Goal: Task Accomplishment & Management: Manage account settings

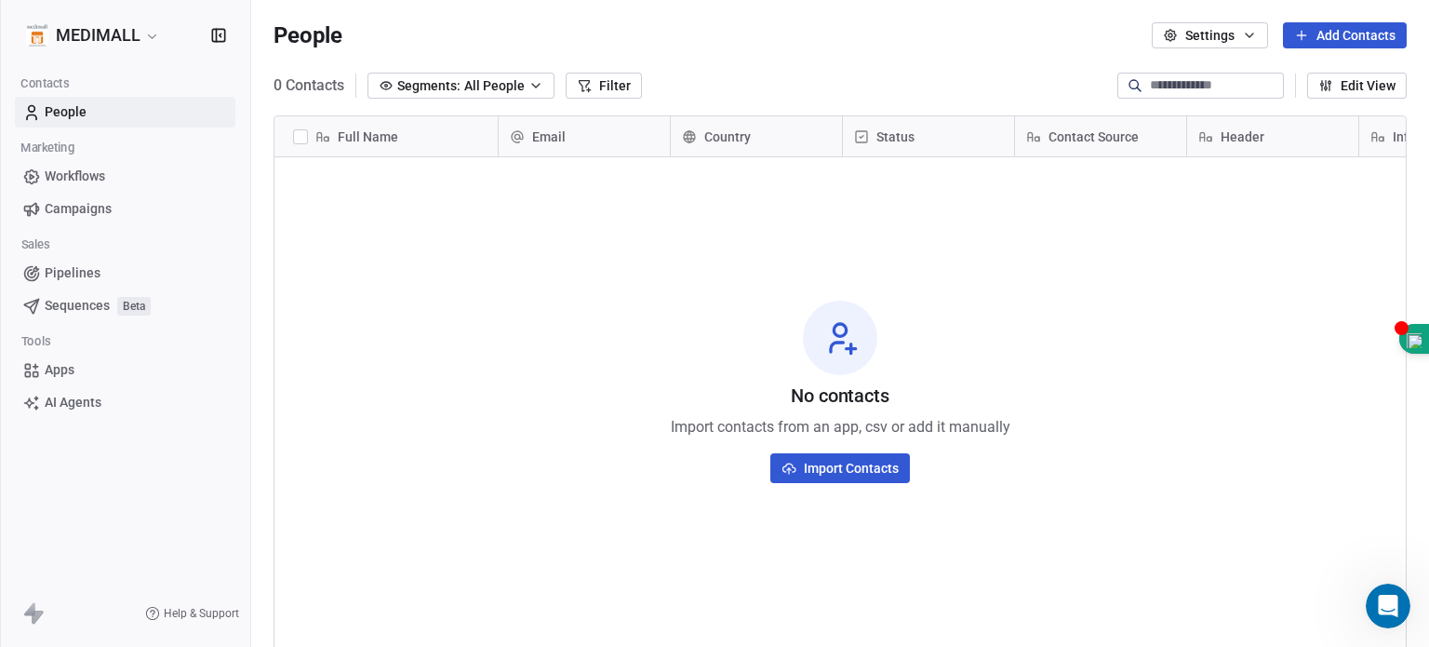
scroll to position [554, 1163]
click at [1209, 26] on button "Settings" at bounding box center [1210, 35] width 116 height 26
click at [1209, 25] on html "MEDIMALL Contacts People Marketing Workflows Campaigns Sales Pipelines Sequence…" at bounding box center [714, 323] width 1429 height 647
click at [1178, 85] on input at bounding box center [1215, 85] width 130 height 19
click at [1031, 80] on div "0 Contacts Segments: All People Filter Edit View" at bounding box center [840, 86] width 1178 height 30
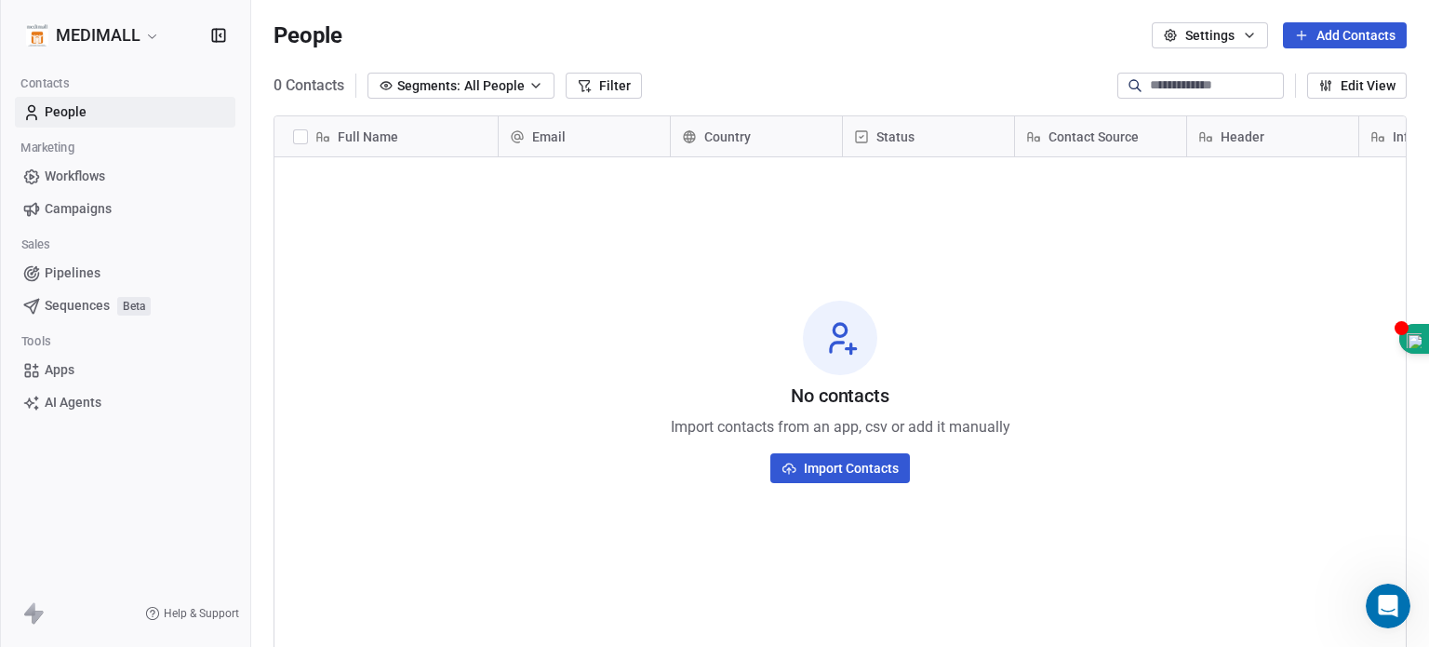
click at [740, 129] on span "Country" at bounding box center [727, 136] width 47 height 19
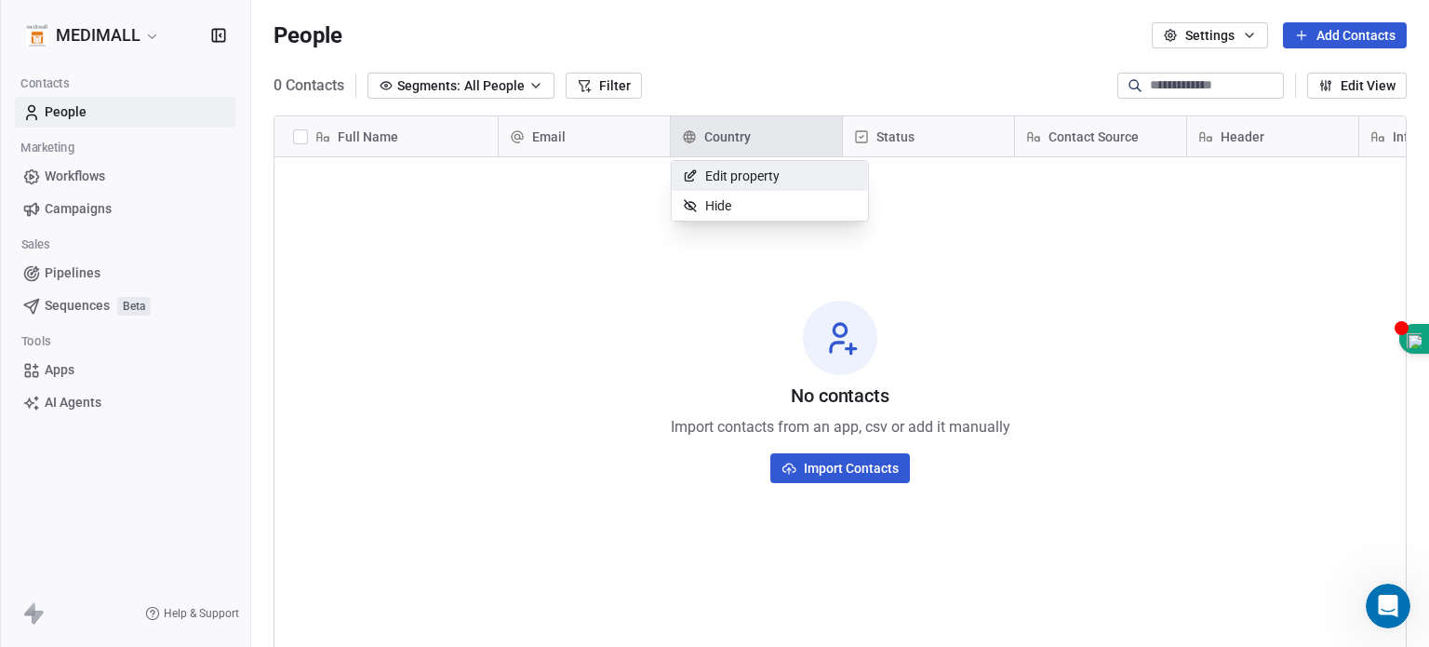
click at [730, 180] on span "Edit property" at bounding box center [742, 176] width 74 height 19
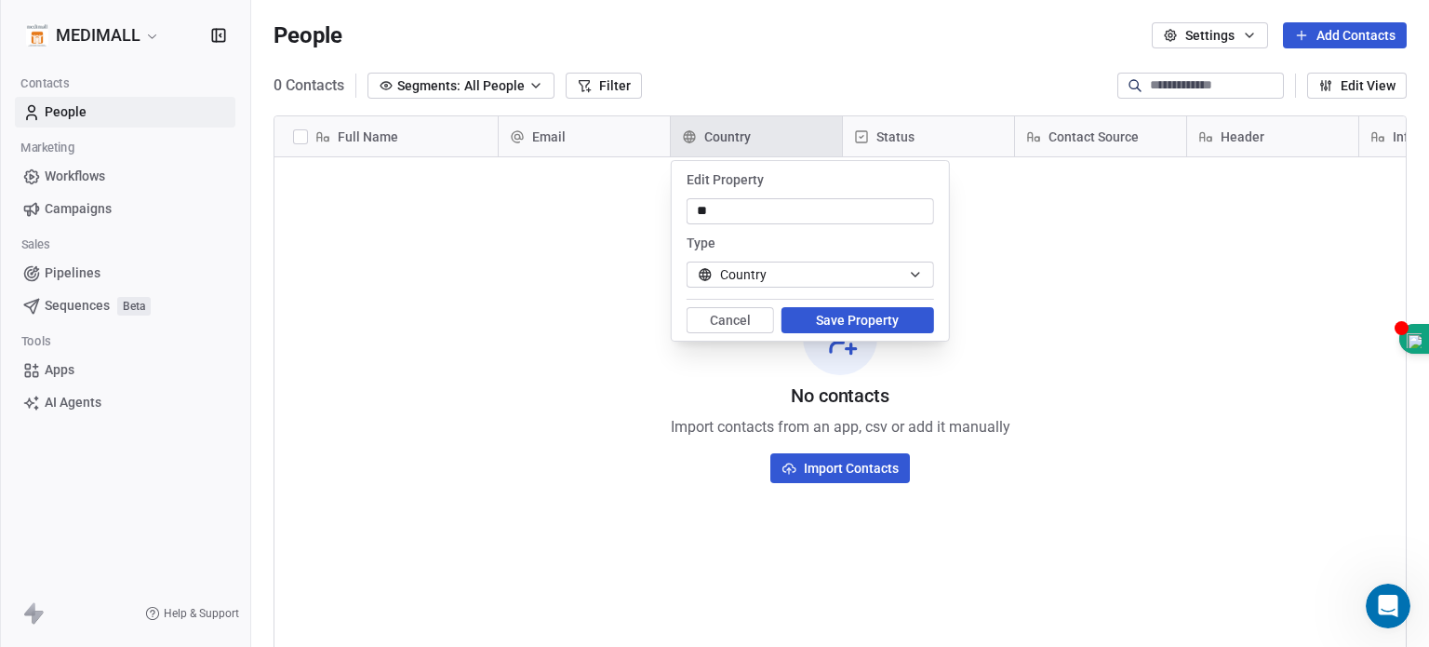
type input "*"
type input "********"
click at [897, 277] on button "Country" at bounding box center [810, 274] width 247 height 26
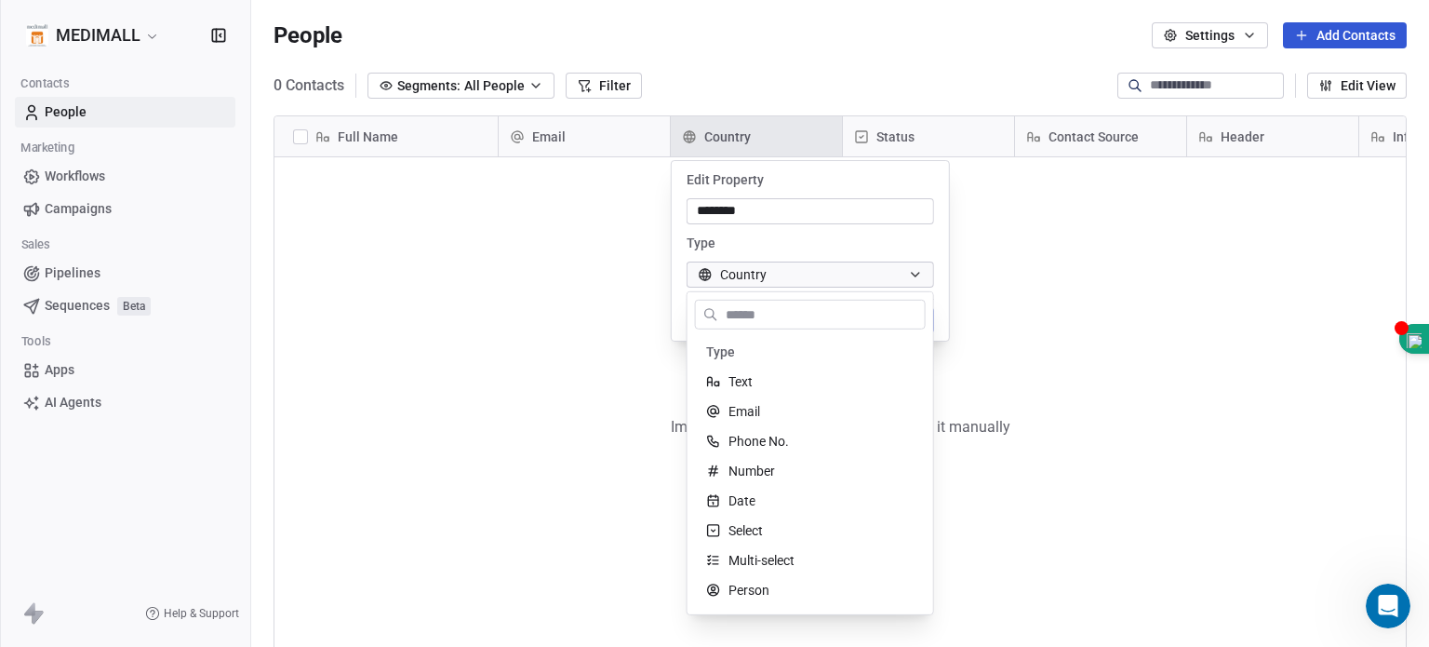
scroll to position [58, 0]
click at [824, 308] on input "text" at bounding box center [823, 314] width 203 height 27
type input "*"
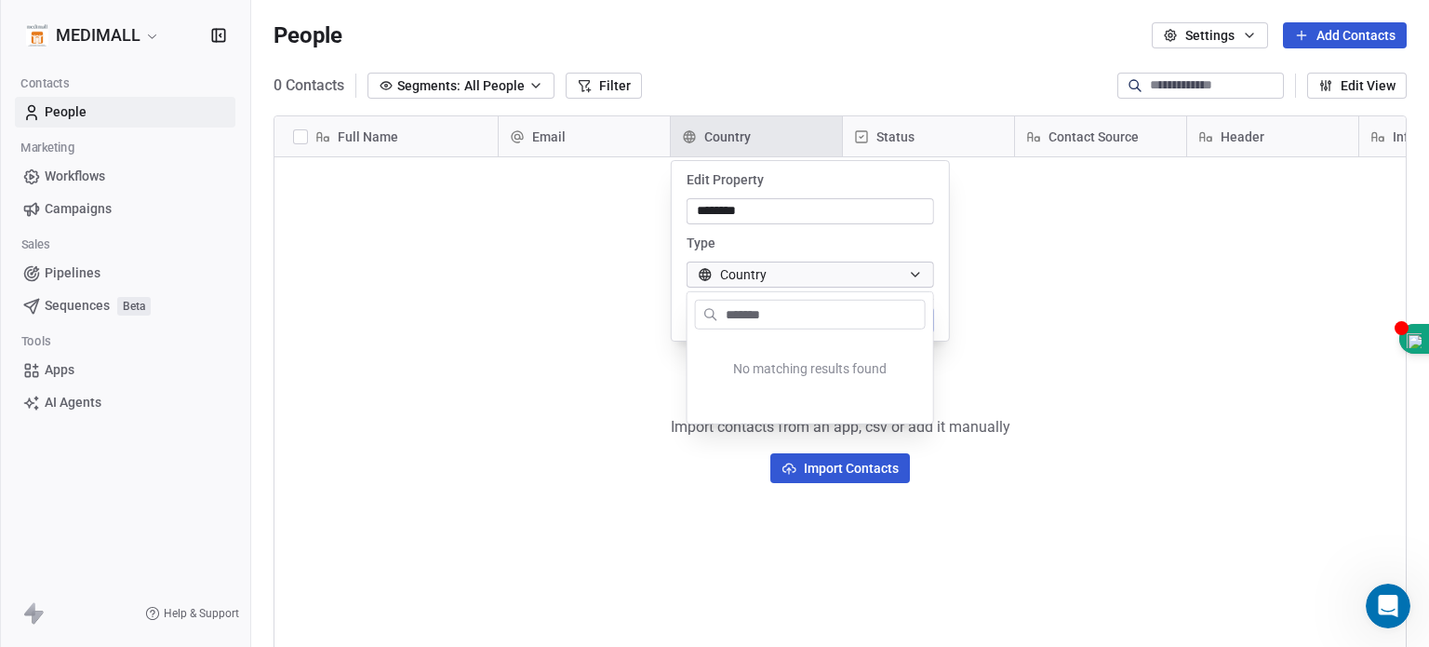
type input "********"
drag, startPoint x: 1250, startPoint y: 297, endPoint x: 1199, endPoint y: 298, distance: 51.2
click at [1249, 298] on html "MEDIMALL Contacts People Marketing Workflows Campaigns Sales Pipelines Sequence…" at bounding box center [714, 323] width 1429 height 647
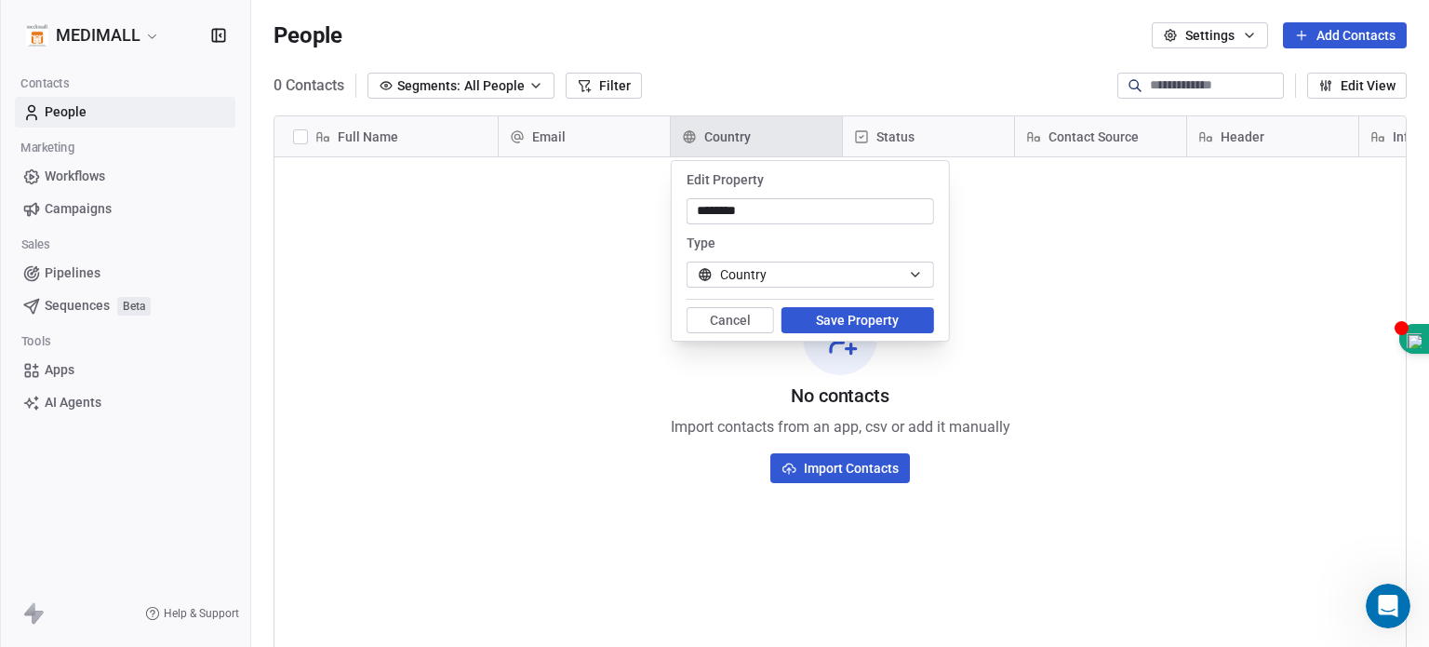
click at [921, 281] on icon "button" at bounding box center [915, 274] width 15 height 15
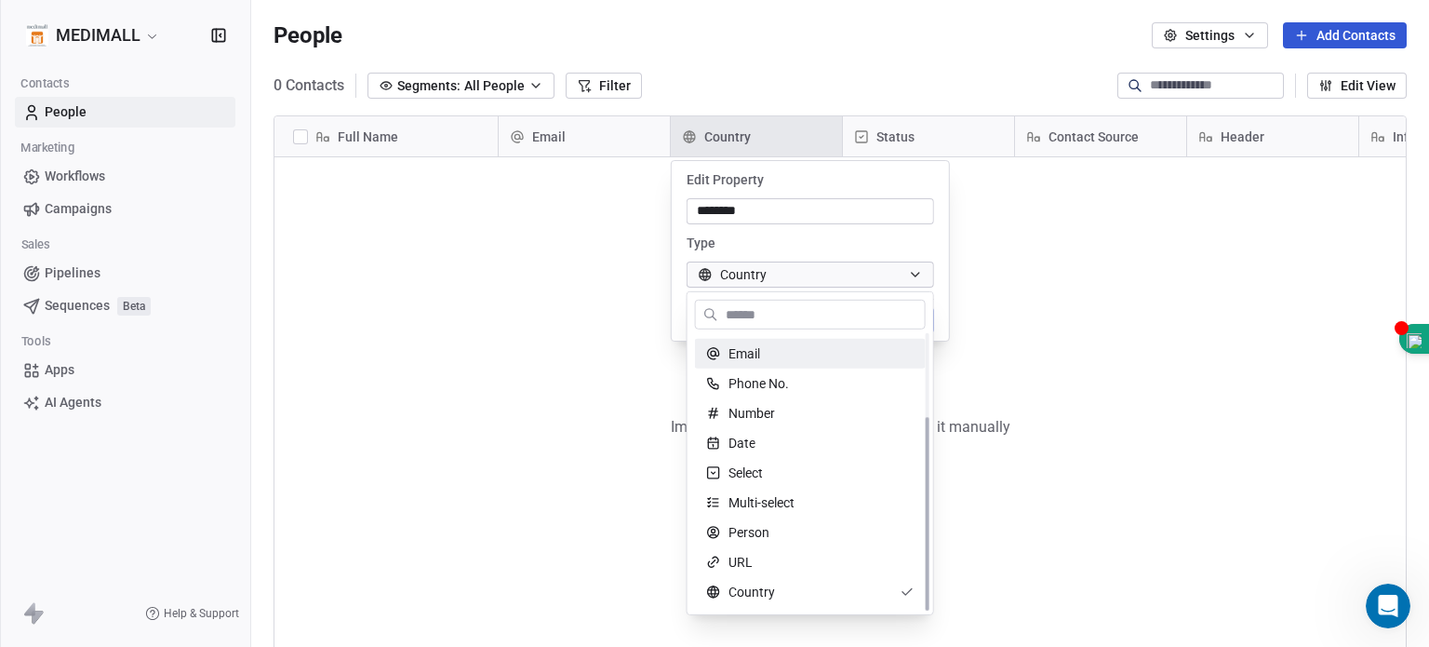
scroll to position [117, 0]
click at [596, 138] on html "MEDIMALL Contacts People Marketing Workflows Campaigns Sales Pipelines Sequence…" at bounding box center [714, 323] width 1429 height 647
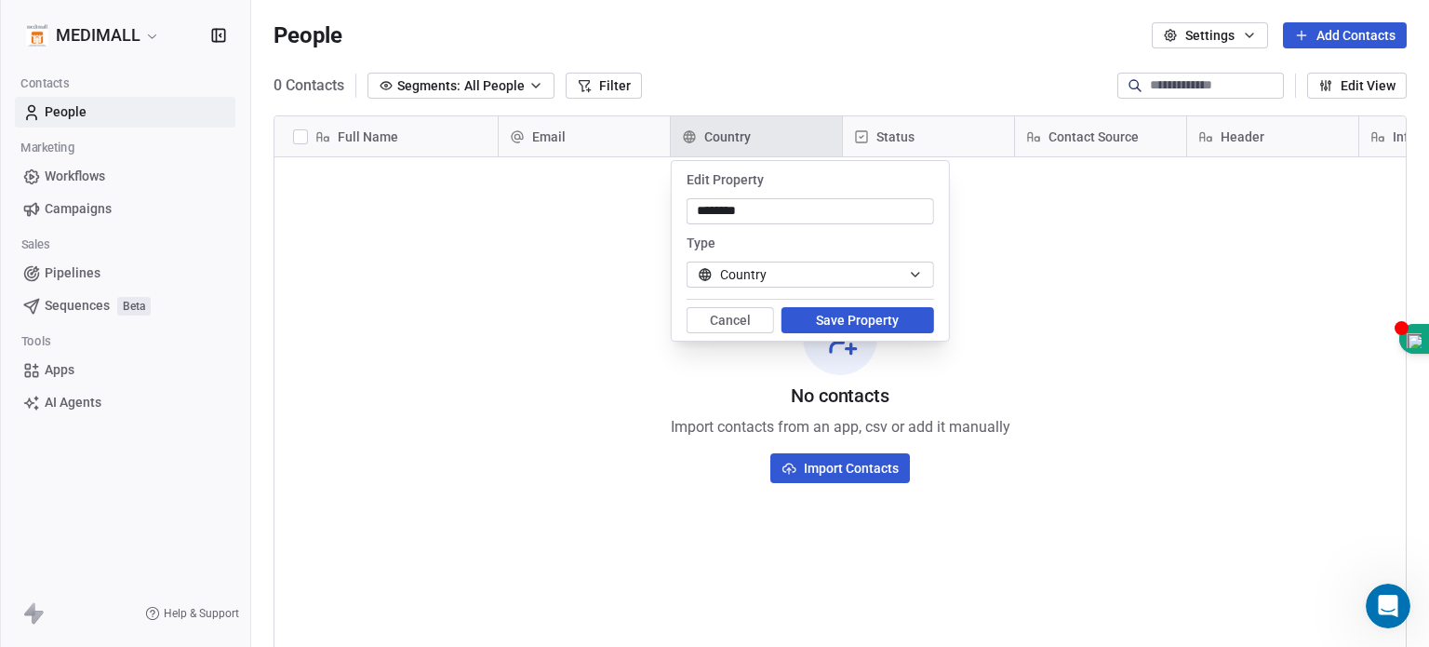
click at [748, 144] on html "MEDIMALL Contacts People Marketing Workflows Campaigns Sales Pipelines Sequence…" at bounding box center [714, 323] width 1429 height 647
click at [811, 279] on button "Country" at bounding box center [810, 274] width 247 height 26
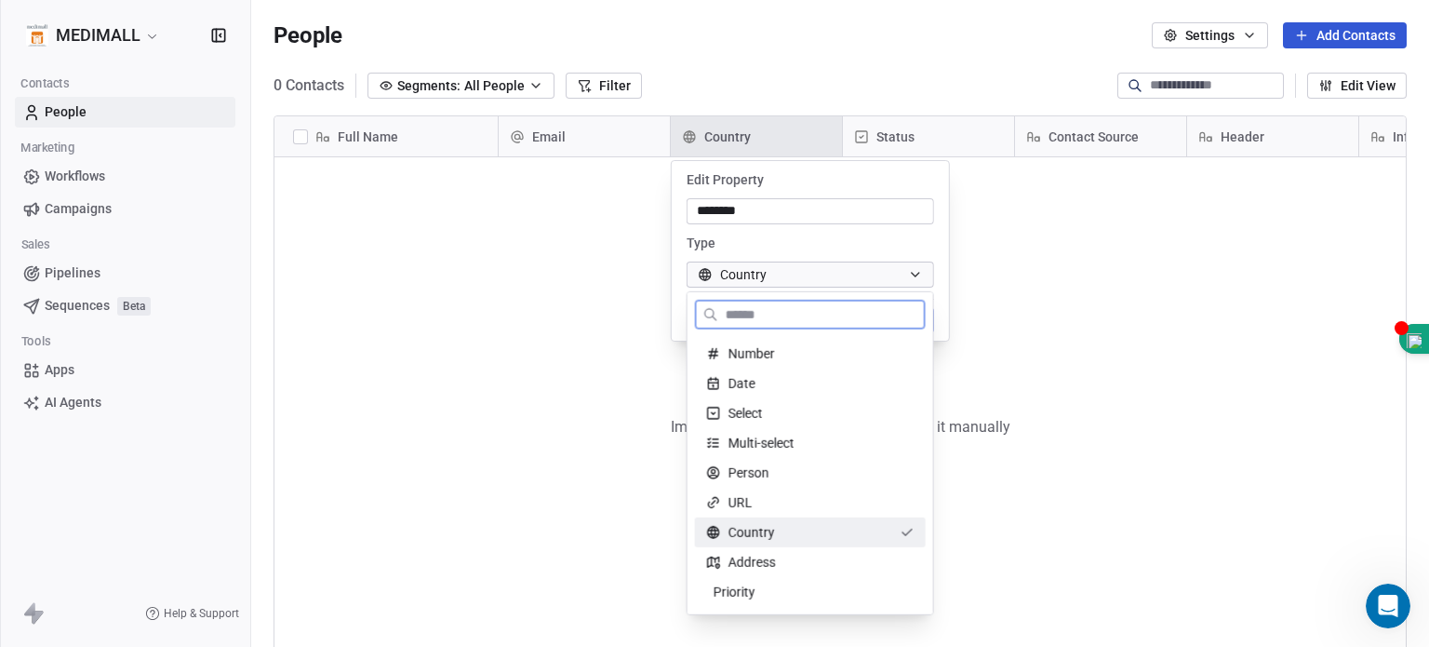
click at [793, 528] on div "Country" at bounding box center [799, 532] width 186 height 19
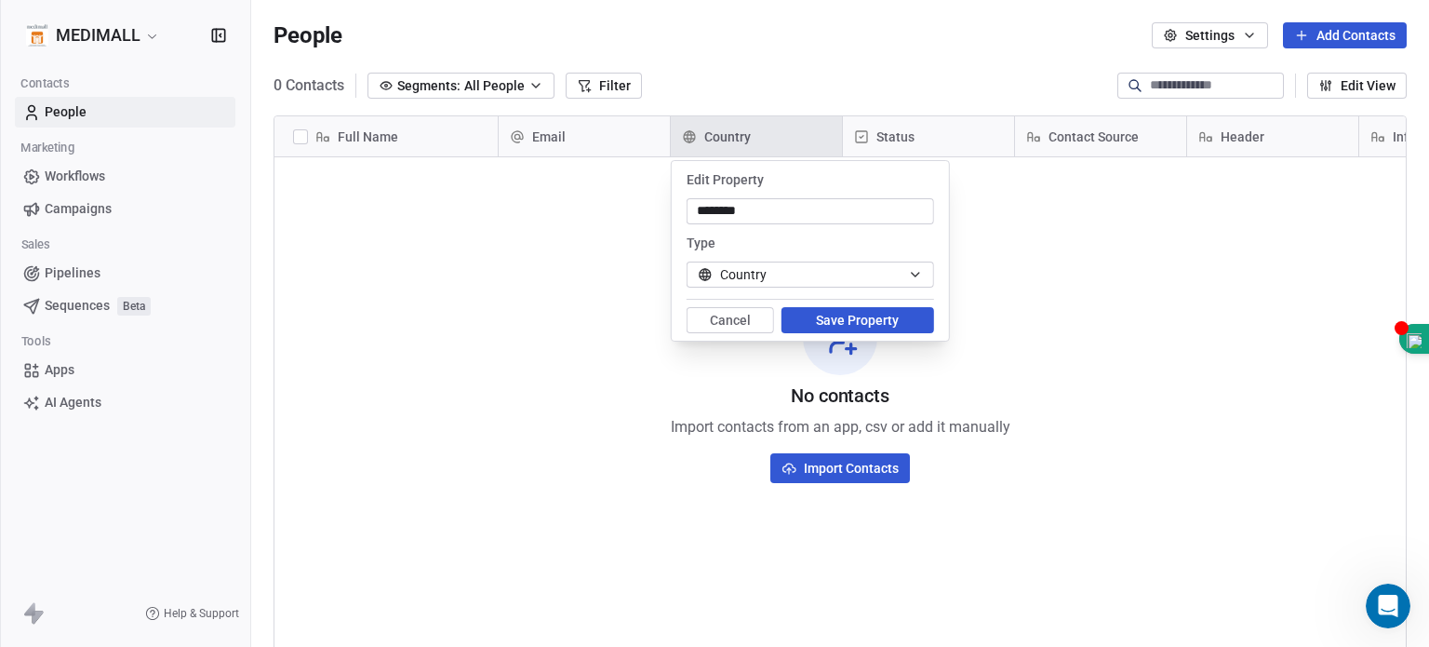
click at [882, 322] on button "Save Property" at bounding box center [857, 320] width 153 height 26
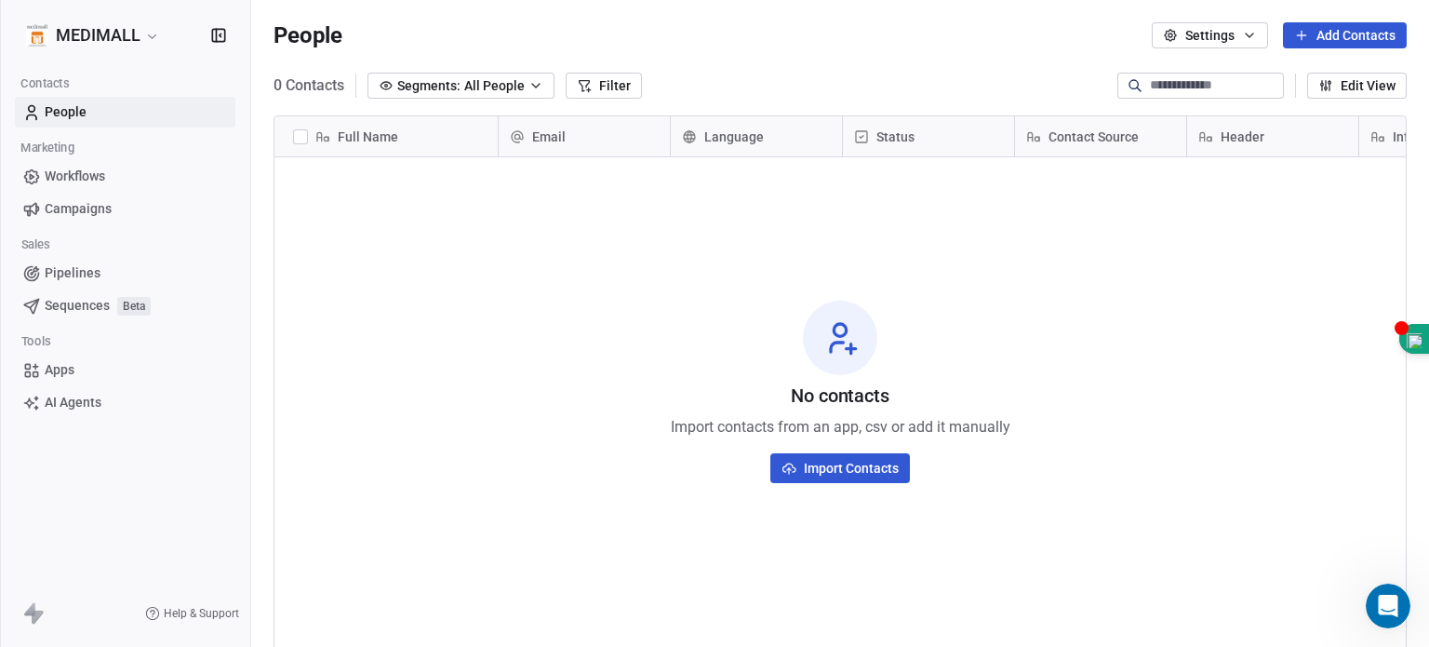
click at [1079, 134] on span "Contact Source" at bounding box center [1093, 136] width 90 height 19
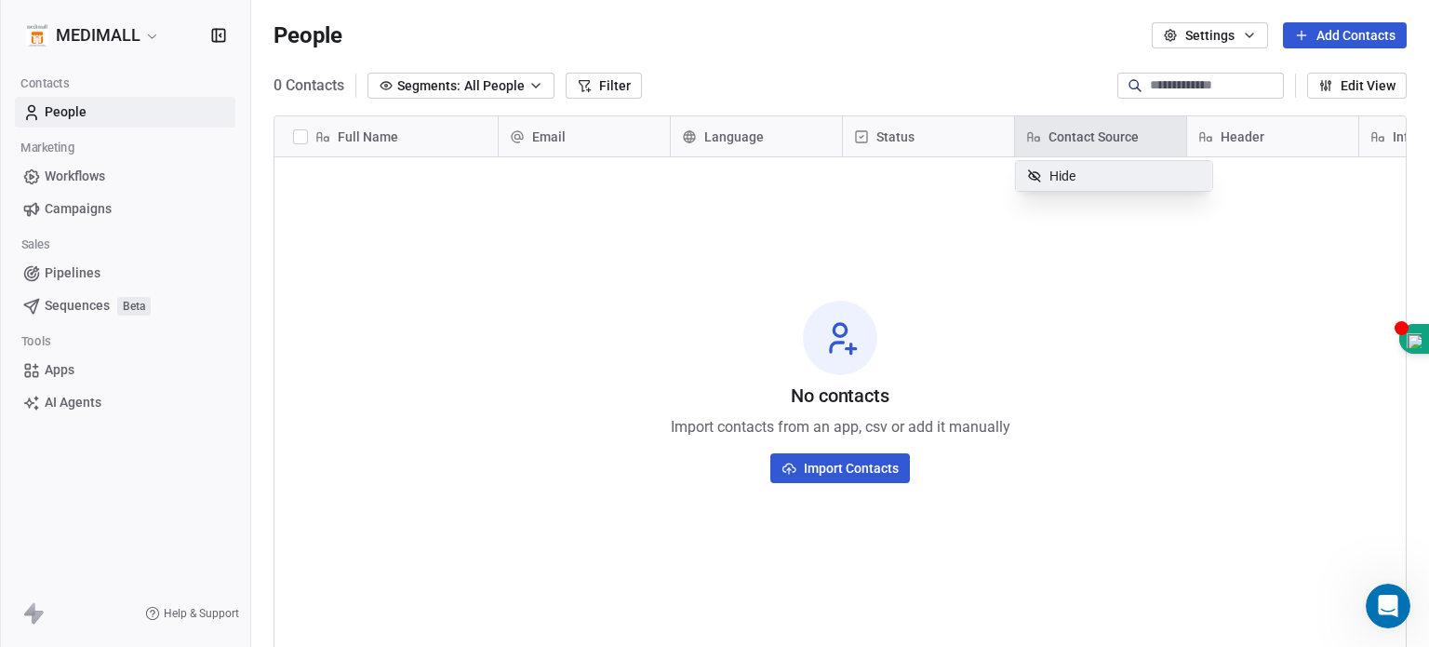
click at [1077, 174] on div "Hide" at bounding box center [1051, 176] width 71 height 30
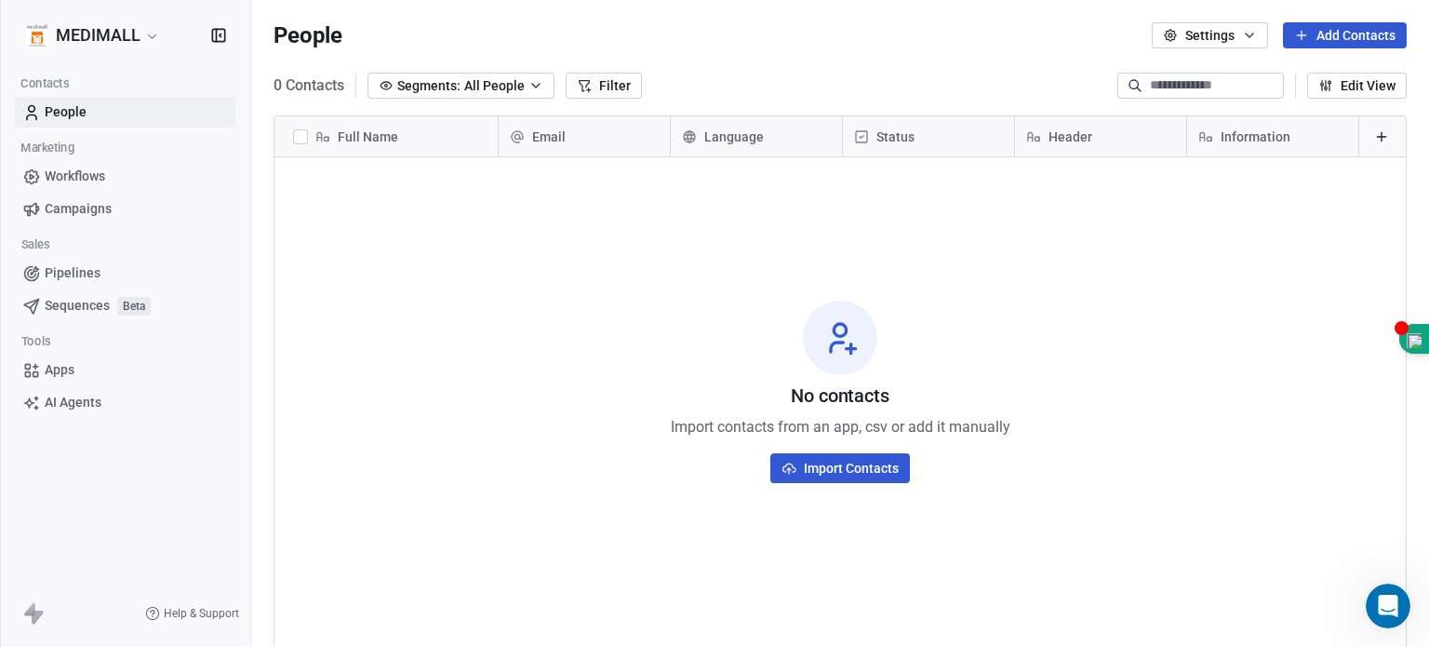
click at [863, 465] on button "Import Contacts" at bounding box center [840, 468] width 140 height 30
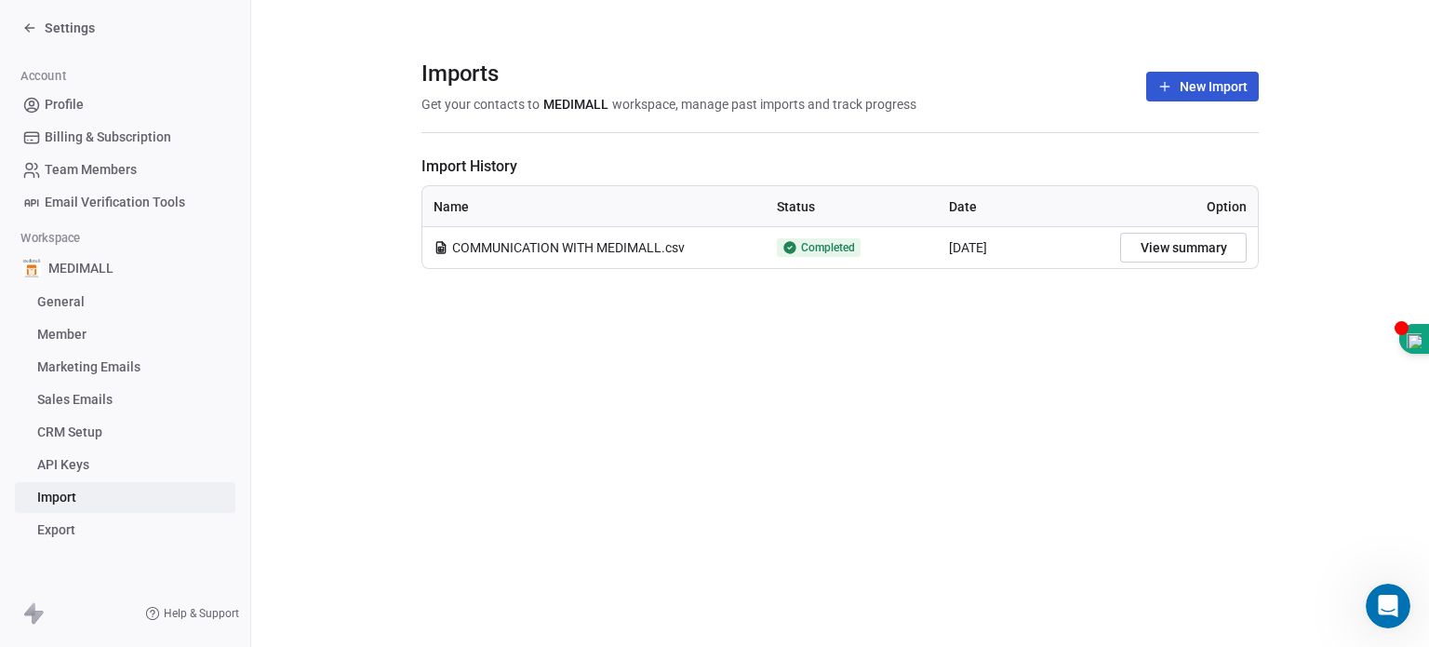
click at [615, 247] on span "COMMUNICATION WITH MEDIMALL.csv" at bounding box center [568, 247] width 233 height 19
click at [674, 244] on span "COMMUNICATION WITH MEDIMALL.csv" at bounding box center [568, 247] width 233 height 19
click at [1207, 82] on button "New Import" at bounding box center [1202, 87] width 113 height 30
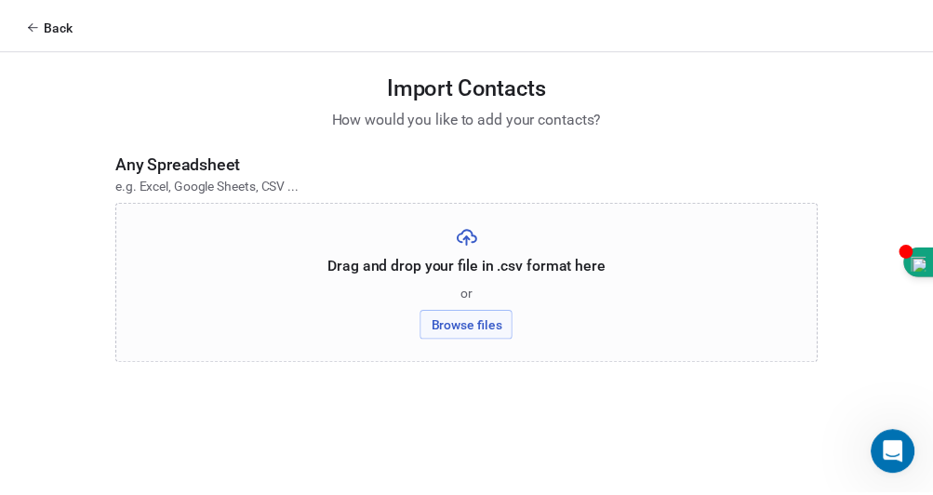
scroll to position [120, 0]
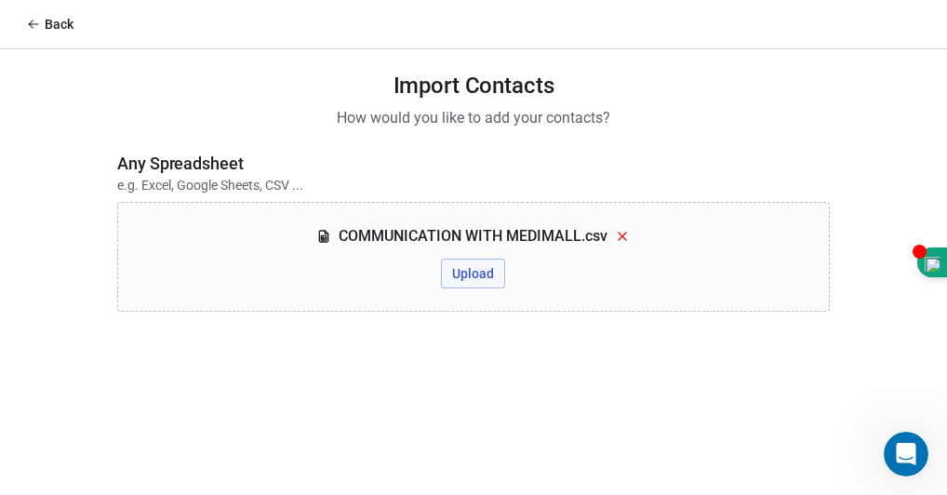
click at [471, 276] on button "Upload" at bounding box center [473, 274] width 64 height 30
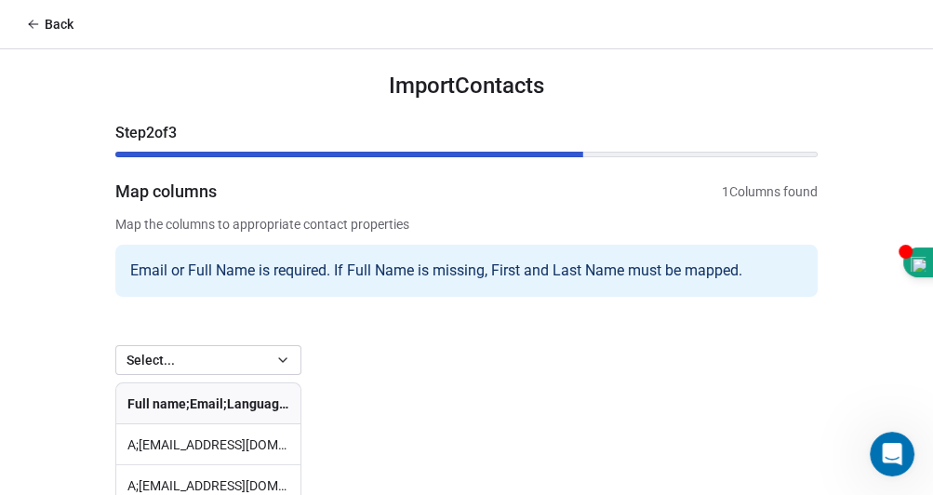
scroll to position [171, 0]
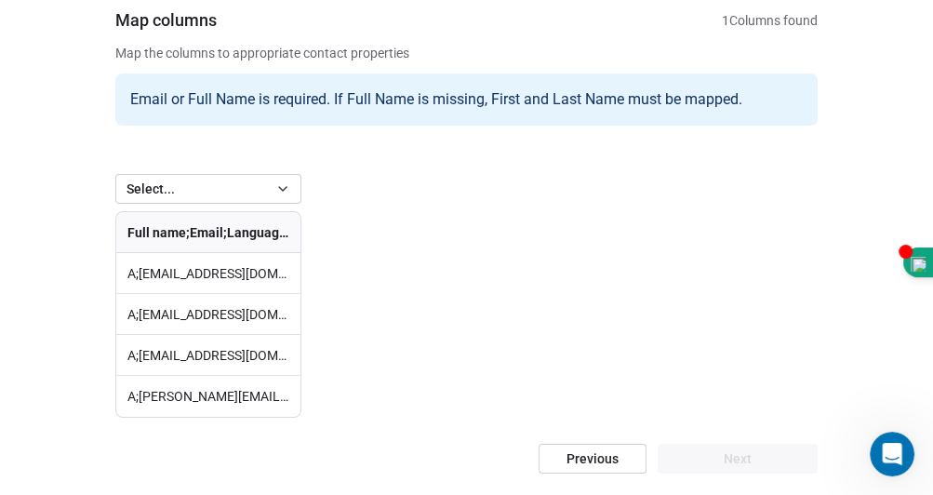
click at [596, 455] on button "Previous" at bounding box center [593, 459] width 108 height 30
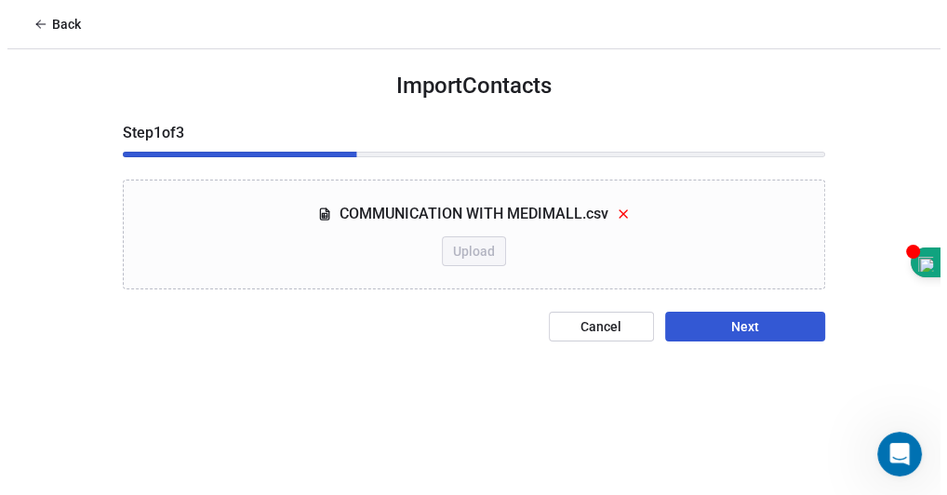
scroll to position [0, 0]
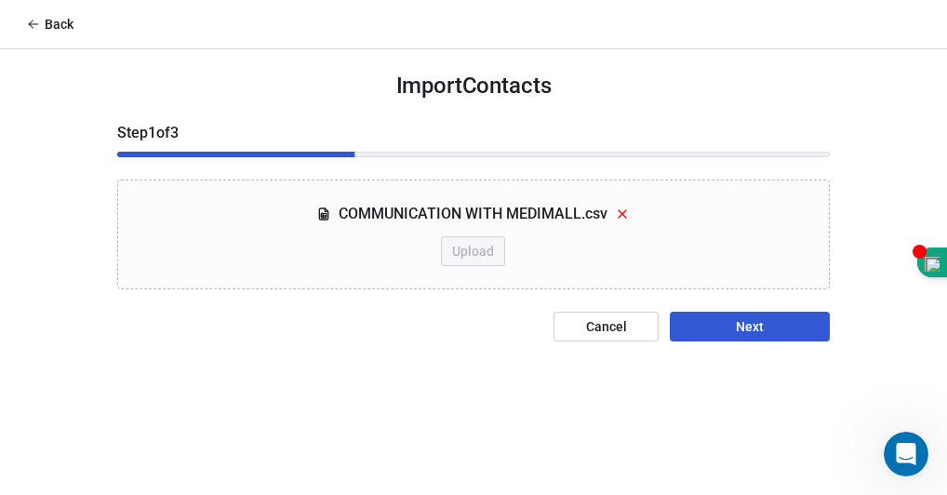
click at [625, 216] on icon at bounding box center [622, 213] width 7 height 7
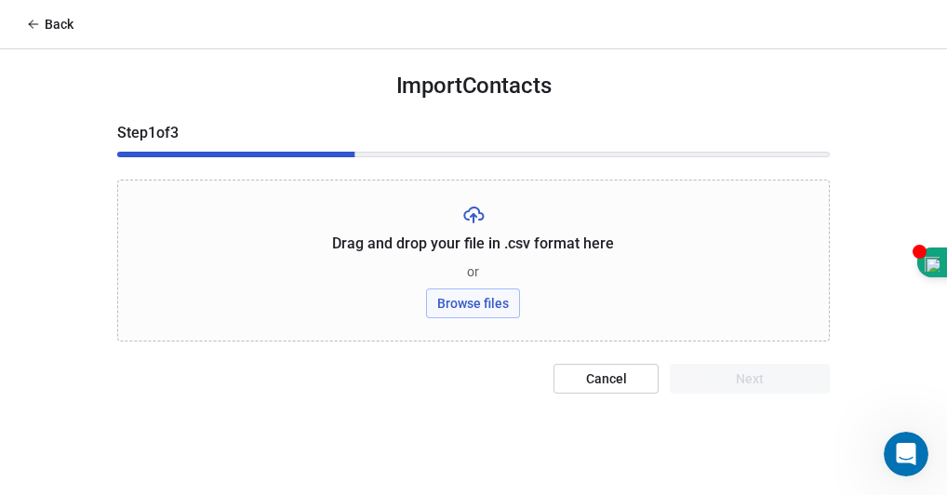
click at [480, 298] on button "Browse files" at bounding box center [473, 303] width 94 height 30
click at [790, 246] on div "Drag and drop your file in .csv format here or Browse files" at bounding box center [473, 261] width 713 height 162
click at [749, 206] on div "Drag and drop your file in .csv format here or Browse files" at bounding box center [473, 261] width 713 height 162
click at [501, 305] on button "Browse files" at bounding box center [473, 303] width 94 height 30
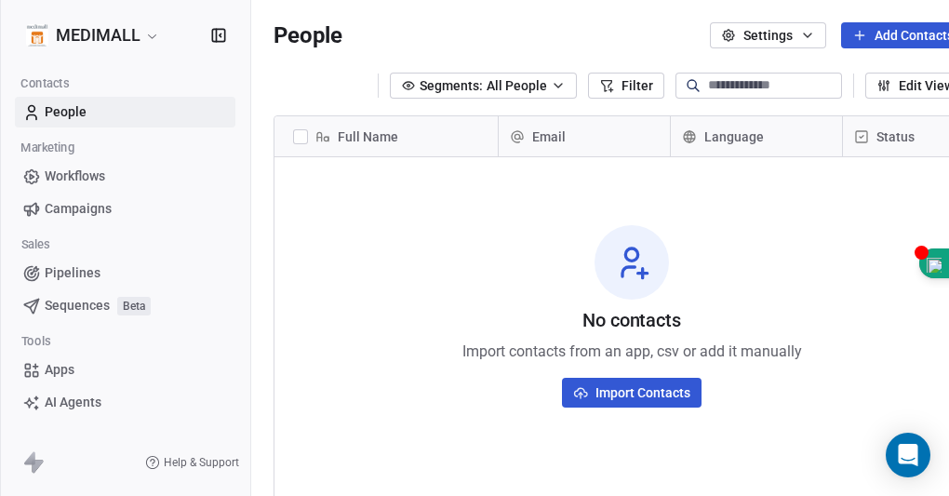
scroll to position [422, 726]
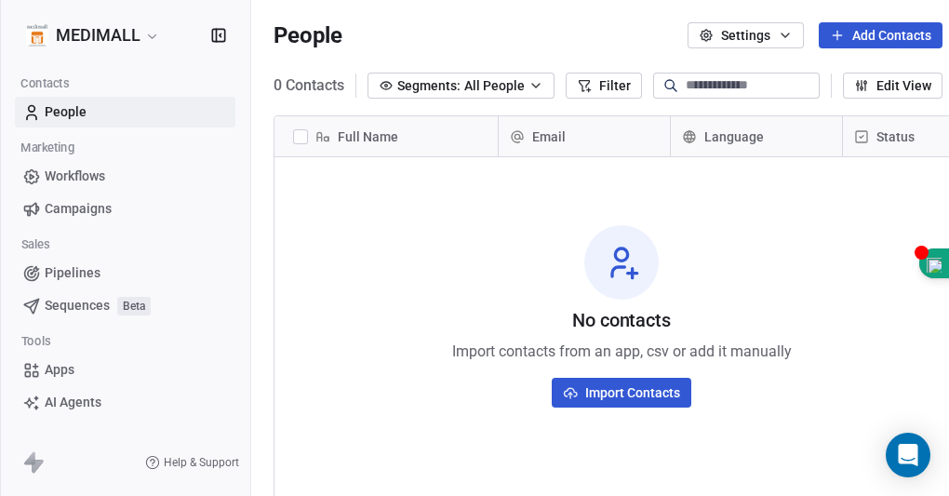
click at [712, 289] on div "No contacts Import contacts from an app, csv or add it manually Import Contacts" at bounding box center [621, 316] width 694 height 310
click at [352, 137] on span "Full Name" at bounding box center [368, 136] width 60 height 19
click at [402, 127] on html "MEDIMALL Contacts People Marketing Workflows Campaigns Sales Pipelines Sequence…" at bounding box center [474, 248] width 949 height 496
click at [82, 106] on span "People" at bounding box center [66, 112] width 42 height 20
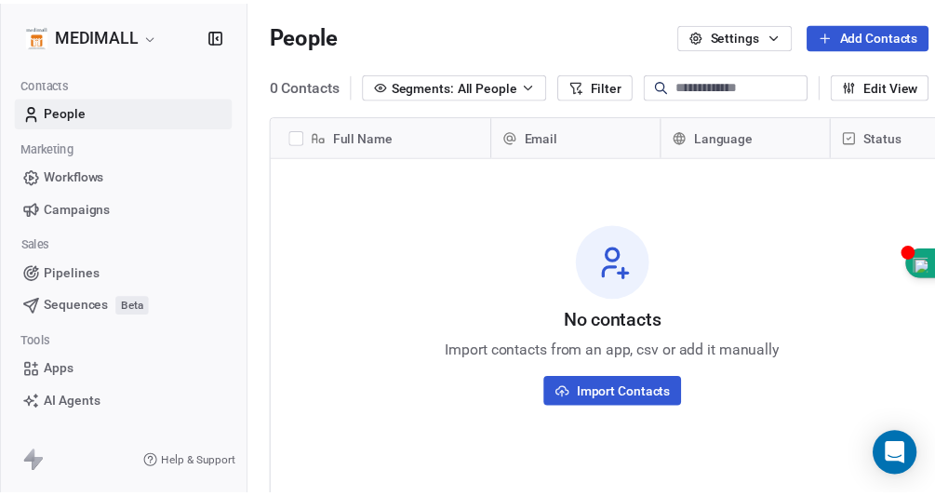
scroll to position [422, 726]
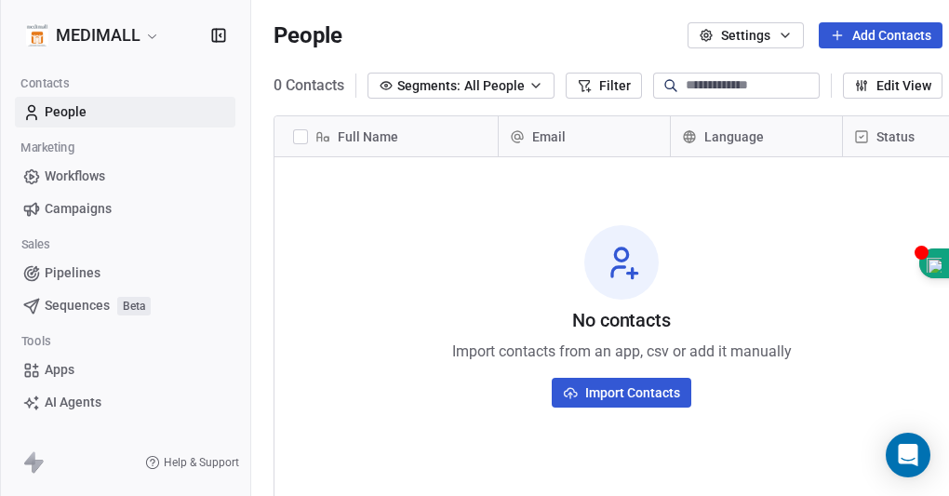
click at [629, 356] on span "Import contacts from an app, csv or add it manually" at bounding box center [622, 352] width 340 height 22
click at [507, 85] on span "All People" at bounding box center [494, 86] width 60 height 20
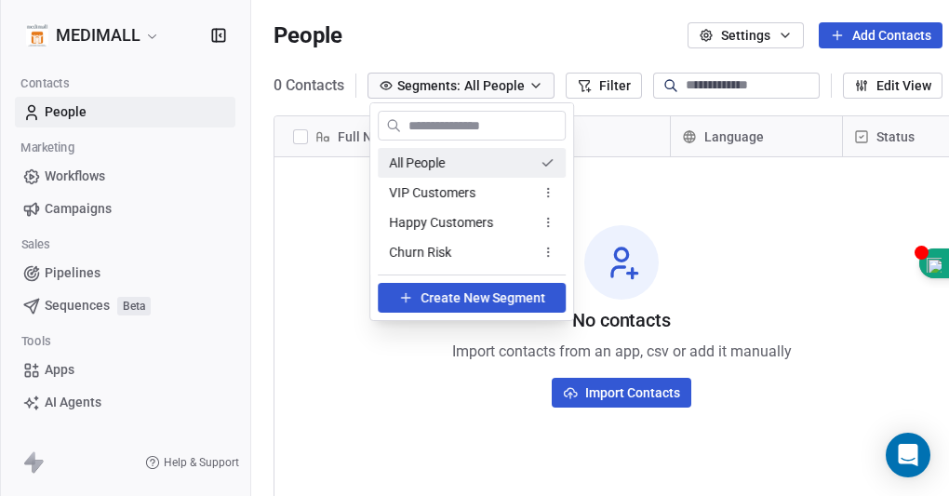
click at [507, 85] on html "MEDIMALL Contacts People Marketing Workflows Campaigns Sales Pipelines Sequence…" at bounding box center [474, 248] width 949 height 496
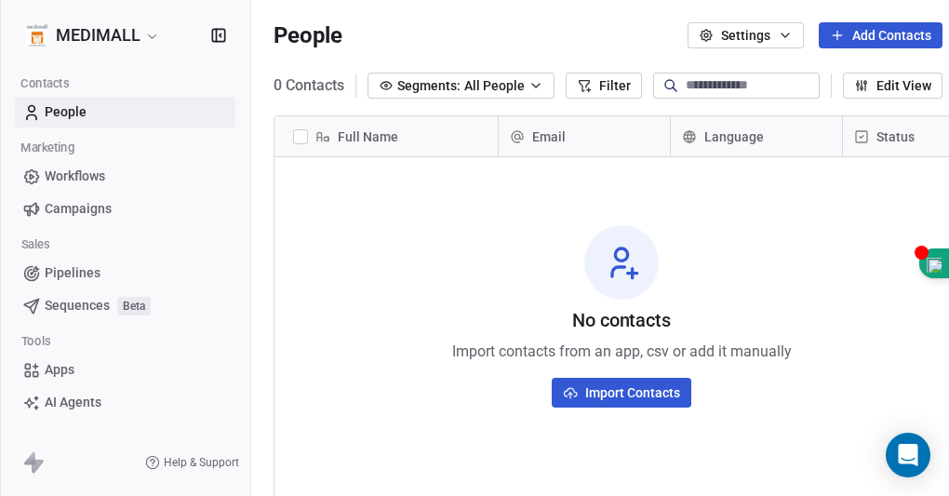
click at [590, 77] on button "Filter" at bounding box center [604, 86] width 76 height 26
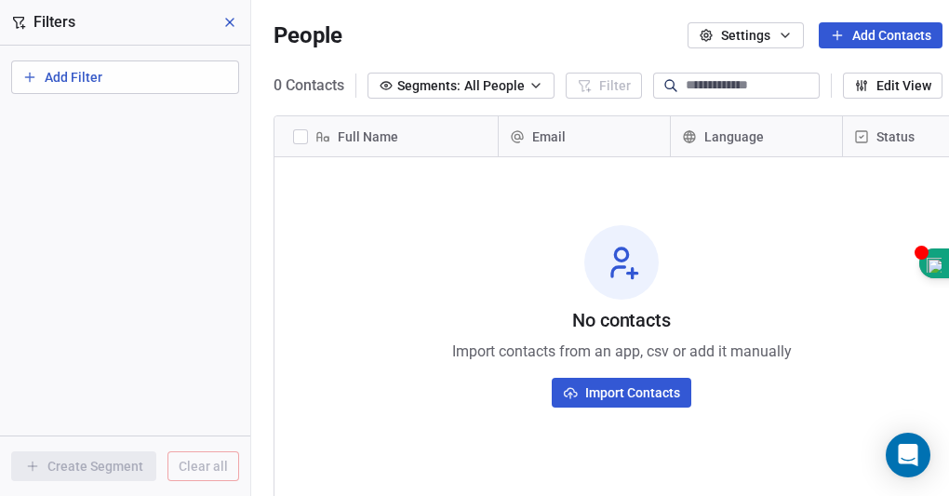
click at [242, 33] on button at bounding box center [231, 22] width 28 height 26
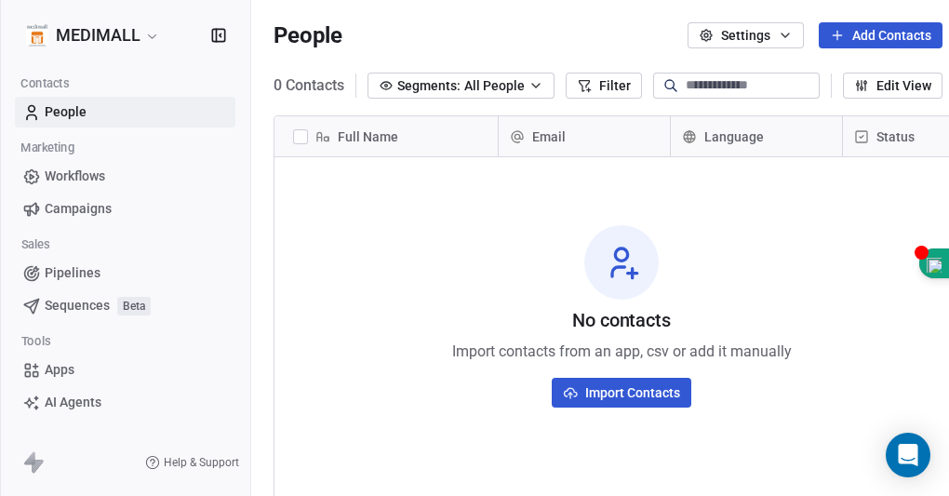
click at [869, 33] on button "Add Contacts" at bounding box center [881, 35] width 124 height 26
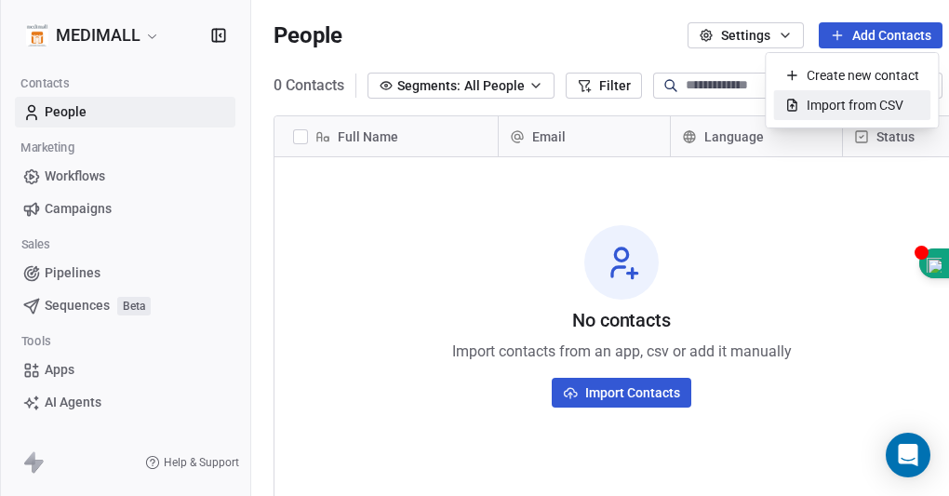
click at [854, 107] on span "Import from CSV" at bounding box center [855, 106] width 97 height 20
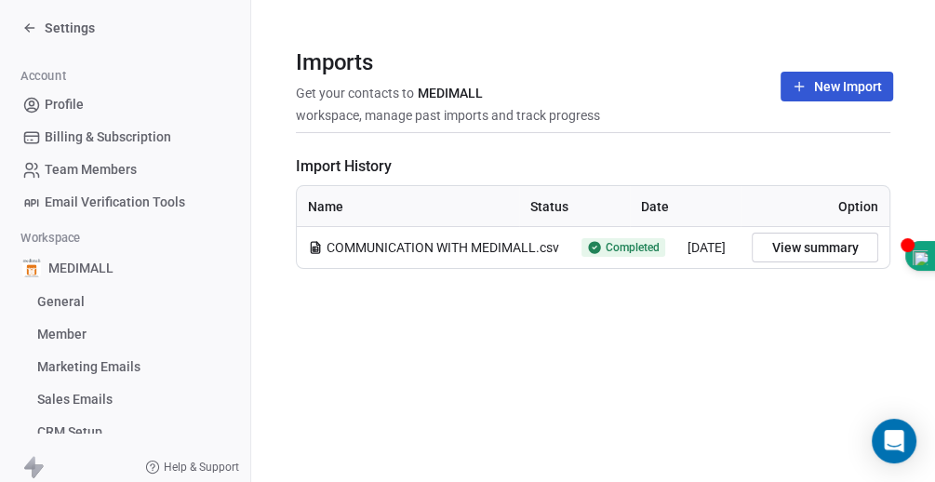
click at [532, 247] on span "COMMUNICATION WITH MEDIMALL.csv" at bounding box center [443, 247] width 233 height 19
click at [607, 247] on span "Completed" at bounding box center [633, 247] width 54 height 15
click at [394, 250] on span "COMMUNICATION WITH MEDIMALL.csv" at bounding box center [443, 247] width 233 height 19
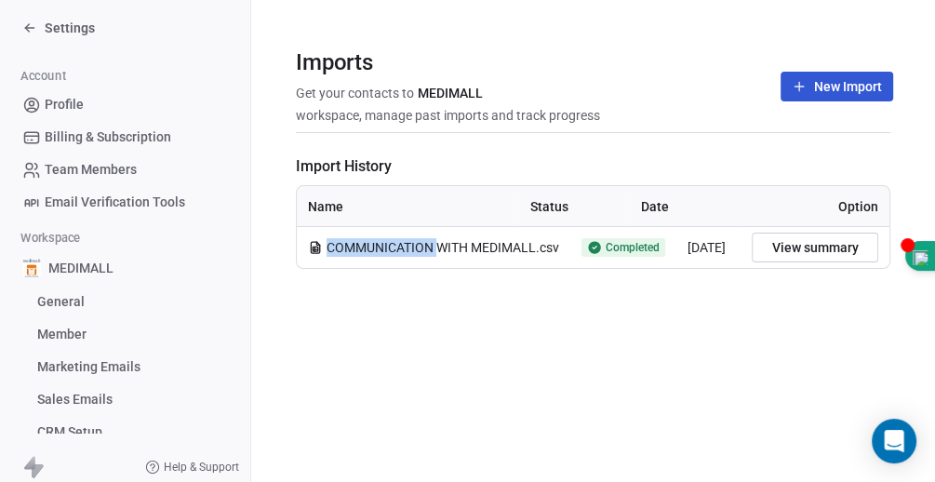
click at [394, 250] on span "COMMUNICATION WITH MEDIMALL.csv" at bounding box center [443, 247] width 233 height 19
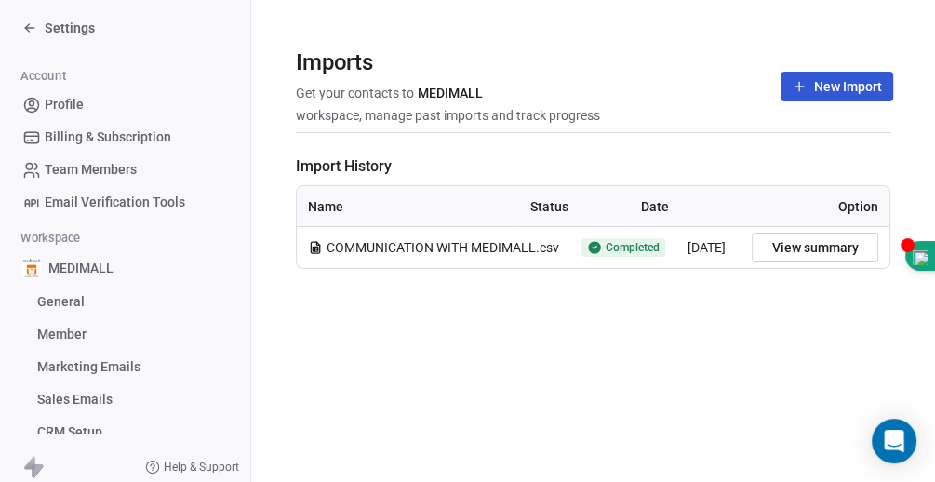
click at [396, 251] on span "COMMUNICATION WITH MEDIMALL.csv" at bounding box center [443, 247] width 233 height 19
click at [807, 81] on icon at bounding box center [799, 86] width 15 height 15
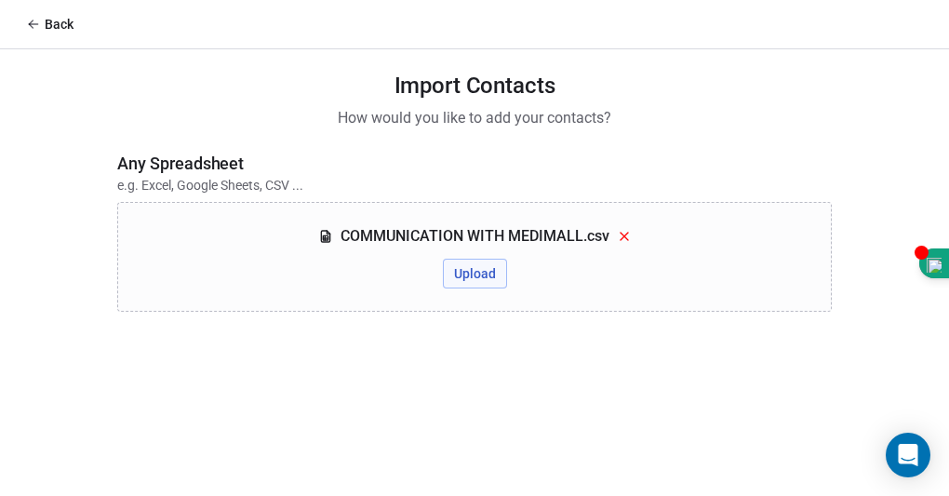
click at [473, 279] on button "Upload" at bounding box center [475, 274] width 64 height 30
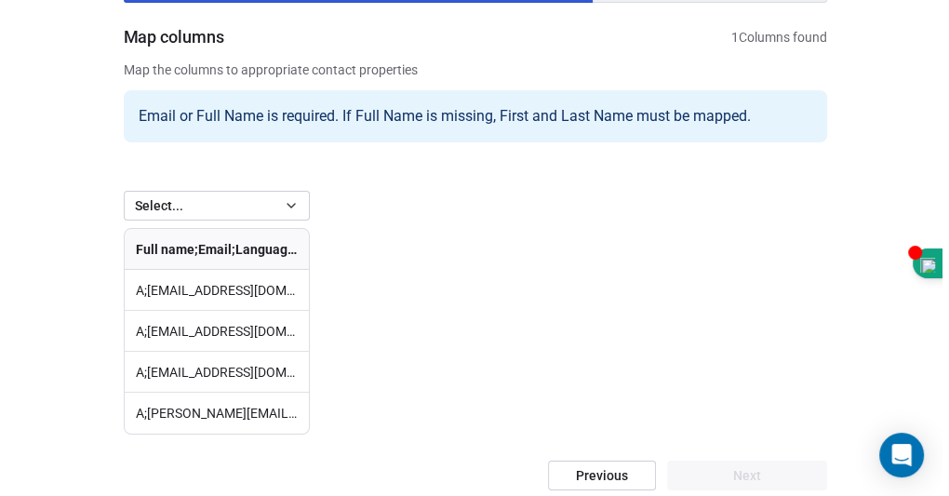
scroll to position [170, 0]
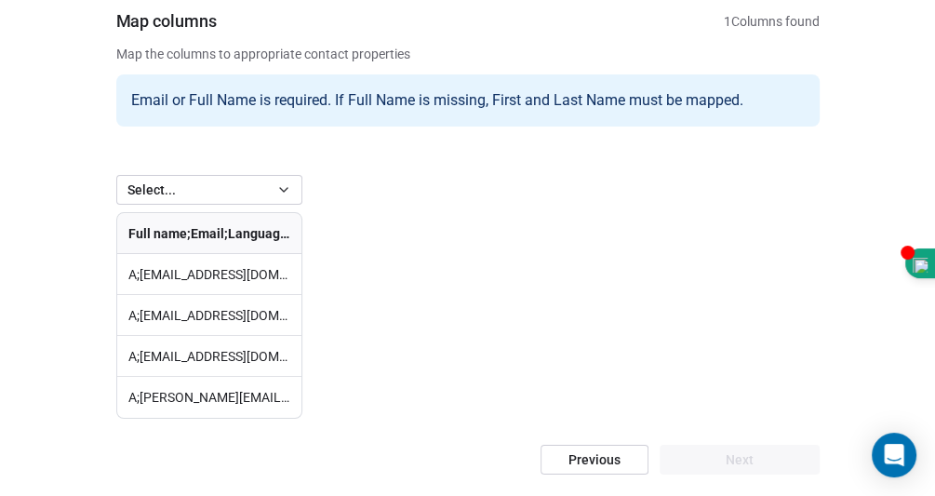
click at [284, 192] on icon "button" at bounding box center [283, 189] width 15 height 15
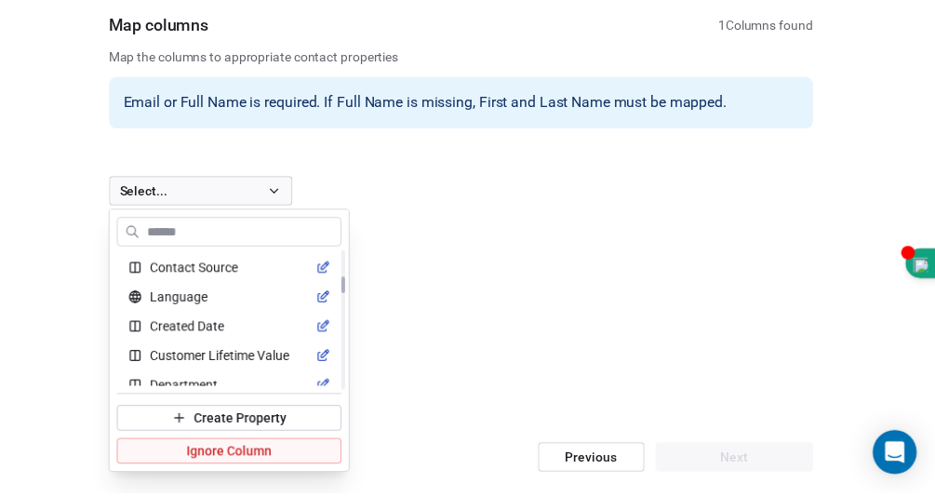
scroll to position [143, 0]
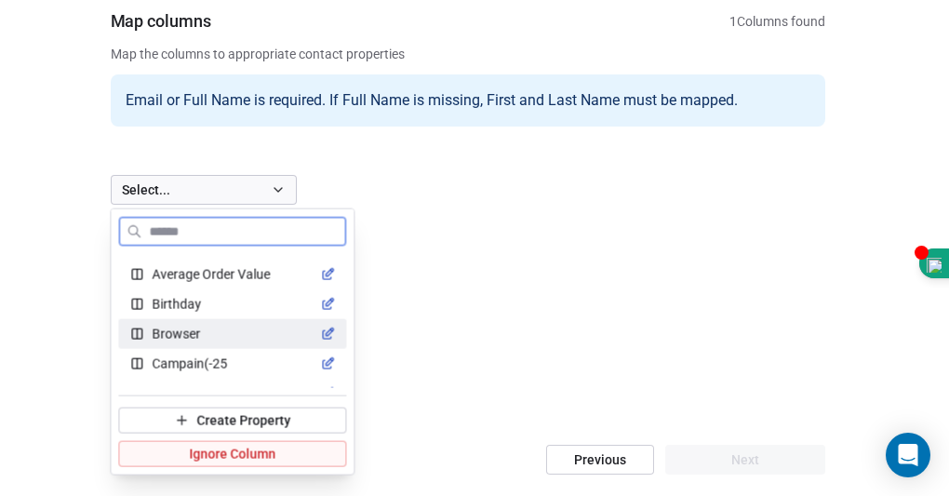
click at [275, 453] on span "Ignore Column" at bounding box center [232, 453] width 87 height 19
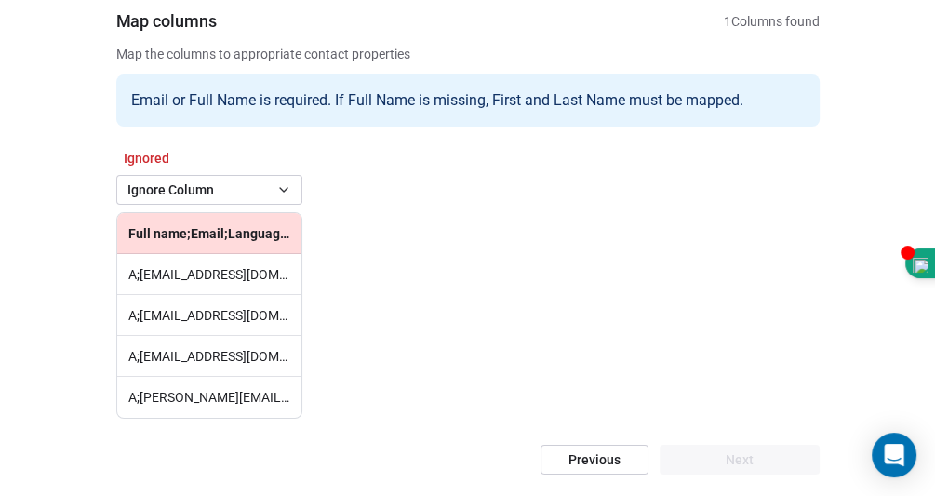
click at [171, 234] on th "﻿Full name;Email;Language;Status;Header;information;;;;;;;;;;;;;;;;;;;;;" at bounding box center [209, 233] width 184 height 41
click at [588, 464] on button "Previous" at bounding box center [595, 460] width 108 height 30
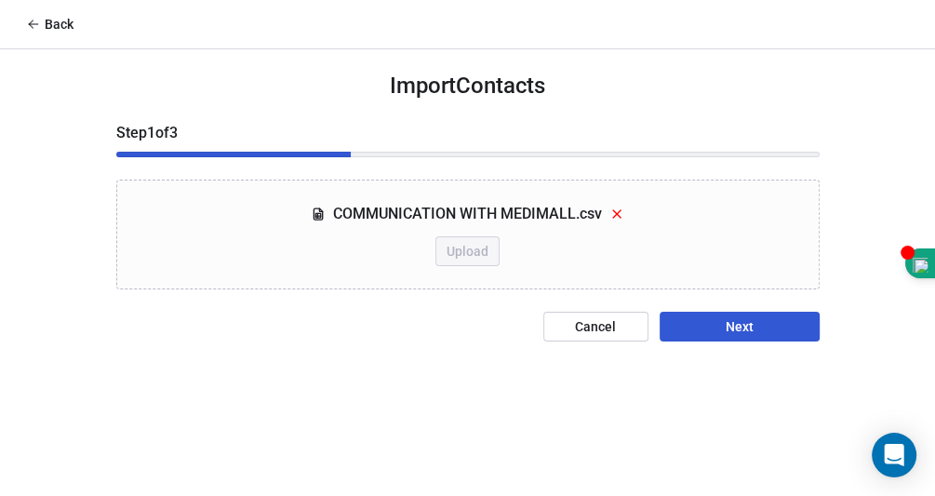
scroll to position [0, 0]
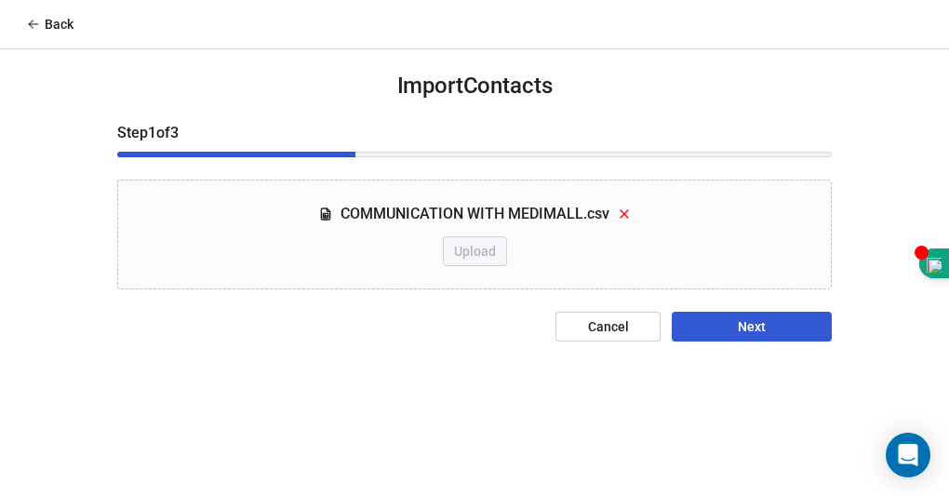
click at [626, 215] on icon at bounding box center [624, 214] width 15 height 15
click at [465, 255] on button "Upload" at bounding box center [475, 251] width 64 height 30
click at [715, 330] on button "Next" at bounding box center [752, 327] width 160 height 30
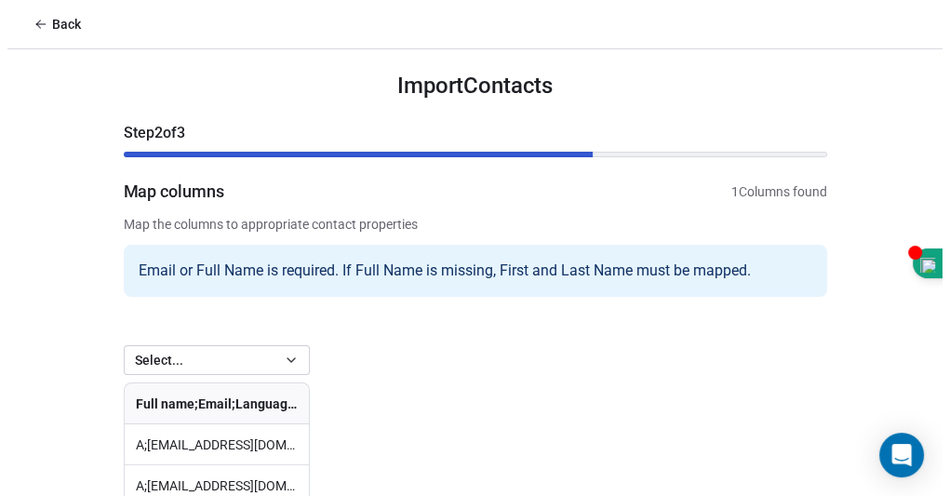
scroll to position [154, 0]
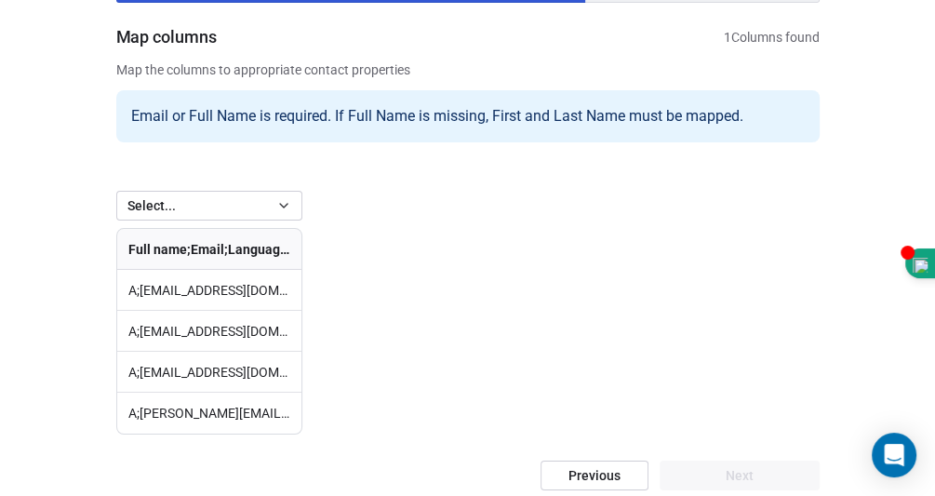
click at [234, 212] on button "Select..." at bounding box center [209, 206] width 186 height 30
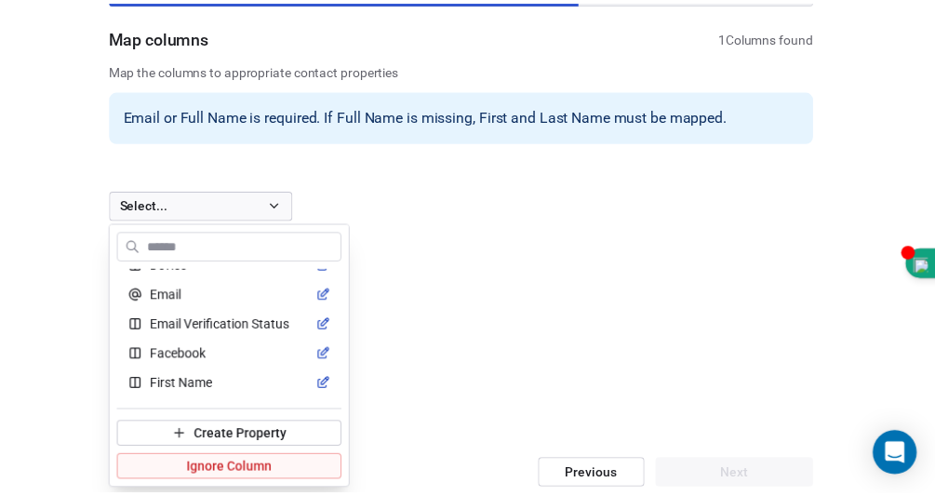
scroll to position [620, 0]
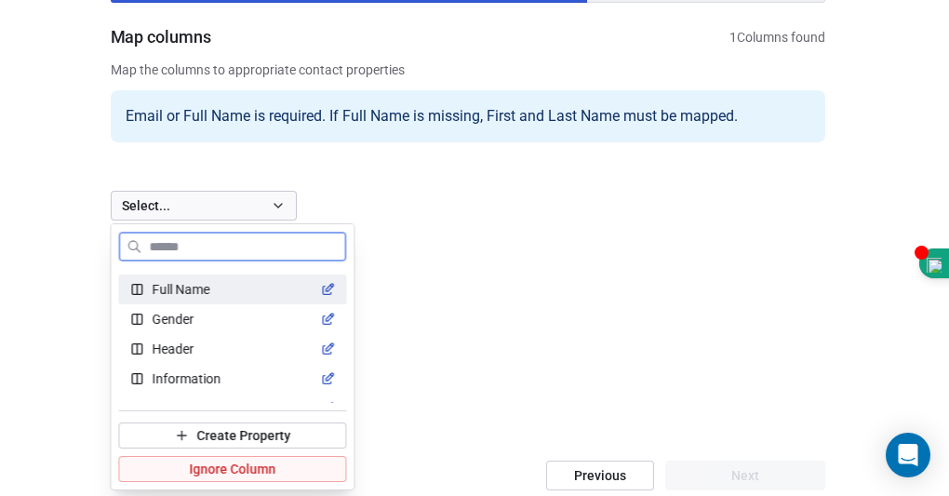
click at [237, 288] on div "Full Name" at bounding box center [232, 289] width 206 height 19
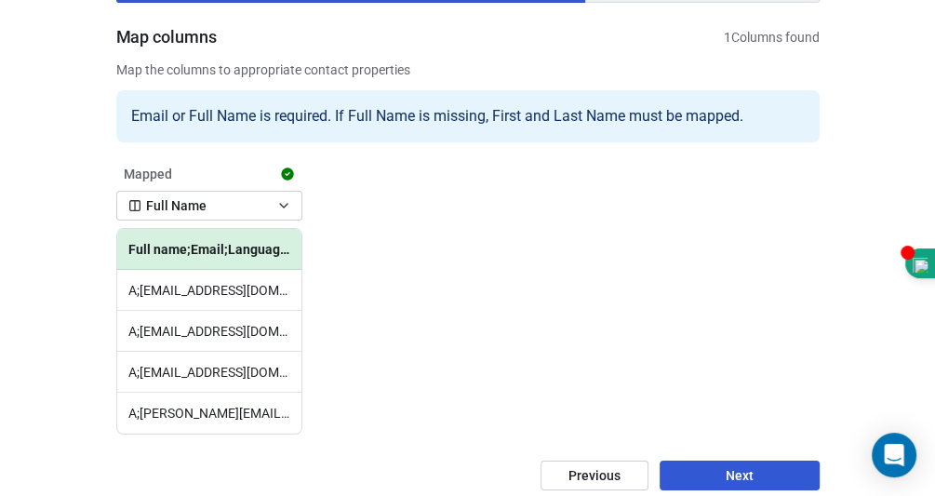
click at [701, 472] on button "Next" at bounding box center [740, 476] width 160 height 30
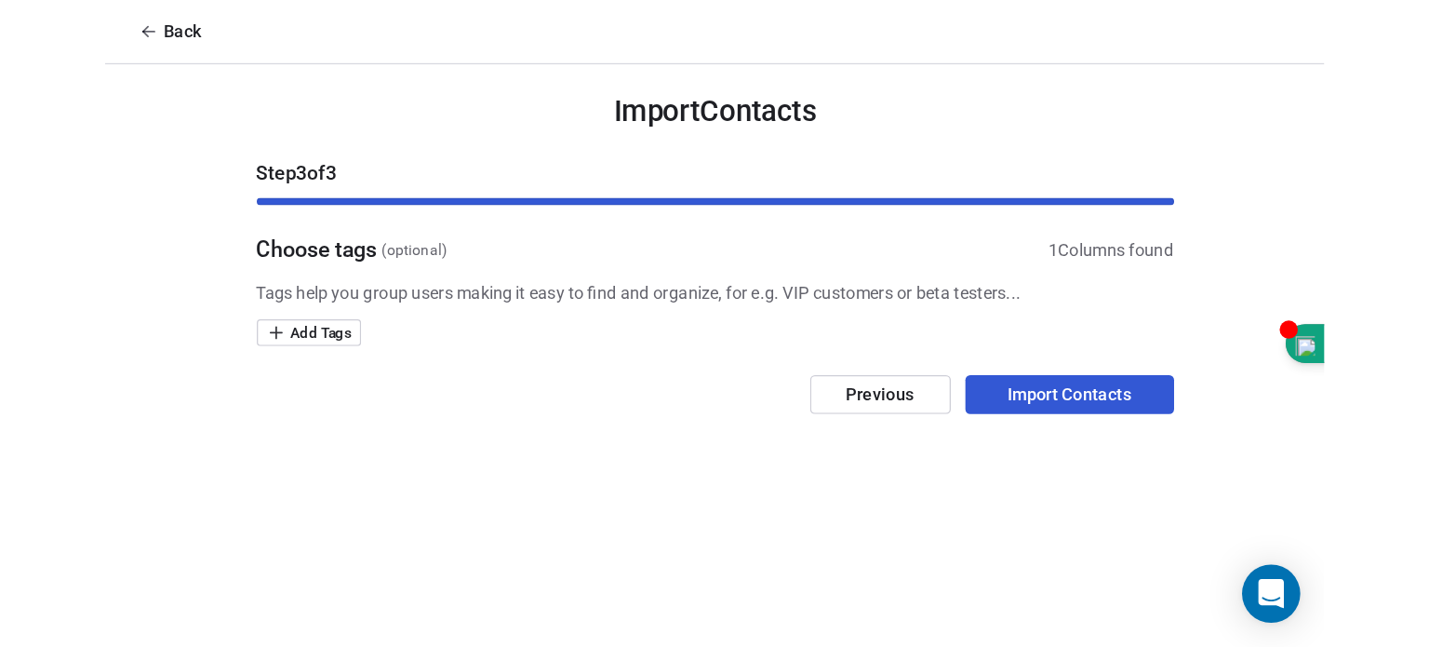
scroll to position [0, 0]
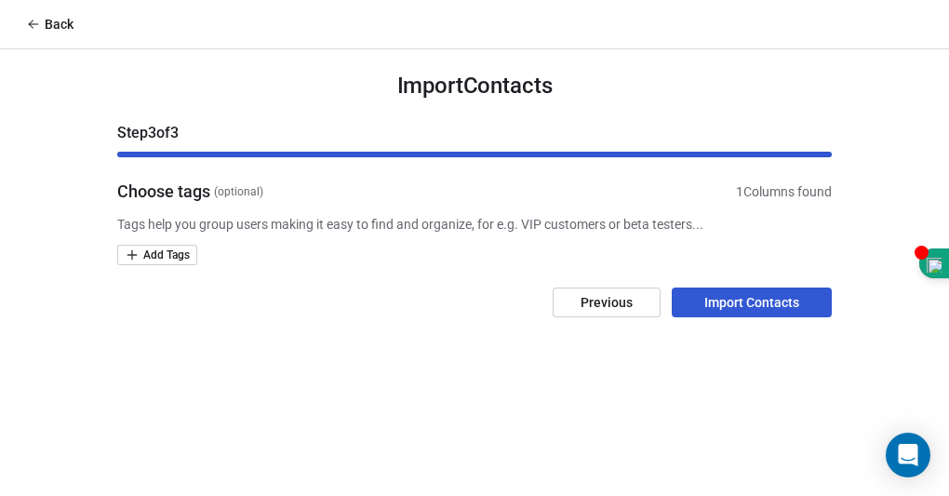
click at [751, 312] on button "Import Contacts" at bounding box center [752, 302] width 160 height 30
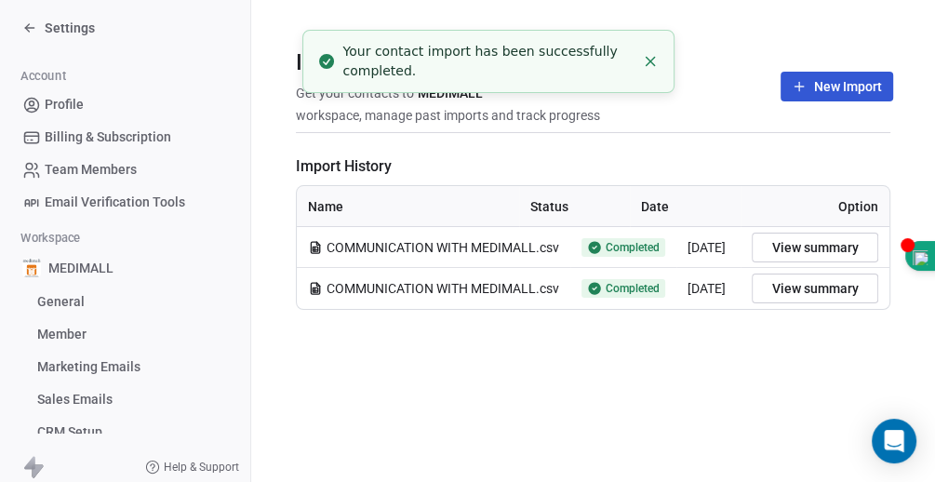
click at [418, 256] on td "COMMUNICATION WITH MEDIMALL.csv" at bounding box center [434, 247] width 274 height 41
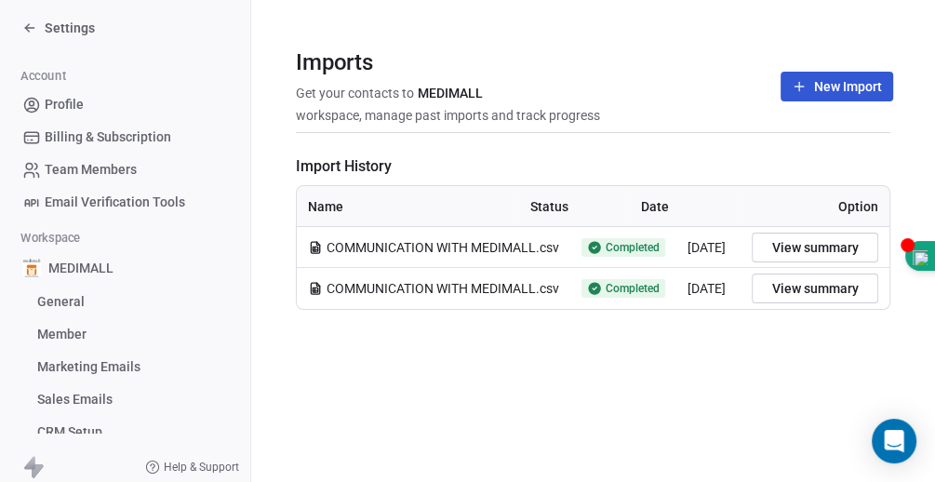
click at [418, 256] on td "COMMUNICATION WITH MEDIMALL.csv" at bounding box center [434, 247] width 274 height 41
click at [421, 253] on span "COMMUNICATION WITH MEDIMALL.csv" at bounding box center [443, 247] width 233 height 19
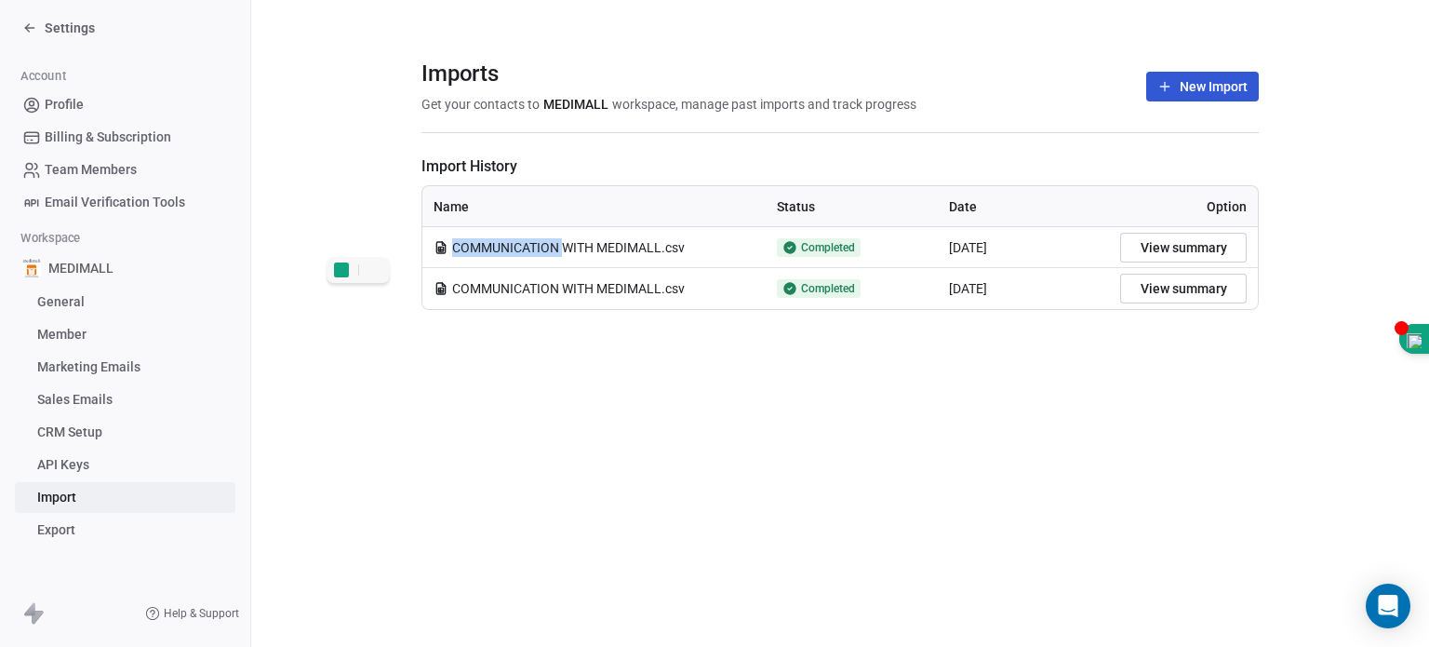
click at [948, 257] on button "View summary" at bounding box center [1183, 248] width 127 height 30
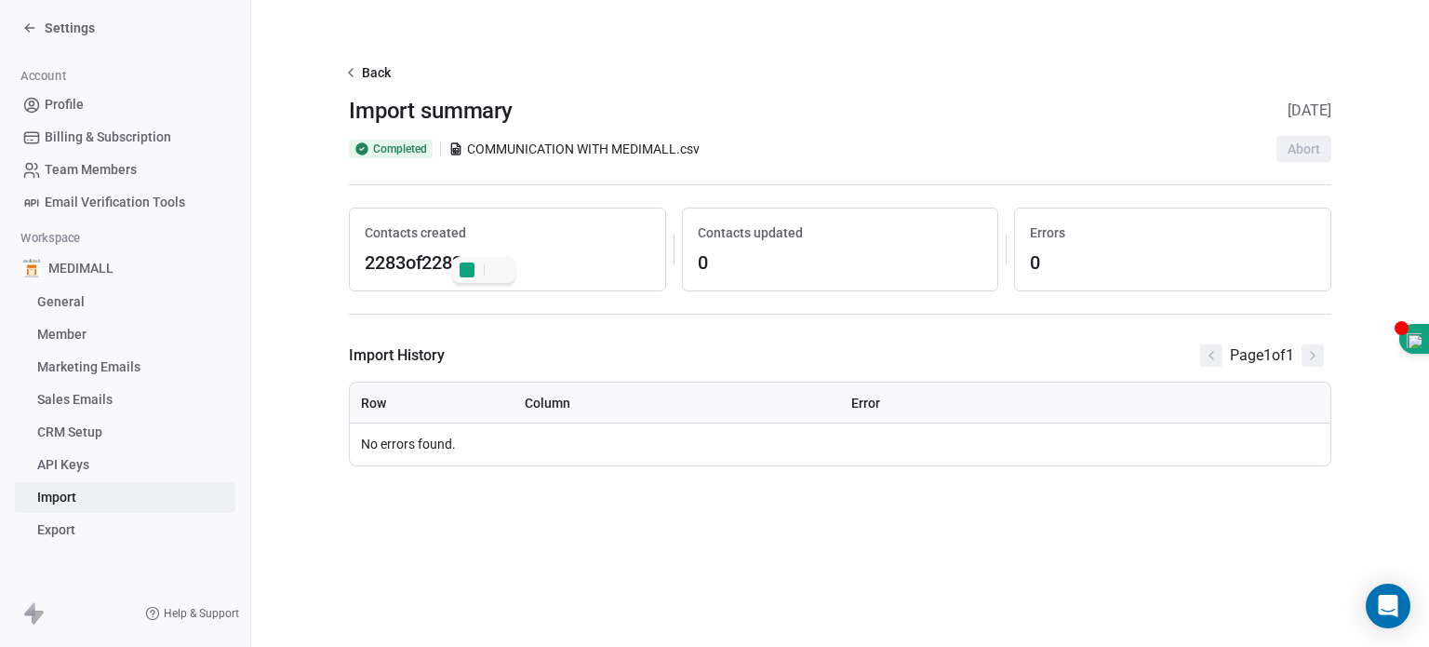
click at [566, 261] on span "2283 of 2283" at bounding box center [508, 262] width 286 height 26
click at [381, 407] on span "Row" at bounding box center [373, 402] width 25 height 15
click at [547, 403] on span "Column" at bounding box center [548, 402] width 46 height 15
click at [840, 402] on th "Error" at bounding box center [1085, 402] width 490 height 41
click at [24, 22] on icon at bounding box center [29, 27] width 15 height 15
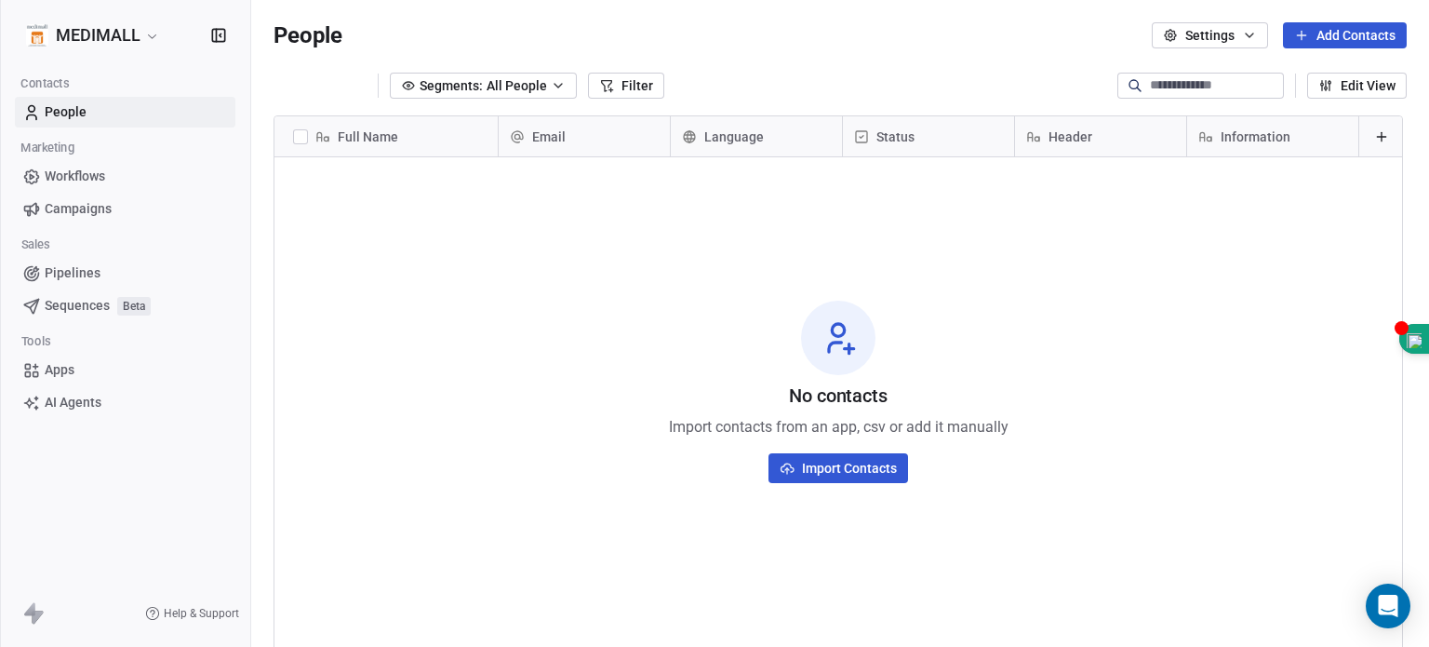
scroll to position [554, 1163]
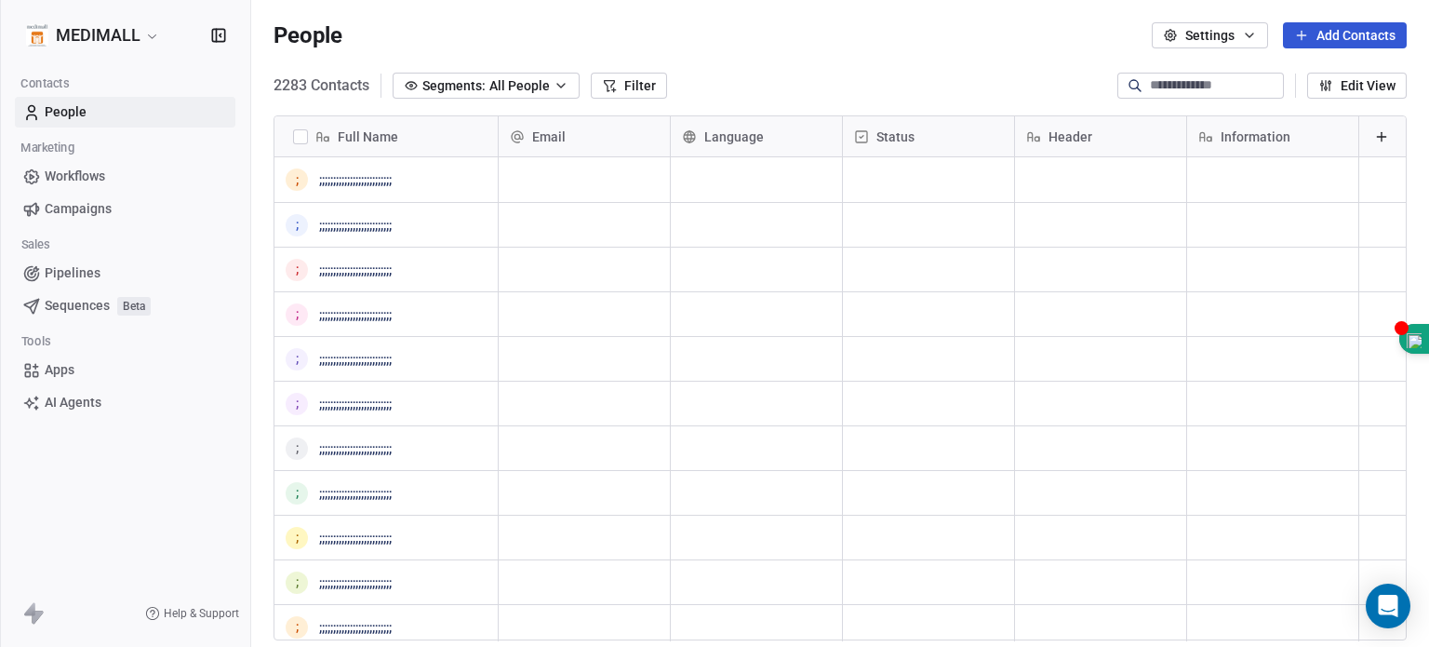
click at [47, 113] on span "People" at bounding box center [66, 112] width 42 height 20
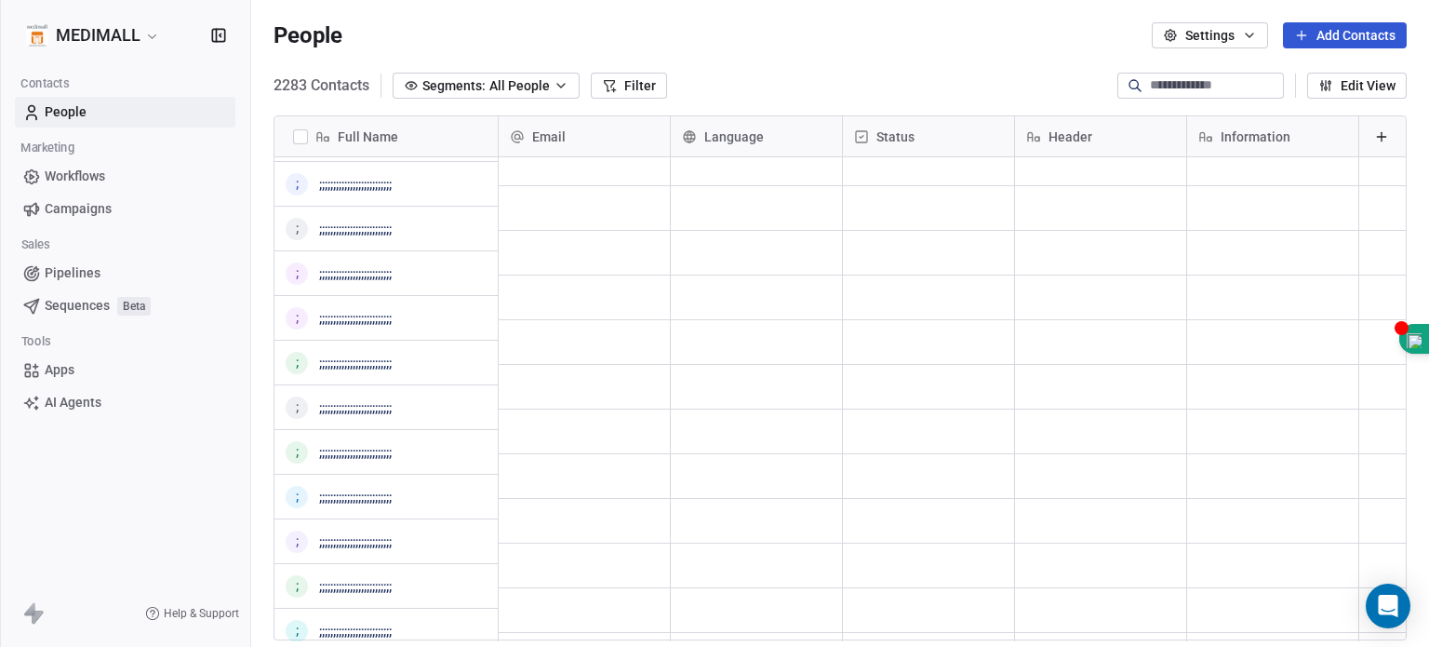
scroll to position [3411, 0]
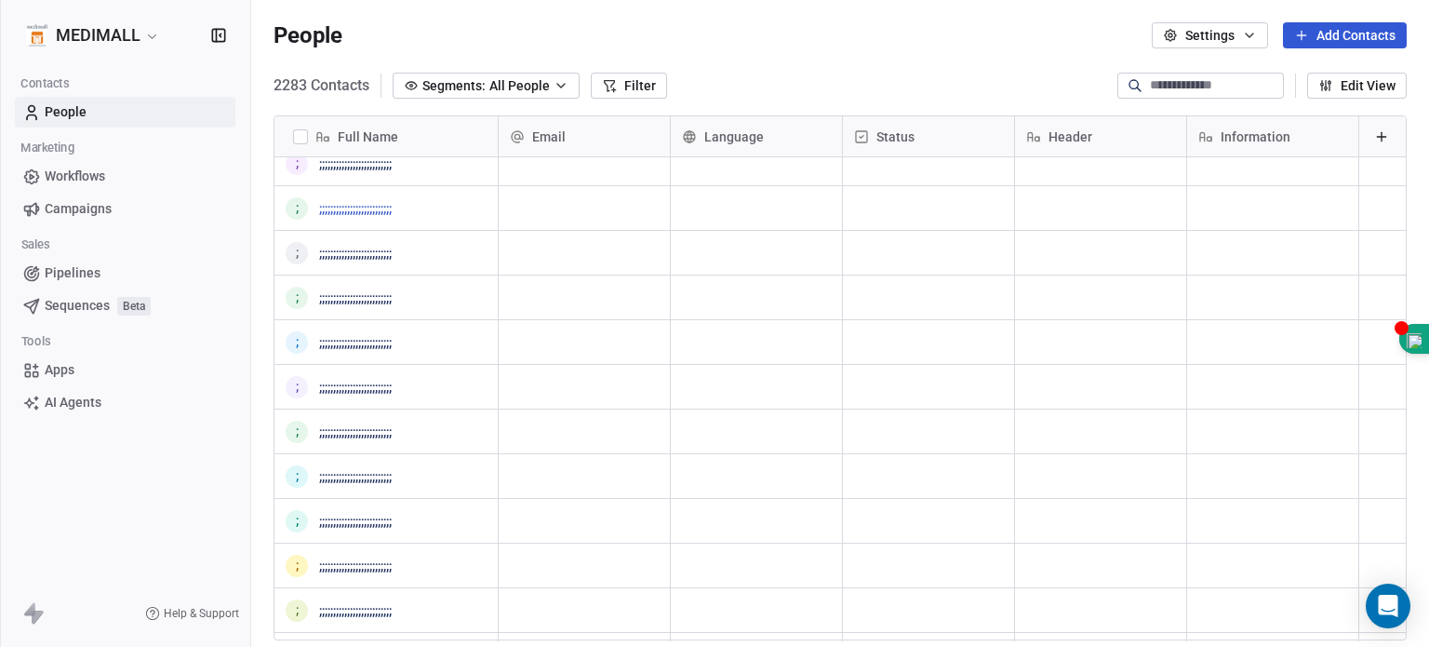
click at [339, 206] on link ";;;;;;;;;;;;;;;;;;;;;;;;;;" at bounding box center [355, 208] width 73 height 15
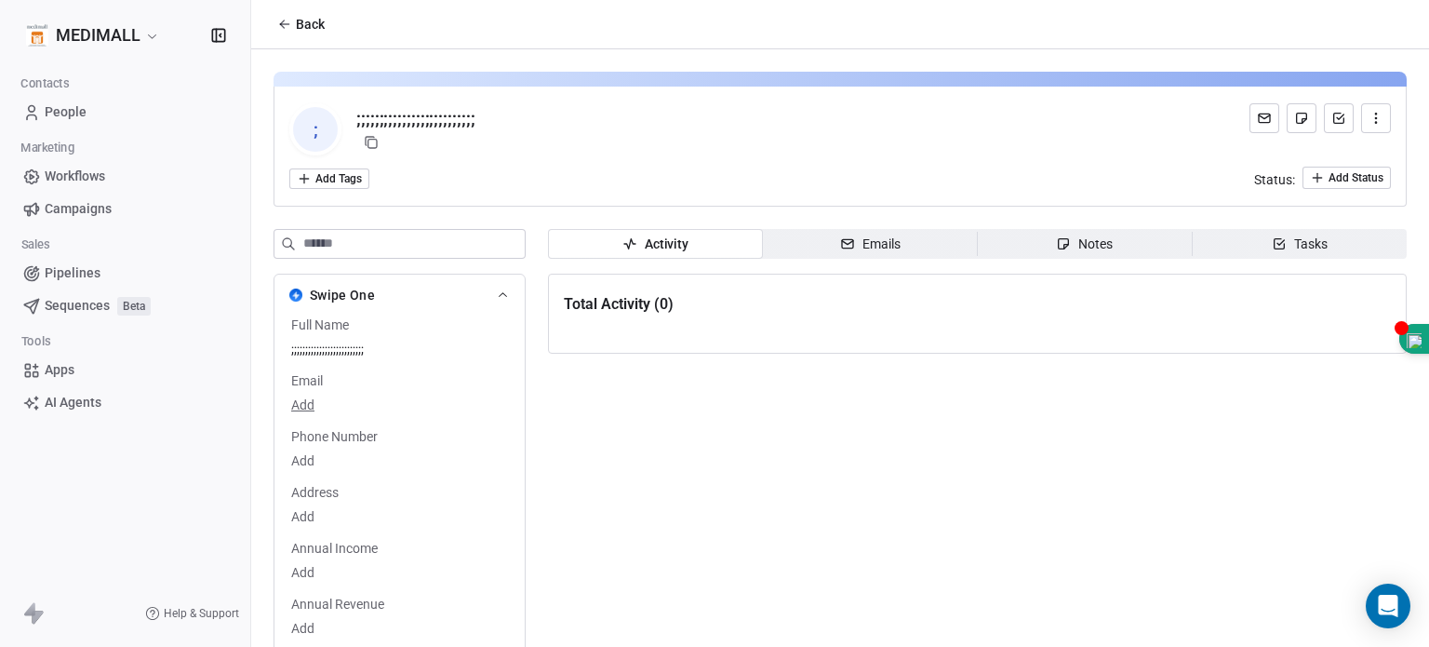
click at [301, 381] on span "Email" at bounding box center [306, 380] width 39 height 19
click at [69, 107] on span "People" at bounding box center [66, 112] width 42 height 20
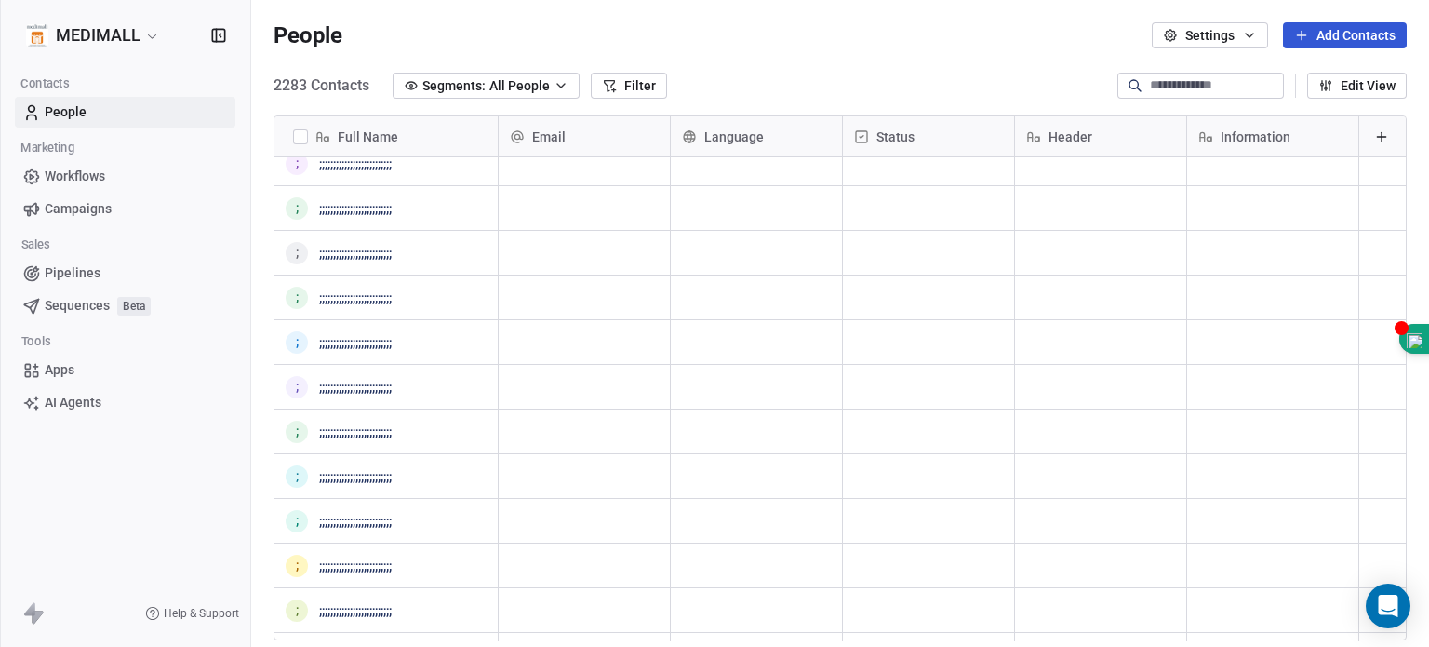
scroll to position [3394, 0]
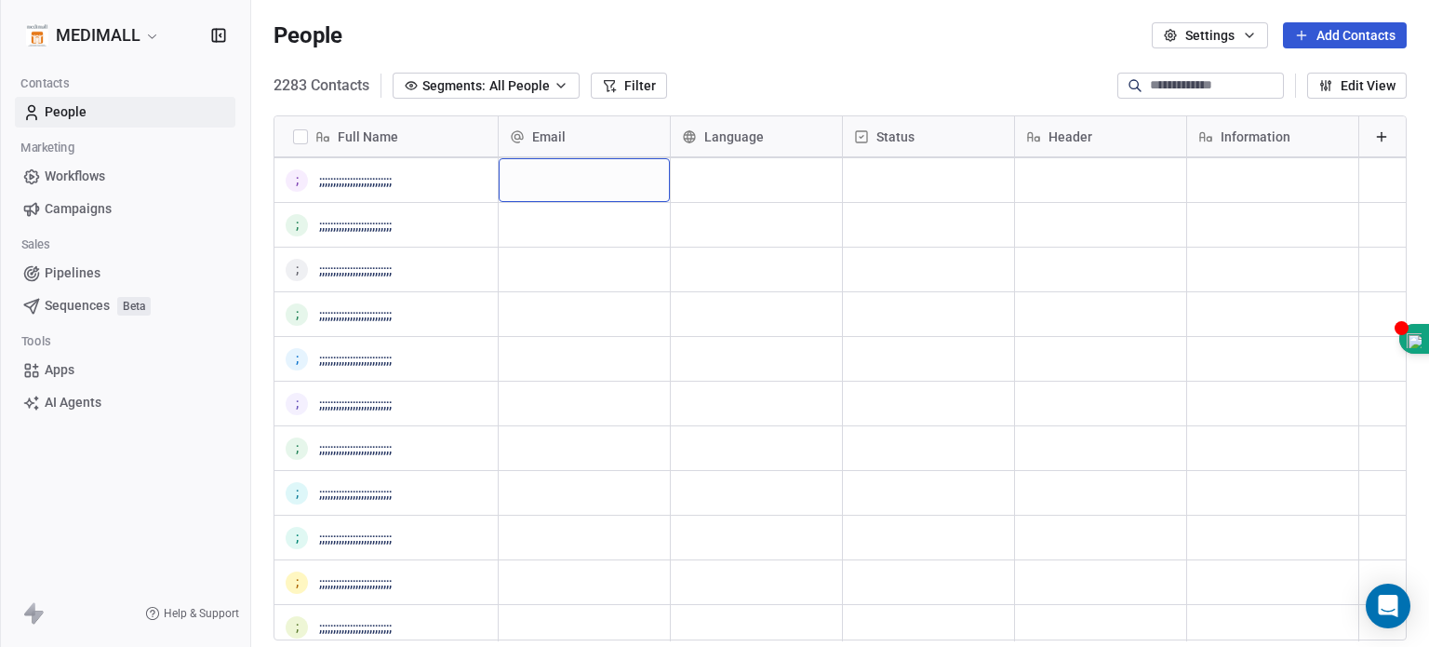
click at [564, 171] on div "grid" at bounding box center [584, 180] width 171 height 44
drag, startPoint x: 564, startPoint y: 171, endPoint x: 540, endPoint y: 174, distance: 24.3
click at [540, 174] on div "grid" at bounding box center [584, 180] width 171 height 44
click at [948, 83] on button "Edit View" at bounding box center [1357, 86] width 100 height 26
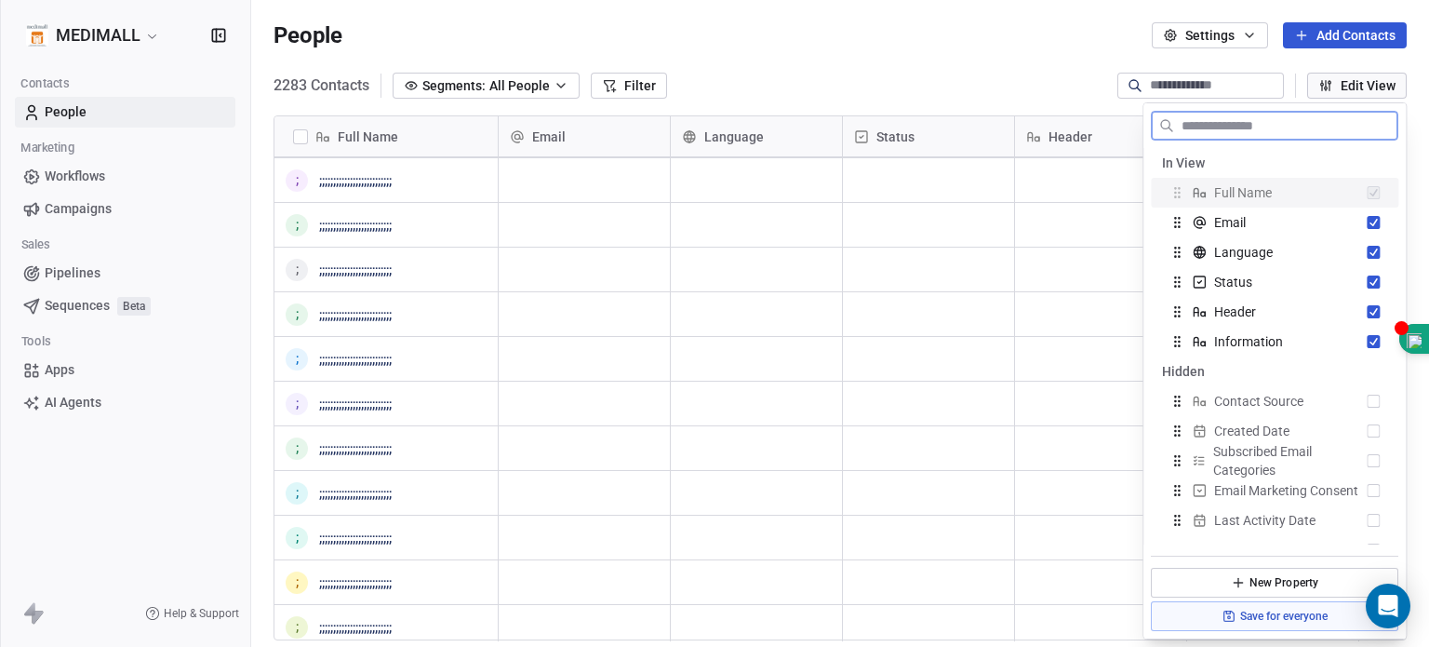
click at [948, 83] on button "Edit View" at bounding box center [1357, 86] width 100 height 26
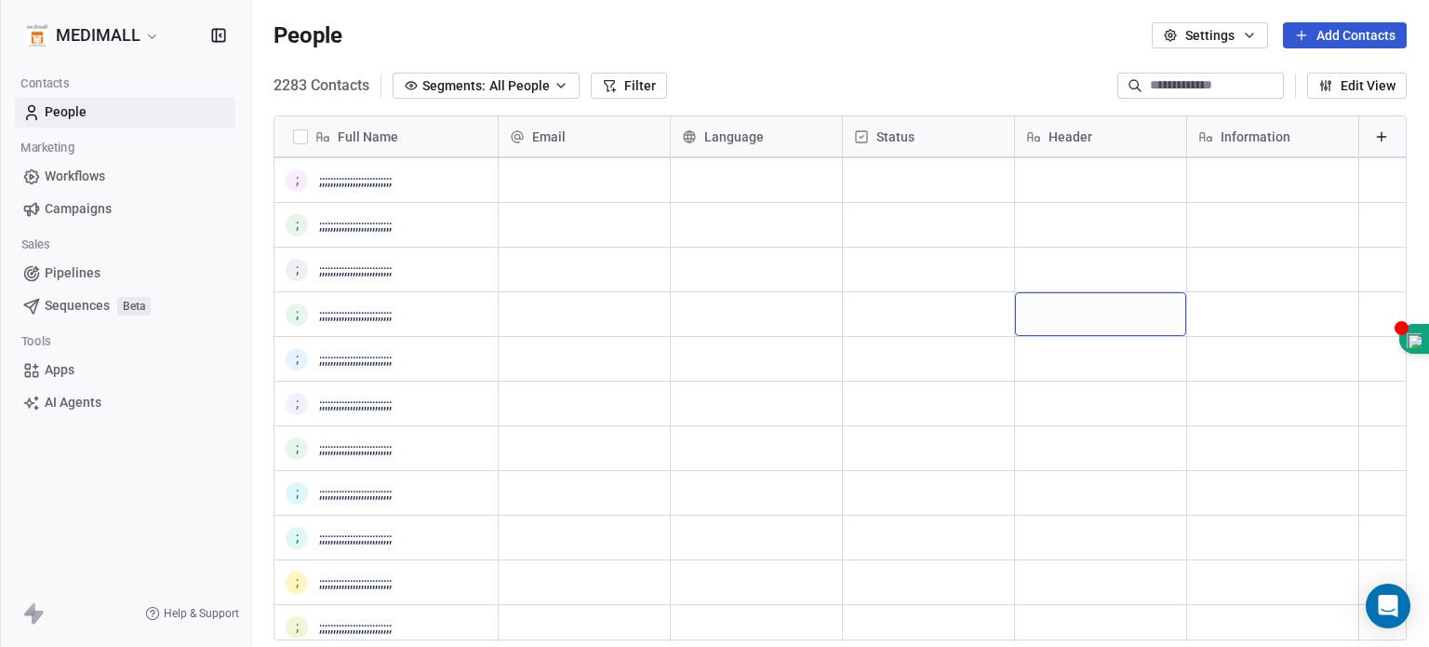
click at [742, 149] on div "Language" at bounding box center [756, 136] width 171 height 40
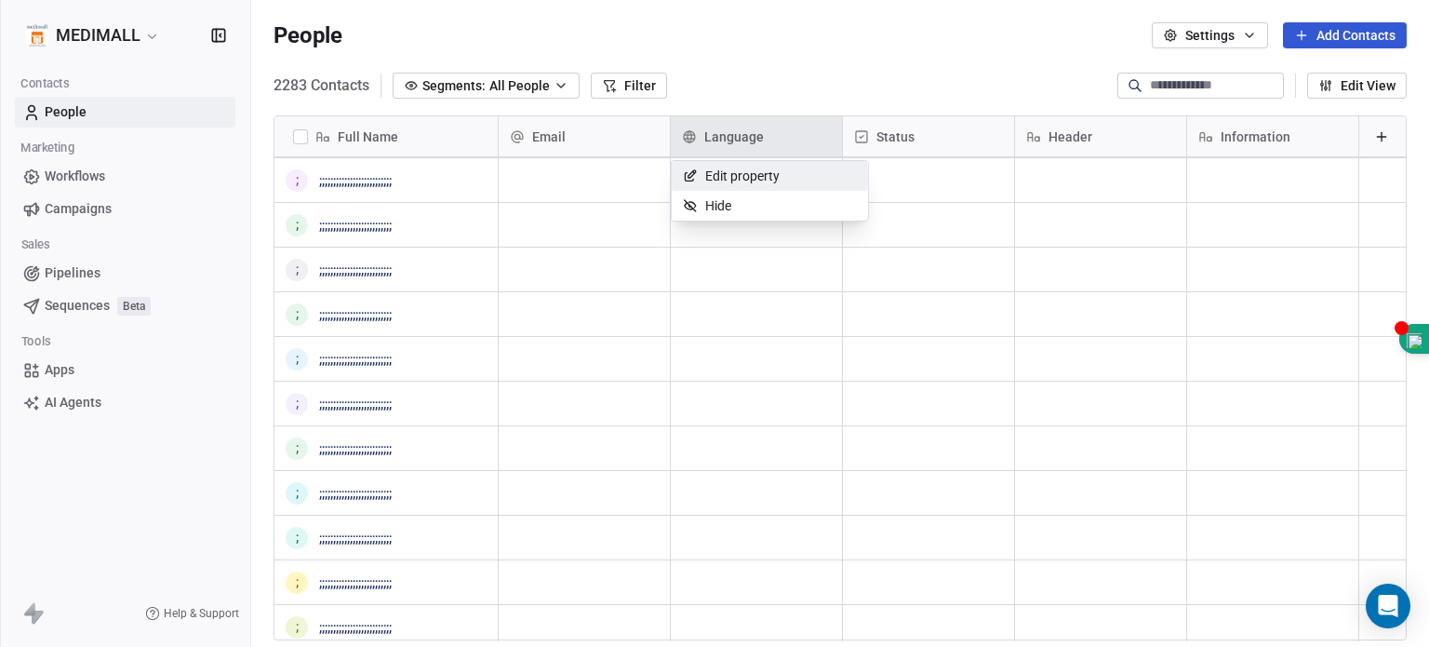
click at [743, 175] on span "Edit property" at bounding box center [742, 176] width 74 height 19
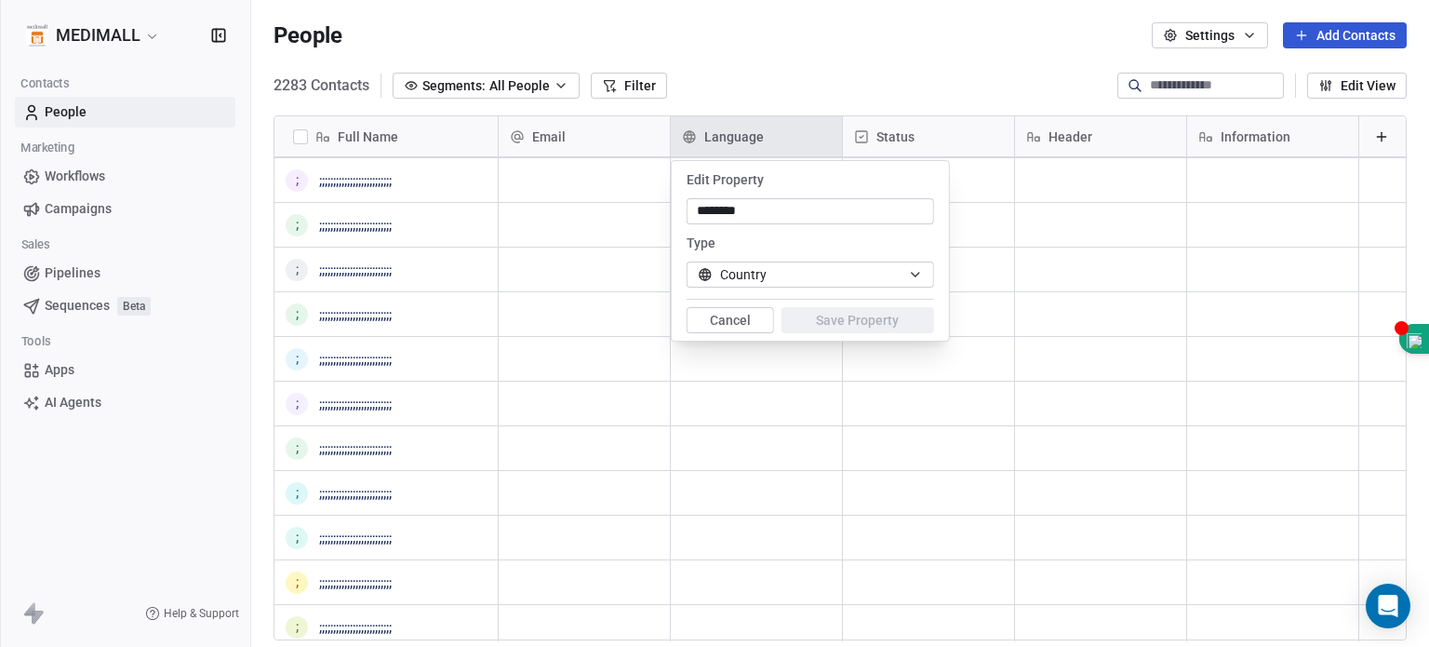
click at [725, 308] on button "Cancel" at bounding box center [730, 320] width 87 height 26
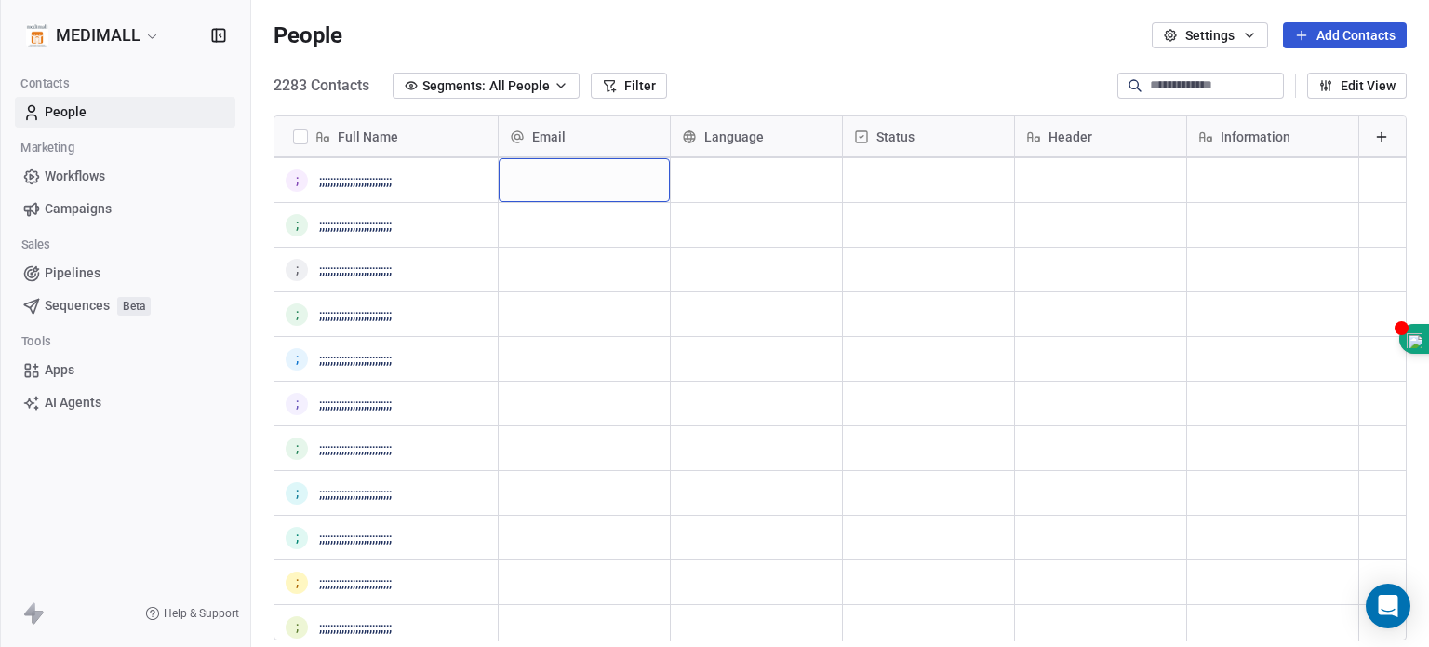
drag, startPoint x: 629, startPoint y: 180, endPoint x: 614, endPoint y: 174, distance: 16.2
click at [614, 174] on div "grid" at bounding box center [584, 180] width 171 height 44
click at [298, 179] on button "grid" at bounding box center [296, 180] width 15 height 15
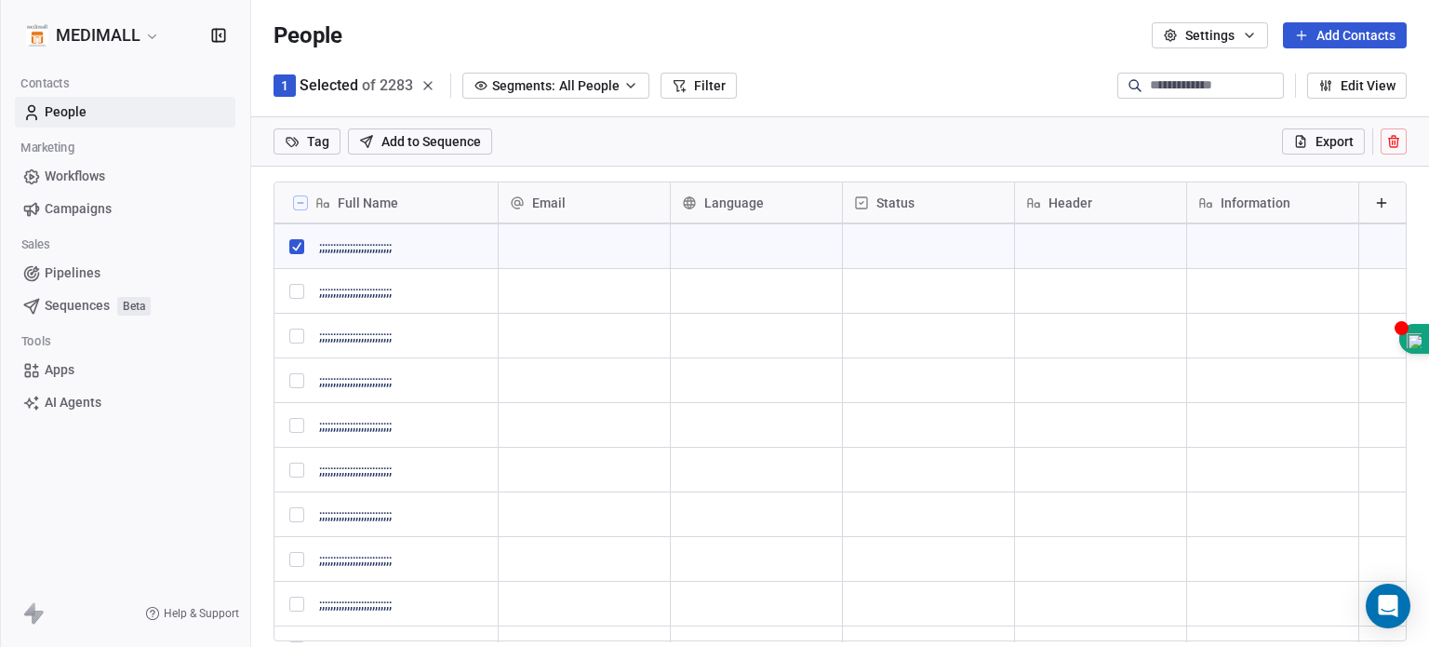
scroll to position [489, 1163]
click at [475, 146] on span "Add to Sequence" at bounding box center [431, 141] width 100 height 19
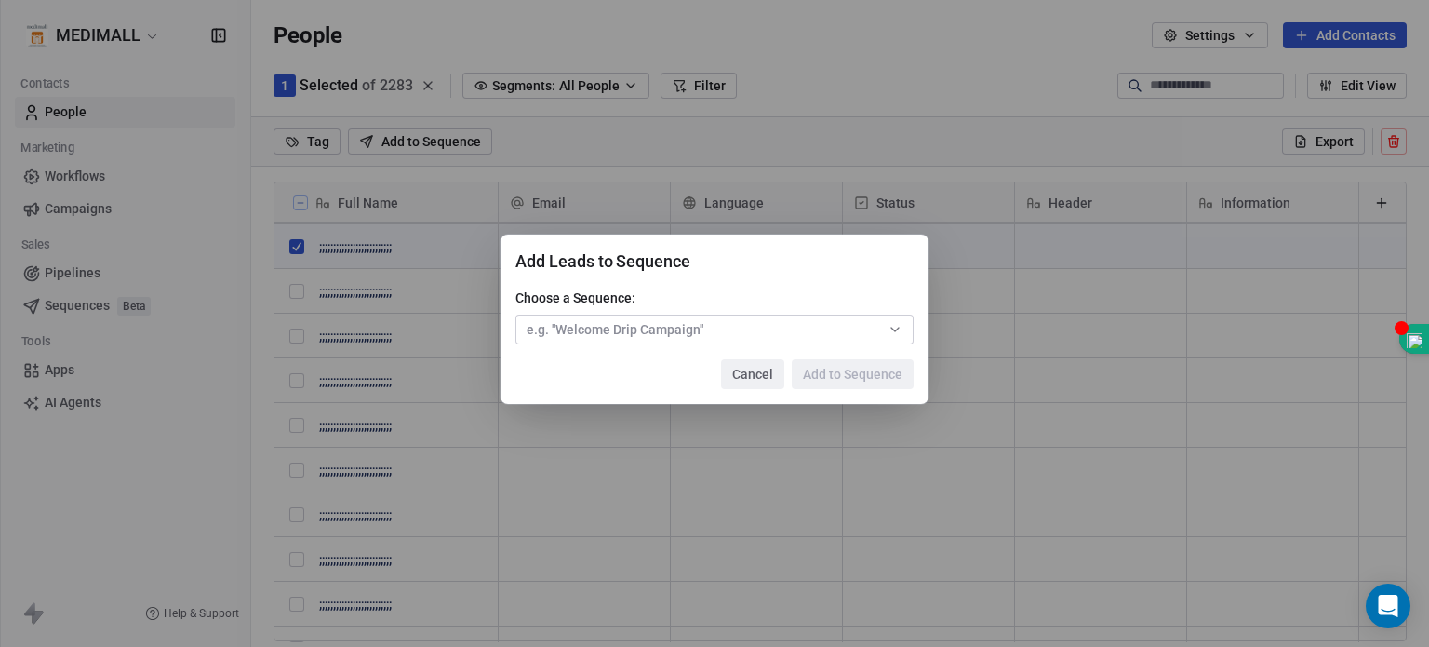
click at [763, 377] on button "Cancel" at bounding box center [752, 374] width 63 height 30
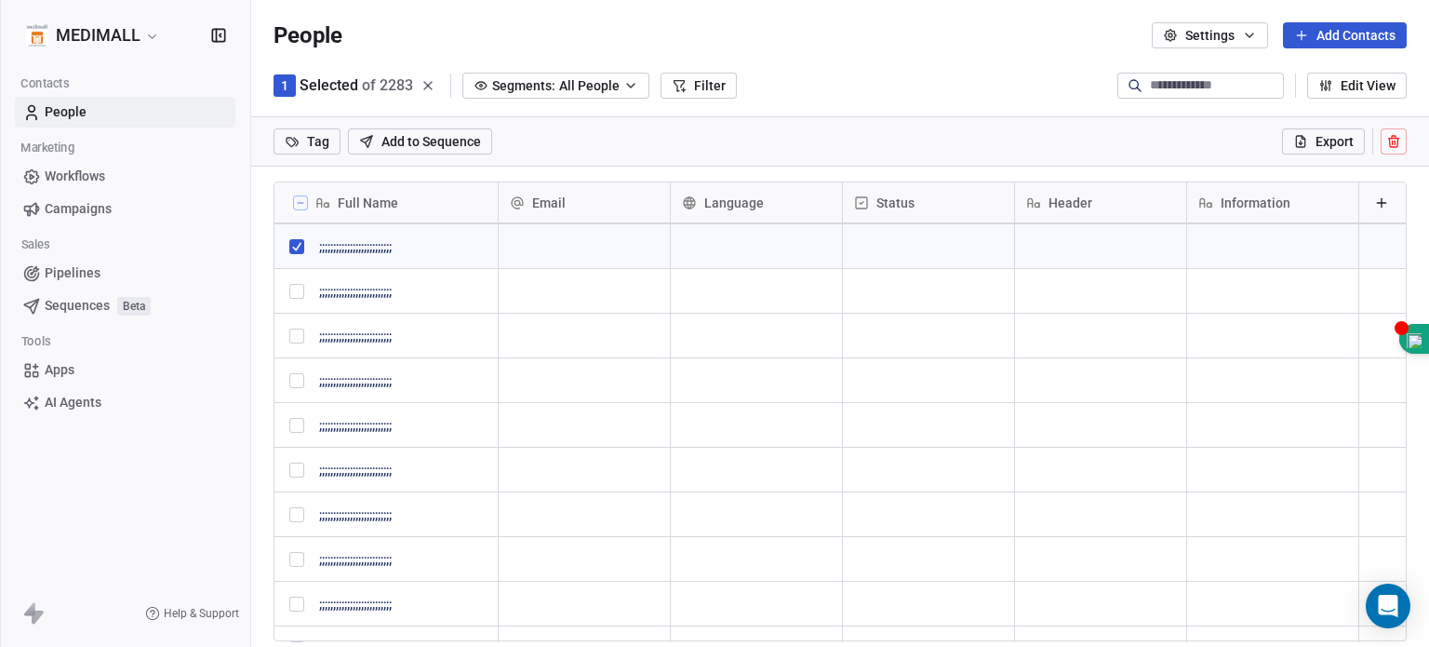
click at [539, 89] on span "Segments:" at bounding box center [523, 86] width 63 height 20
click at [539, 89] on html "MEDIMALL Contacts People Marketing Workflows Campaigns Sales Pipelines Sequence…" at bounding box center [714, 323] width 1429 height 647
drag, startPoint x: 583, startPoint y: 240, endPoint x: 534, endPoint y: 228, distance: 50.8
click at [534, 228] on div "grid" at bounding box center [584, 246] width 171 height 44
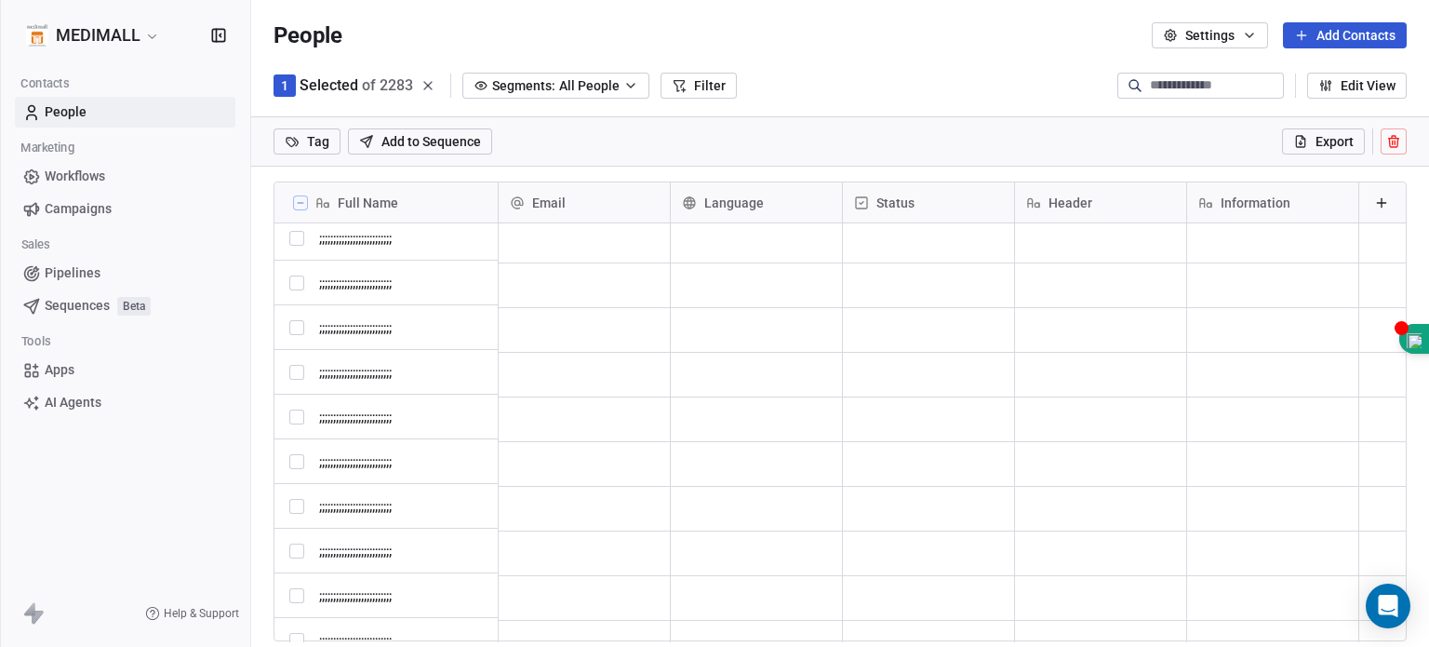
scroll to position [0, 0]
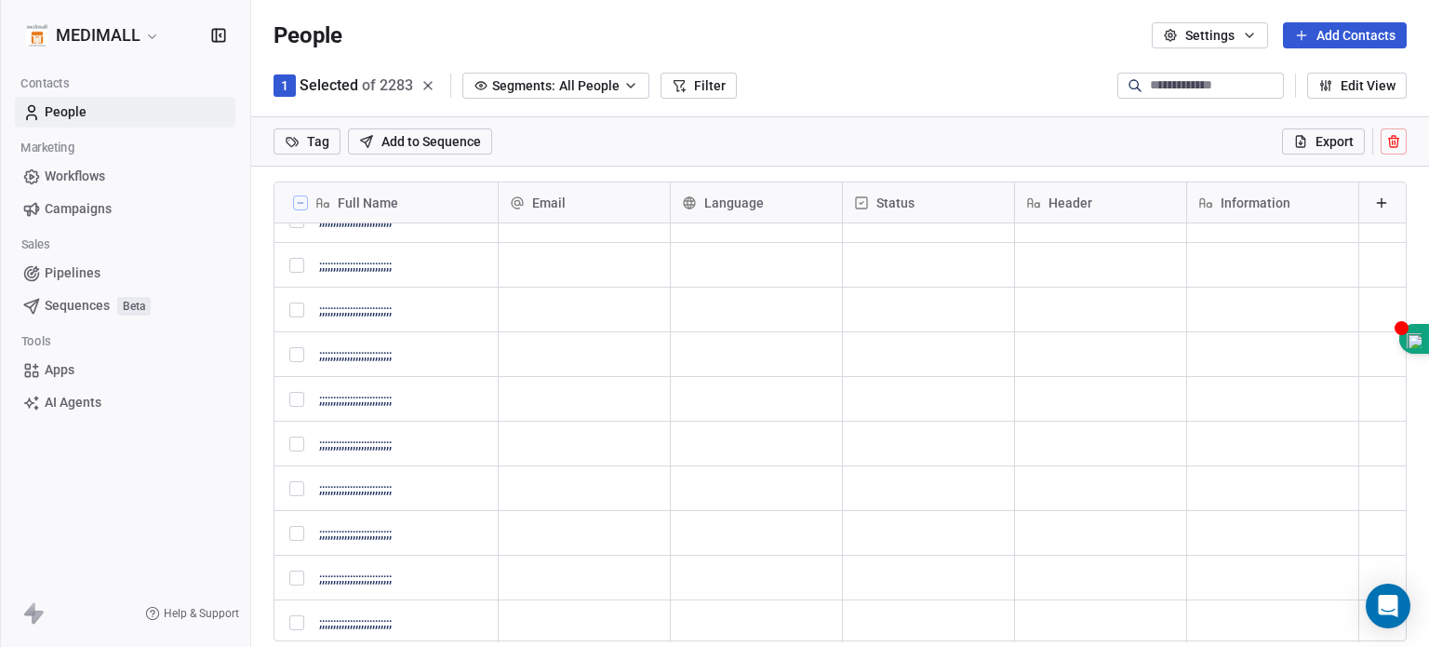
click at [295, 207] on button at bounding box center [300, 202] width 15 height 15
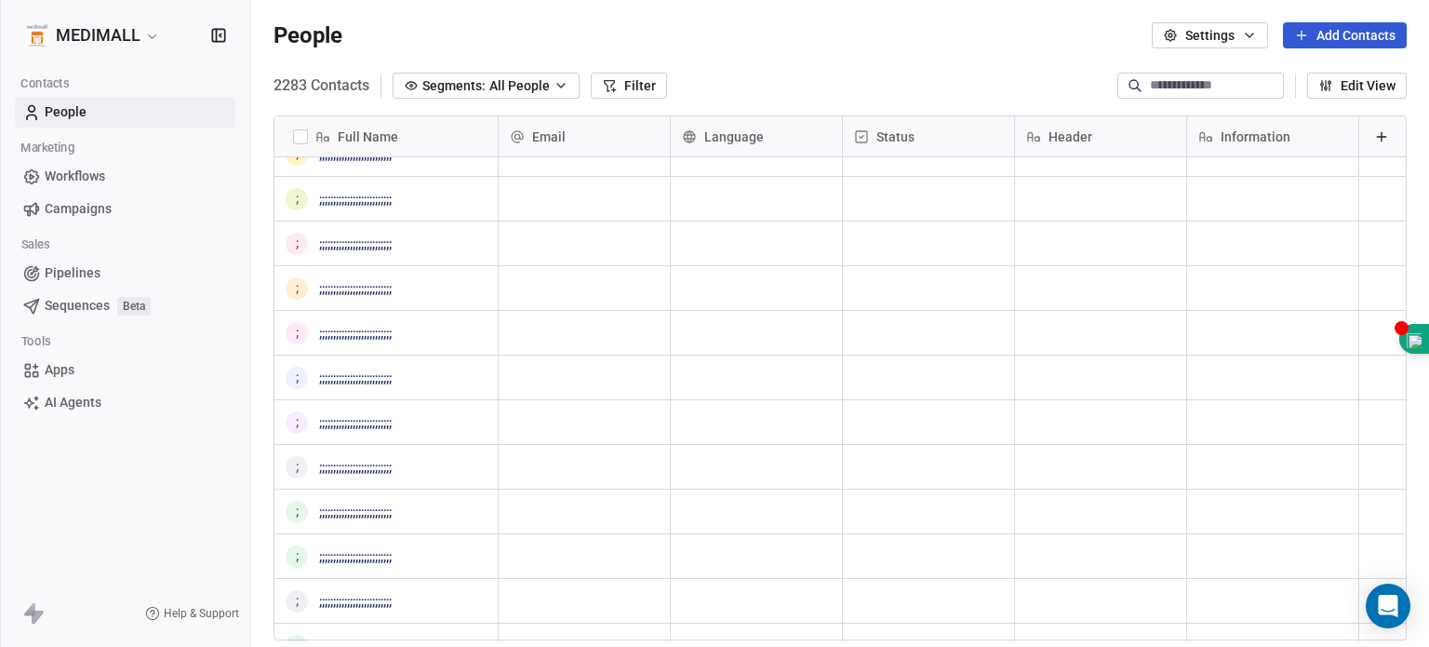
click at [293, 139] on button "button" at bounding box center [300, 136] width 15 height 15
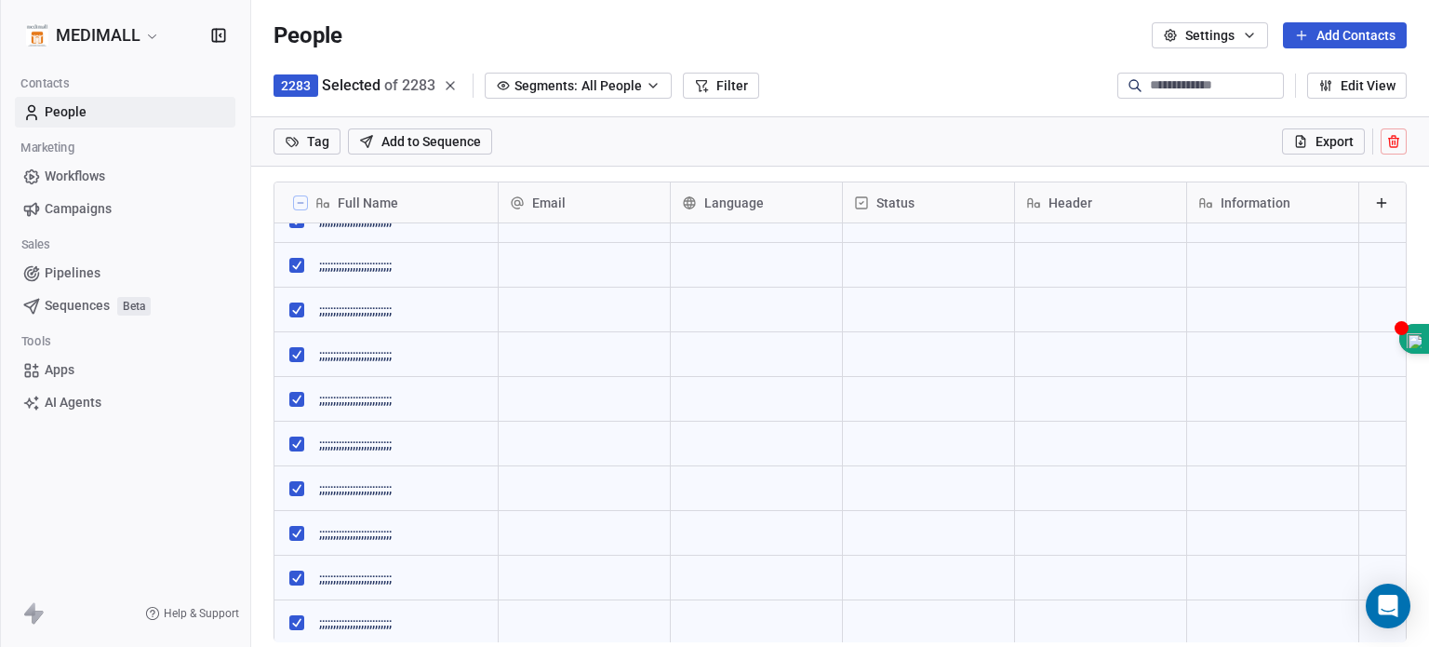
click at [948, 145] on icon at bounding box center [1393, 141] width 15 height 15
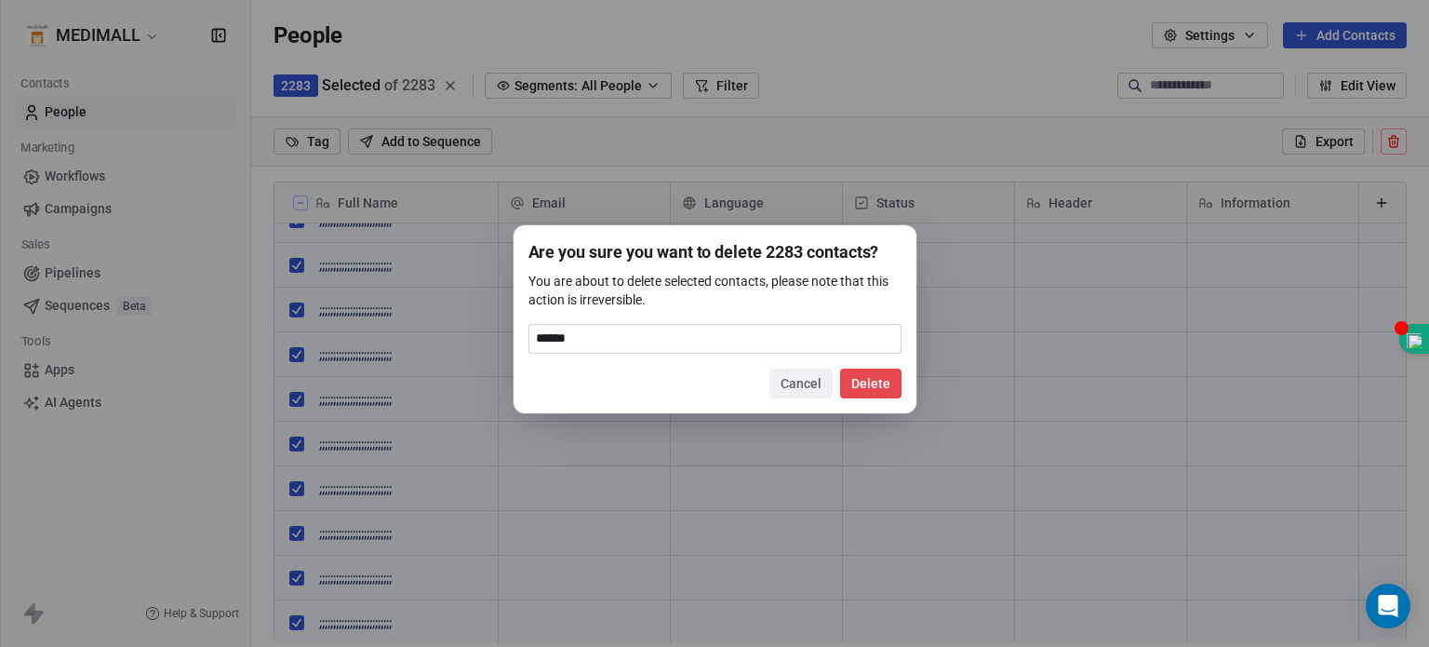
type input "******"
click at [877, 386] on button "Delete" at bounding box center [870, 383] width 61 height 30
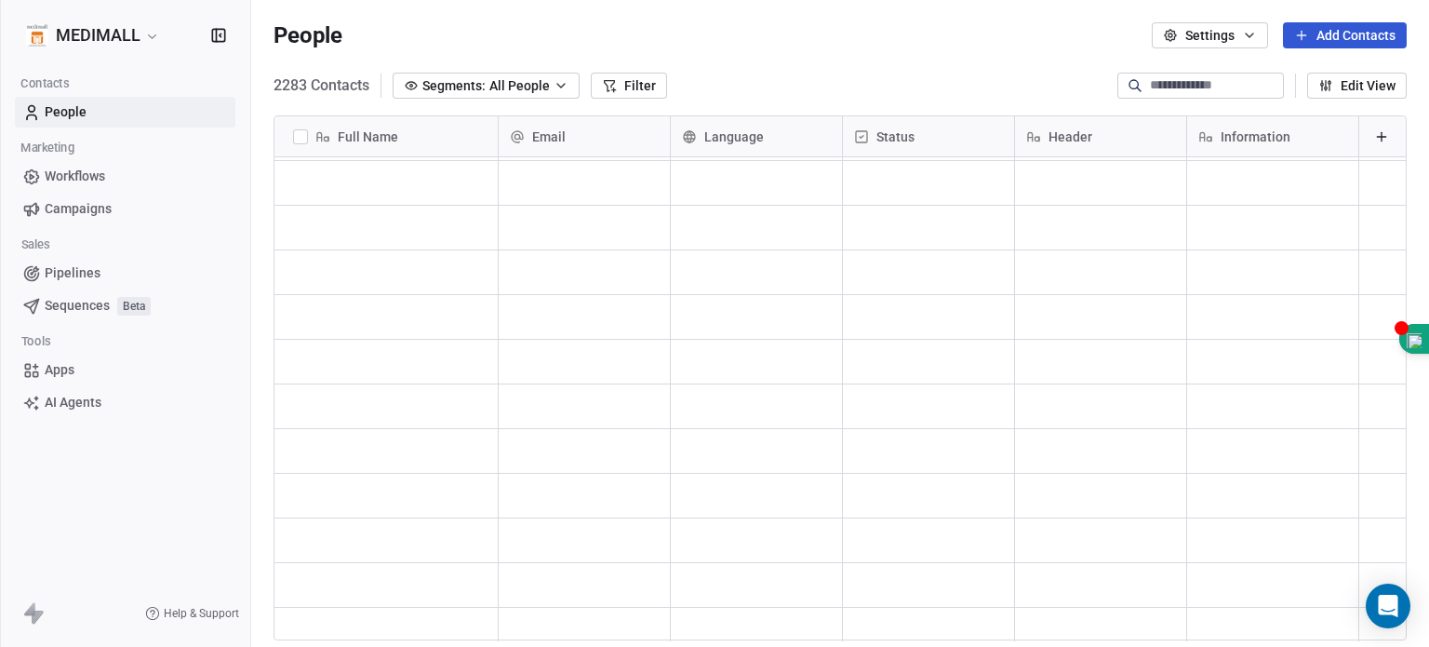
click at [948, 22] on button "Settings" at bounding box center [1210, 35] width 116 height 26
click at [948, 22] on html "MEDIMALL Contacts People Marketing Workflows Campaigns Sales Pipelines Sequence…" at bounding box center [714, 323] width 1429 height 647
click at [78, 103] on span "People" at bounding box center [66, 112] width 42 height 20
click at [948, 34] on button "Add Contacts" at bounding box center [1345, 35] width 124 height 26
click at [948, 73] on span "Create new contact" at bounding box center [1343, 76] width 113 height 20
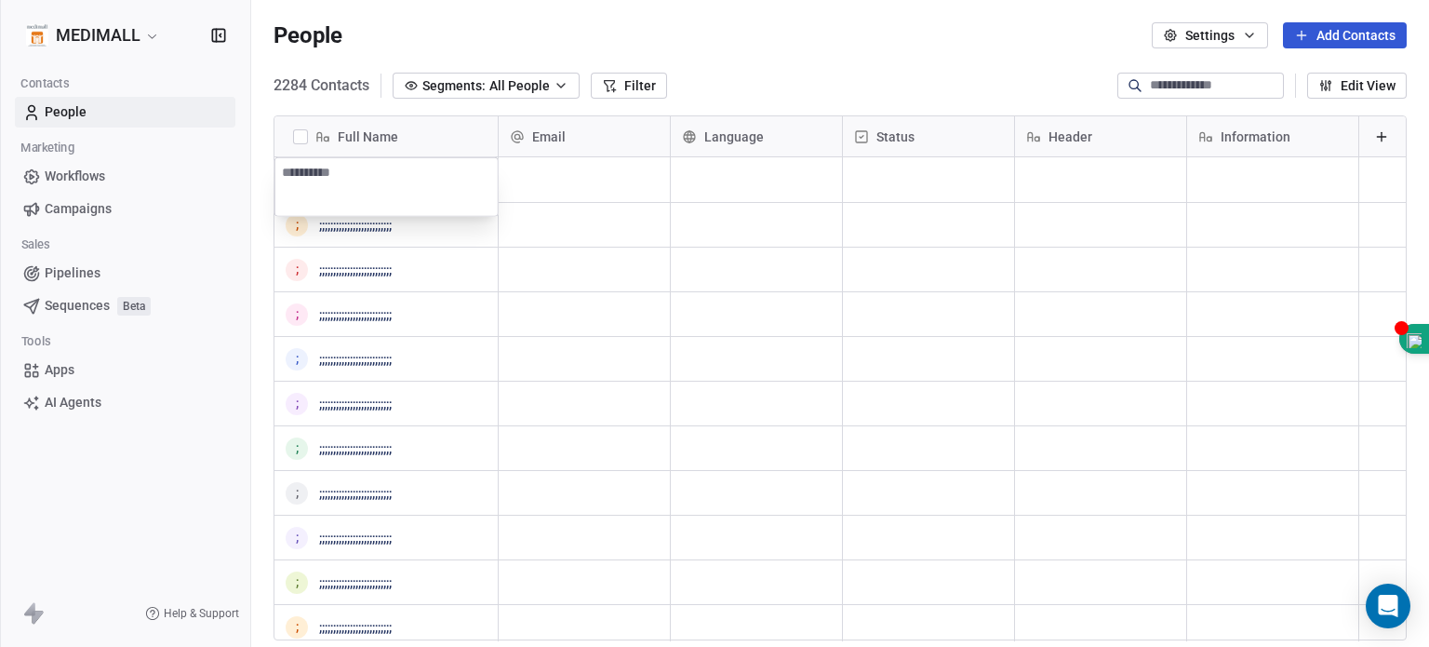
click at [302, 137] on html "MEDIMALL Contacts People Marketing Workflows Campaigns Sales Pipelines Sequence…" at bounding box center [714, 323] width 1429 height 647
click at [302, 137] on button "button" at bounding box center [300, 136] width 15 height 15
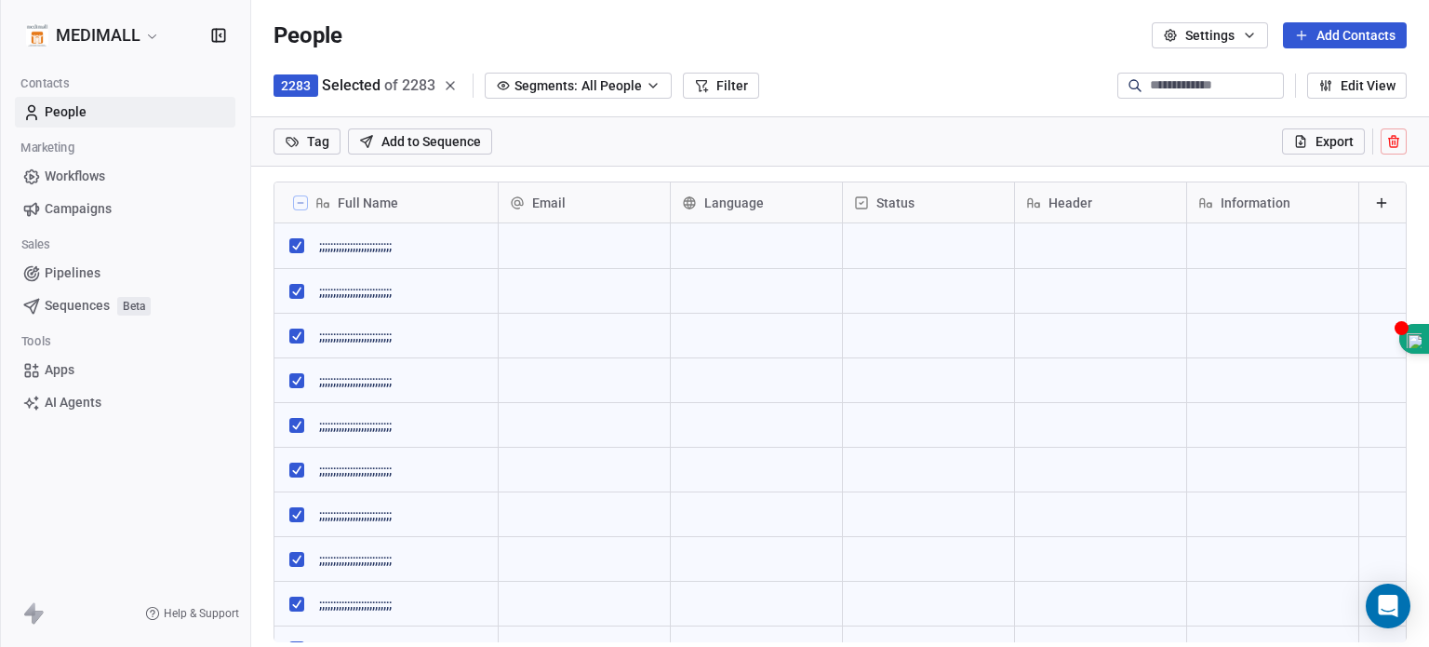
scroll to position [489, 1163]
click at [948, 142] on icon at bounding box center [1393, 141] width 15 height 15
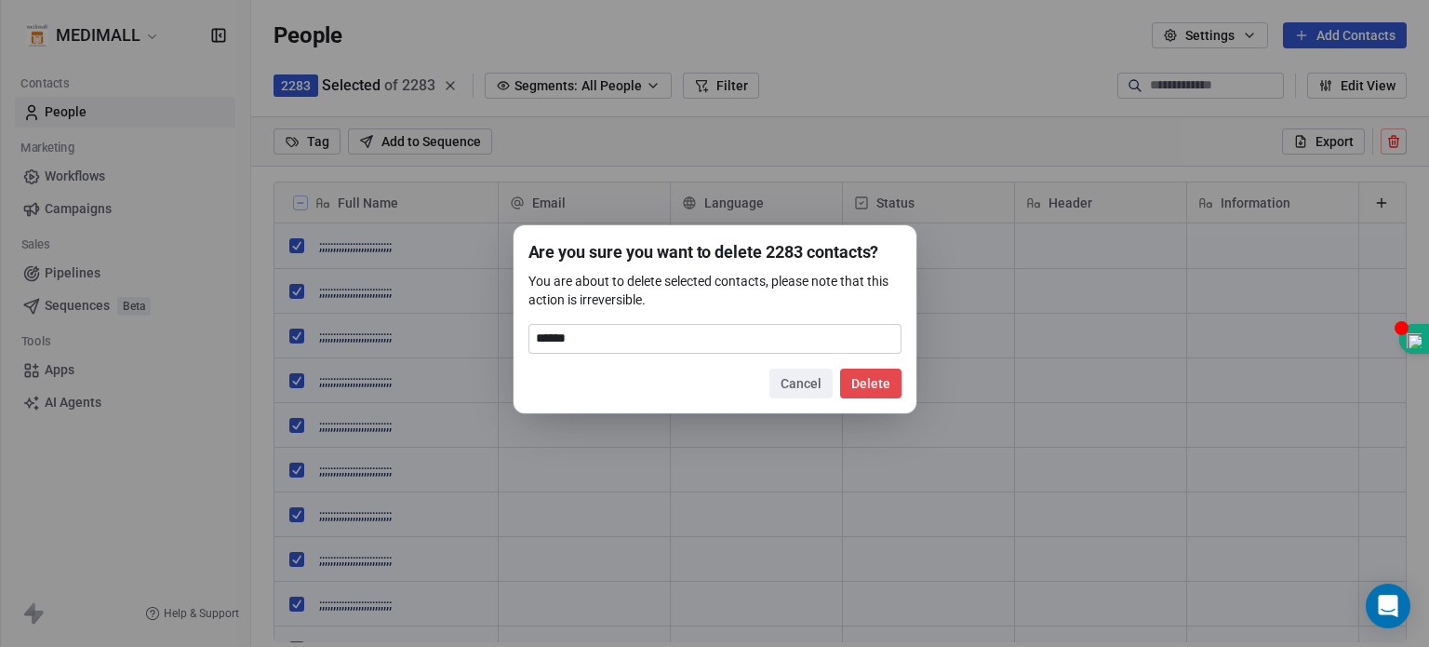
click at [863, 381] on button "Delete" at bounding box center [870, 383] width 61 height 30
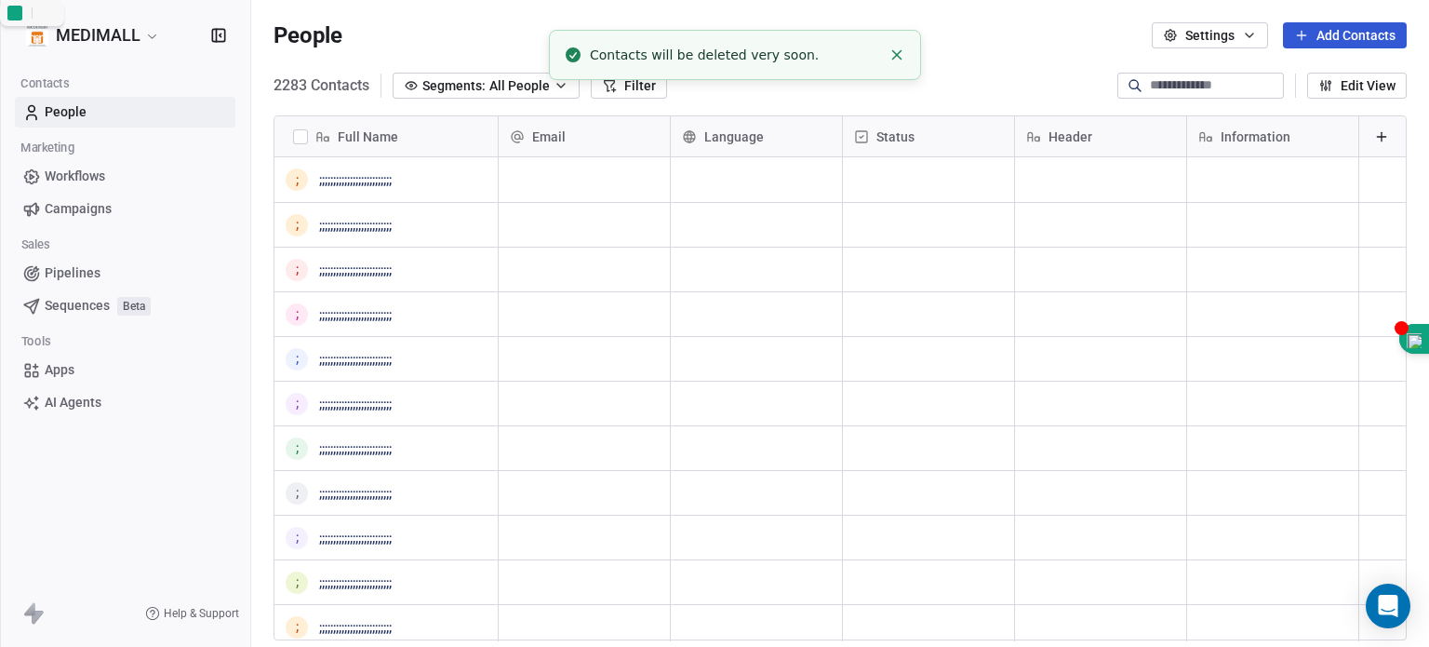
scroll to position [554, 1163]
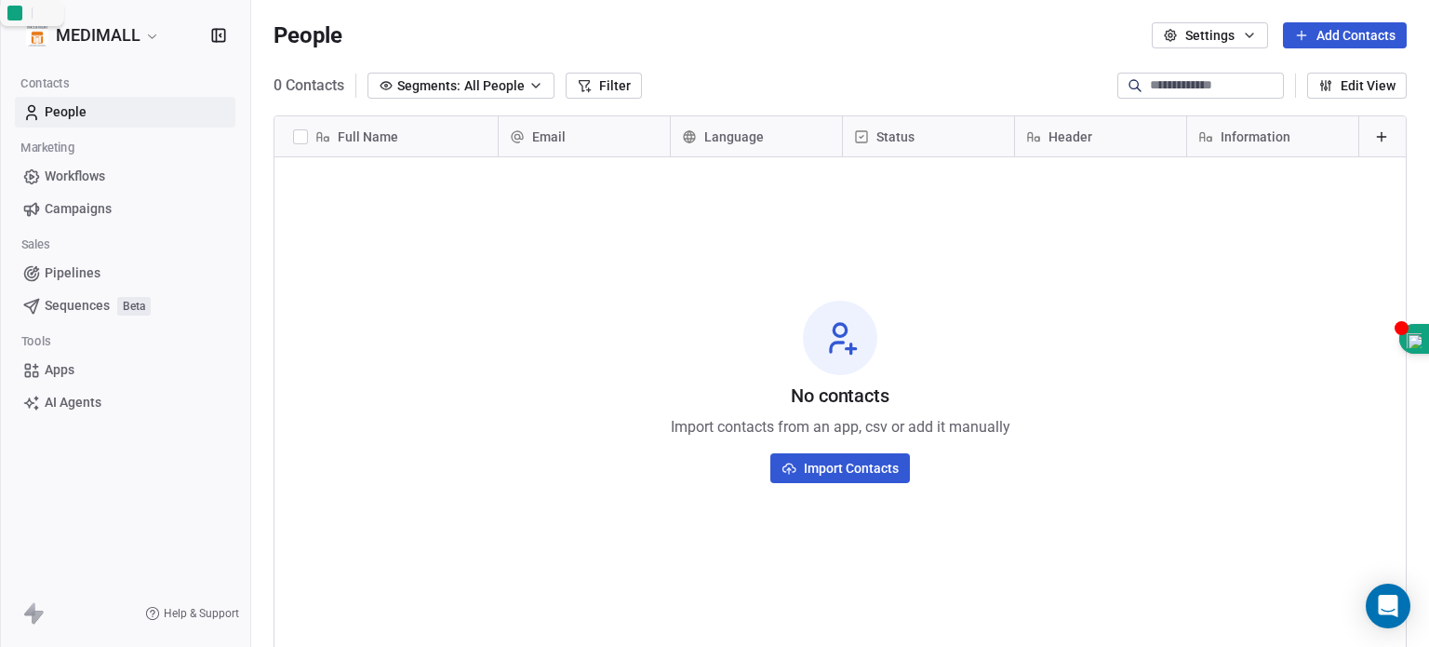
click at [948, 38] on button "Add Contacts" at bounding box center [1345, 35] width 124 height 26
click at [948, 68] on span "Create new contact" at bounding box center [1343, 76] width 113 height 20
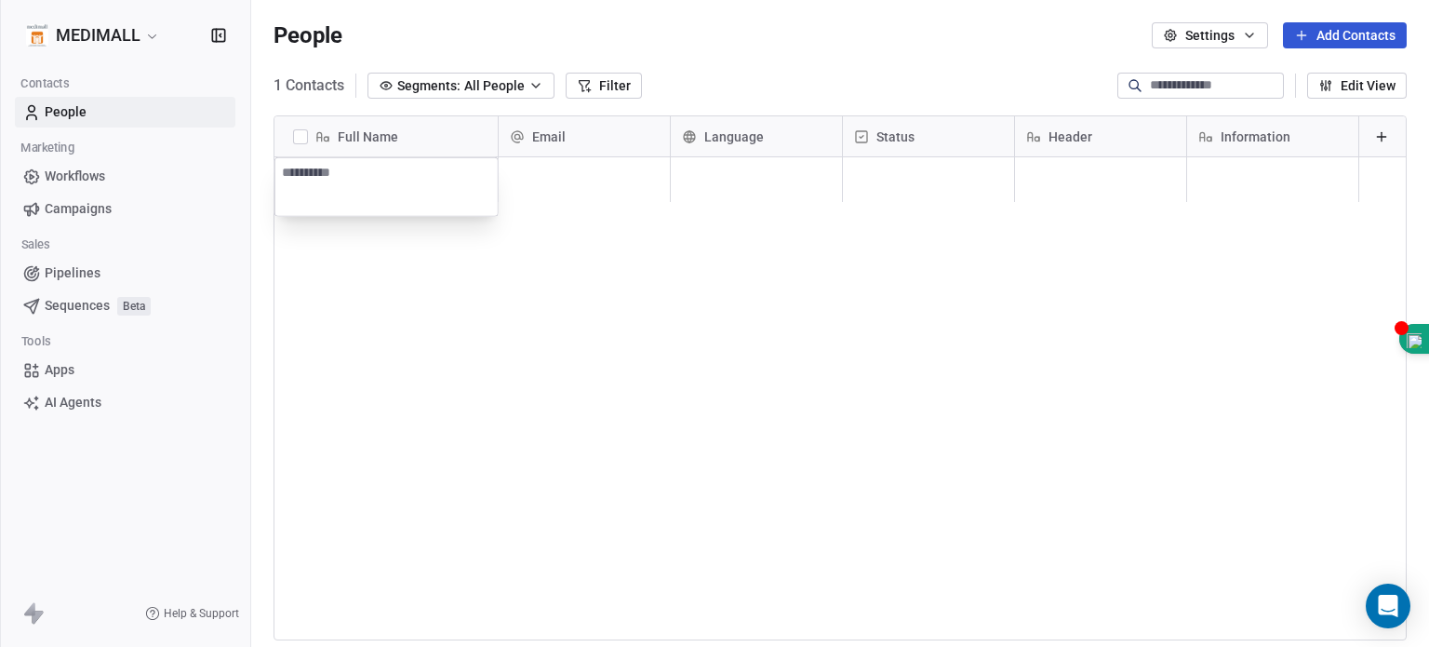
type textarea "*"
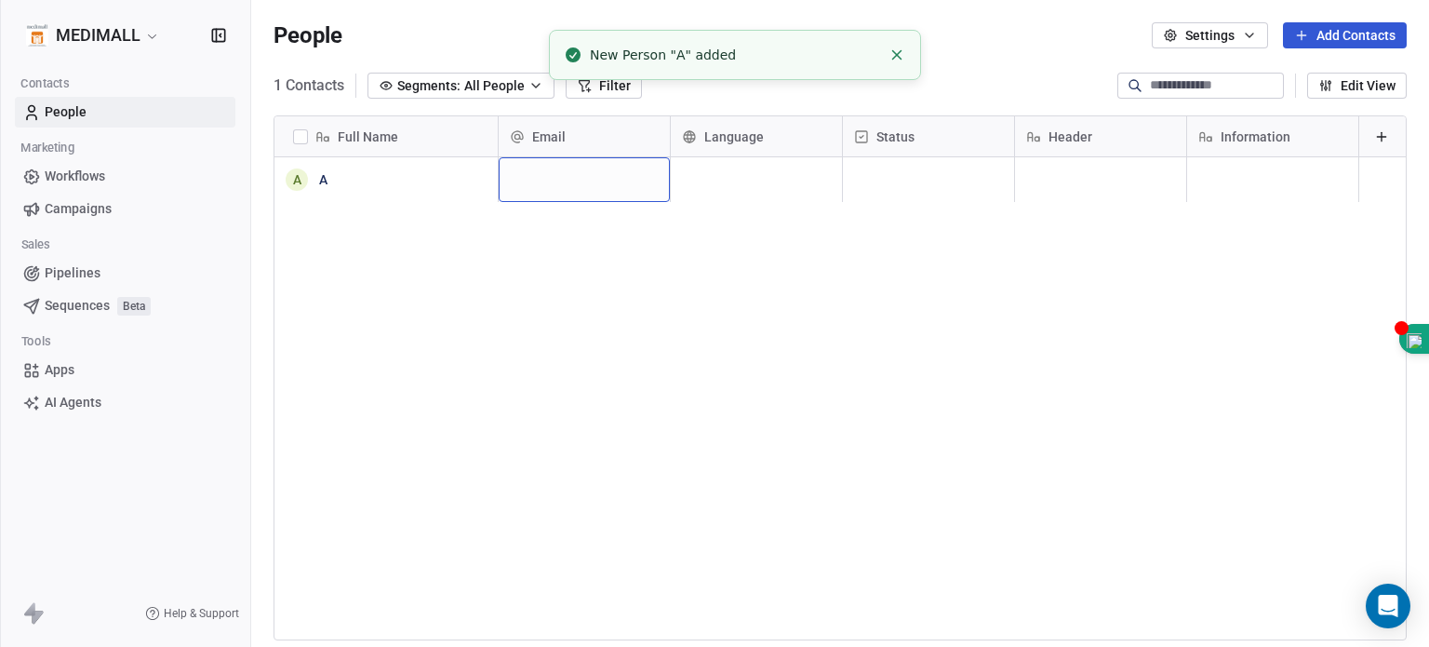
click at [554, 186] on div "grid" at bounding box center [584, 179] width 171 height 45
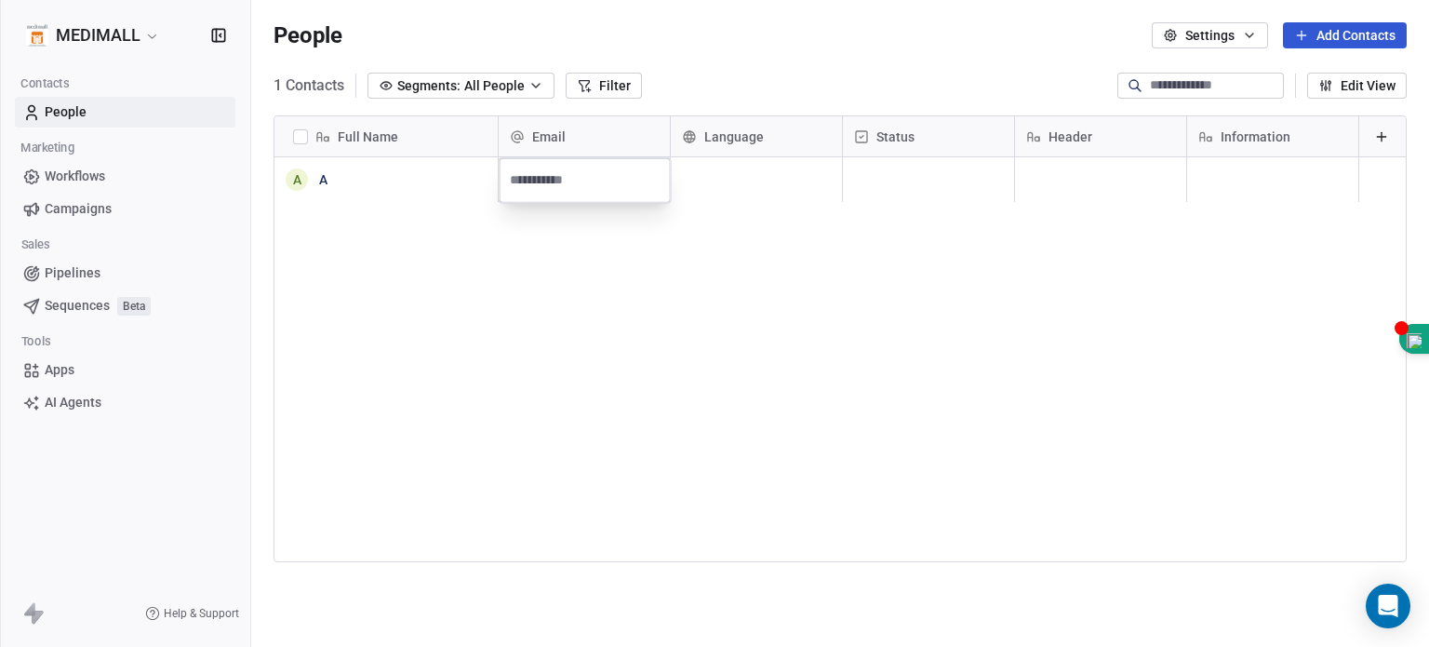
click at [603, 170] on input "email" at bounding box center [585, 180] width 164 height 37
paste input "**********"
type input "**********"
click at [749, 174] on html "**********" at bounding box center [714, 323] width 1429 height 647
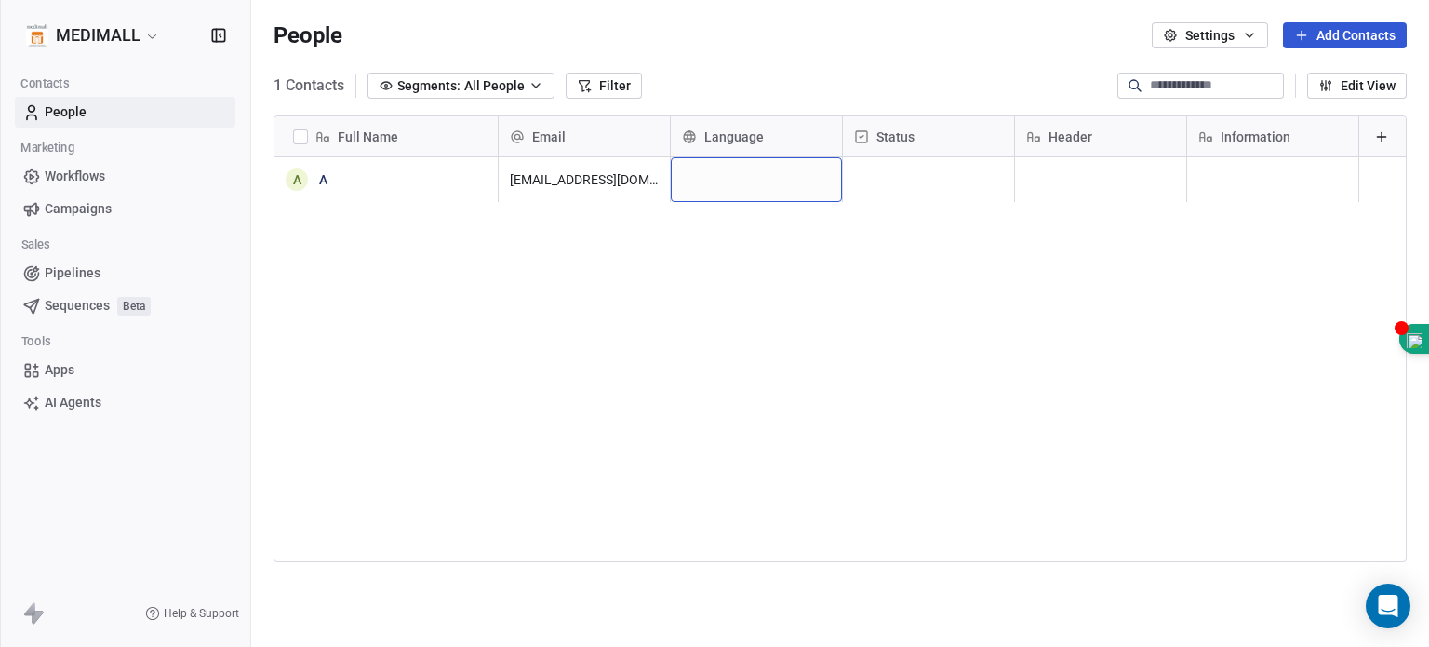
click at [731, 174] on div "grid" at bounding box center [756, 179] width 171 height 45
click at [731, 174] on html "MEDIMALL Contacts People Marketing Workflows Campaigns Sales Pipelines Sequence…" at bounding box center [714, 323] width 1429 height 647
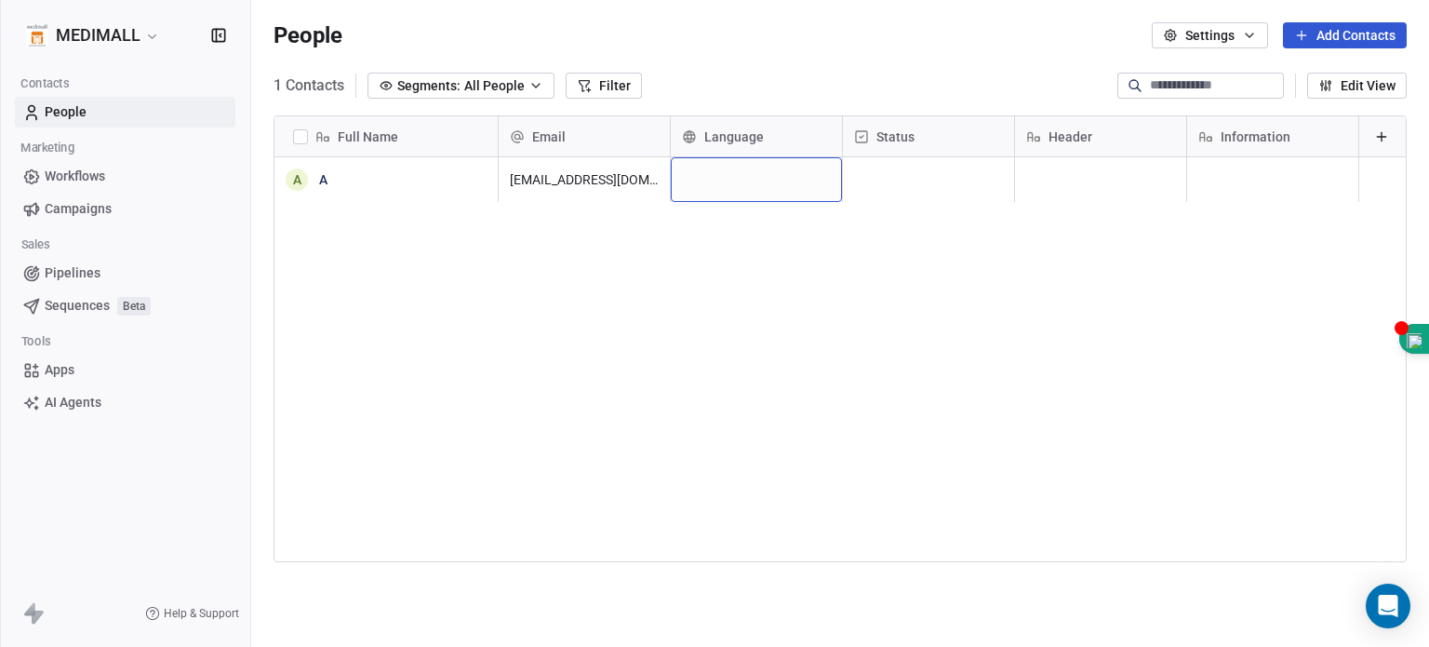
click at [731, 174] on div "grid" at bounding box center [756, 179] width 171 height 45
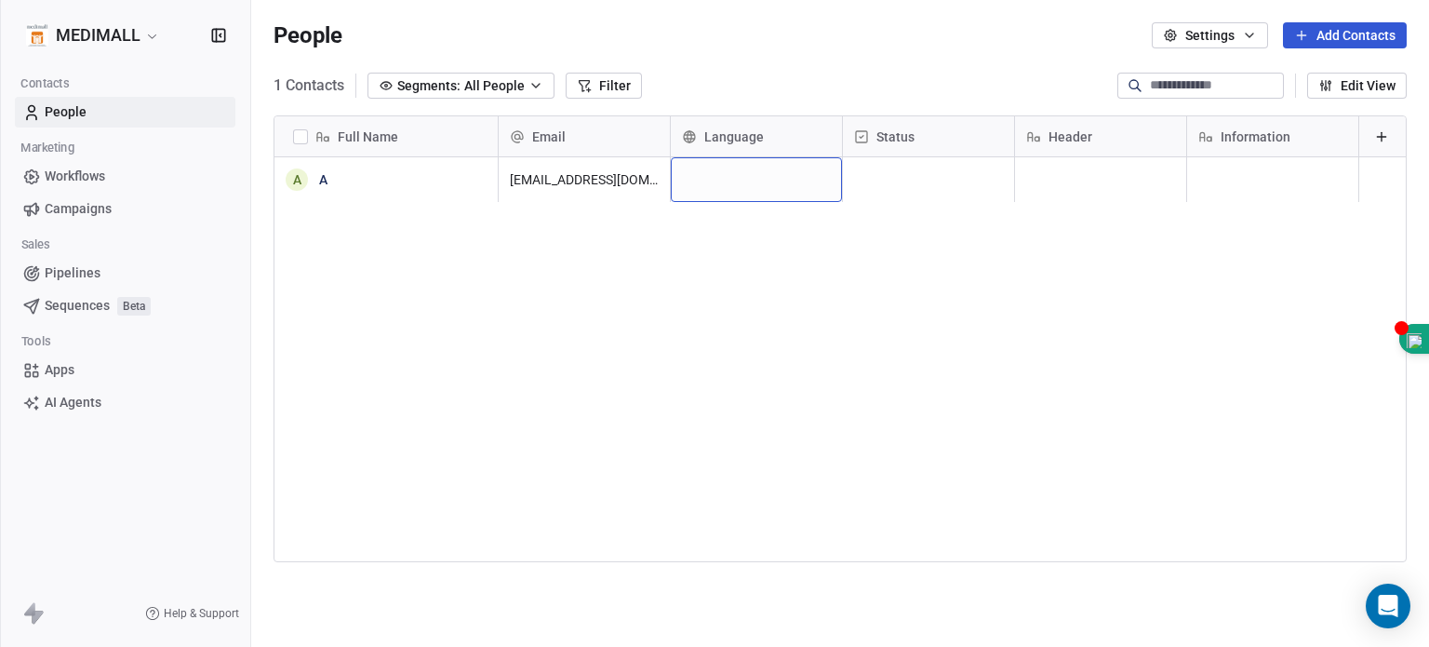
click at [731, 174] on div "grid" at bounding box center [756, 179] width 171 height 45
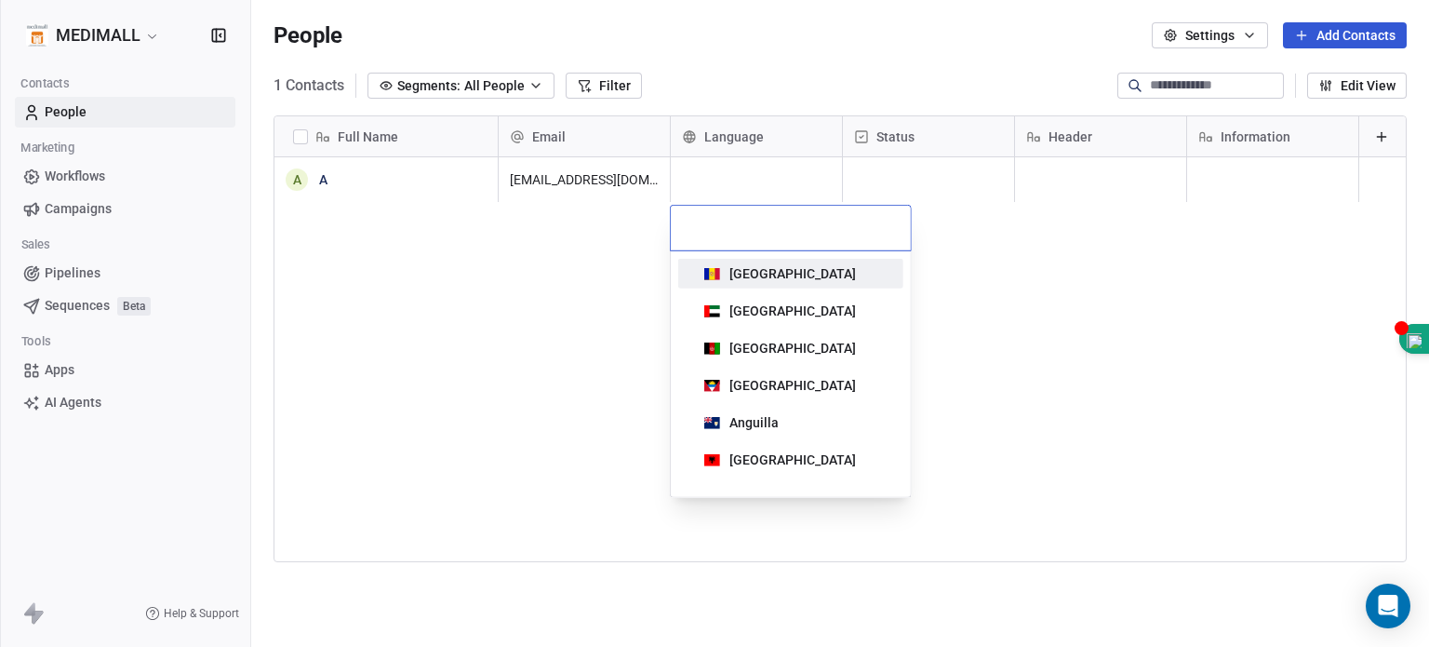
click at [731, 174] on html "MEDIMALL Contacts People Marketing Workflows Campaigns Sales Pipelines Sequence…" at bounding box center [714, 323] width 1429 height 647
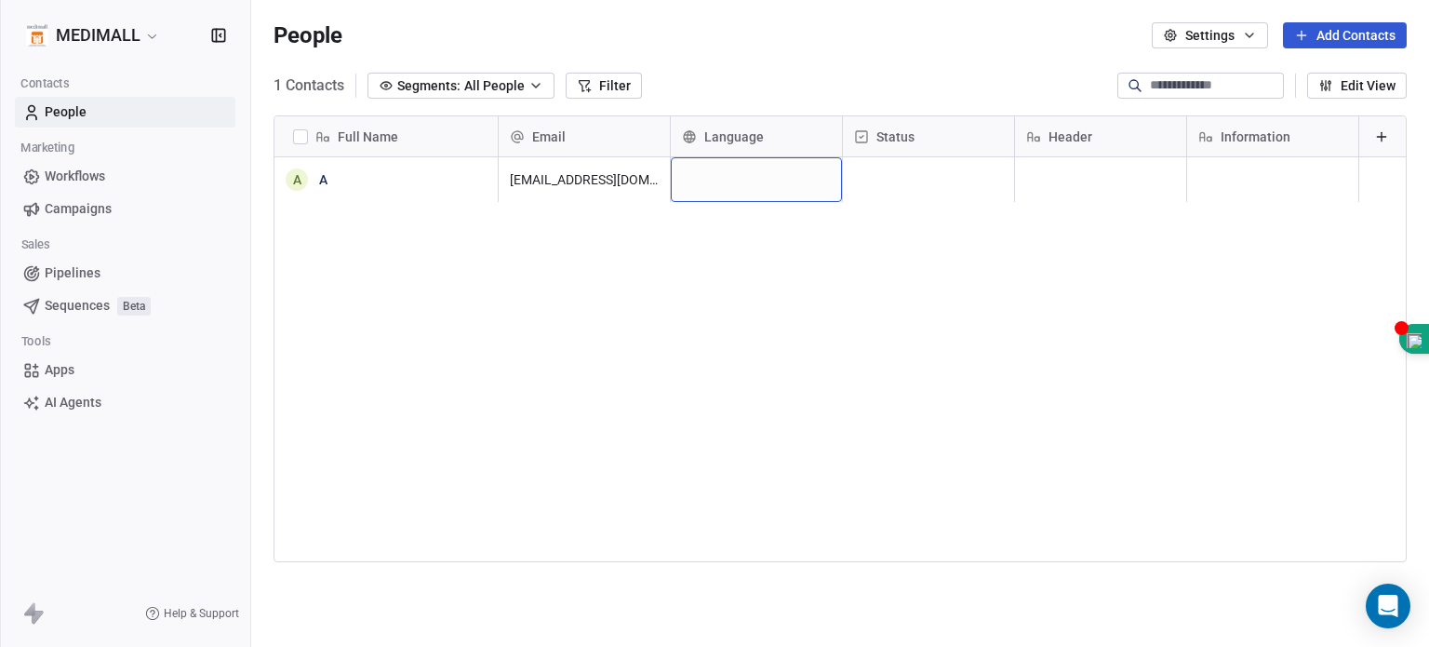
click at [682, 182] on div "grid" at bounding box center [756, 179] width 171 height 45
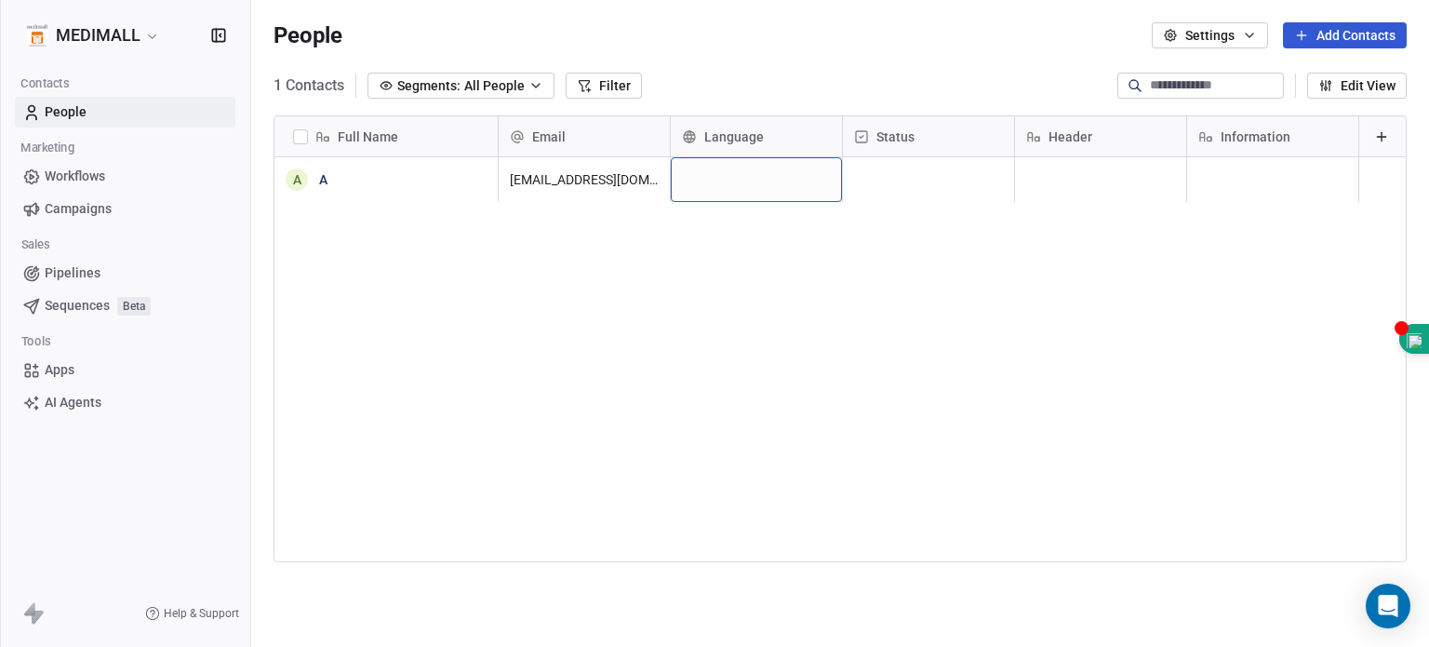
click at [682, 182] on div "grid" at bounding box center [756, 179] width 171 height 45
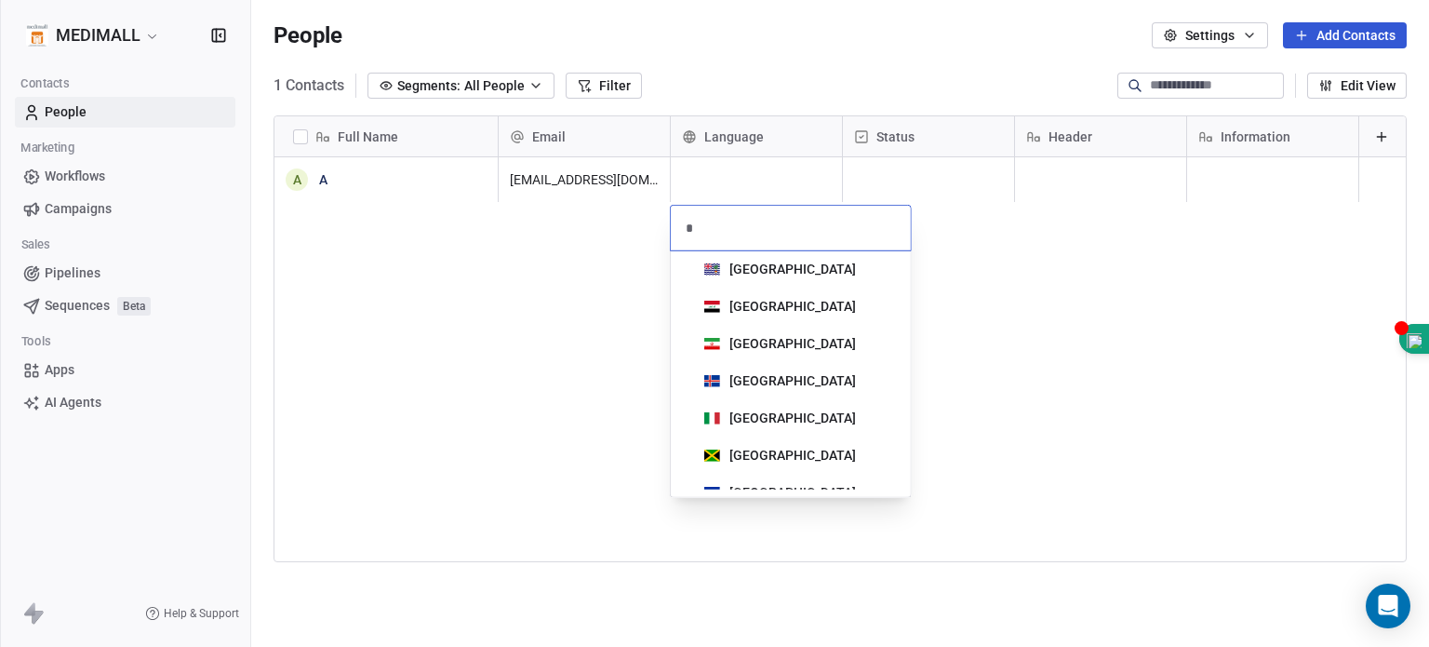
scroll to position [2728, 0]
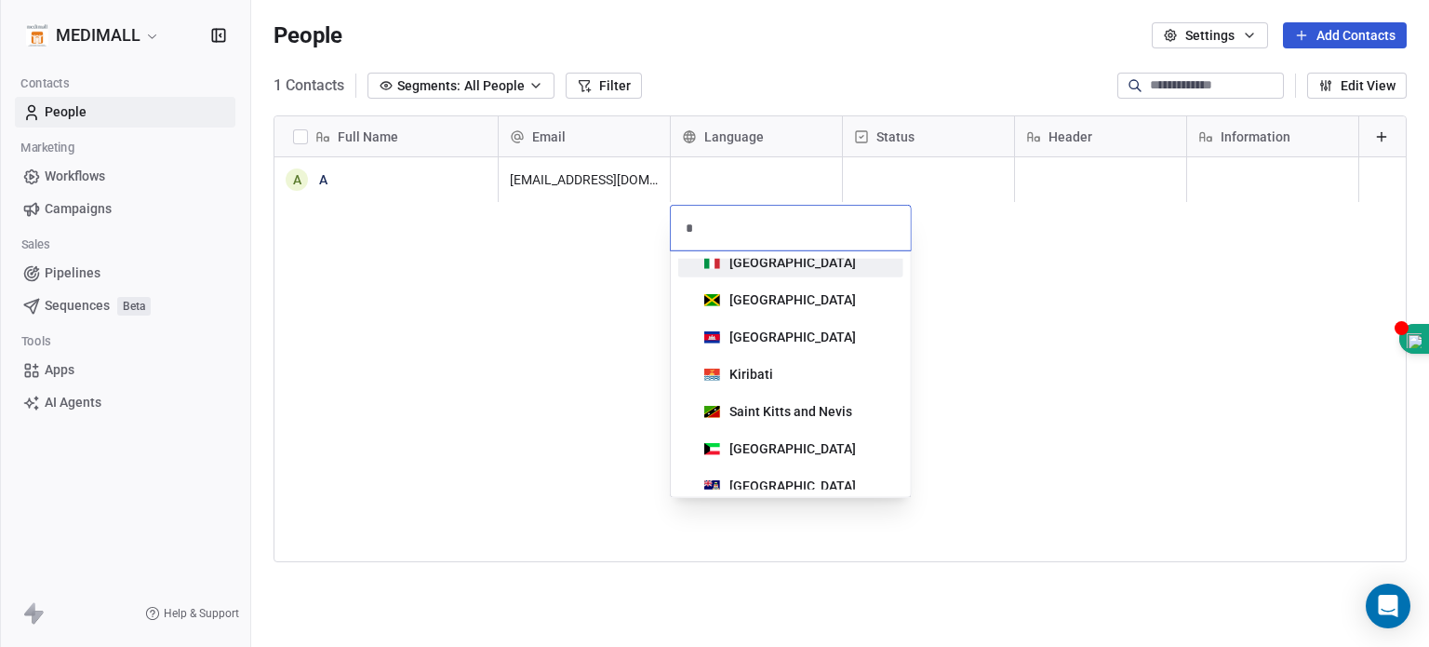
type input "*"
click at [735, 271] on div "[GEOGRAPHIC_DATA]" at bounding box center [792, 262] width 127 height 19
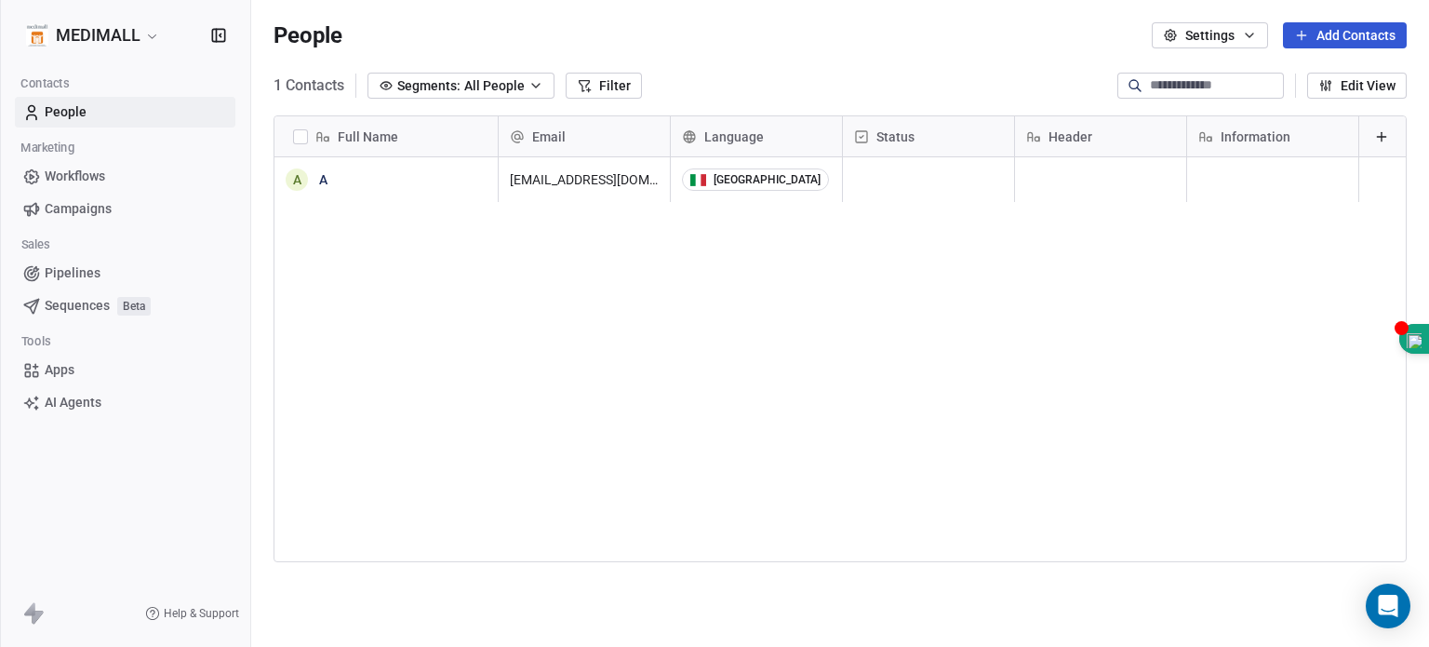
click at [897, 144] on span "Status" at bounding box center [895, 136] width 38 height 19
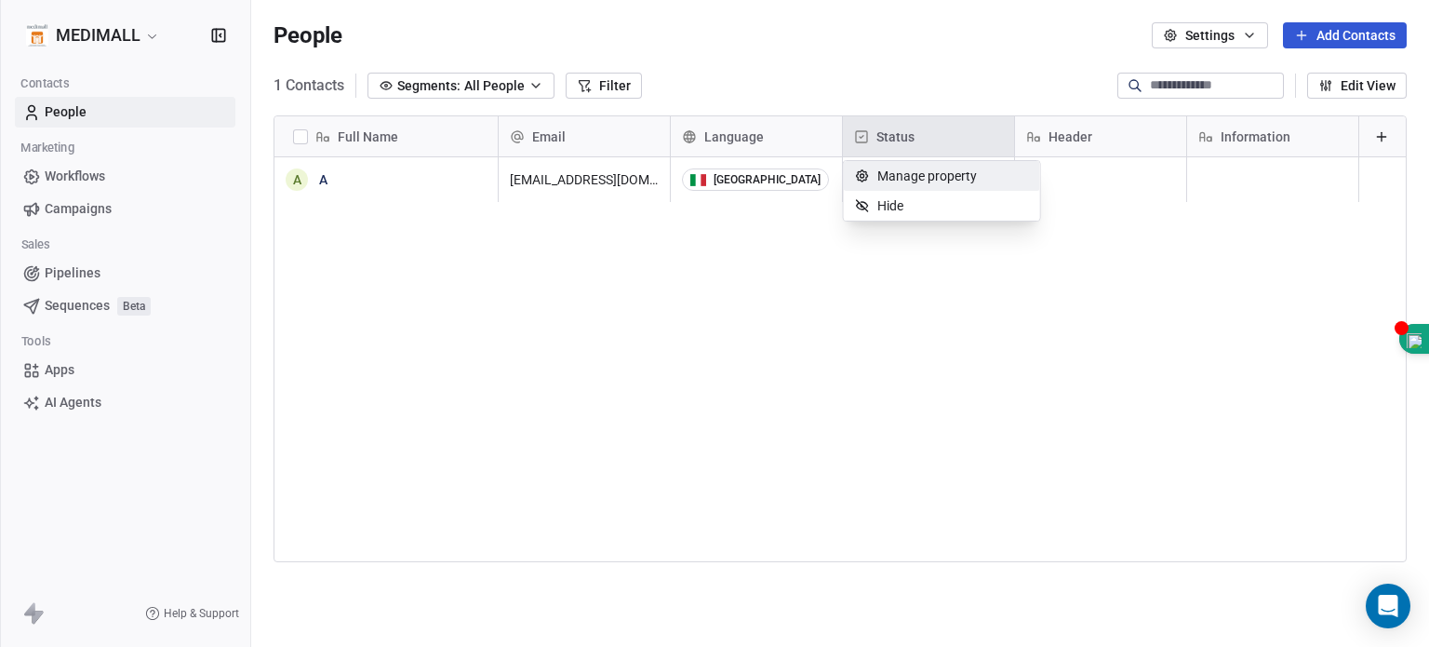
click at [948, 131] on html "MEDIMALL Contacts People Marketing Workflows Campaigns Sales Pipelines Sequence…" at bounding box center [714, 323] width 1429 height 647
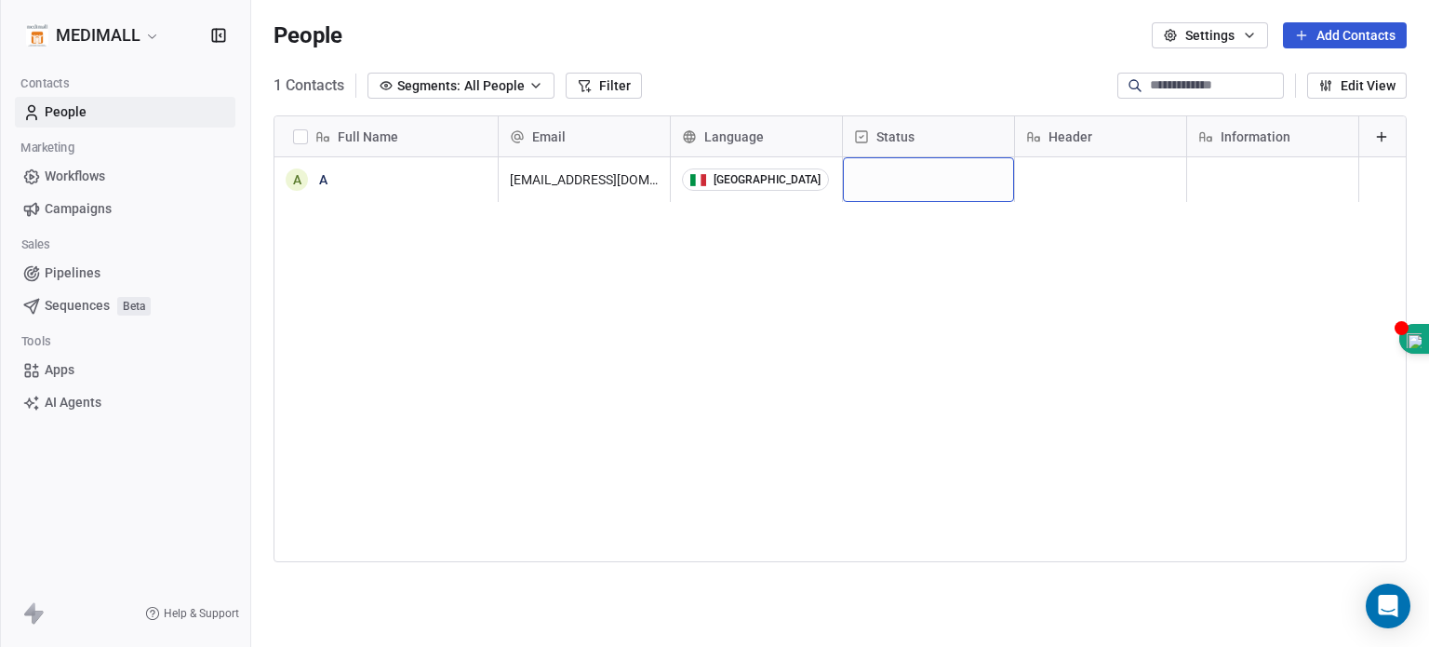
click at [920, 171] on div "grid" at bounding box center [928, 179] width 171 height 45
type input "**"
click at [948, 312] on html "MEDIMALL Contacts People Marketing Workflows Campaigns Sales Pipelines Sequence…" at bounding box center [714, 323] width 1429 height 647
click at [948, 168] on div "grid" at bounding box center [928, 179] width 171 height 45
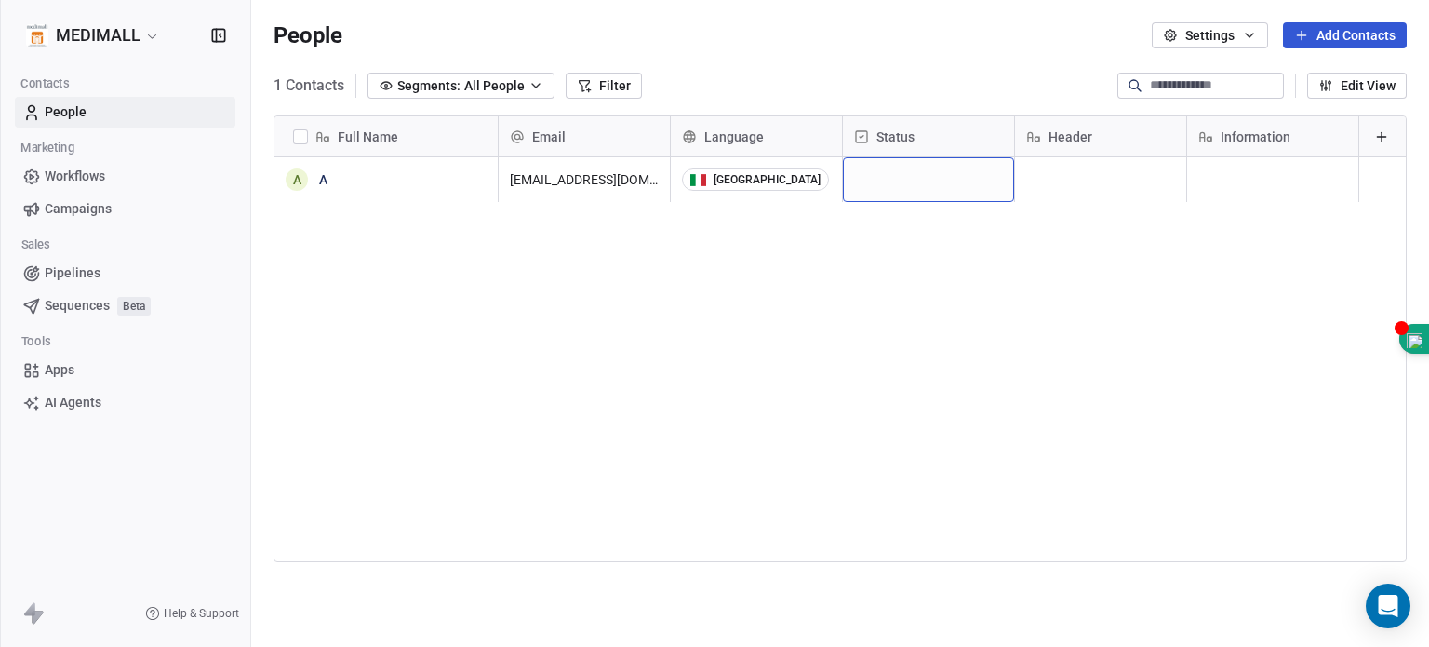
click at [948, 140] on div "Status" at bounding box center [926, 136] width 145 height 19
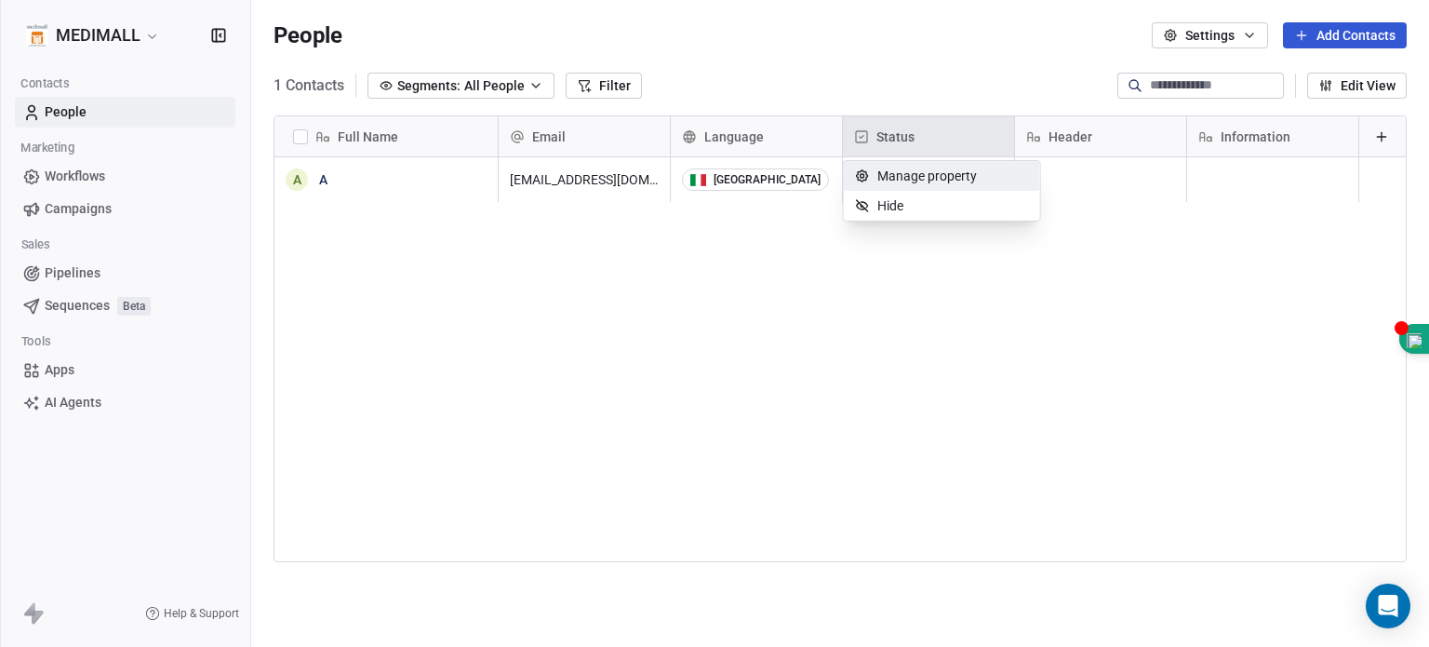
click at [943, 174] on span "Manage property" at bounding box center [927, 176] width 100 height 19
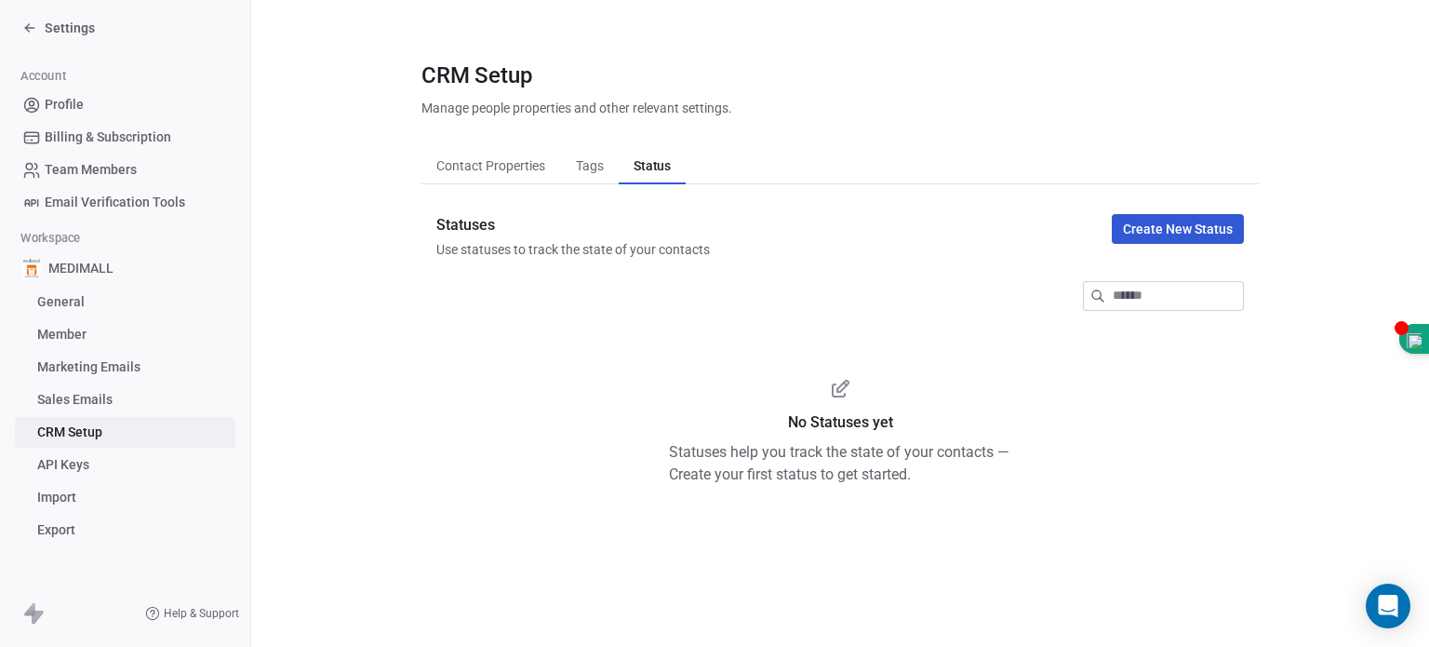
click at [948, 230] on button "Create New Status" at bounding box center [1178, 229] width 132 height 30
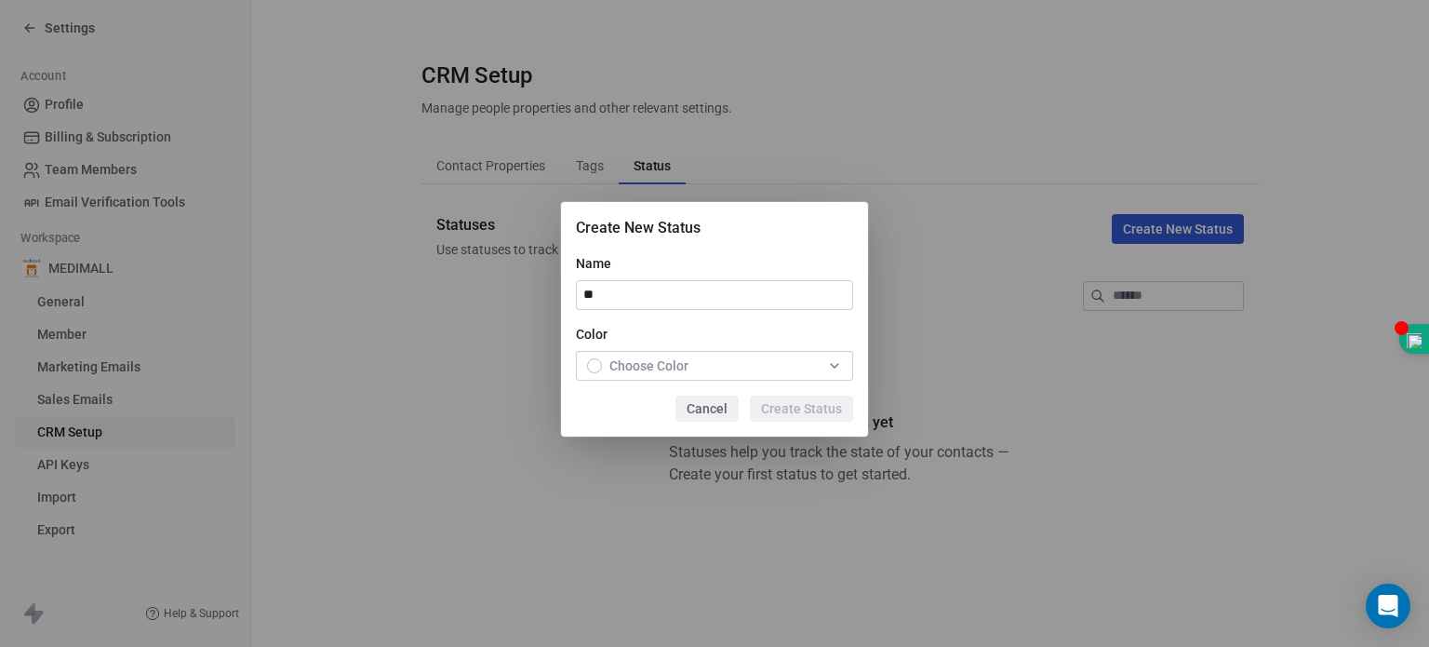
type input "**"
click at [594, 369] on div "button" at bounding box center [594, 365] width 15 height 15
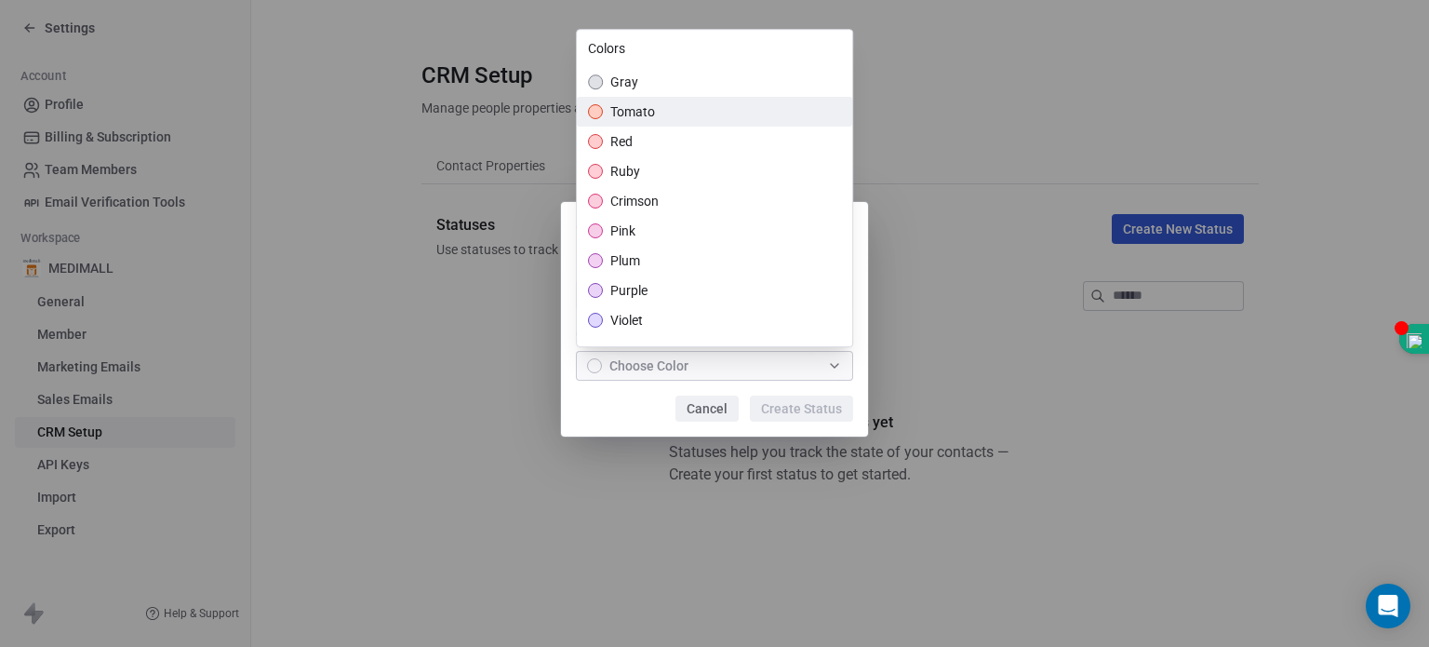
click at [696, 117] on div "tomato" at bounding box center [714, 112] width 275 height 30
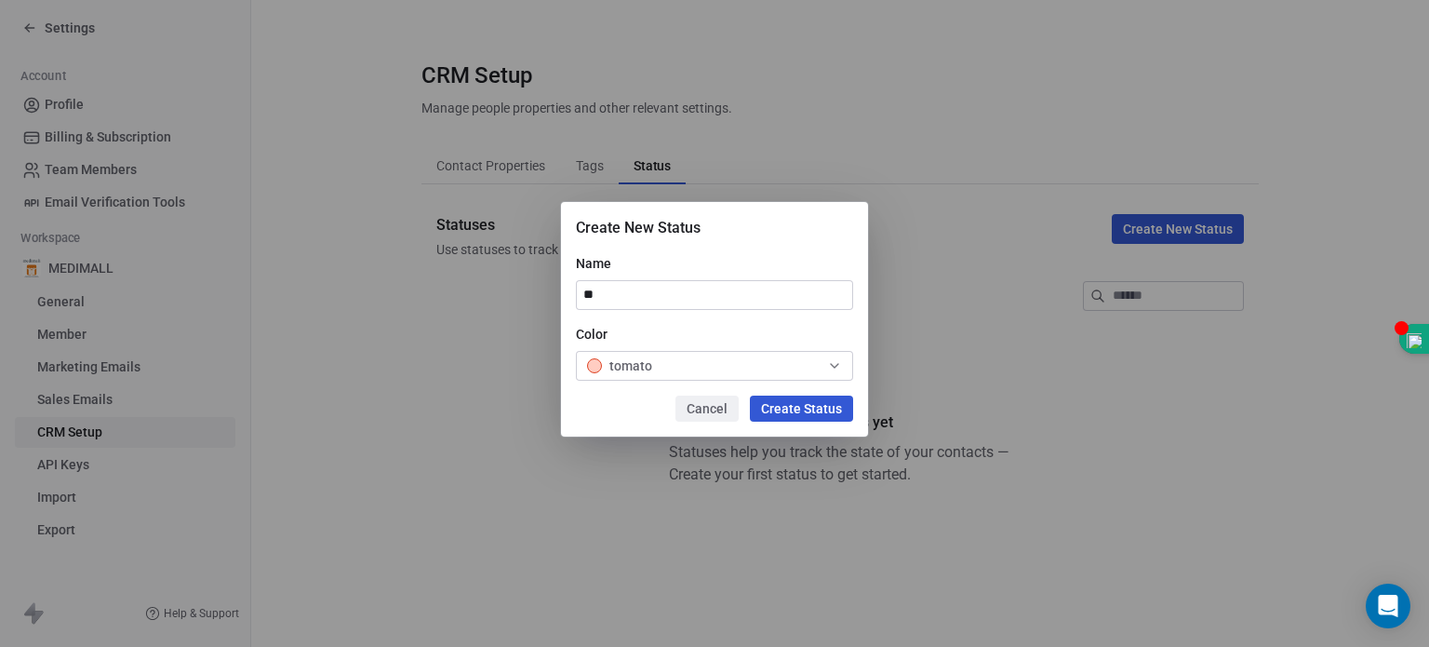
click at [805, 412] on div "Create New Status Name ** Color tomato Cancel Create Status" at bounding box center [714, 323] width 1429 height 303
click at [813, 411] on button "Create Status" at bounding box center [801, 408] width 103 height 26
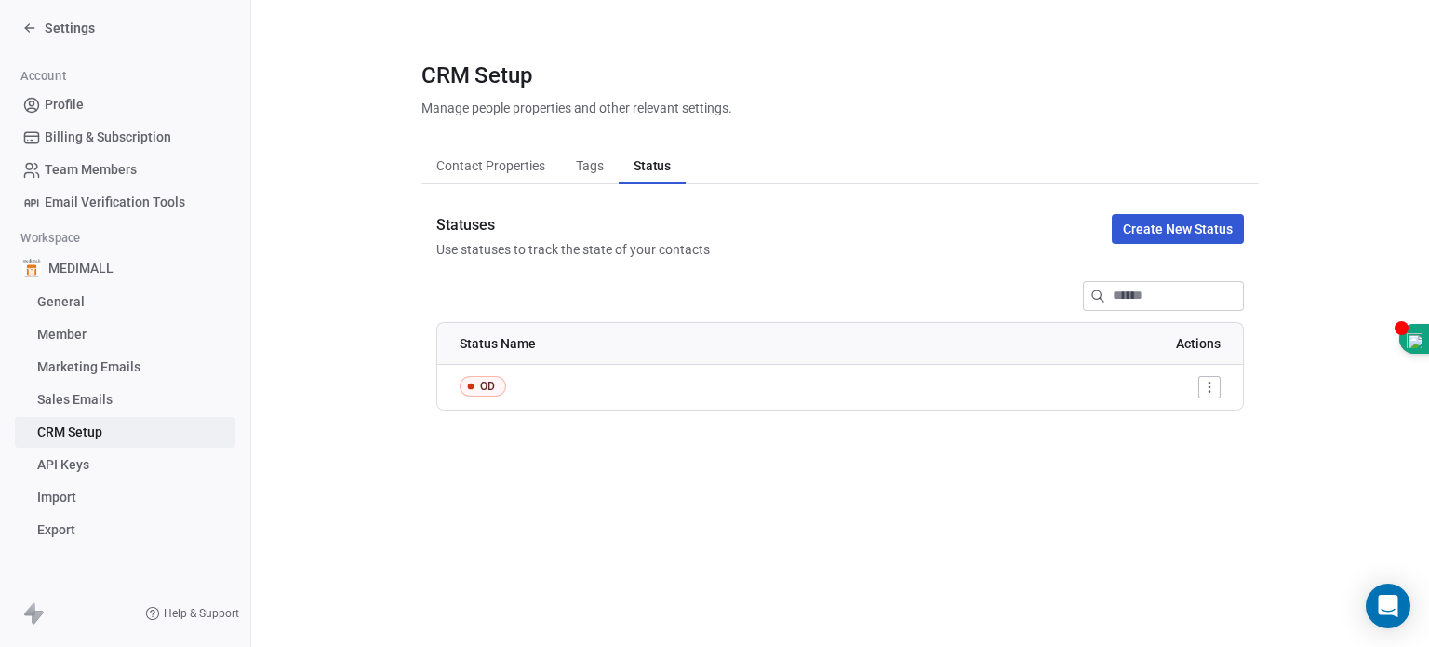
click at [748, 468] on section "CRM Setup Manage people properties and other relevant settings. Contact Propert…" at bounding box center [840, 235] width 1178 height 470
click at [948, 389] on html "Settings Account Profile Billing & Subscription Team Members Email Verification…" at bounding box center [714, 323] width 1429 height 647
click at [32, 24] on icon at bounding box center [29, 27] width 15 height 15
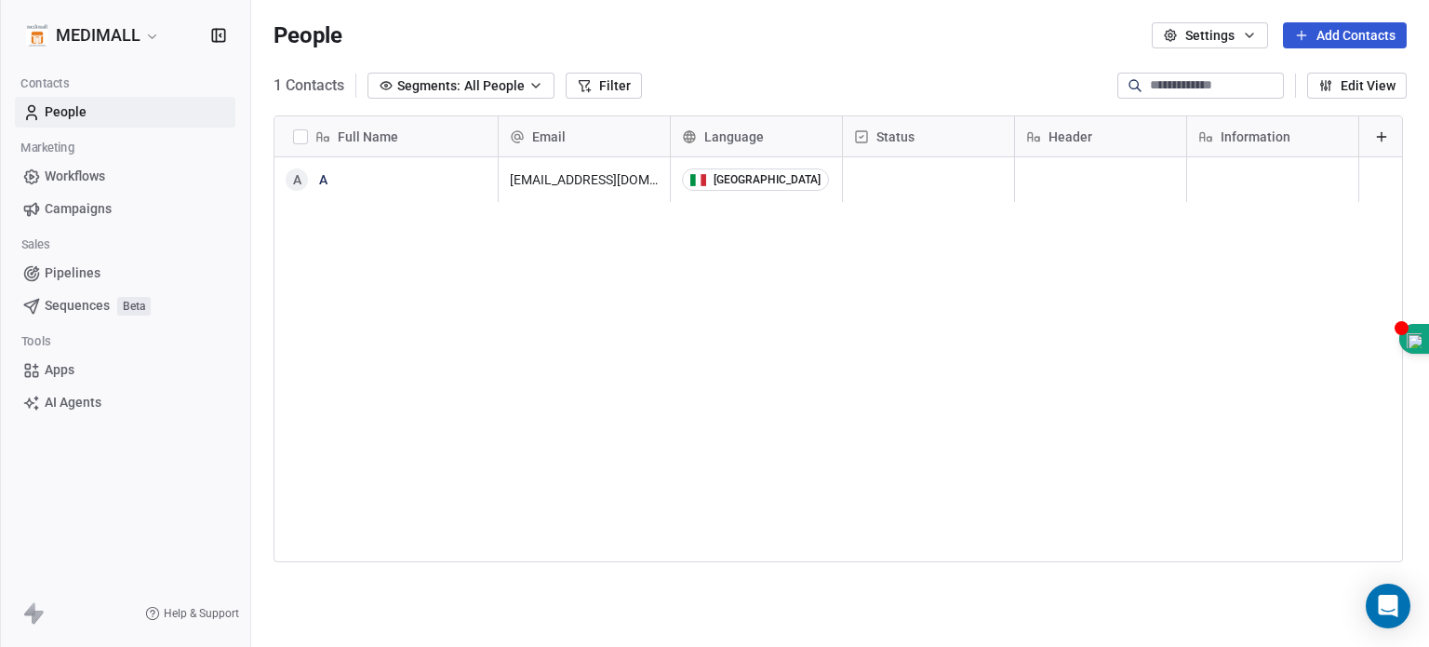
scroll to position [554, 1163]
click at [905, 140] on span "Status" at bounding box center [895, 136] width 38 height 19
click at [905, 140] on html "MEDIMALL Contacts People Marketing Workflows Campaigns Sales Pipelines Sequence…" at bounding box center [714, 323] width 1429 height 647
click at [913, 179] on div "grid" at bounding box center [928, 179] width 171 height 45
click at [925, 172] on div "grid" at bounding box center [928, 179] width 171 height 45
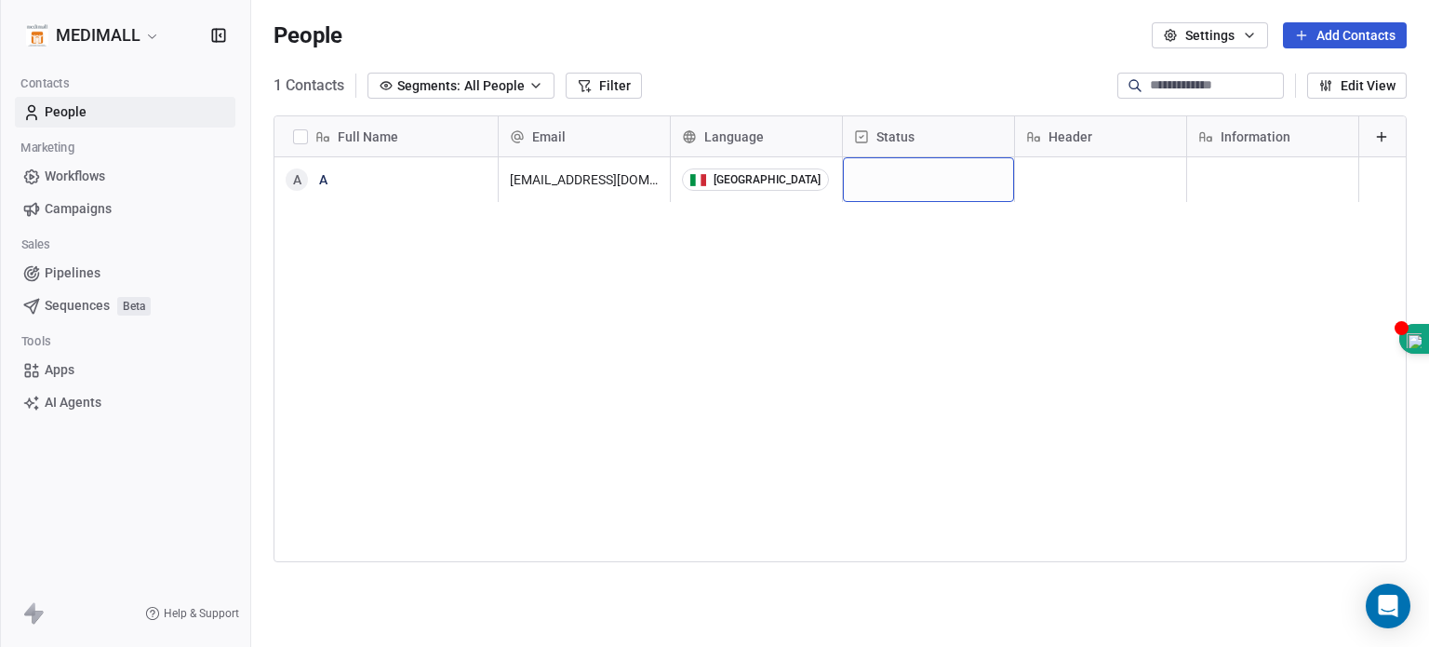
click at [925, 172] on div "grid" at bounding box center [928, 179] width 171 height 45
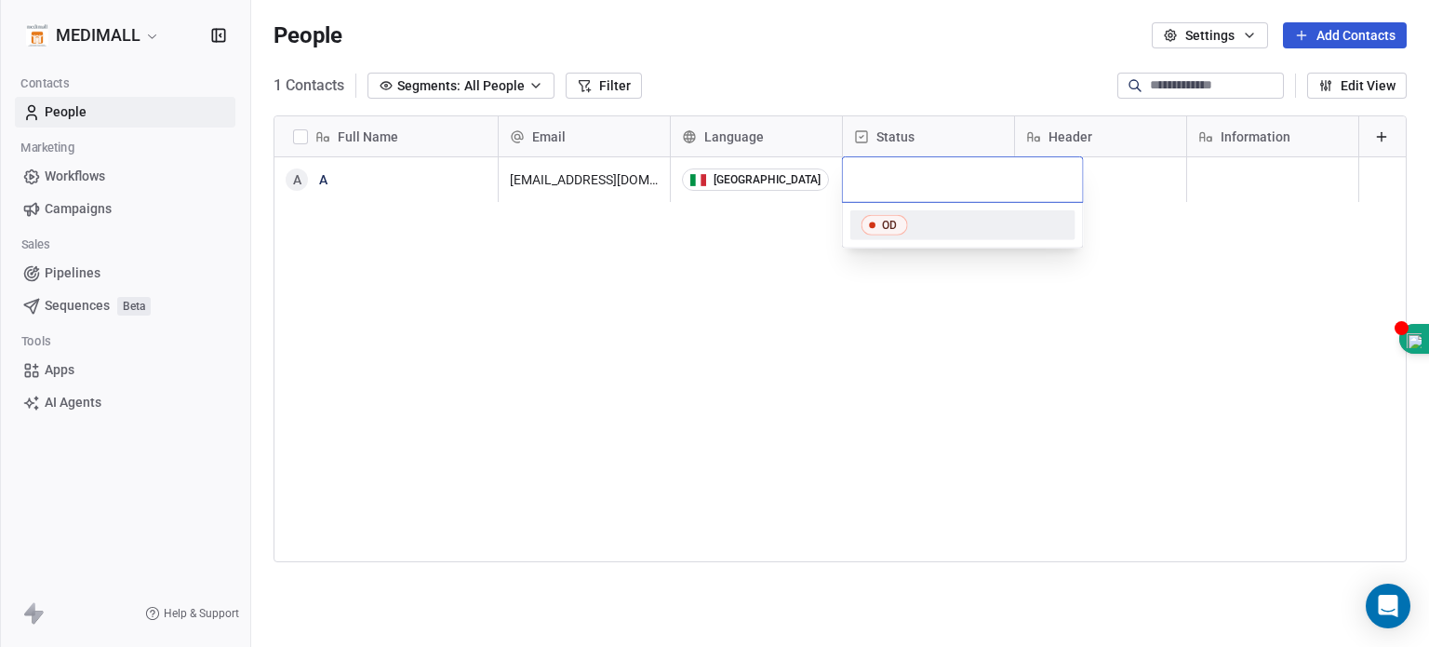
click at [925, 172] on input "text" at bounding box center [963, 179] width 218 height 20
click at [915, 220] on div "OD" at bounding box center [962, 225] width 203 height 20
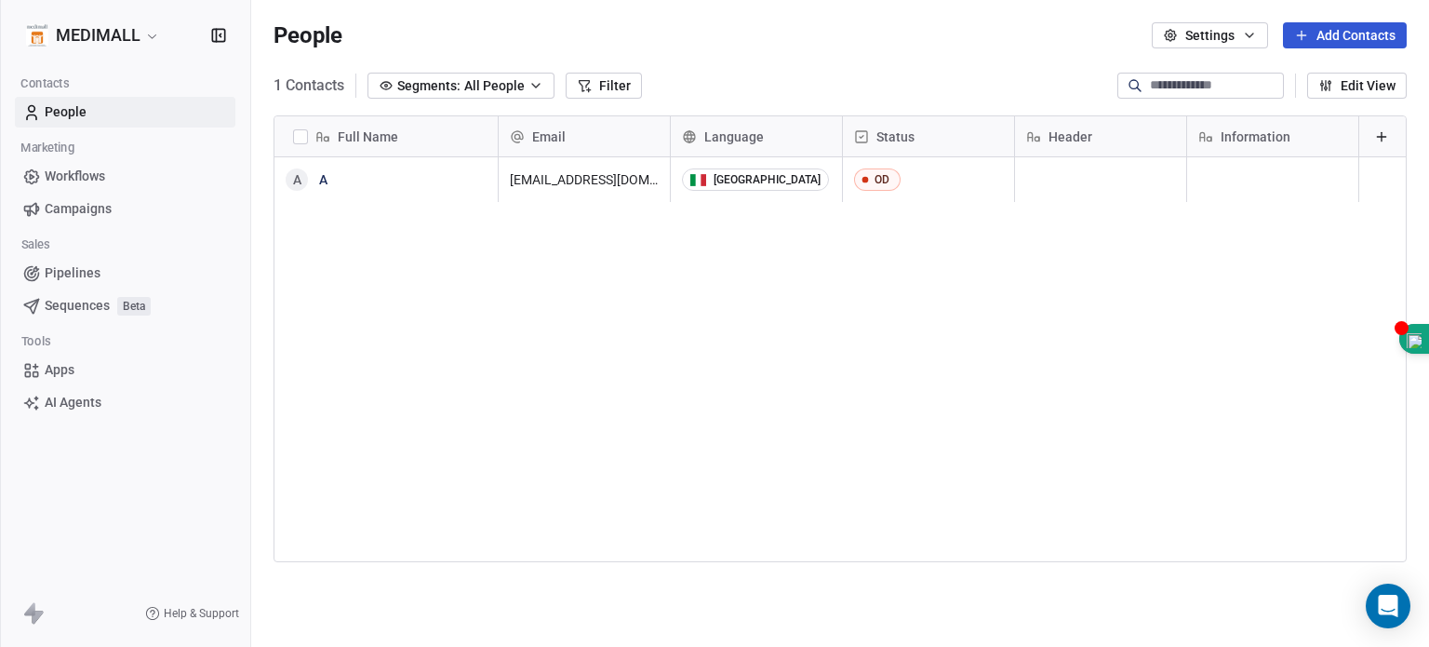
click at [948, 138] on span "Header" at bounding box center [1070, 136] width 44 height 19
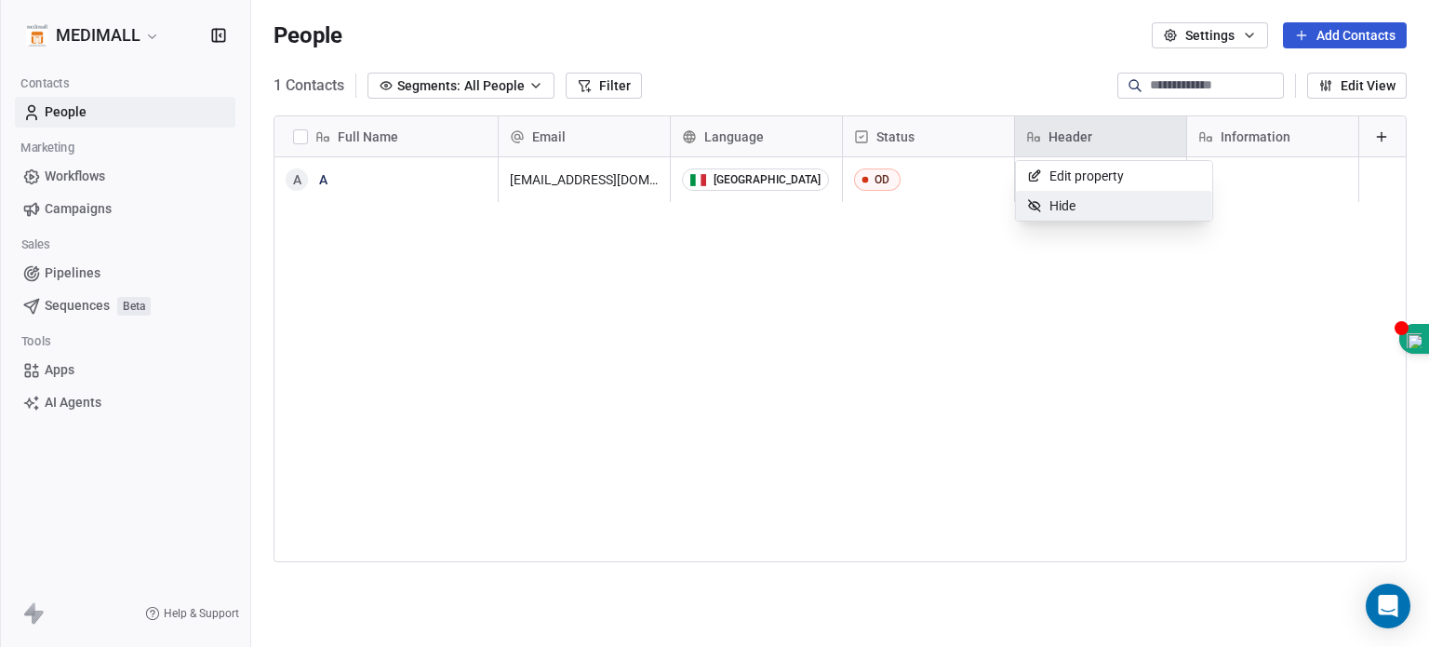
click at [948, 253] on html "MEDIMALL Contacts People Marketing Workflows Campaigns Sales Pipelines Sequence…" at bounding box center [714, 323] width 1429 height 647
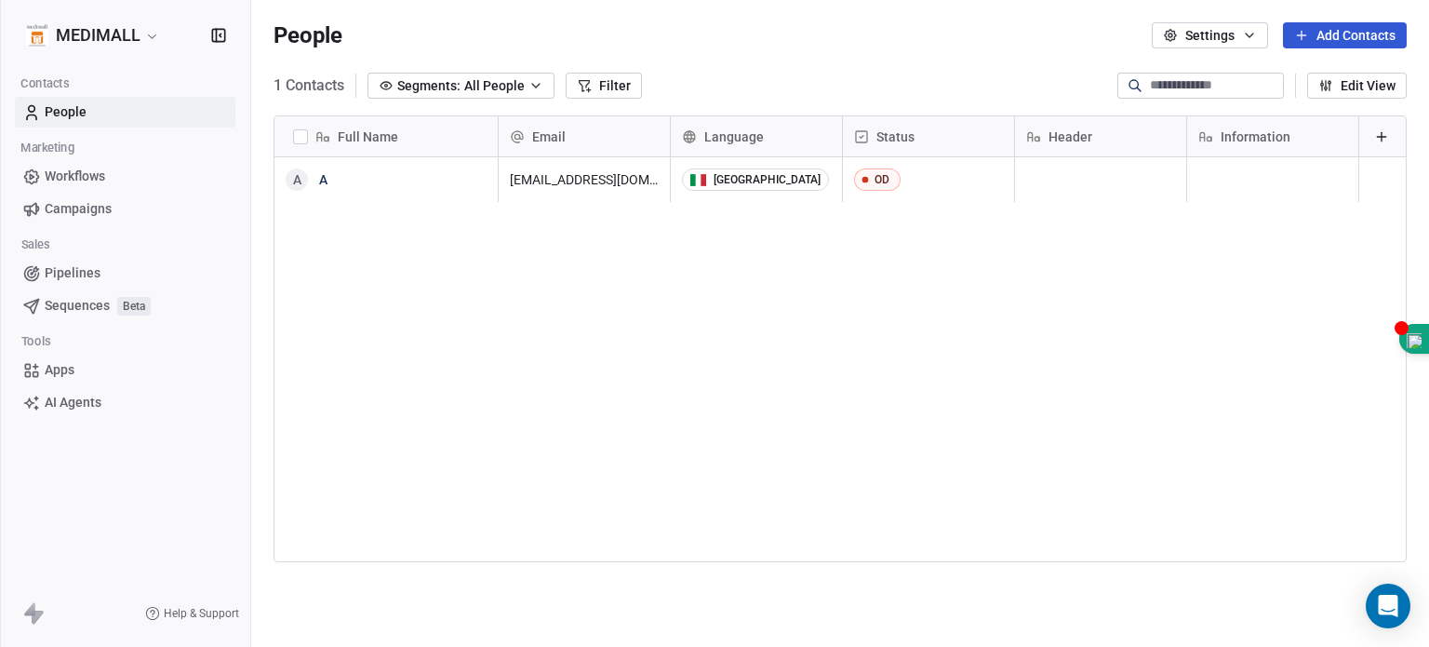
click at [948, 127] on div "Information" at bounding box center [1270, 136] width 145 height 19
click at [948, 146] on html "MEDIMALL Contacts People Marketing Workflows Campaigns Sales Pipelines Sequence…" at bounding box center [714, 323] width 1429 height 647
click at [948, 167] on div "grid" at bounding box center [1272, 179] width 171 height 45
type textarea "**********"
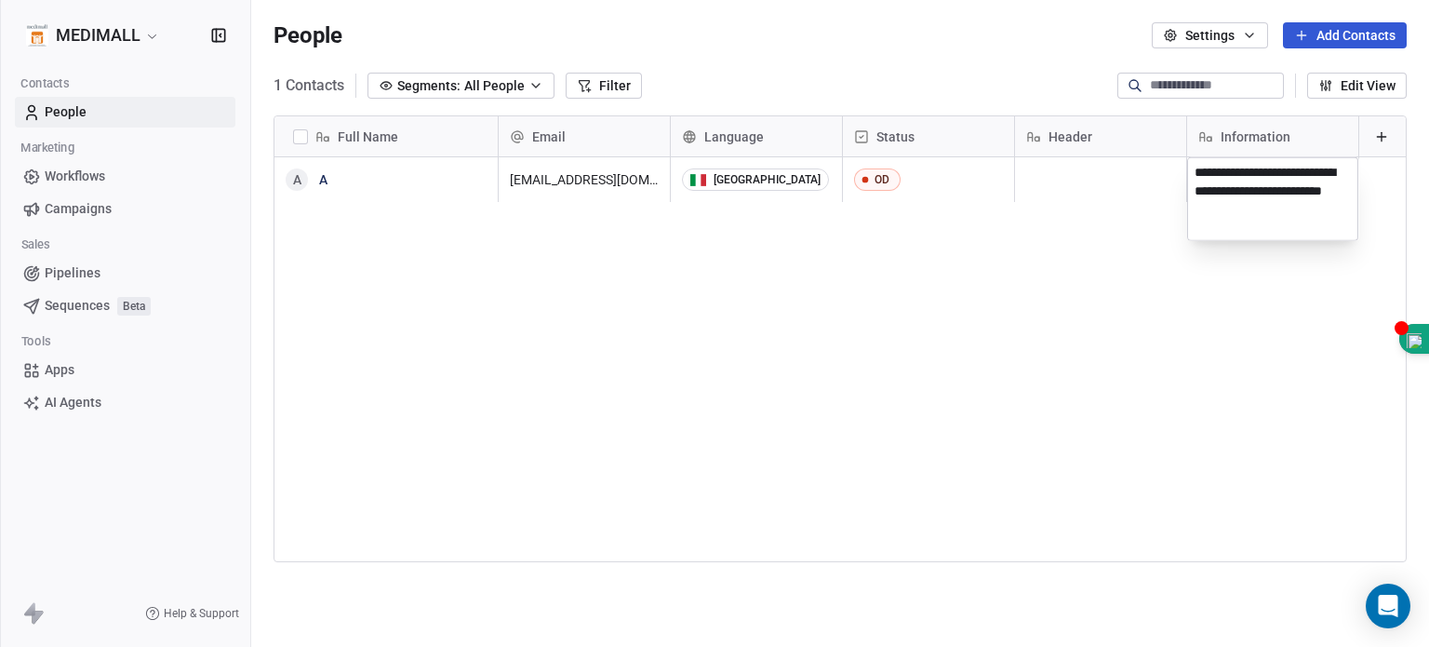
click at [948, 281] on html "**********" at bounding box center [714, 323] width 1429 height 647
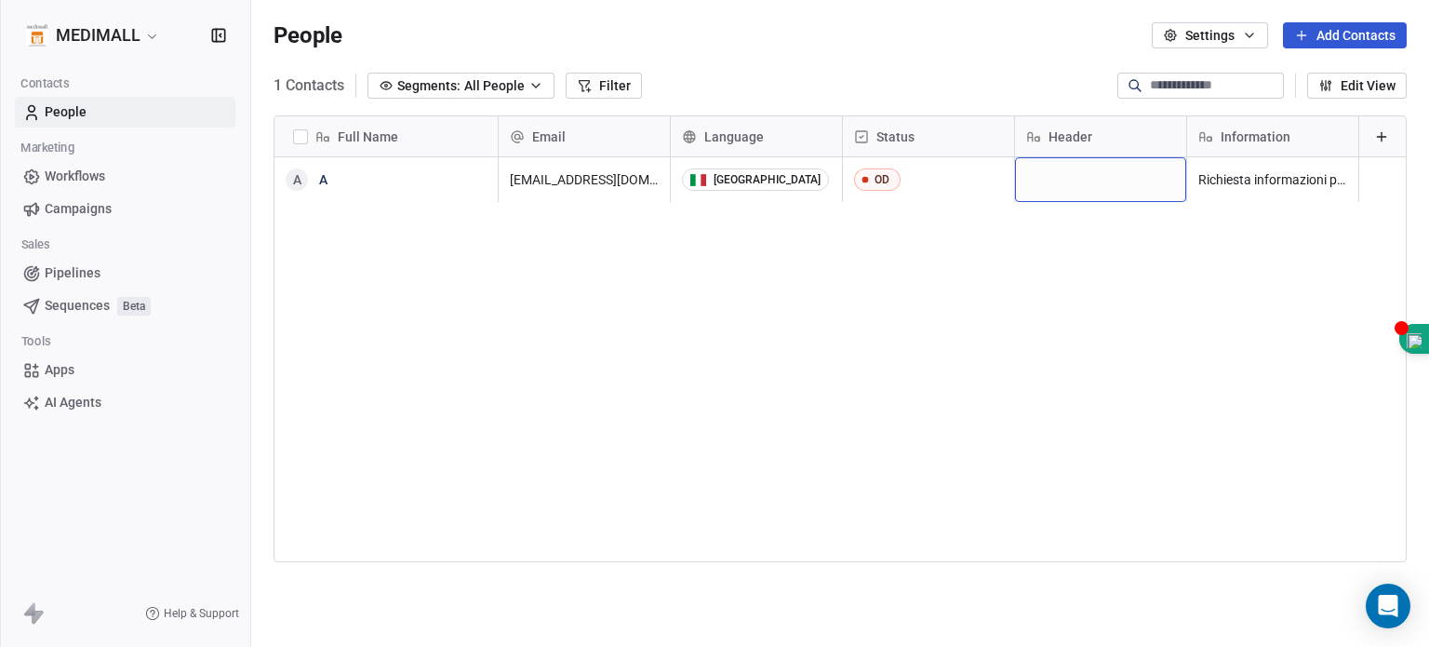
click at [948, 179] on div "grid" at bounding box center [1100, 179] width 171 height 45
click at [948, 283] on html "MEDIMALL Contacts People Marketing Workflows Campaigns Sales Pipelines Sequence…" at bounding box center [714, 323] width 1429 height 647
click at [948, 33] on div "People Settings Add Contacts" at bounding box center [840, 35] width 1133 height 26
click at [947, 378] on div "[EMAIL_ADDRESS][DOMAIN_NAME] [GEOGRAPHIC_DATA] OD Richiesta informazioni per tr…" at bounding box center [953, 399] width 909 height 484
click at [948, 92] on input at bounding box center [1215, 85] width 130 height 19
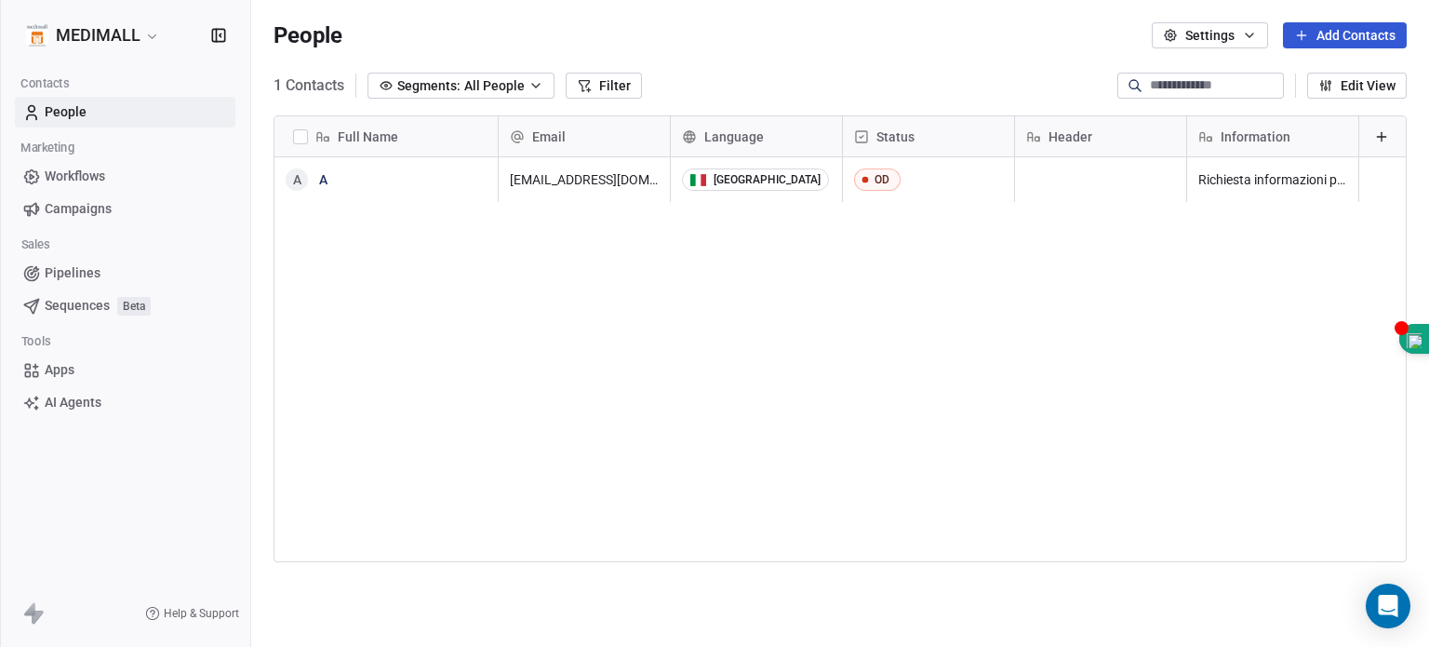
click at [948, 92] on input at bounding box center [1215, 85] width 130 height 19
click at [948, 33] on div "People Settings Add Contacts" at bounding box center [840, 35] width 1133 height 26
click at [333, 221] on div "A A" at bounding box center [386, 399] width 224 height 484
click at [335, 220] on div "A A" at bounding box center [386, 399] width 224 height 484
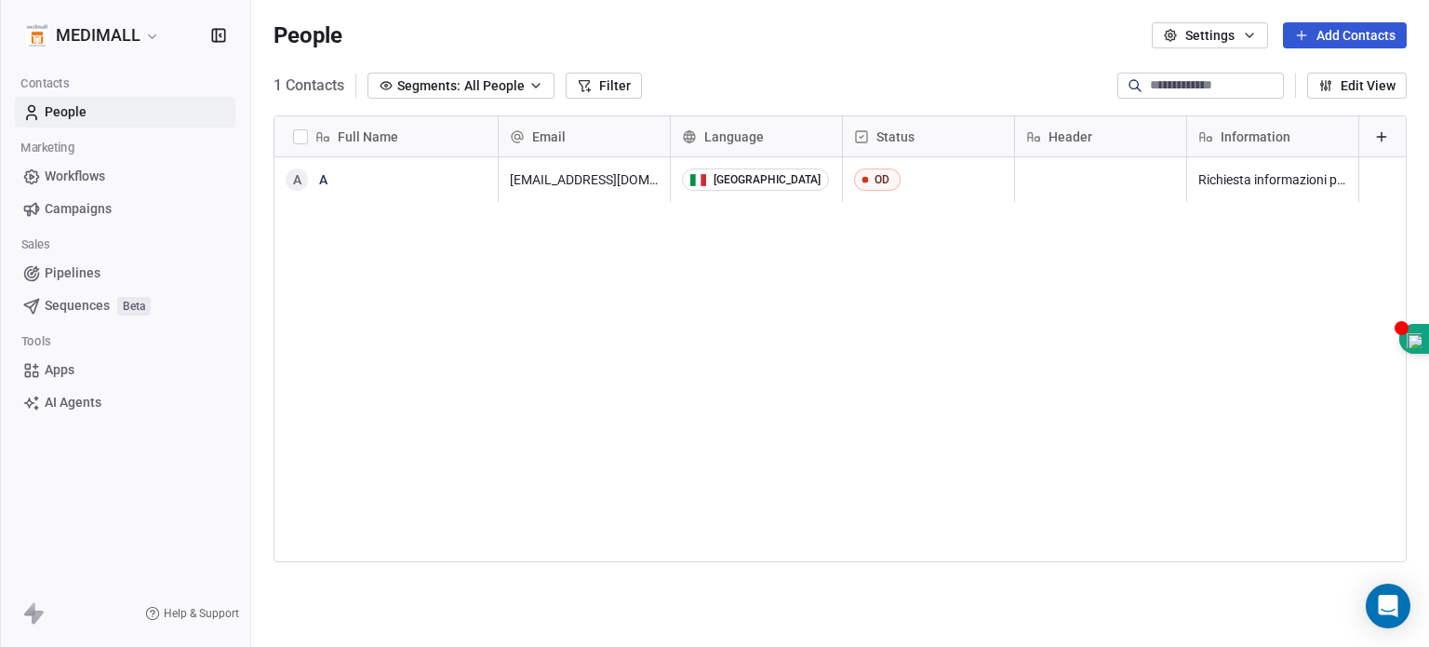
click at [335, 216] on div "A A" at bounding box center [386, 399] width 224 height 484
click at [336, 215] on div "A A" at bounding box center [386, 399] width 224 height 484
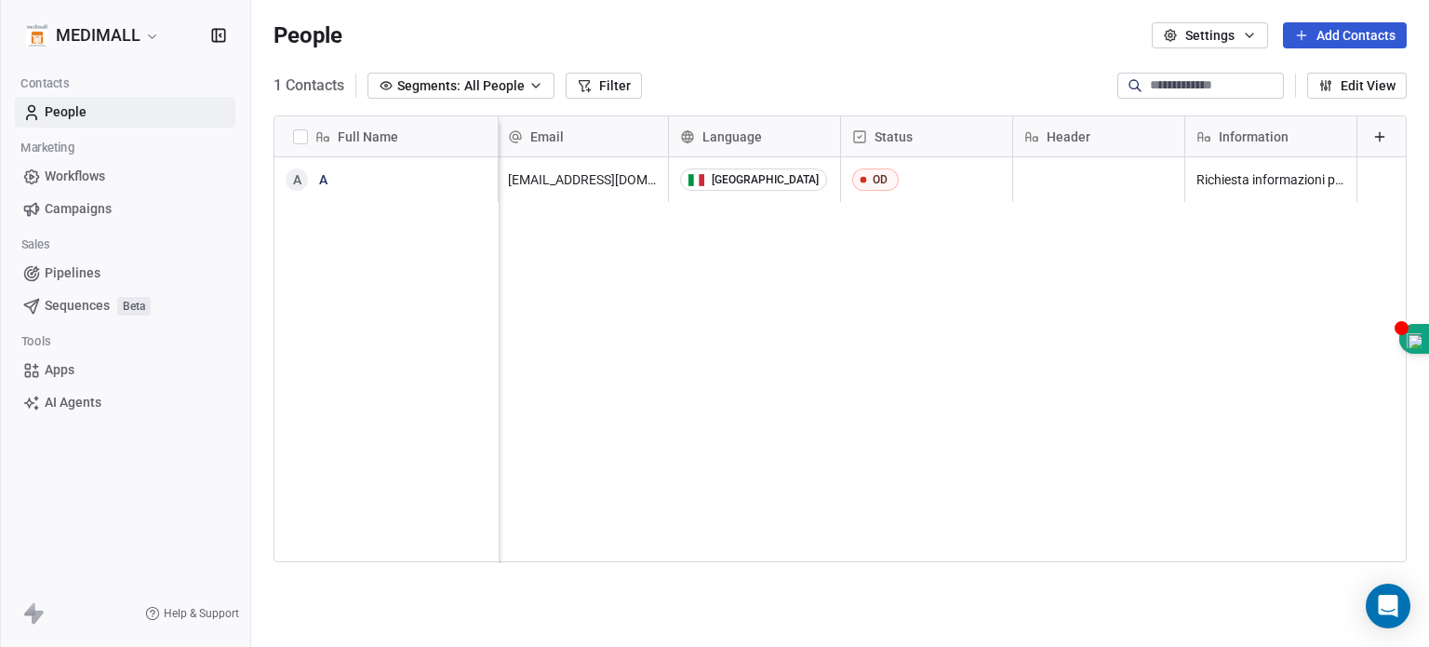
scroll to position [0, 0]
click at [886, 495] on div "[EMAIL_ADDRESS][DOMAIN_NAME] [GEOGRAPHIC_DATA] OD Richiesta informazioni per tr…" at bounding box center [953, 399] width 909 height 484
click at [948, 75] on button "Edit View" at bounding box center [1357, 86] width 100 height 26
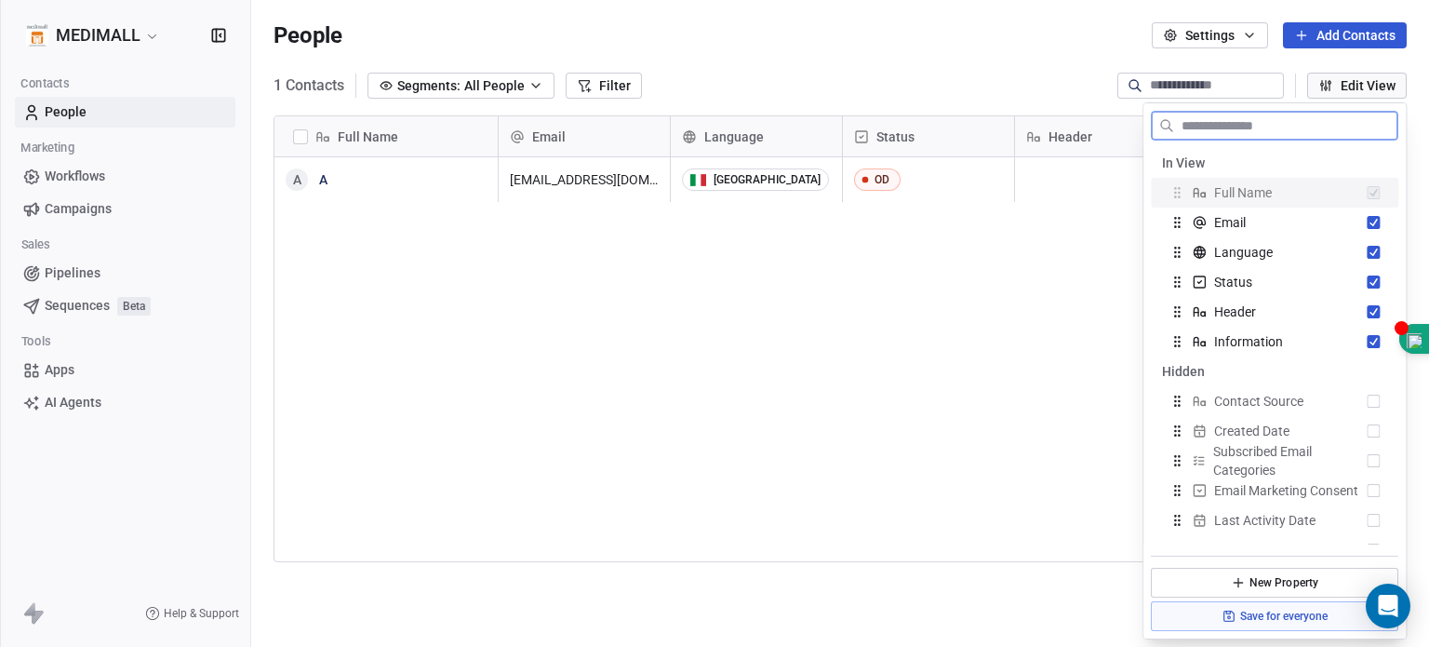
click at [948, 75] on button "Edit View" at bounding box center [1357, 86] width 100 height 26
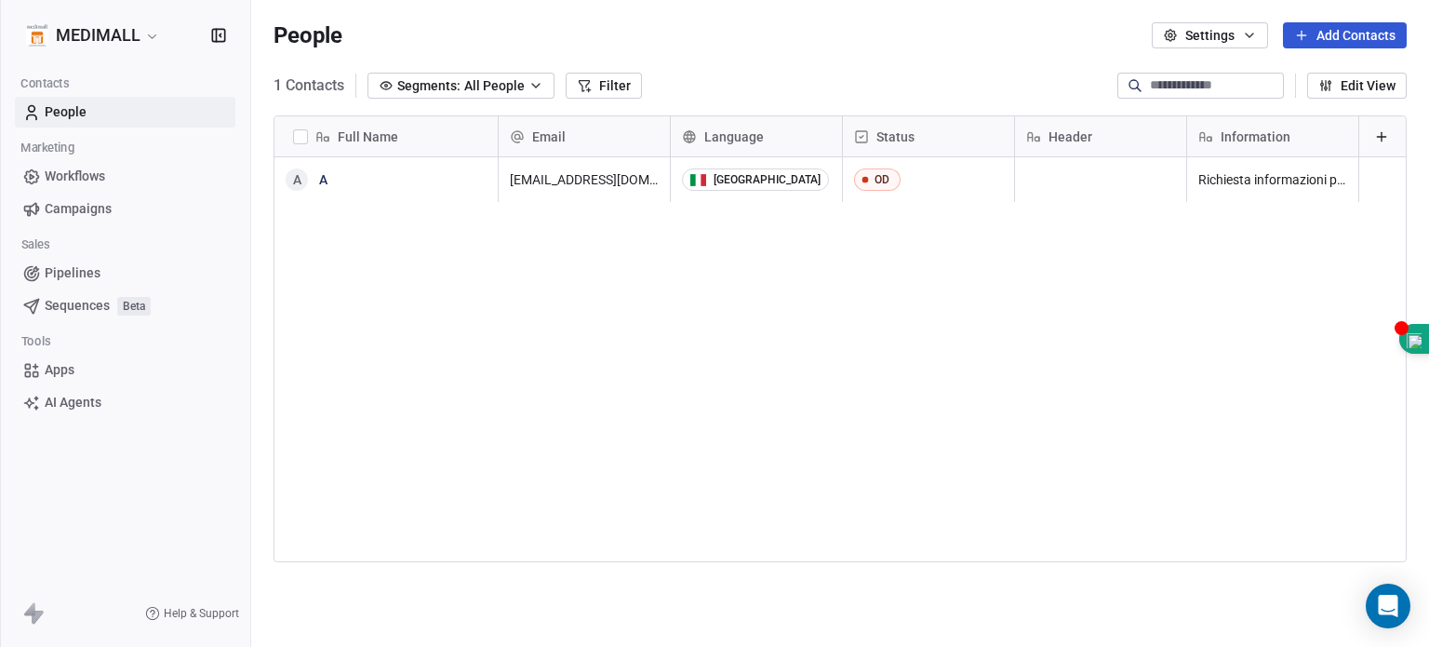
click at [948, 75] on button "Edit View" at bounding box center [1357, 86] width 100 height 26
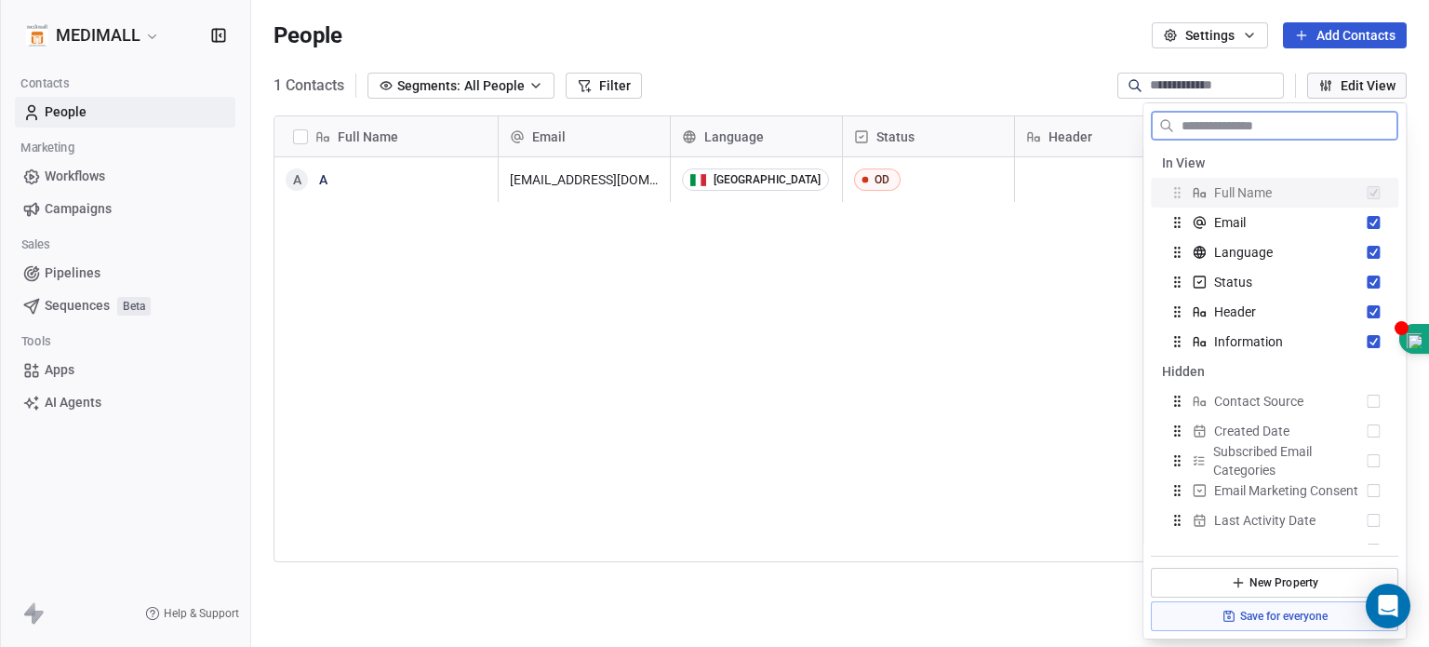
click at [948, 75] on button "Edit View" at bounding box center [1357, 86] width 100 height 26
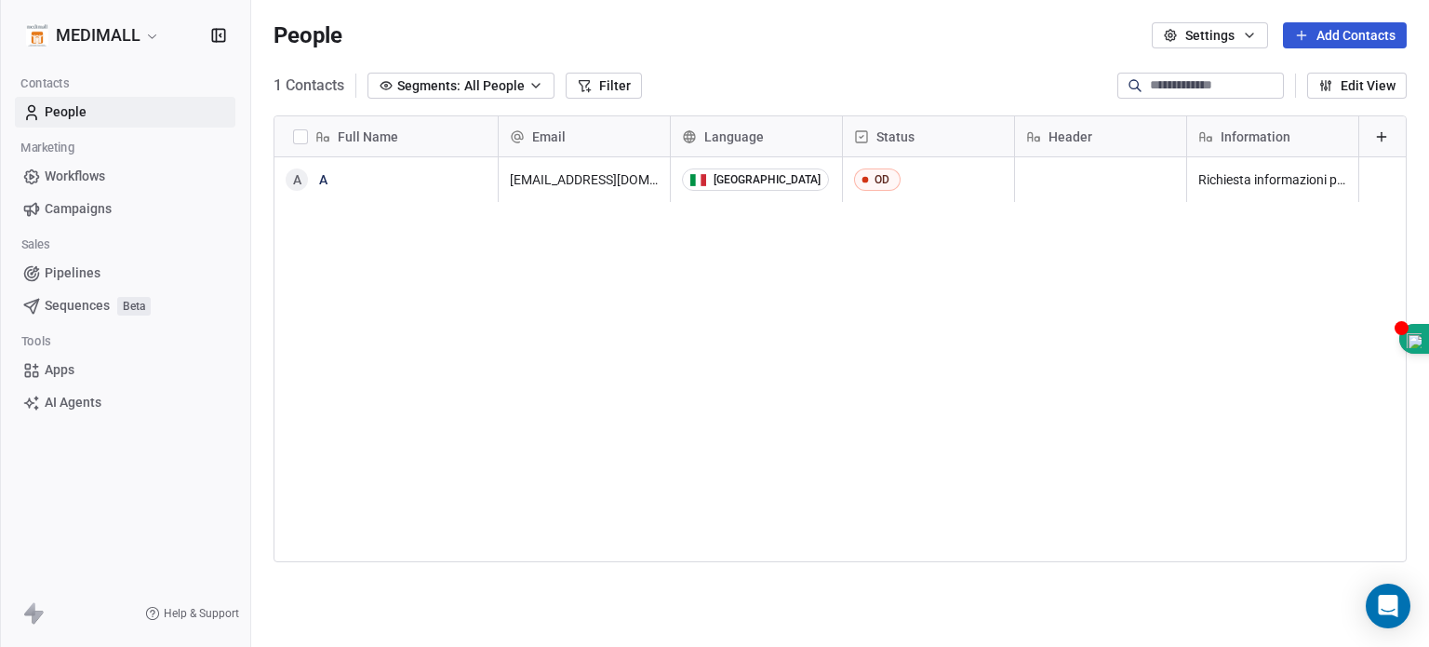
click at [948, 256] on div "[EMAIL_ADDRESS][DOMAIN_NAME] [GEOGRAPHIC_DATA] OD Richiesta informazioni per tr…" at bounding box center [953, 399] width 909 height 484
click at [60, 111] on span "People" at bounding box center [66, 112] width 42 height 20
click at [99, 116] on link "People" at bounding box center [125, 112] width 220 height 31
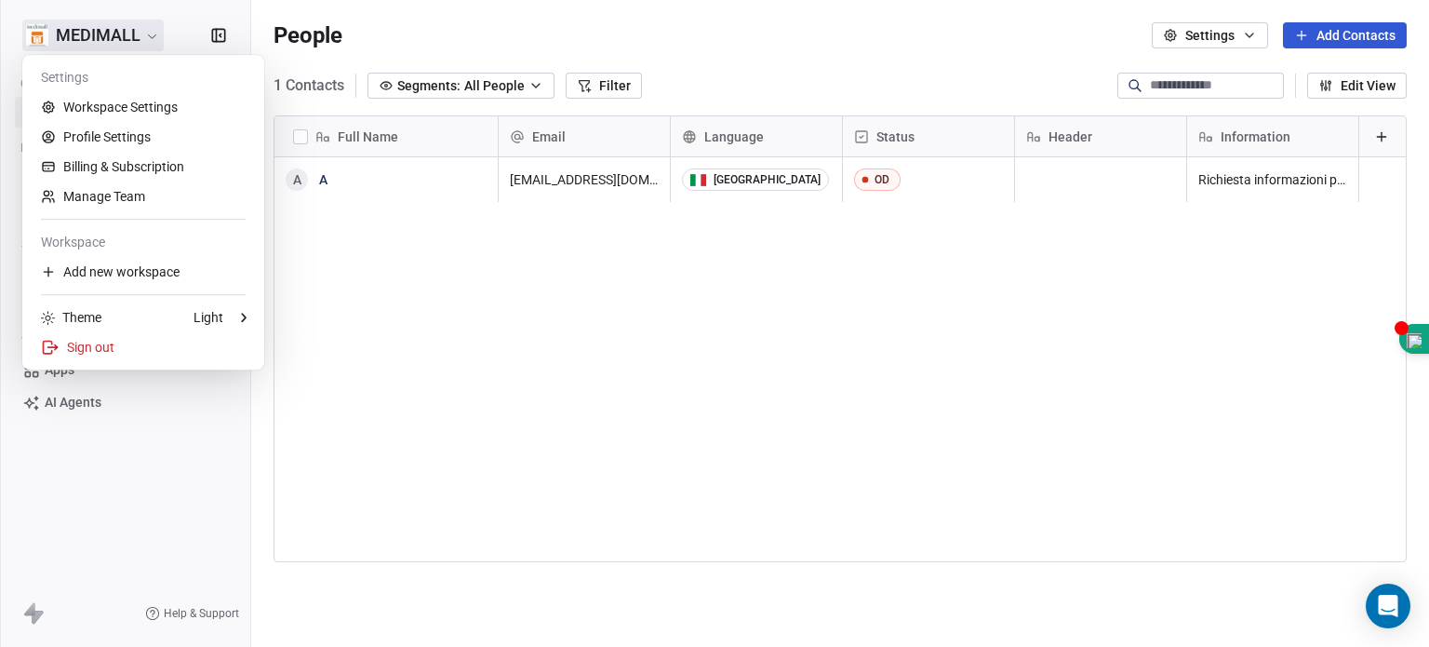
click at [114, 45] on html "MEDIMALL Contacts People Marketing Workflows Campaigns Sales Pipelines Sequence…" at bounding box center [714, 323] width 1429 height 647
click at [95, 76] on div "Settings" at bounding box center [143, 77] width 227 height 30
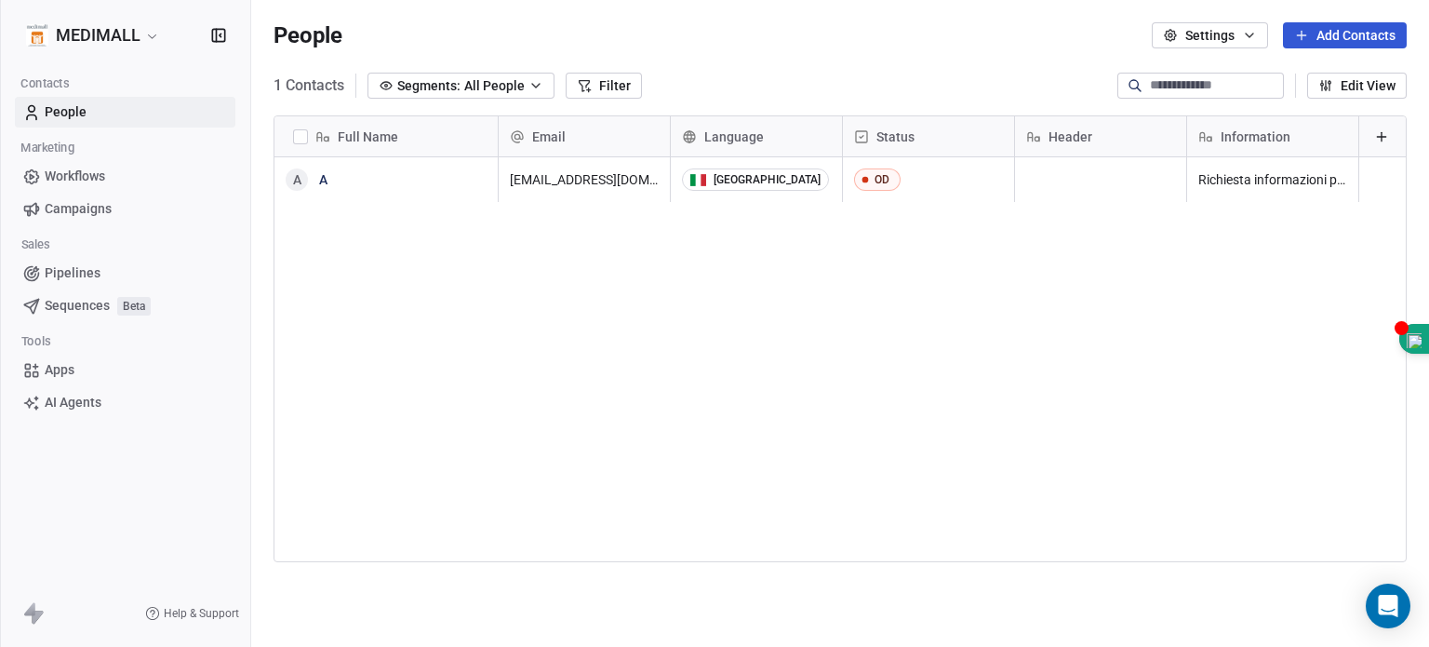
click at [392, 38] on html "MEDIMALL Contacts People Marketing Workflows Campaigns Sales Pipelines Sequence…" at bounding box center [714, 323] width 1429 height 647
click at [61, 367] on span "Apps" at bounding box center [60, 370] width 30 height 20
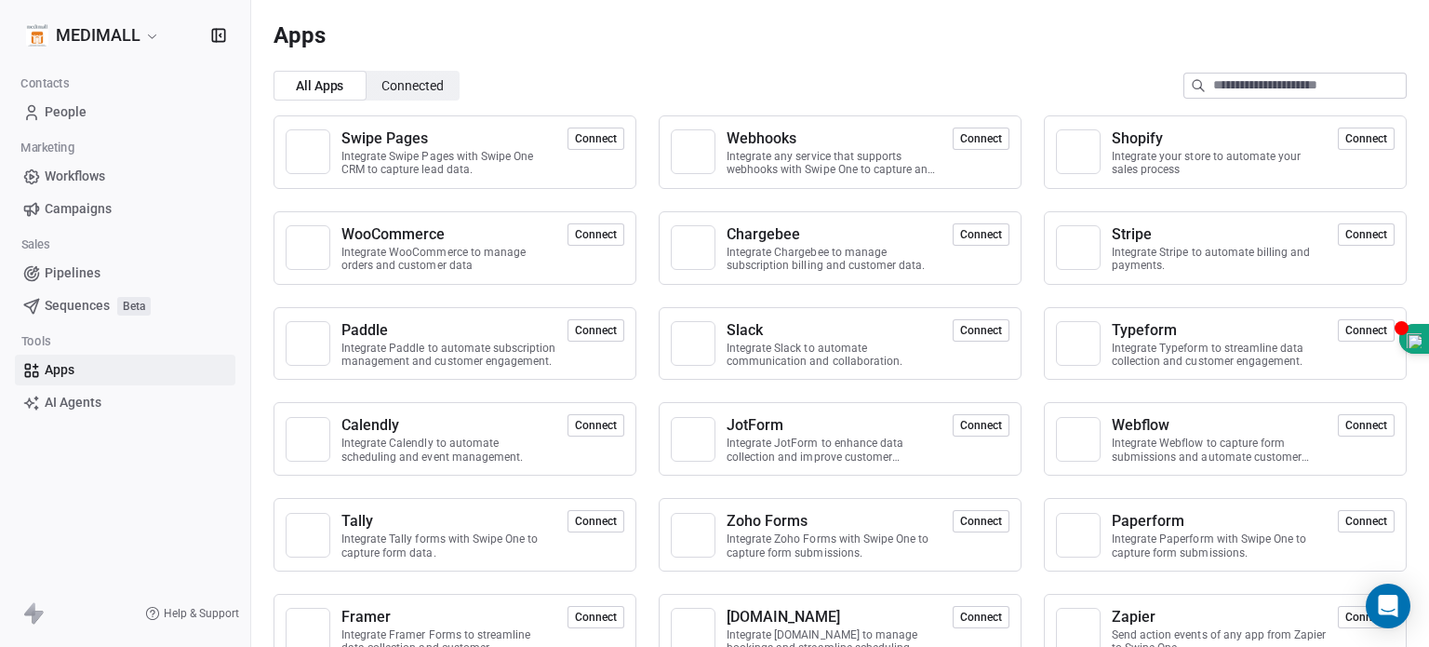
click at [73, 111] on span "People" at bounding box center [66, 112] width 42 height 20
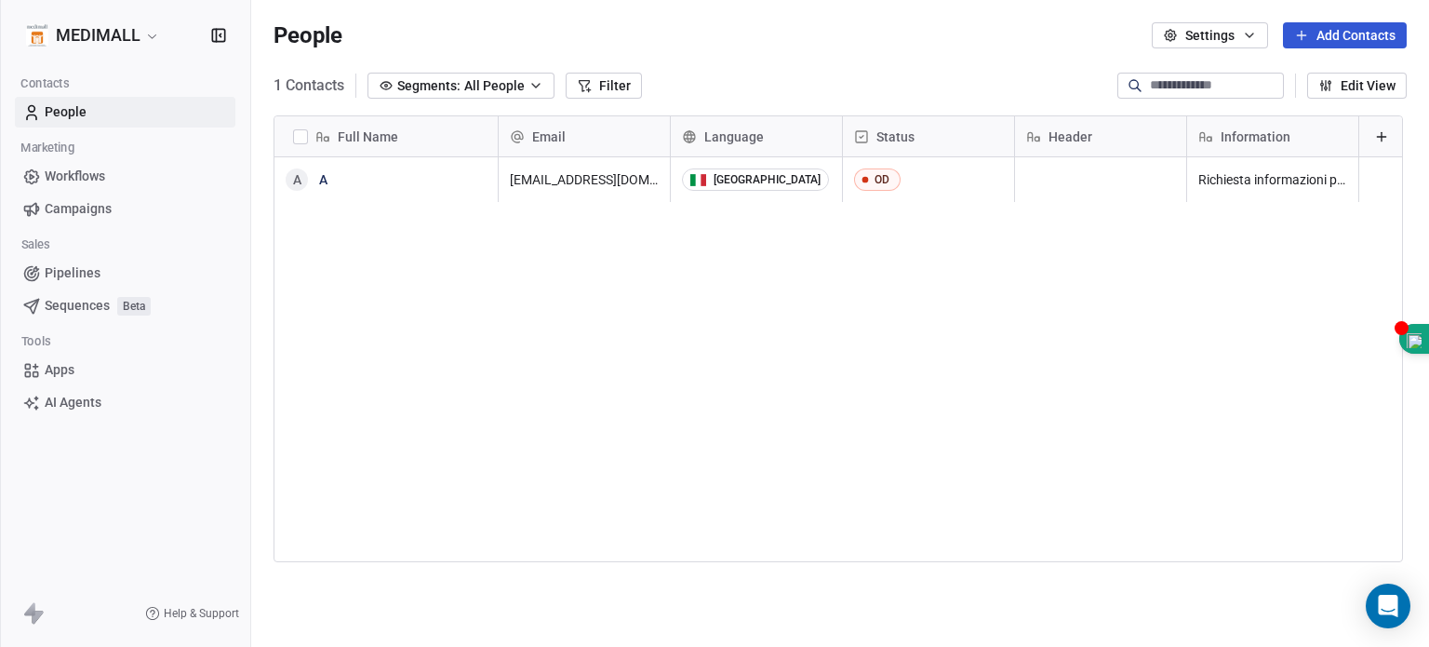
scroll to position [554, 1163]
click at [948, 26] on button "Settings" at bounding box center [1210, 35] width 116 height 26
click at [948, 26] on html "MEDIMALL Contacts People Marketing Workflows Campaigns Sales Pipelines Sequence…" at bounding box center [714, 323] width 1429 height 647
click at [948, 34] on button "Add Contacts" at bounding box center [1345, 35] width 124 height 26
click at [948, 34] on html "MEDIMALL Contacts People Marketing Workflows Campaigns Sales Pipelines Sequence…" at bounding box center [714, 323] width 1429 height 647
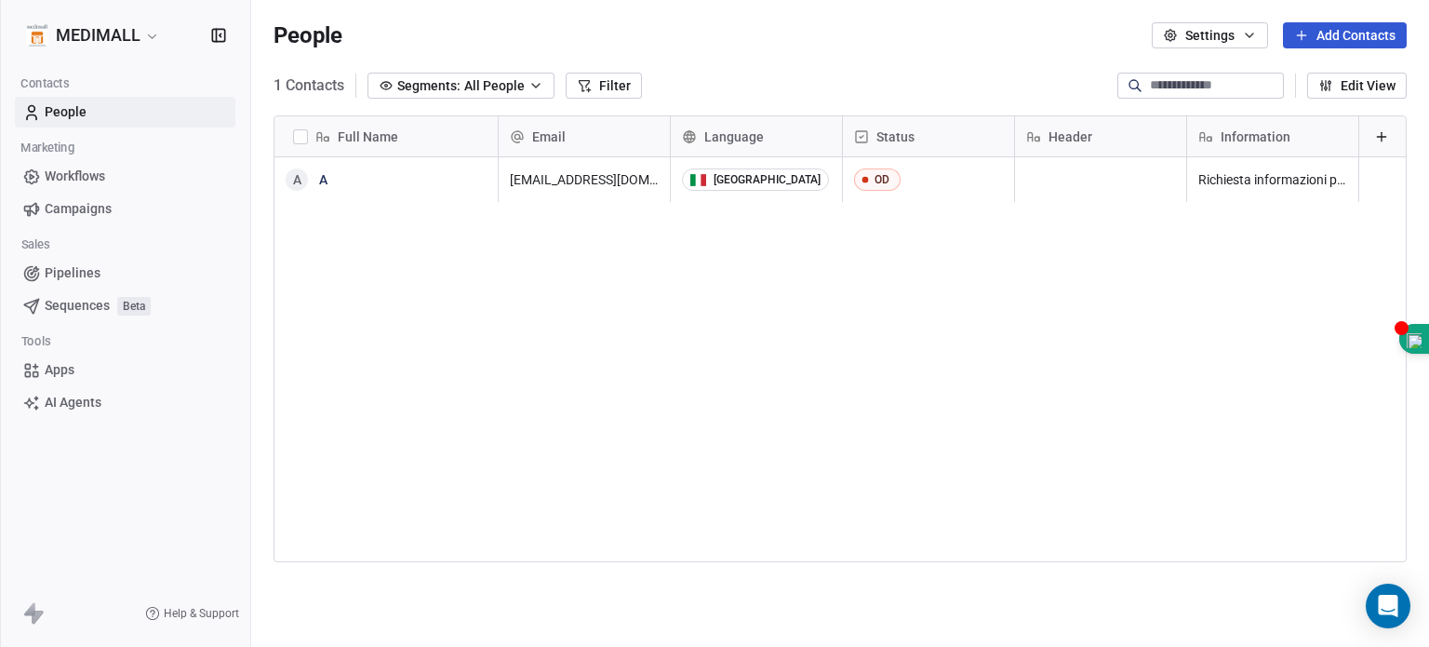
click at [948, 34] on button "Add Contacts" at bounding box center [1345, 35] width 124 height 26
click at [948, 101] on span "Import from CSV" at bounding box center [1335, 106] width 97 height 20
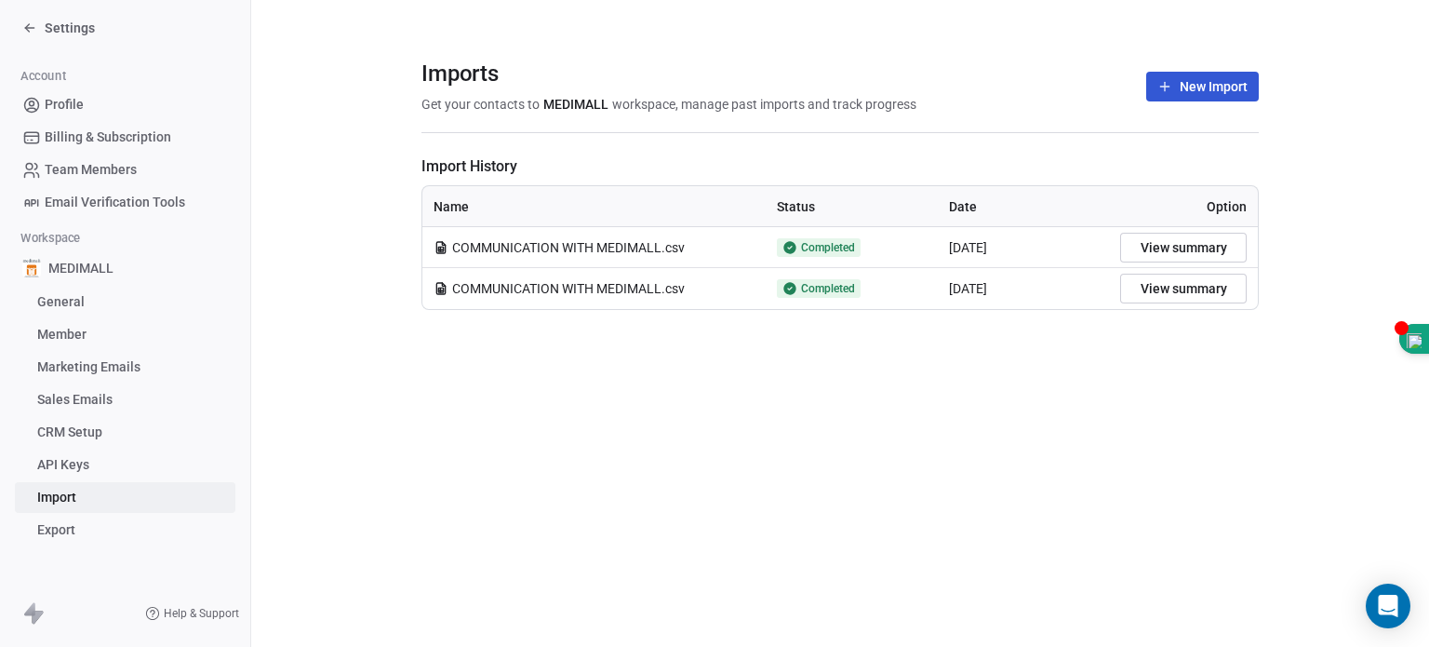
click at [621, 253] on span "COMMUNICATION WITH MEDIMALL.csv" at bounding box center [568, 247] width 233 height 19
click at [571, 243] on span "COMMUNICATION WITH MEDIMALL.csv" at bounding box center [568, 247] width 233 height 19
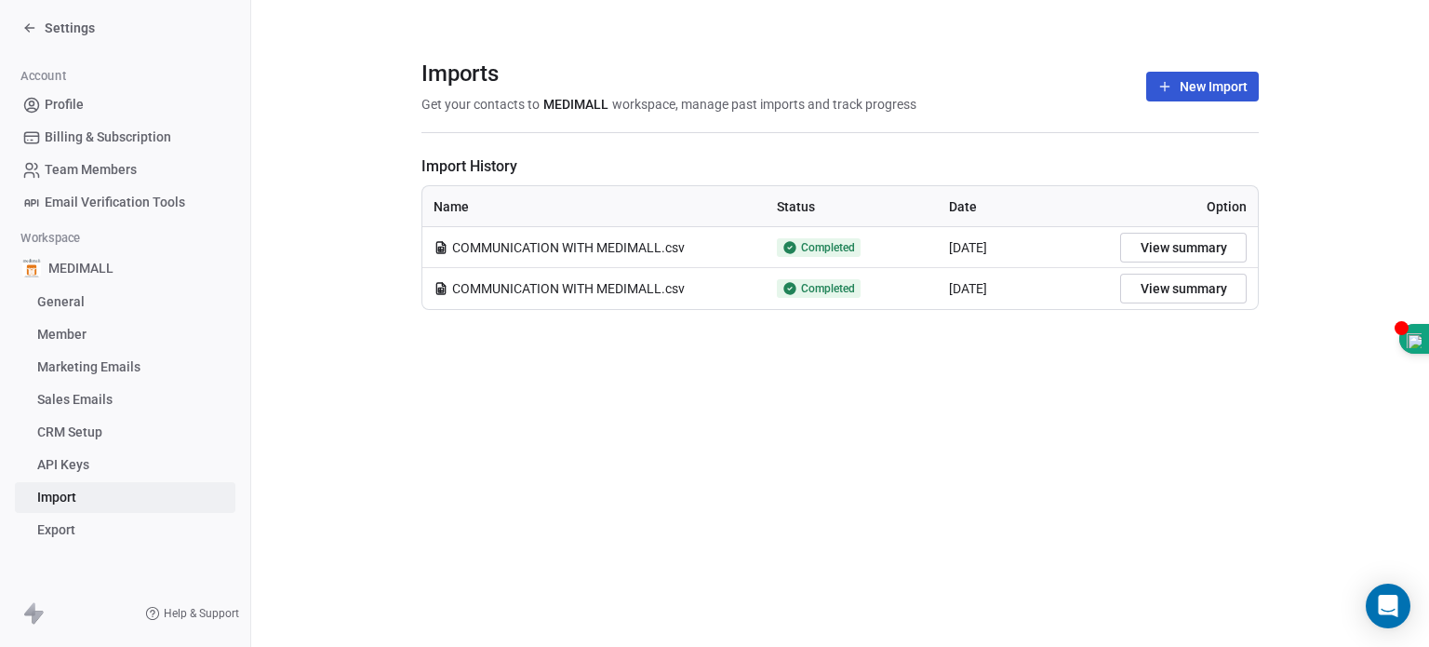
click at [571, 243] on span "COMMUNICATION WITH MEDIMALL.csv" at bounding box center [568, 247] width 233 height 19
click at [795, 238] on span "Completed" at bounding box center [819, 247] width 84 height 19
click at [948, 254] on div "[DATE]" at bounding box center [1024, 247] width 150 height 19
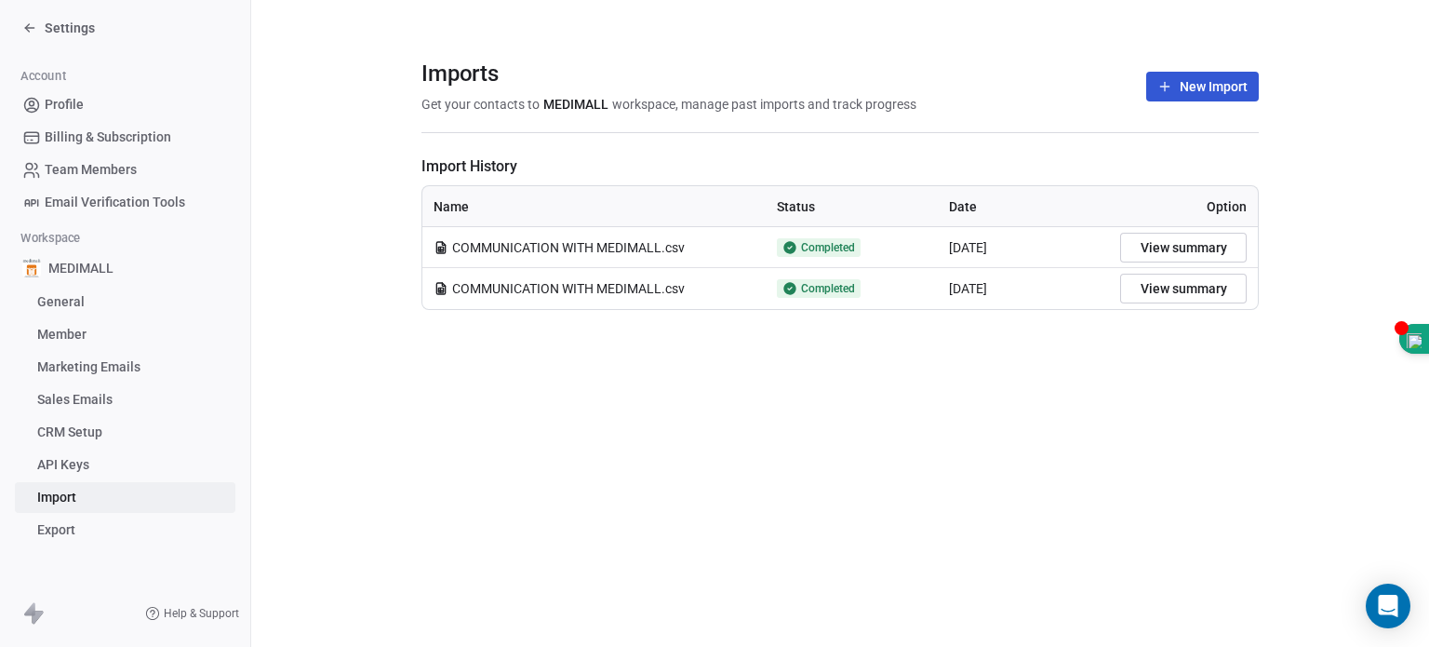
click at [948, 254] on div "[DATE]" at bounding box center [1024, 247] width 150 height 19
click at [948, 236] on button "View summary" at bounding box center [1183, 248] width 127 height 30
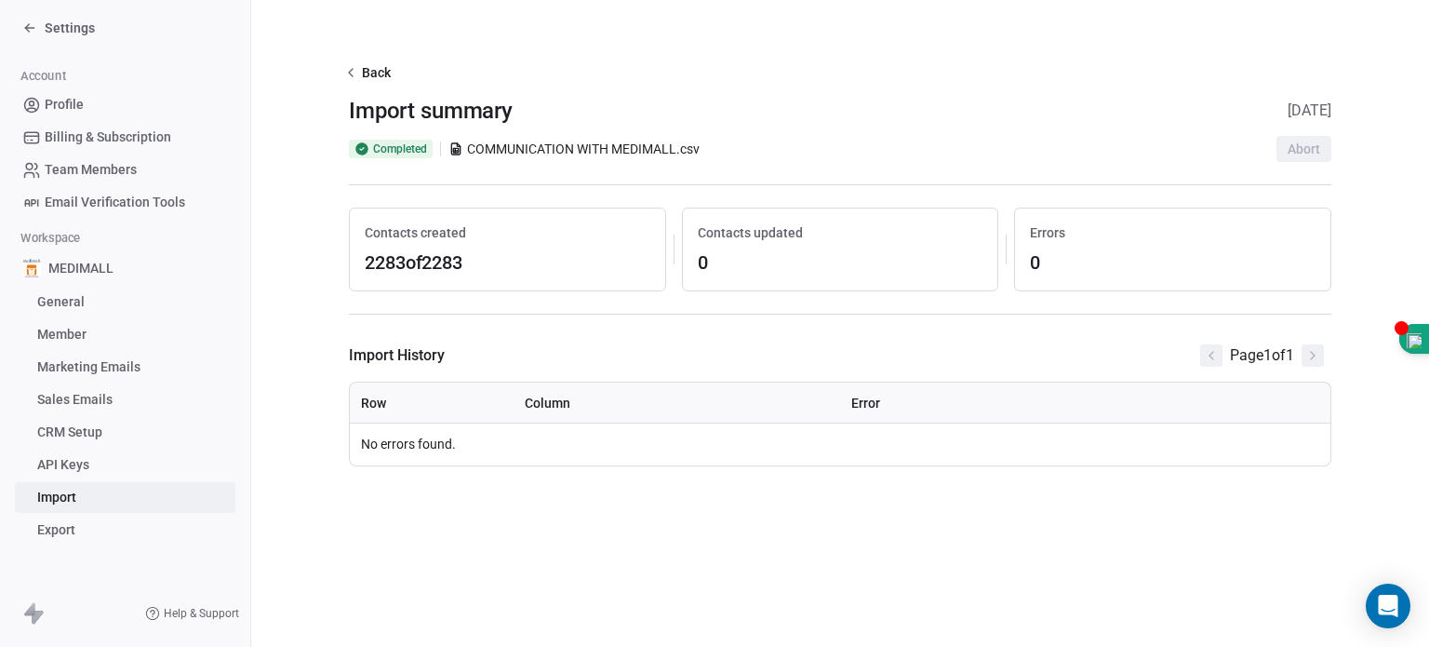
click at [435, 263] on span "2283 of 2283" at bounding box center [508, 262] width 286 height 26
click at [424, 472] on section "Back Import summary [DATE] Completed COMMUNICATION WITH MEDIMALL.csv Abort Cont…" at bounding box center [840, 263] width 1072 height 526
click at [406, 264] on span "2283 of 2283" at bounding box center [508, 262] width 286 height 26
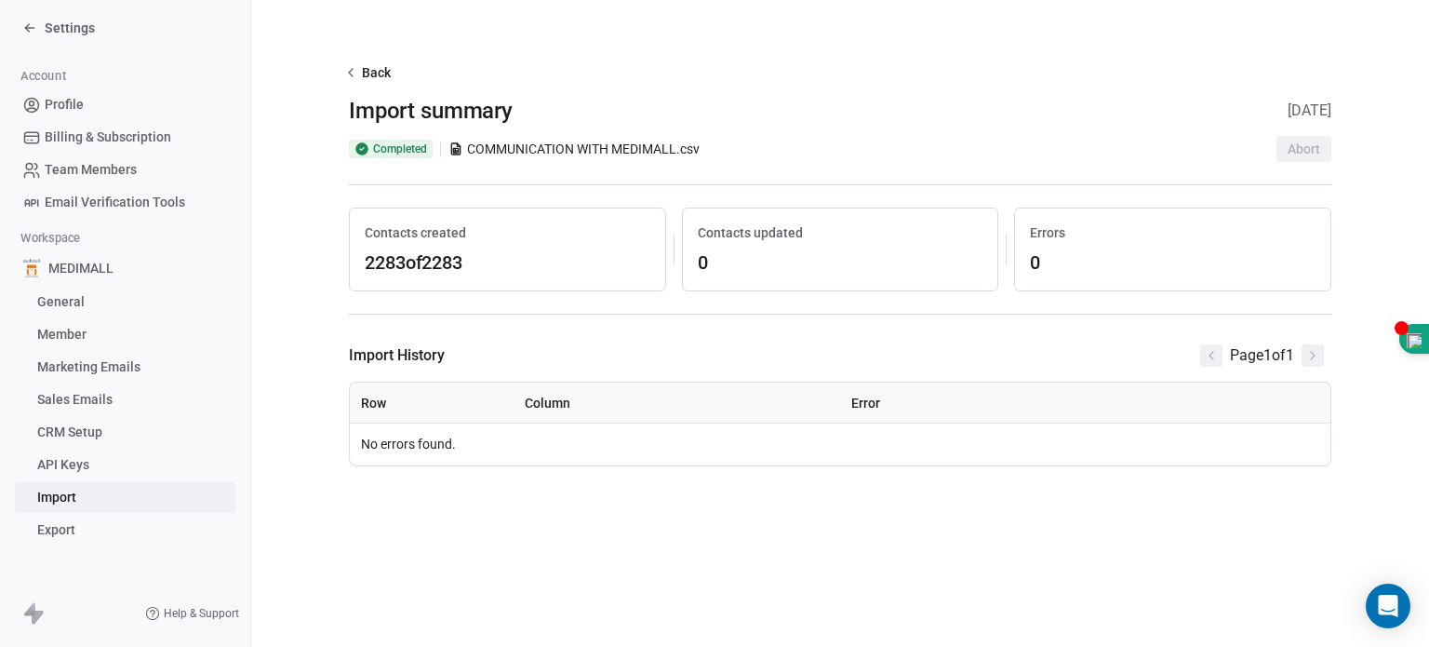
click at [415, 261] on span "2283 of 2283" at bounding box center [508, 262] width 286 height 26
click at [744, 240] on span "Contacts updated" at bounding box center [841, 232] width 286 height 19
click at [572, 144] on span "COMMUNICATION WITH MEDIMALL.csv" at bounding box center [583, 149] width 233 height 19
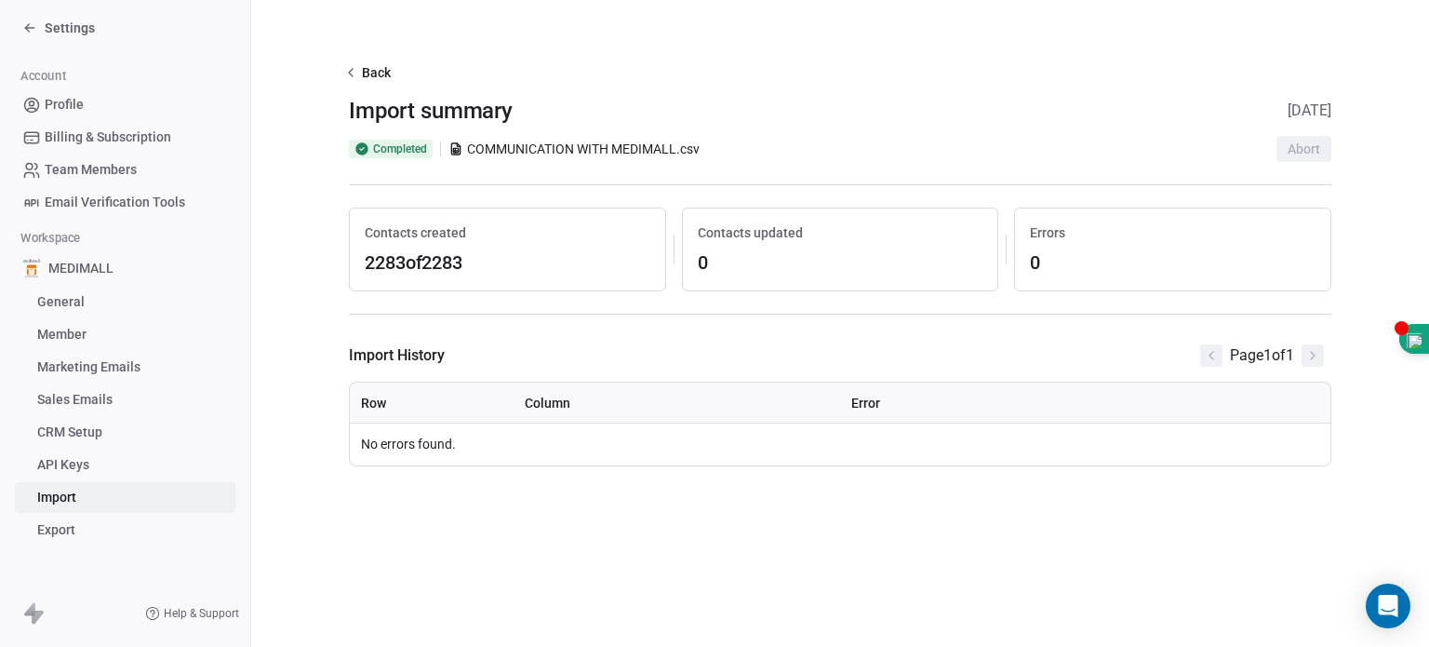
click at [572, 144] on span "COMMUNICATION WITH MEDIMALL.csv" at bounding box center [583, 149] width 233 height 19
click at [360, 77] on button "Back" at bounding box center [369, 72] width 57 height 33
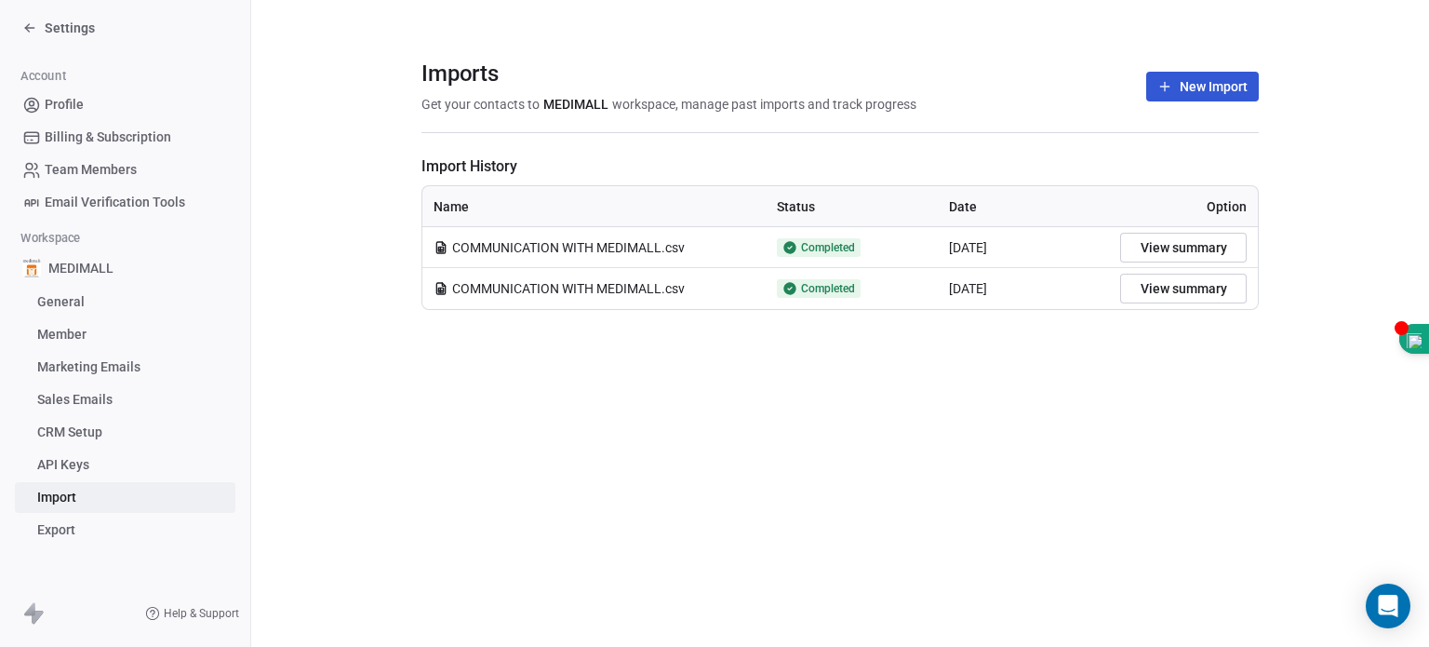
click at [948, 256] on button "View summary" at bounding box center [1183, 248] width 127 height 30
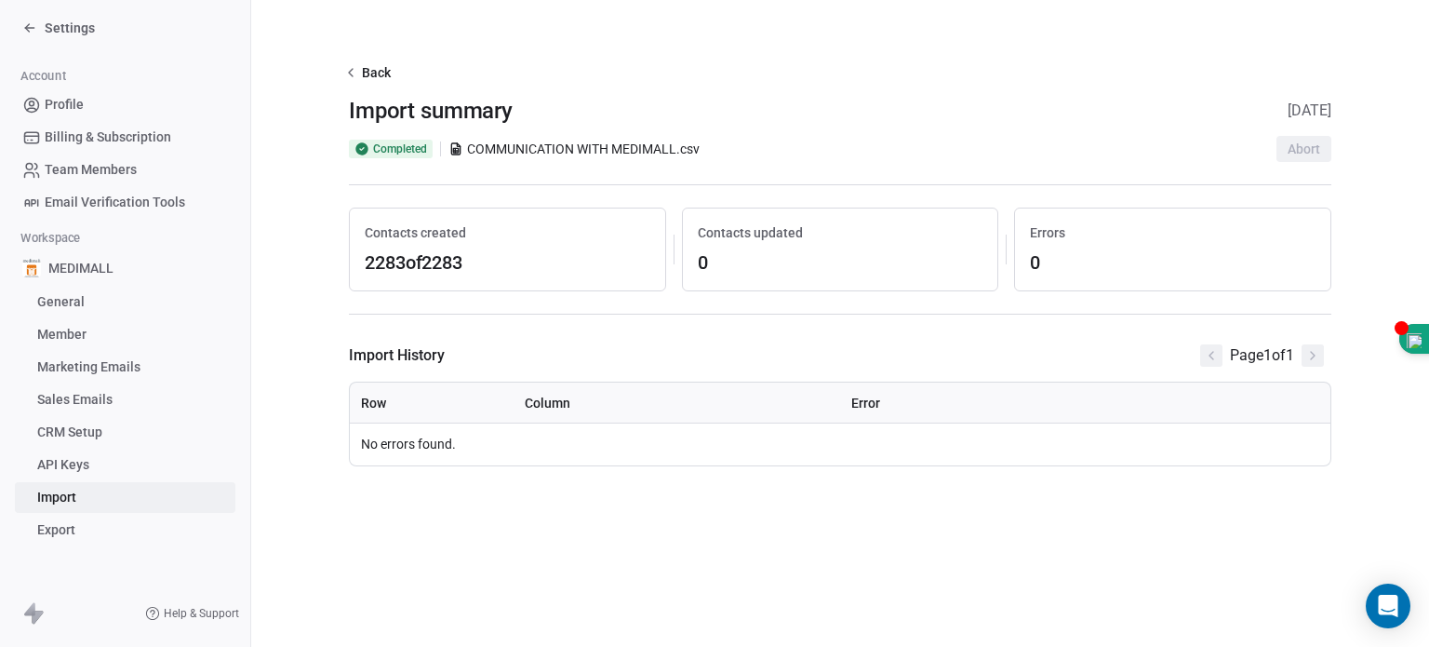
click at [366, 72] on button "Back" at bounding box center [369, 72] width 57 height 33
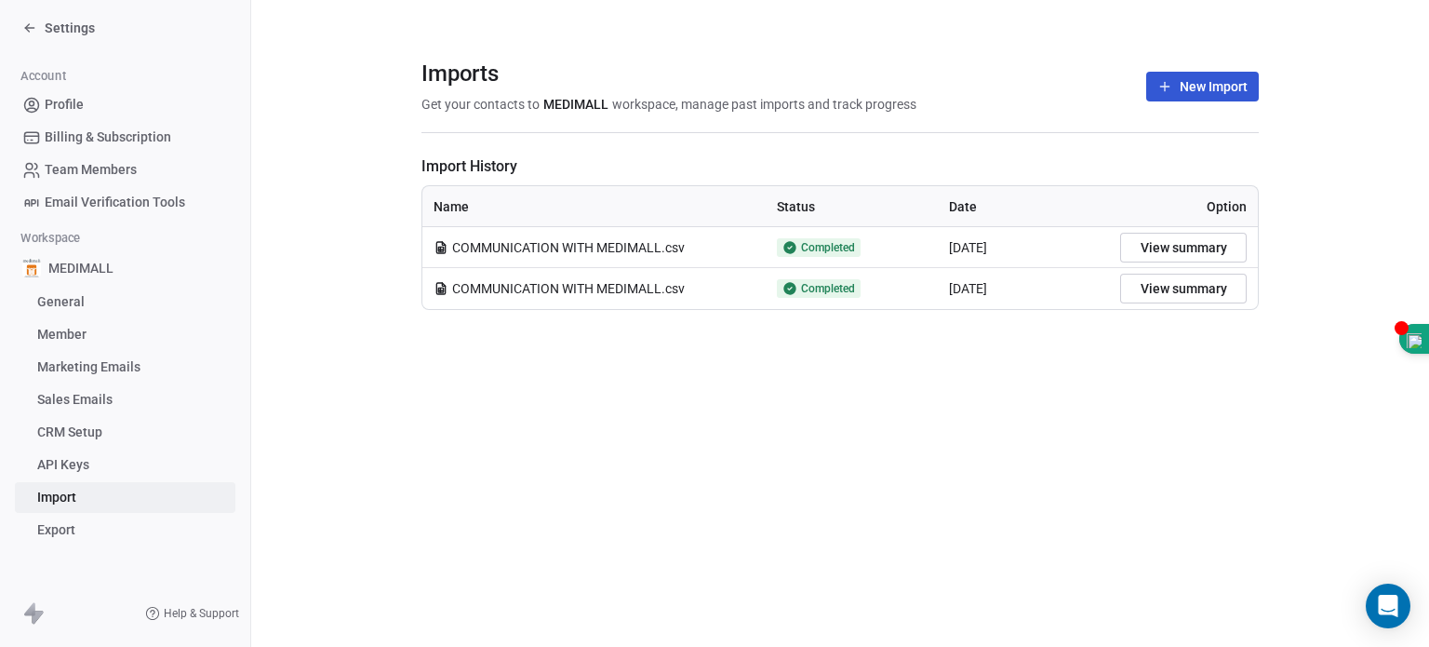
click at [650, 247] on span "COMMUNICATION WITH MEDIMALL.csv" at bounding box center [568, 247] width 233 height 19
click at [831, 256] on span "Completed" at bounding box center [819, 247] width 84 height 19
click at [78, 306] on span "General" at bounding box center [60, 302] width 47 height 20
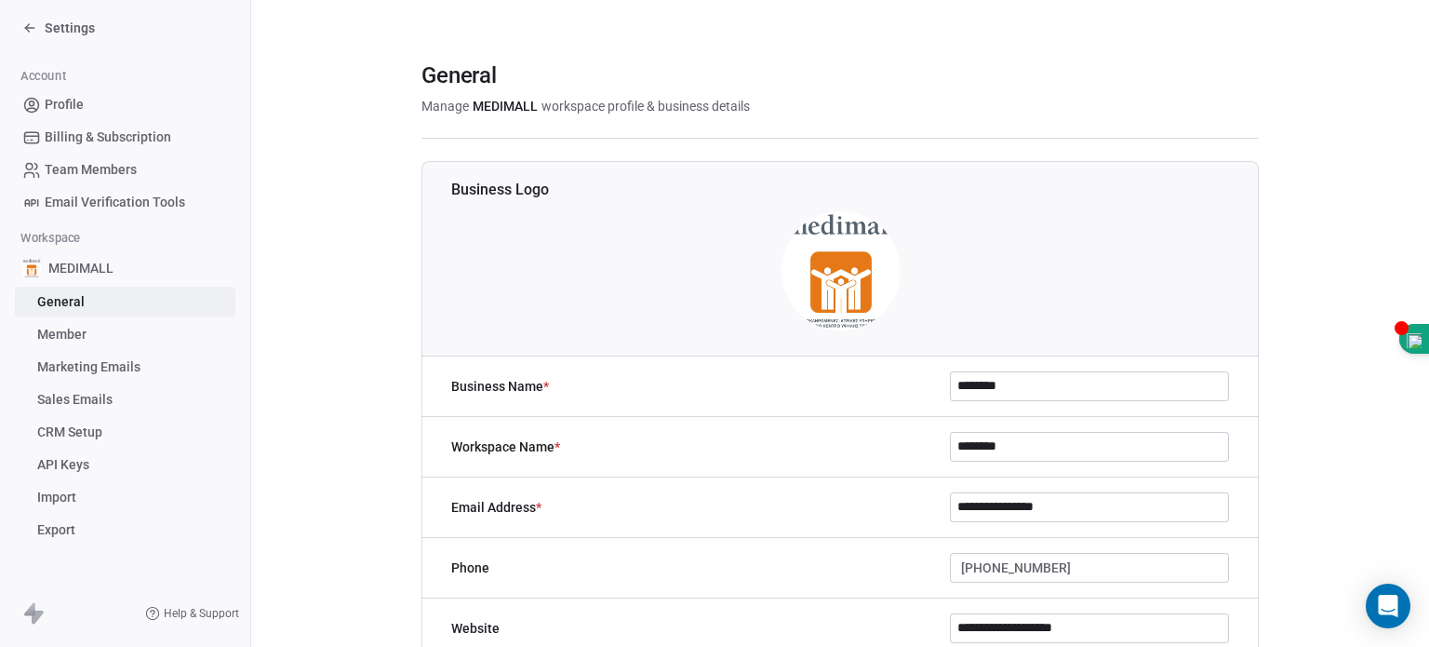
click at [108, 432] on link "CRM Setup" at bounding box center [125, 432] width 220 height 31
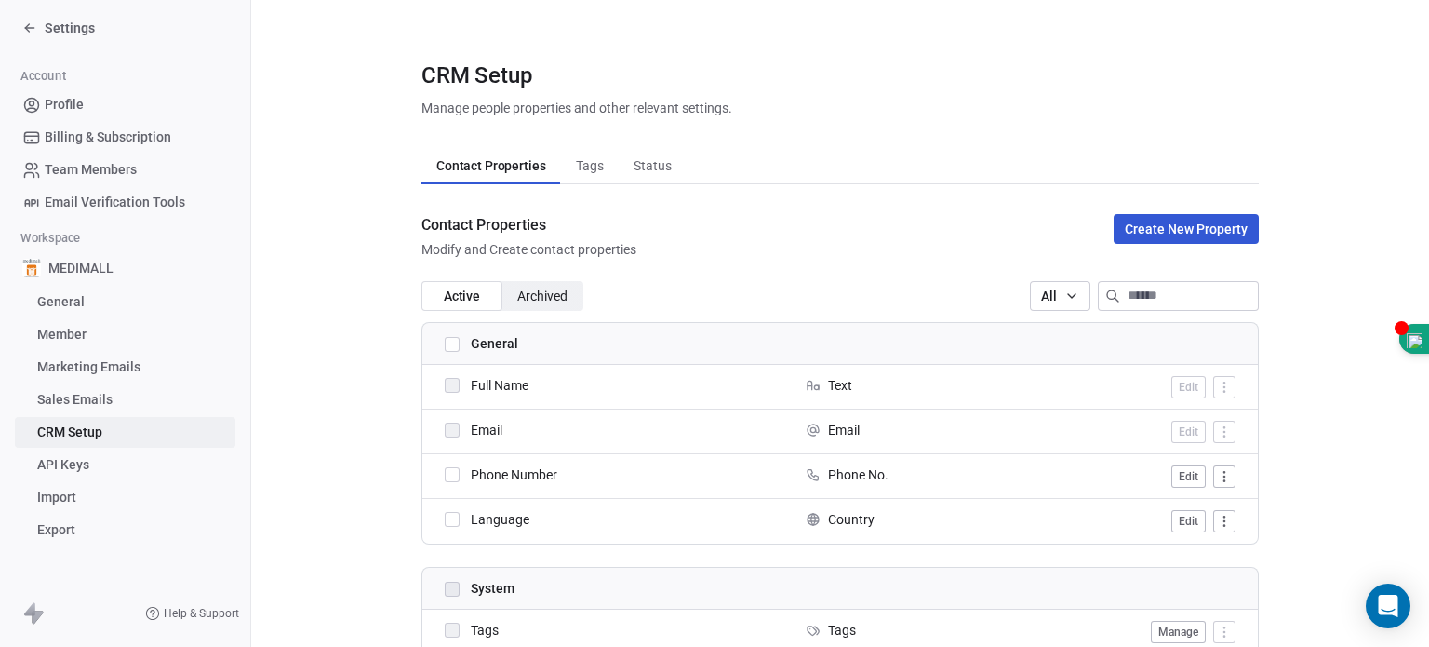
click at [97, 458] on link "API Keys" at bounding box center [125, 464] width 220 height 31
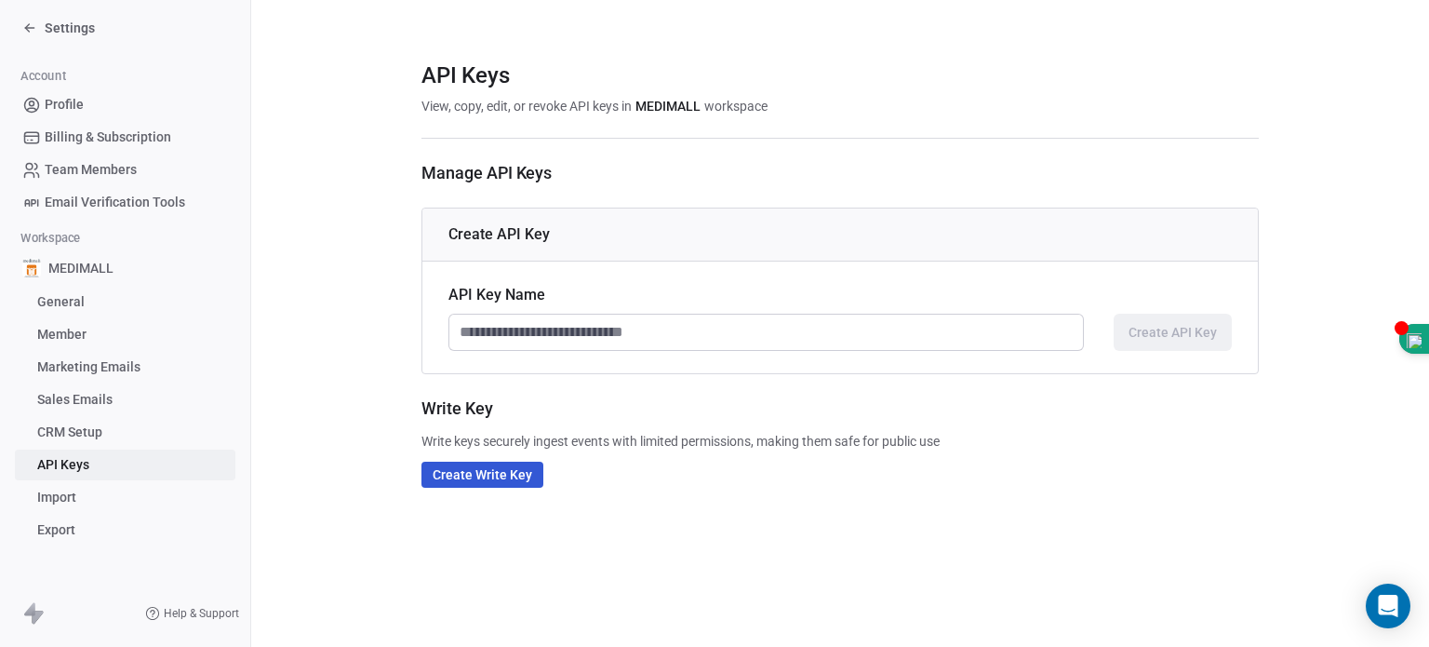
click at [76, 495] on span "Import" at bounding box center [56, 498] width 39 height 20
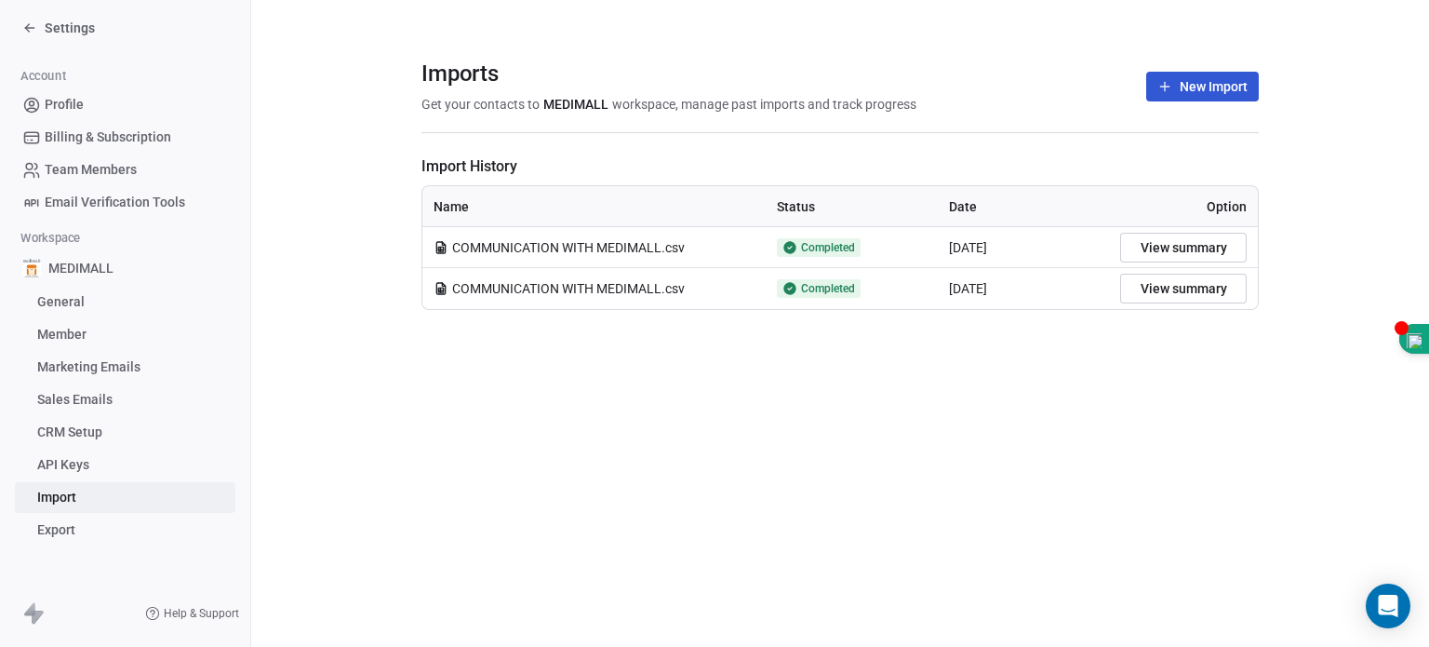
click at [68, 495] on span "Export" at bounding box center [56, 530] width 38 height 20
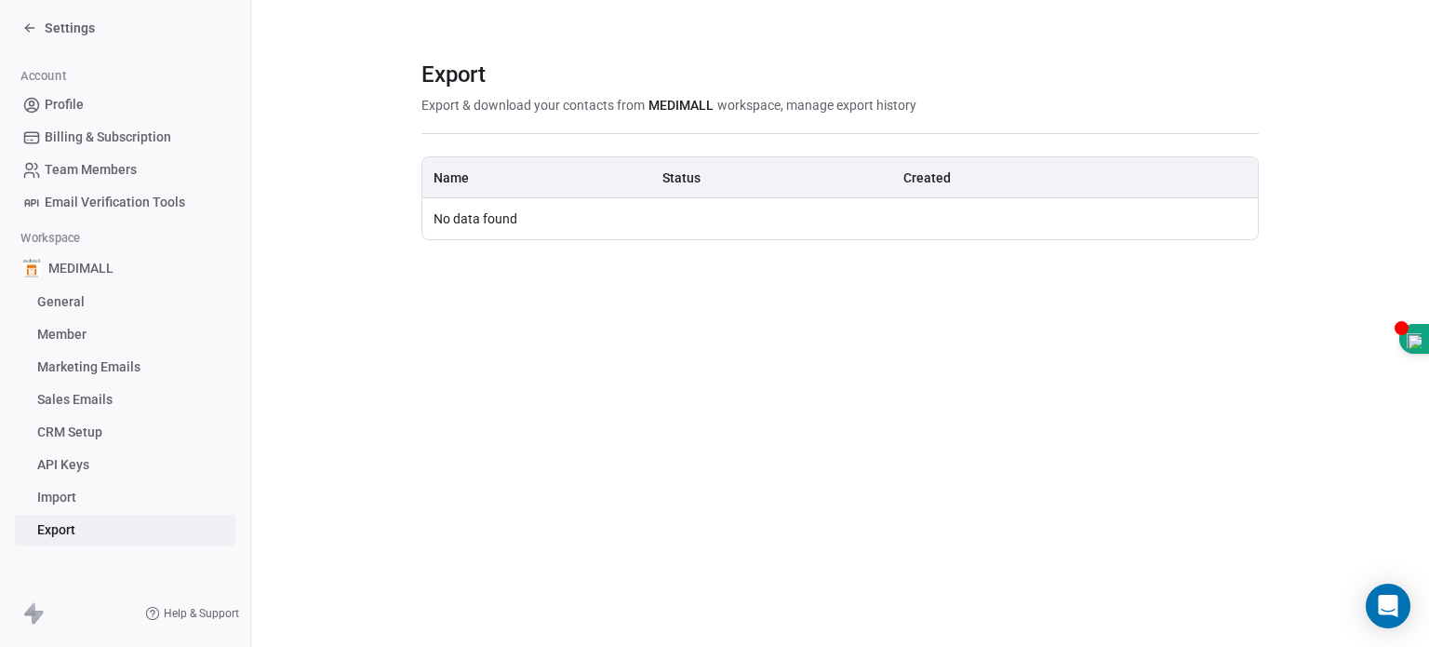
click at [915, 93] on div "Export Export & download your contacts from MEDIMALL workspace, manage export h…" at bounding box center [668, 87] width 495 height 54
click at [48, 16] on div "Settings" at bounding box center [128, 28] width 213 height 26
click at [29, 33] on icon at bounding box center [29, 27] width 15 height 15
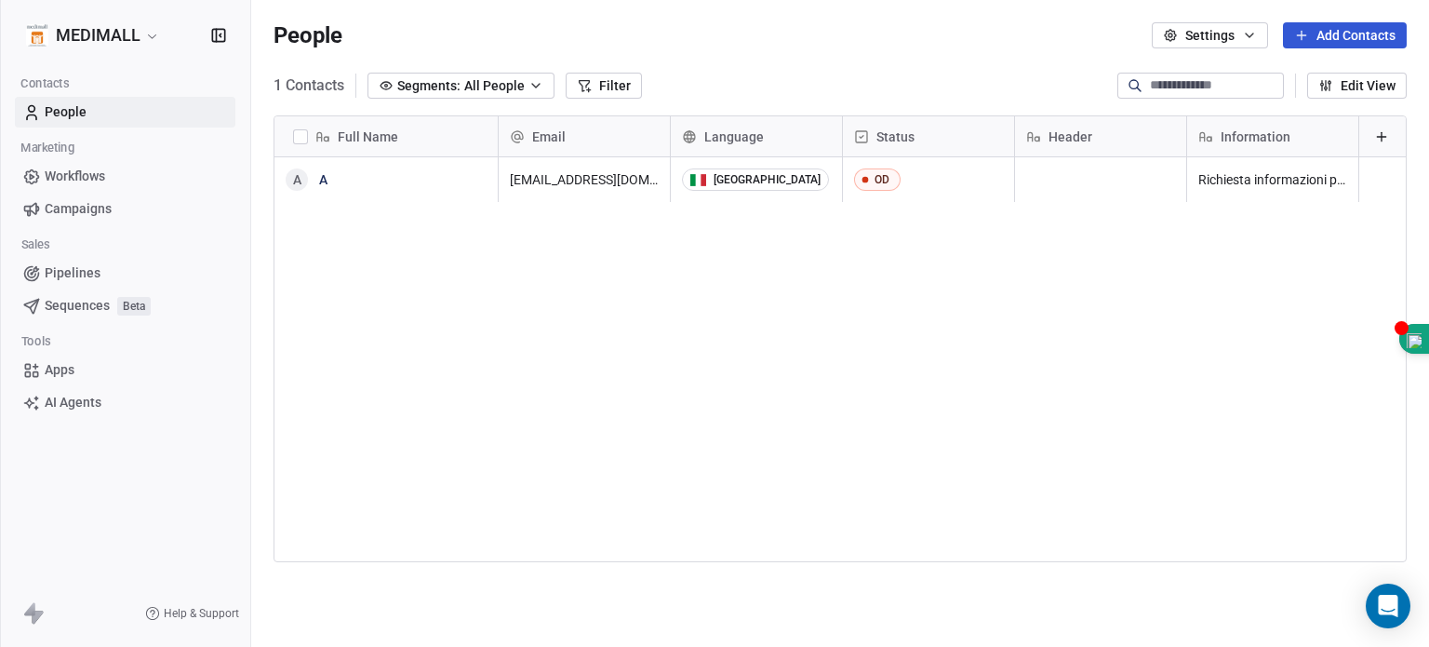
scroll to position [554, 1163]
click at [103, 118] on link "People" at bounding box center [125, 112] width 220 height 31
click at [948, 30] on button "Add Contacts" at bounding box center [1345, 35] width 124 height 26
click at [948, 112] on span "Import from CSV" at bounding box center [1335, 106] width 97 height 20
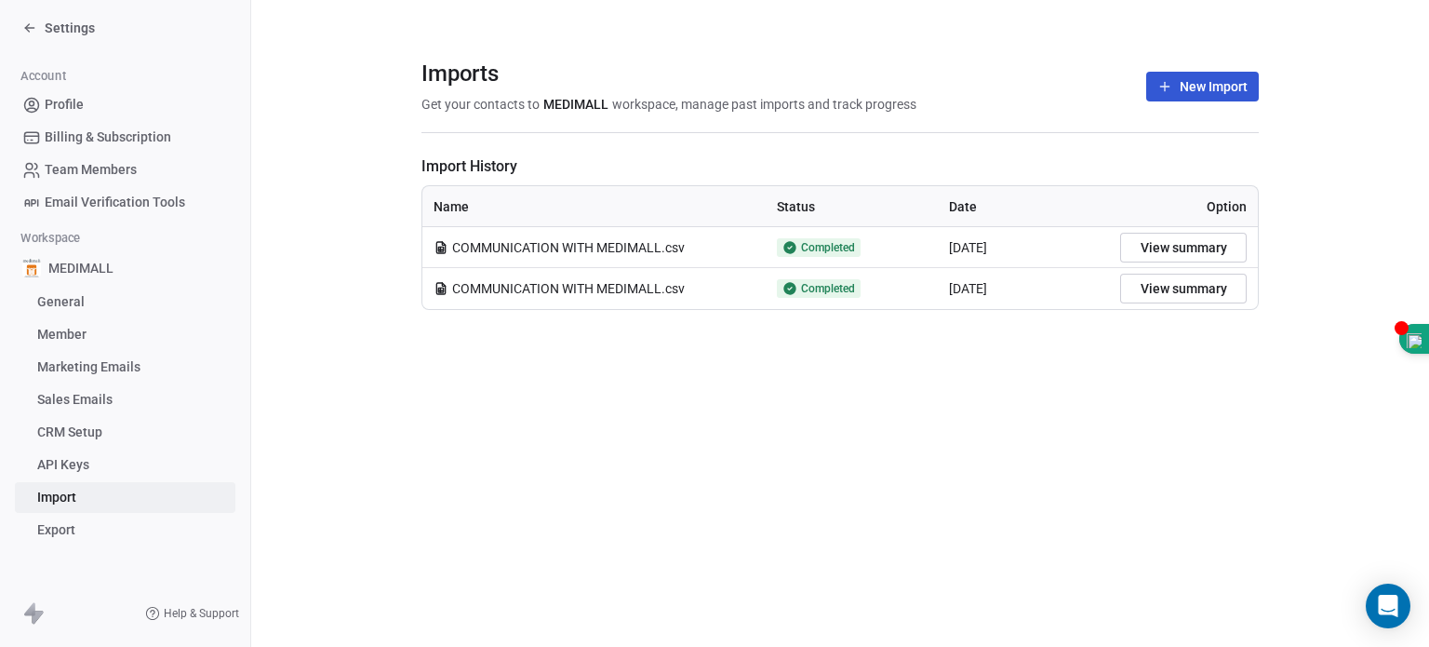
click at [446, 247] on icon at bounding box center [441, 247] width 15 height 15
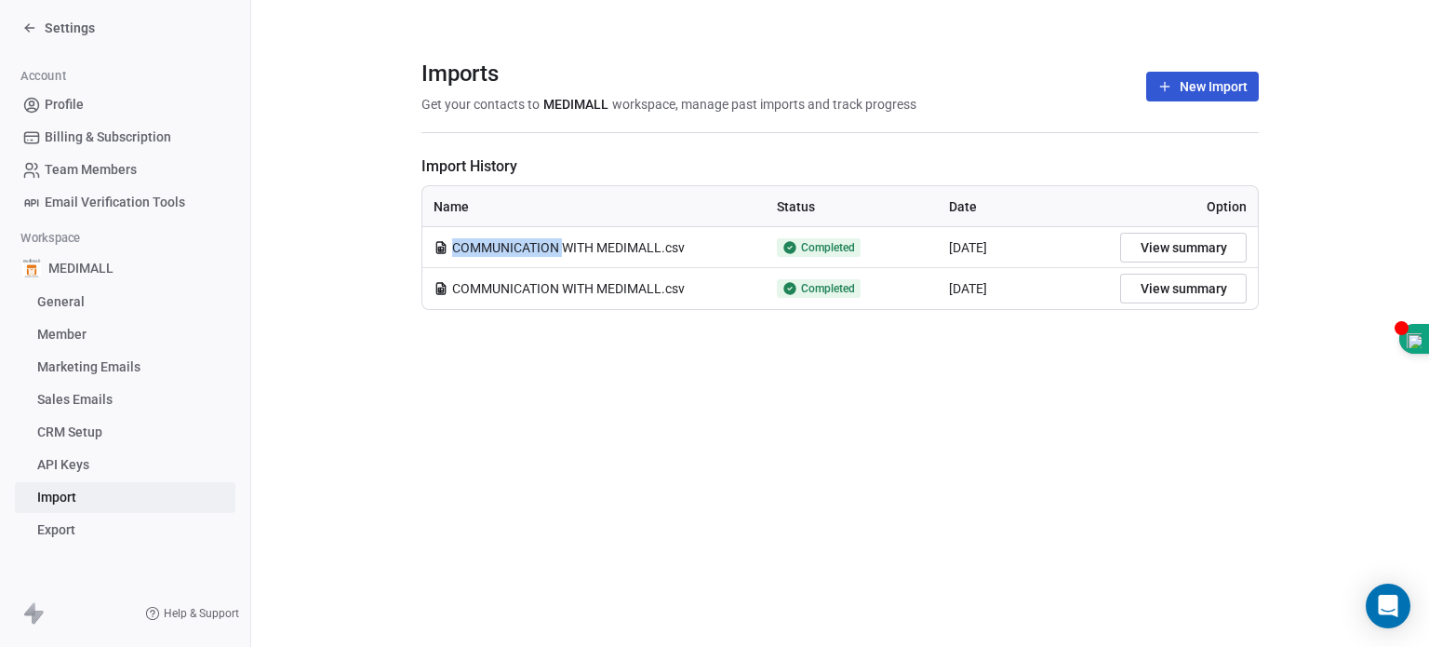
click at [446, 247] on icon at bounding box center [441, 247] width 15 height 15
click at [842, 240] on span "Completed" at bounding box center [828, 247] width 54 height 15
click at [504, 252] on span "COMMUNICATION WITH MEDIMALL.csv" at bounding box center [568, 247] width 233 height 19
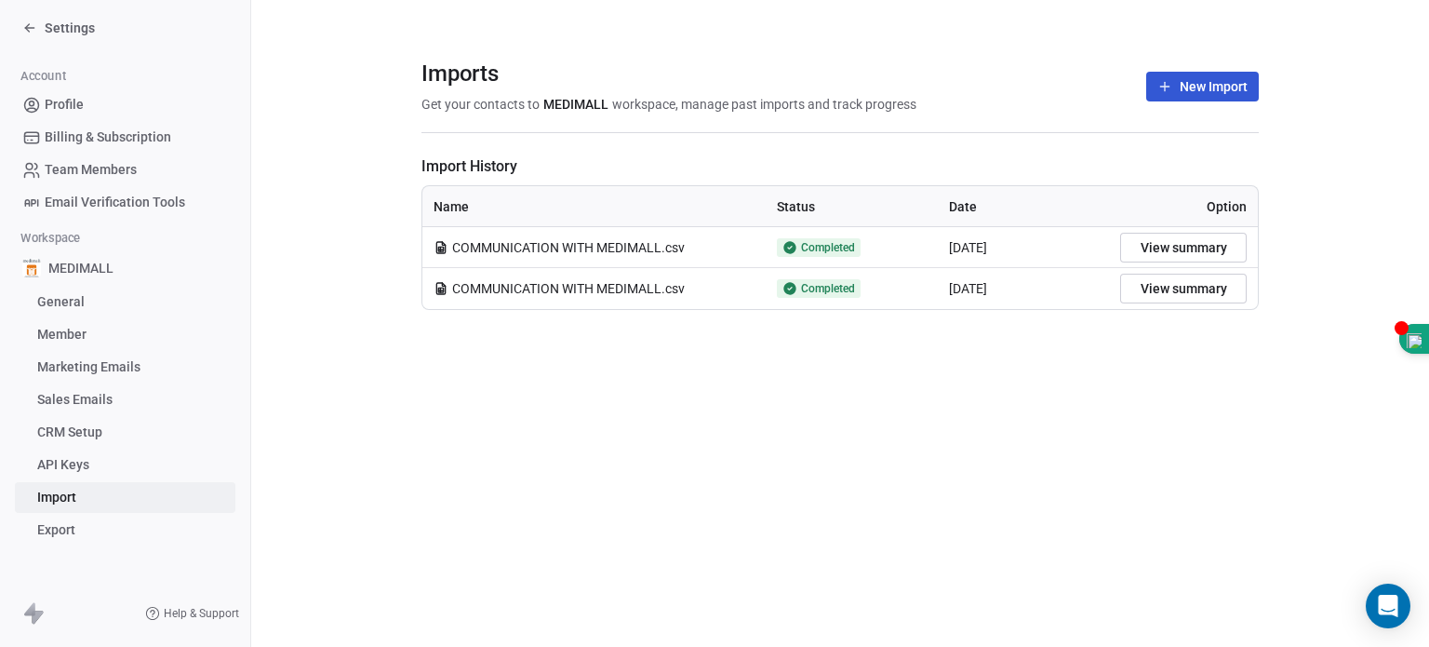
click at [435, 248] on icon at bounding box center [441, 247] width 15 height 15
drag, startPoint x: 435, startPoint y: 248, endPoint x: 982, endPoint y: 230, distance: 547.4
click at [948, 230] on tr "COMMUNICATION WITH MEDIMALL.csv Completed [DATE] View summary" at bounding box center [839, 247] width 835 height 41
click at [948, 495] on div "Open Intercom Messenger" at bounding box center [1388, 605] width 49 height 49
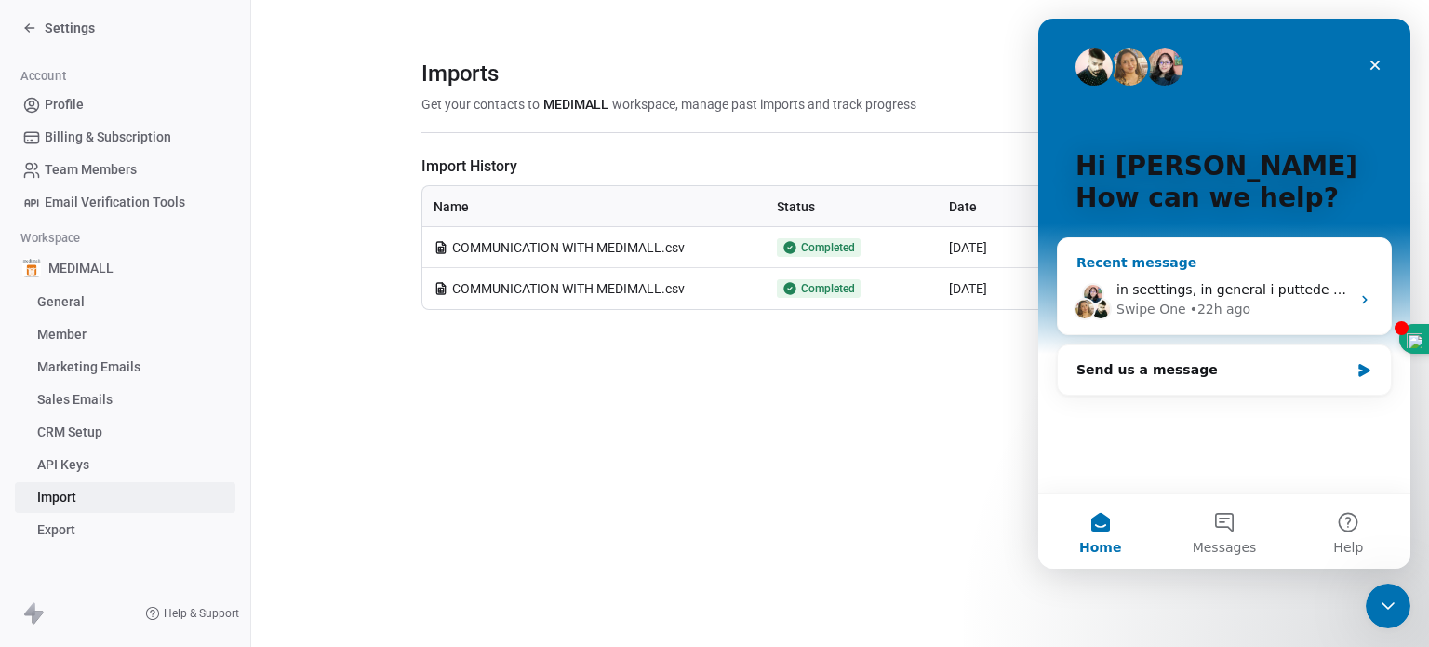
click at [948, 304] on div "• 22h ago" at bounding box center [1220, 310] width 60 height 20
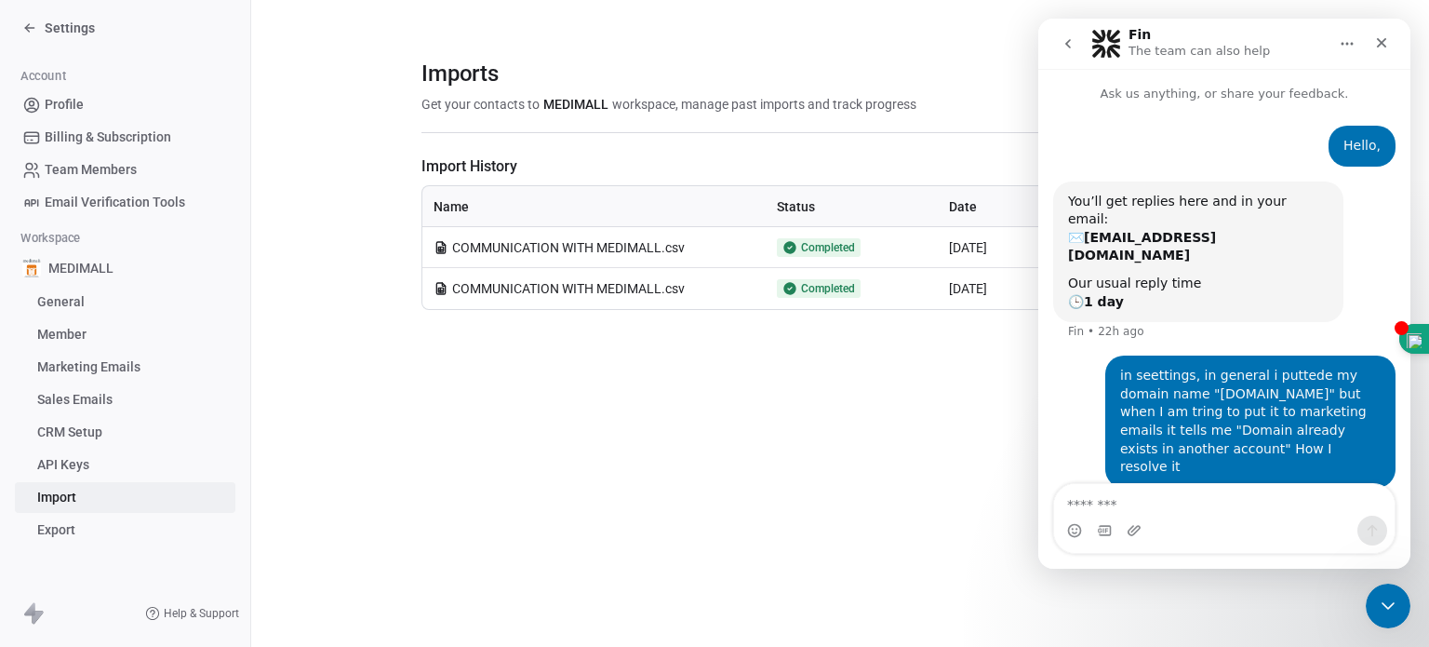
click at [948, 48] on icon "Home" at bounding box center [1347, 43] width 15 height 15
click at [948, 40] on button "go back" at bounding box center [1067, 43] width 35 height 35
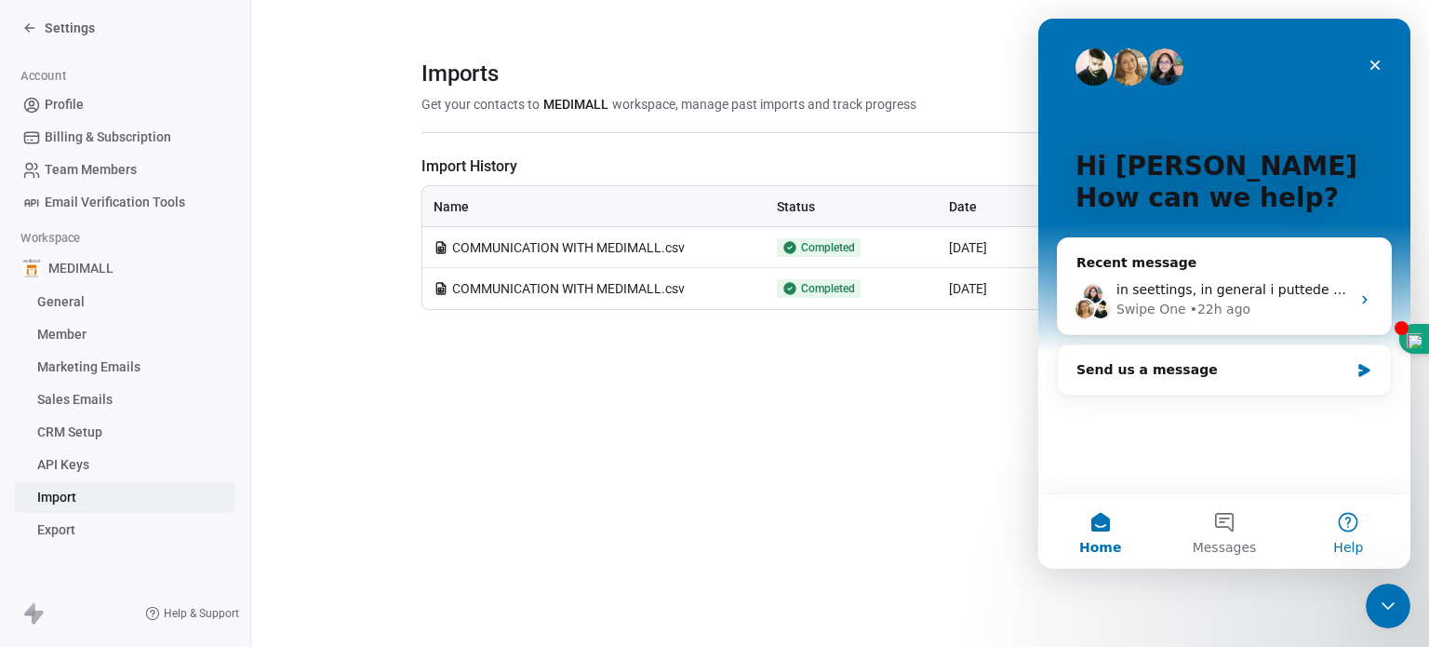
click at [948, 495] on button "Help" at bounding box center [1349, 531] width 124 height 74
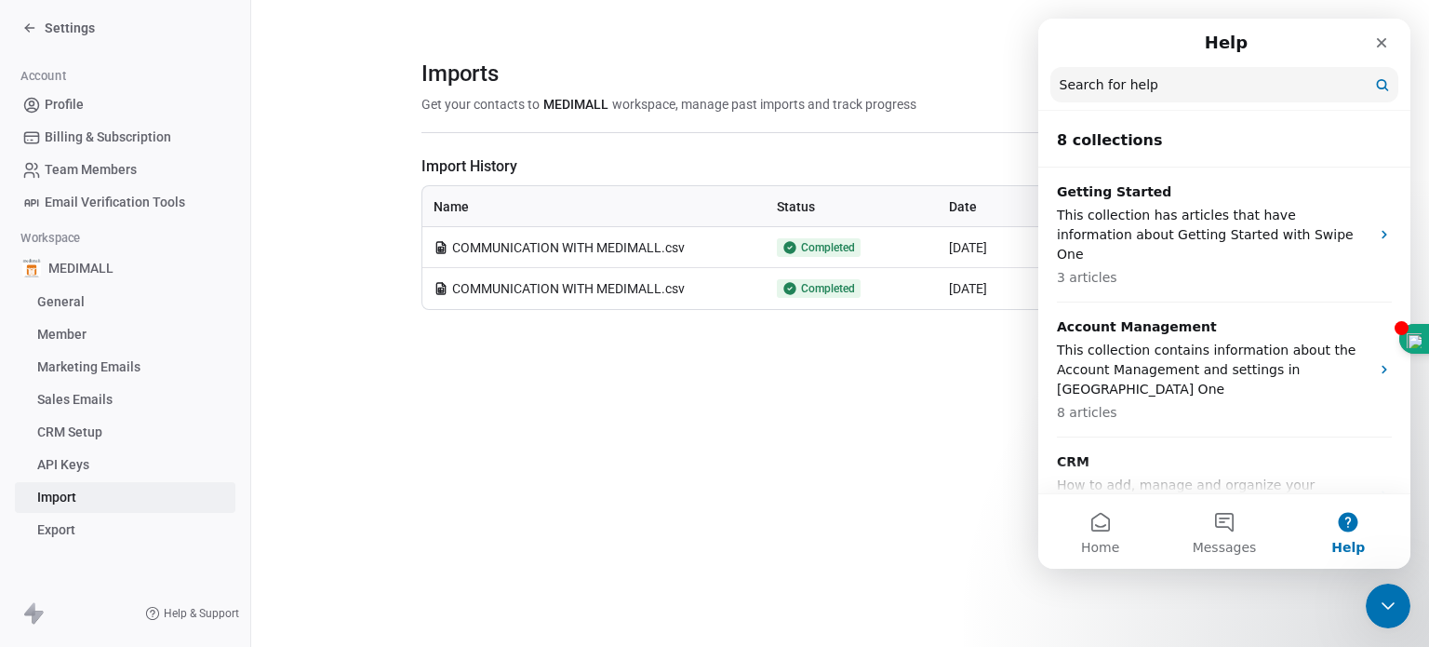
click at [948, 73] on input "Search for help" at bounding box center [1224, 84] width 348 height 35
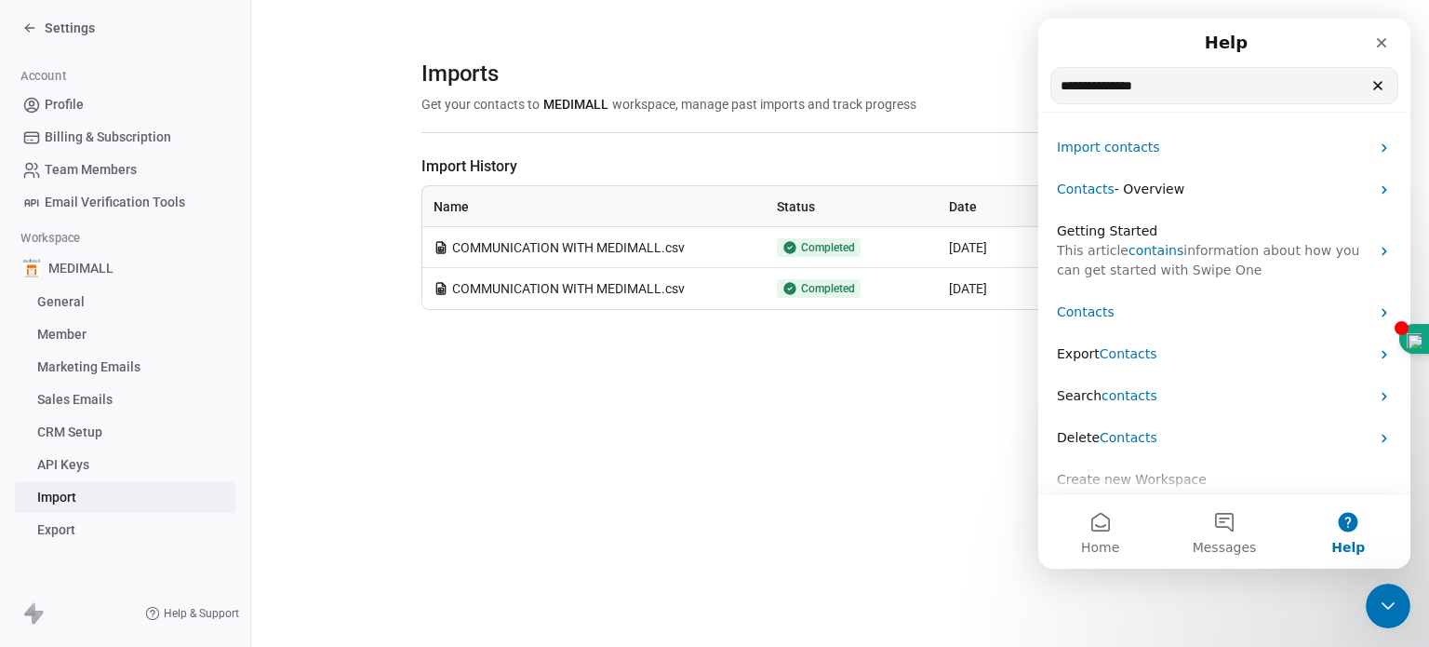
type input "**********"
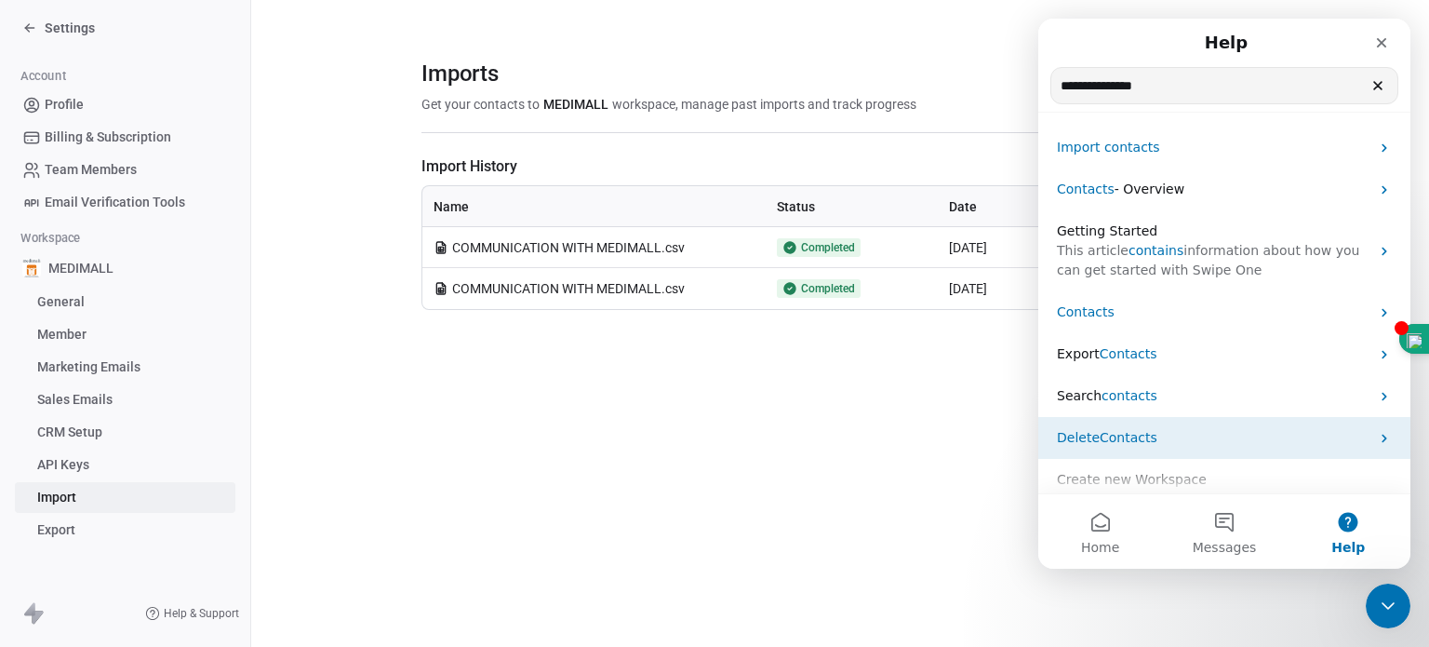
click at [948, 434] on span "Contacts" at bounding box center [1129, 437] width 58 height 15
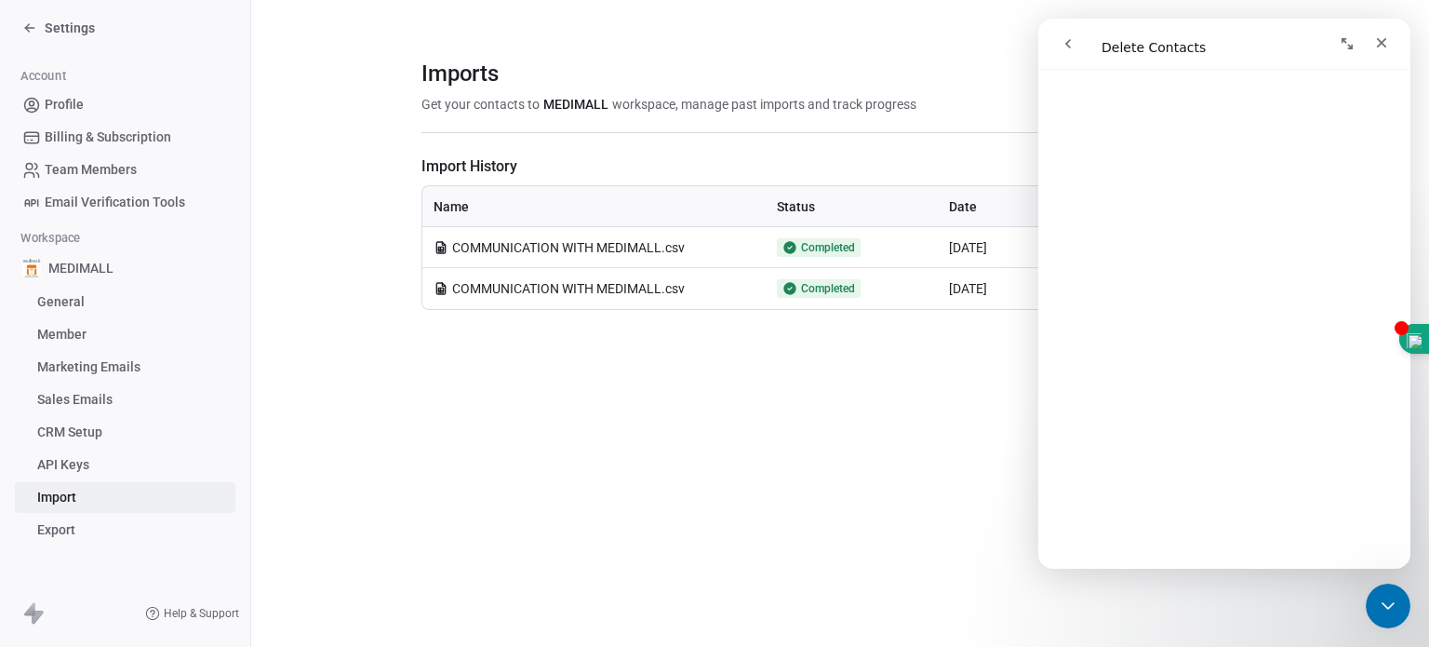
scroll to position [465, 0]
click at [442, 249] on icon at bounding box center [440, 249] width 5 height 0
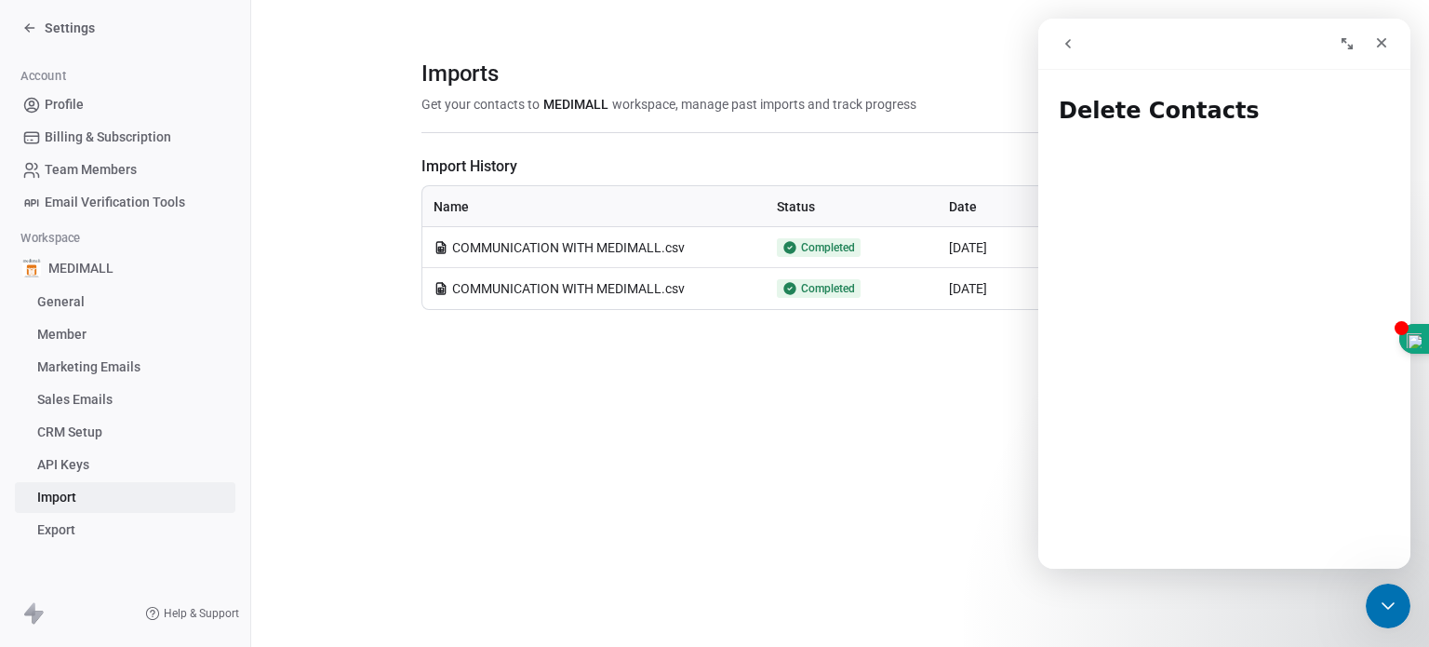
click at [948, 47] on button "go back" at bounding box center [1067, 43] width 35 height 35
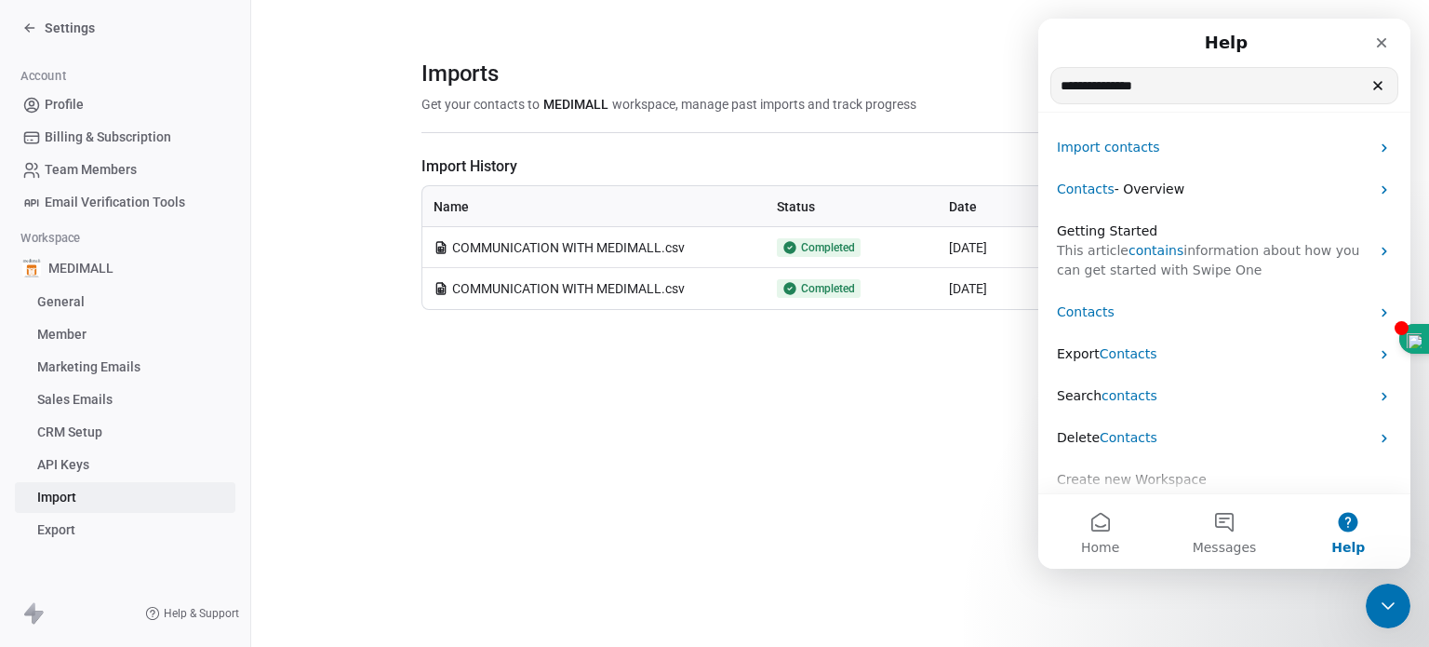
drag, startPoint x: 1166, startPoint y: 83, endPoint x: 1032, endPoint y: 82, distance: 134.0
click html "**********"
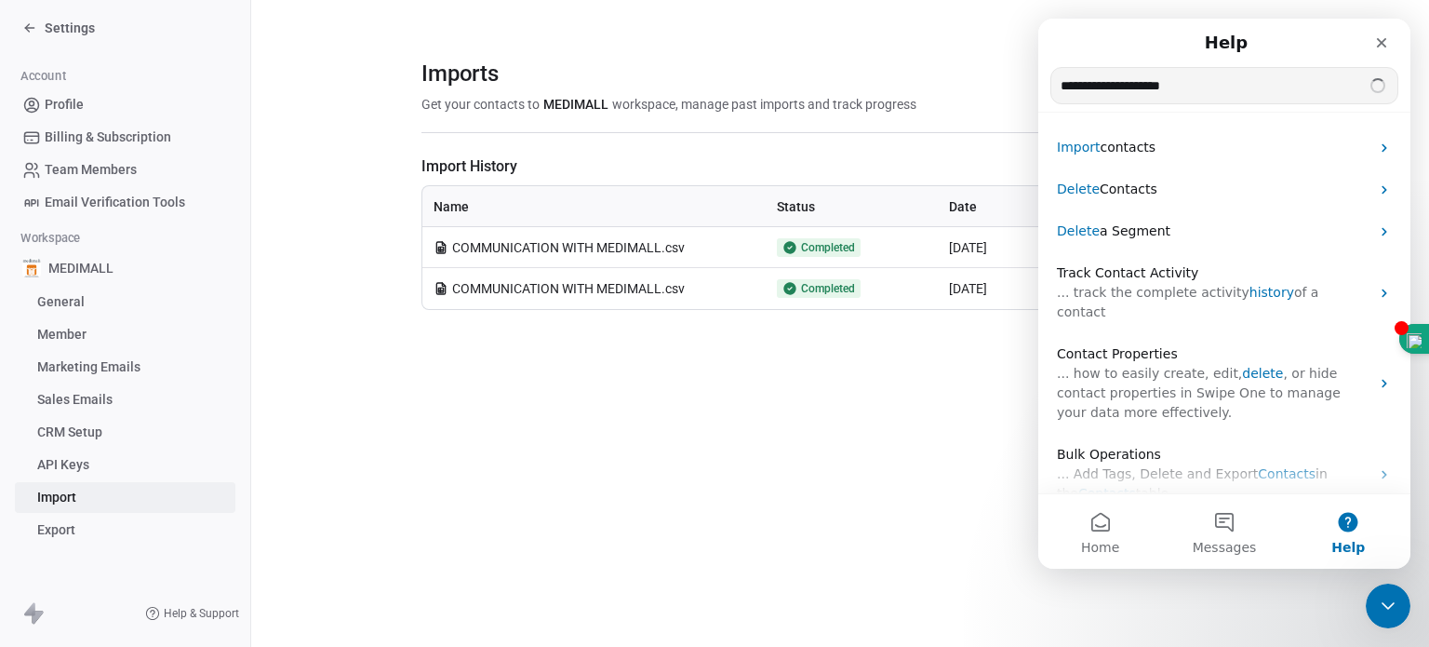
type input "**********"
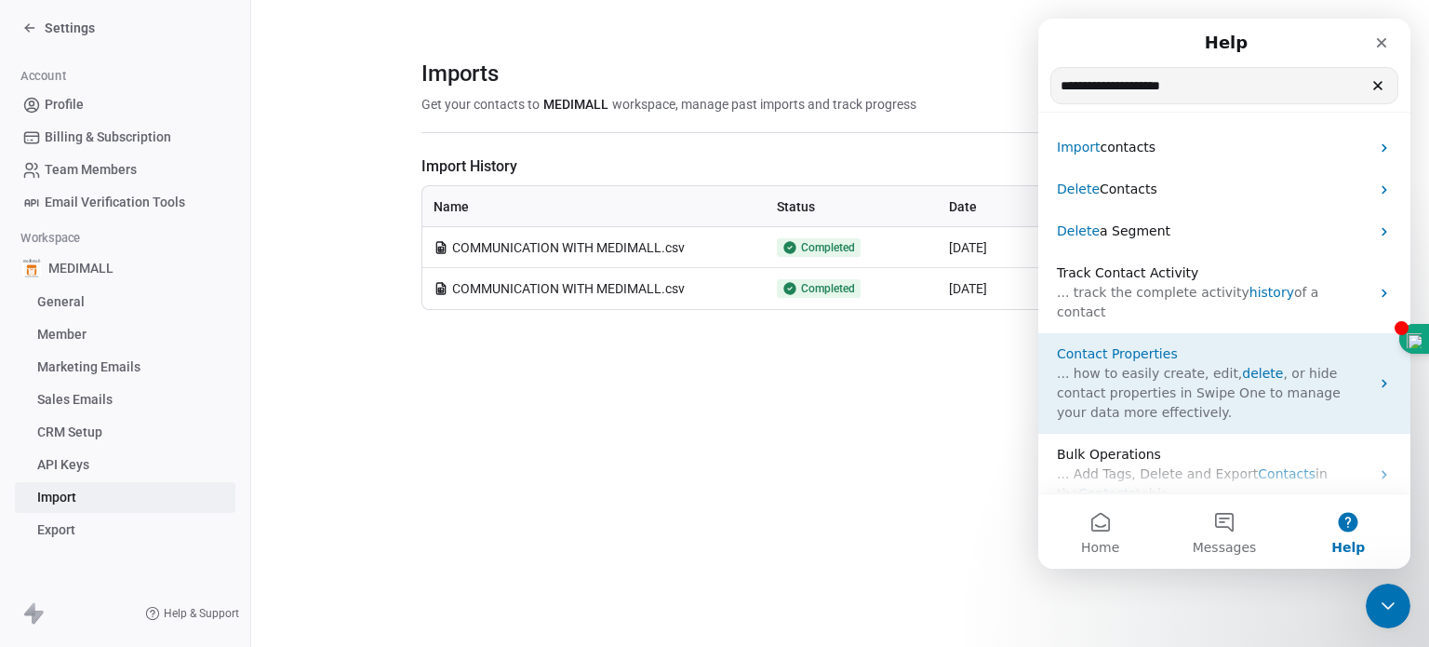
click at [948, 366] on span "delete" at bounding box center [1262, 373] width 41 height 15
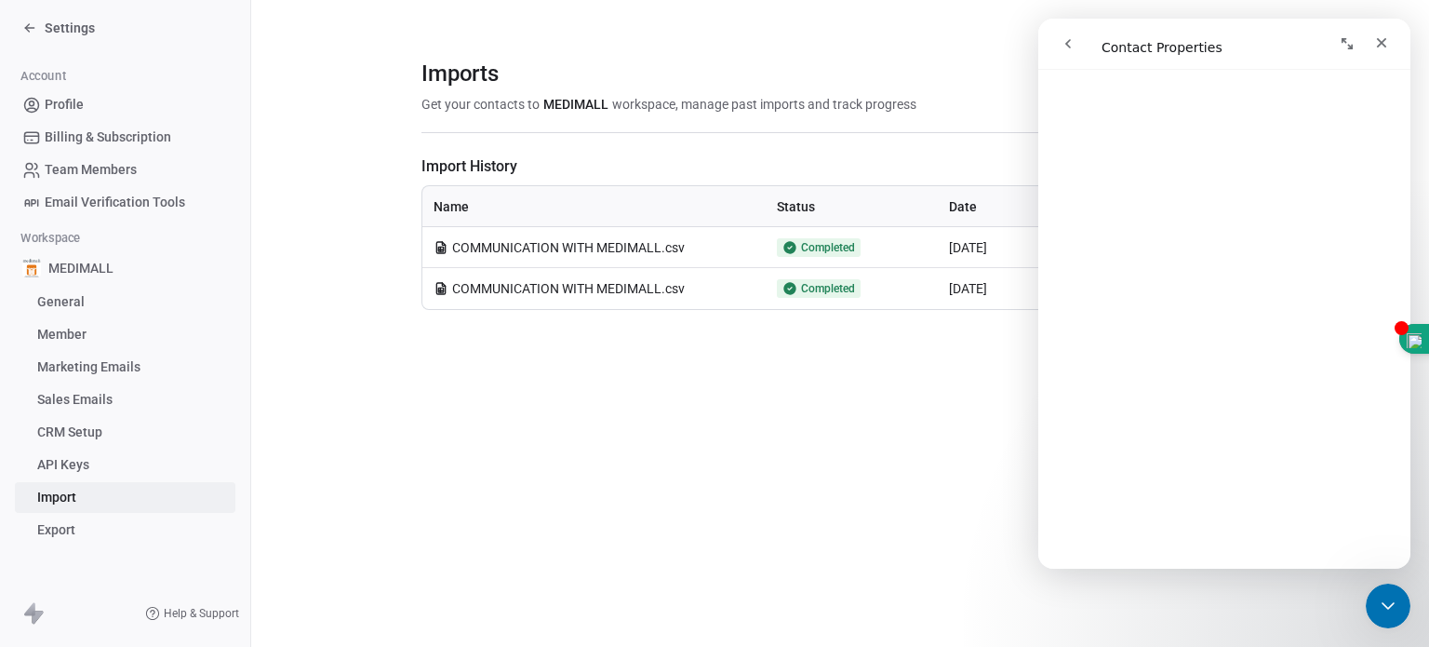
scroll to position [3922, 0]
click at [791, 282] on icon at bounding box center [789, 288] width 15 height 15
click at [792, 246] on icon at bounding box center [789, 247] width 15 height 15
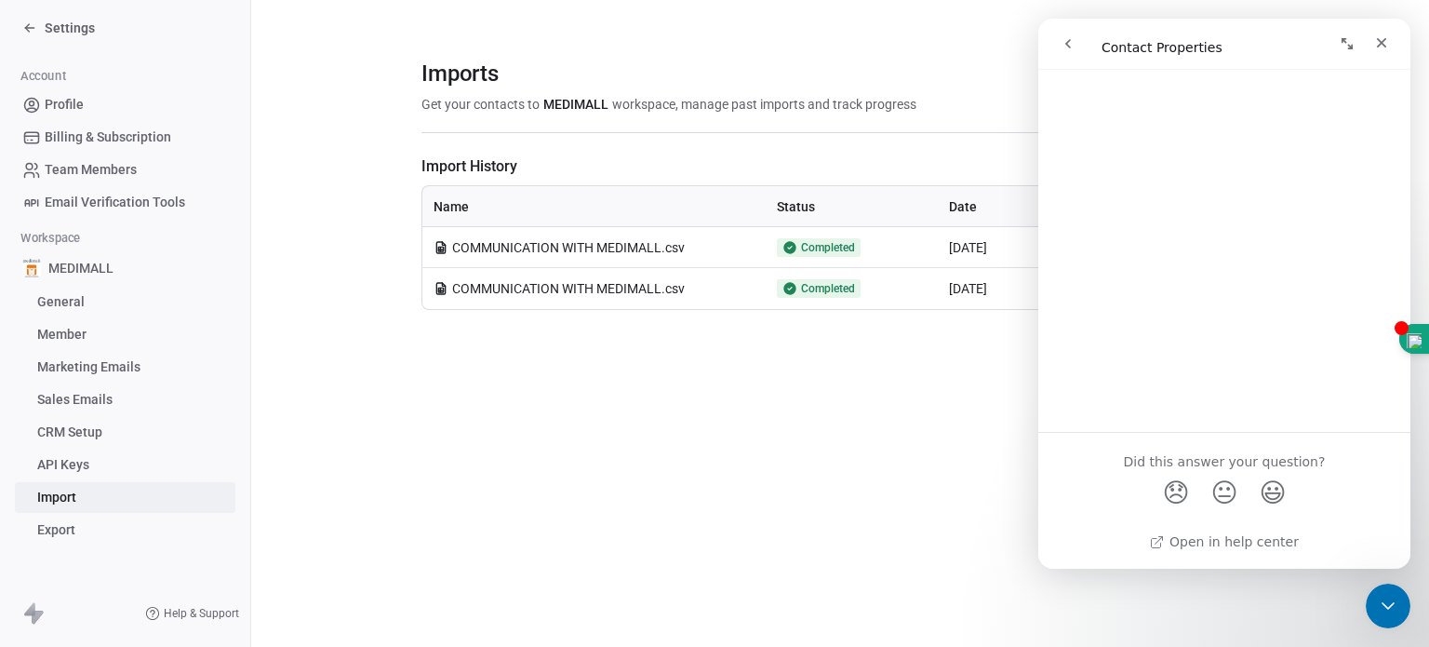
click at [87, 495] on link "Import" at bounding box center [125, 497] width 220 height 31
click at [948, 38] on icon "go back" at bounding box center [1068, 43] width 15 height 15
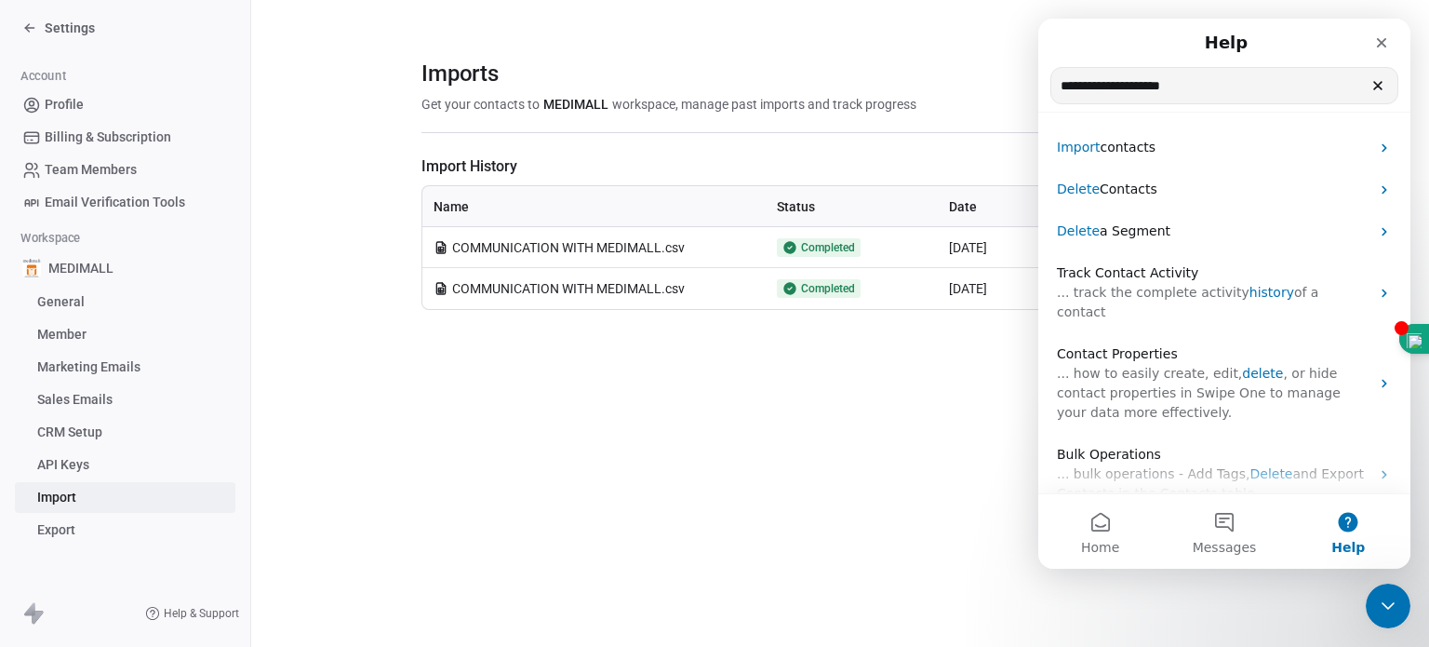
click at [948, 50] on section "Imports Get your contacts to MEDIMALL workspace, manage past imports and track …" at bounding box center [840, 184] width 1178 height 369
click at [948, 47] on icon "Close" at bounding box center [1381, 42] width 15 height 15
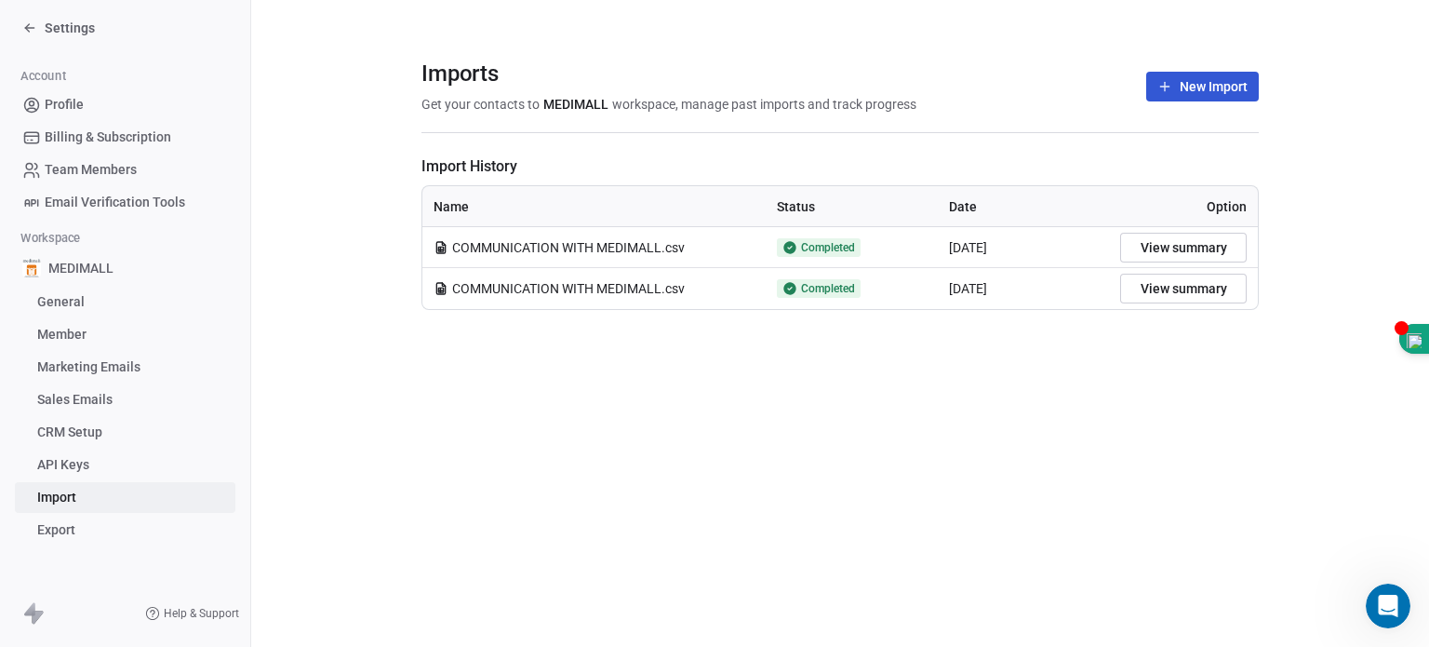
scroll to position [0, 0]
click at [948, 201] on span "Option" at bounding box center [1227, 206] width 40 height 15
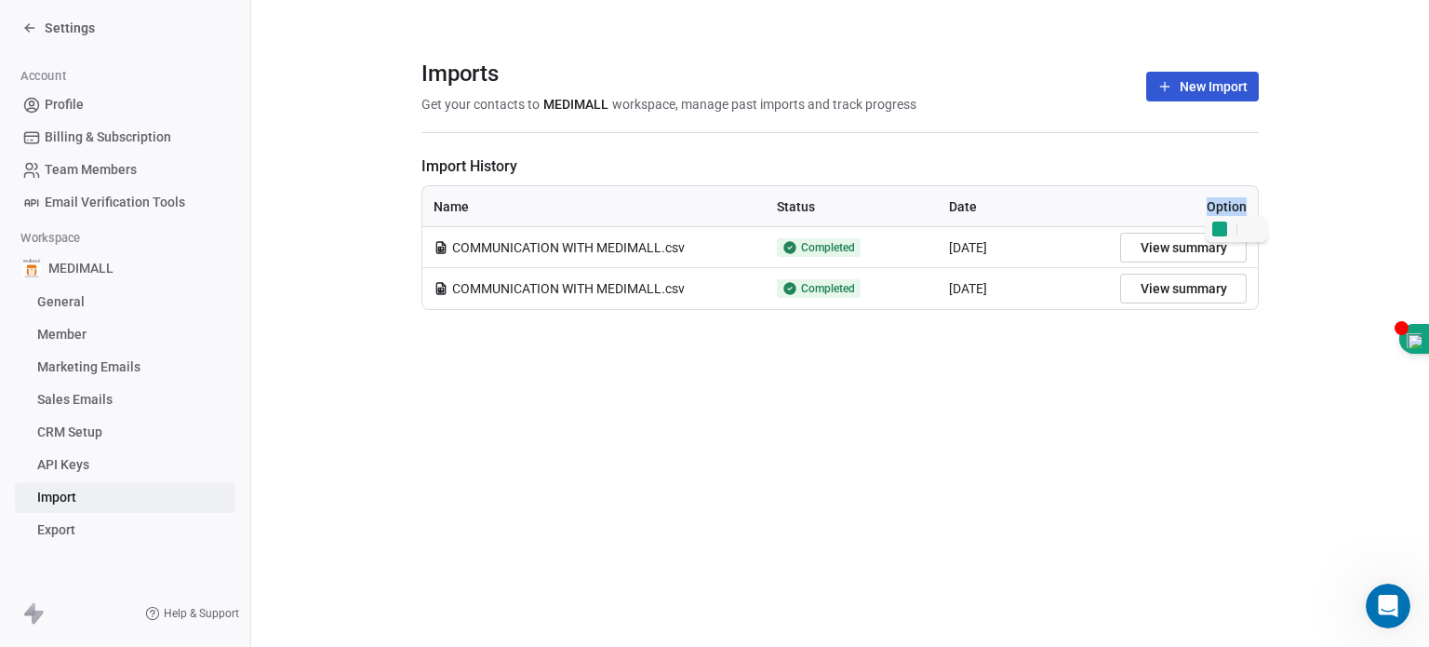
click at [948, 201] on span "Option" at bounding box center [1227, 206] width 40 height 15
click at [948, 201] on span "Date" at bounding box center [963, 206] width 28 height 15
click at [794, 213] on span "Status" at bounding box center [796, 206] width 38 height 15
click at [825, 250] on span "Completed" at bounding box center [828, 247] width 54 height 15
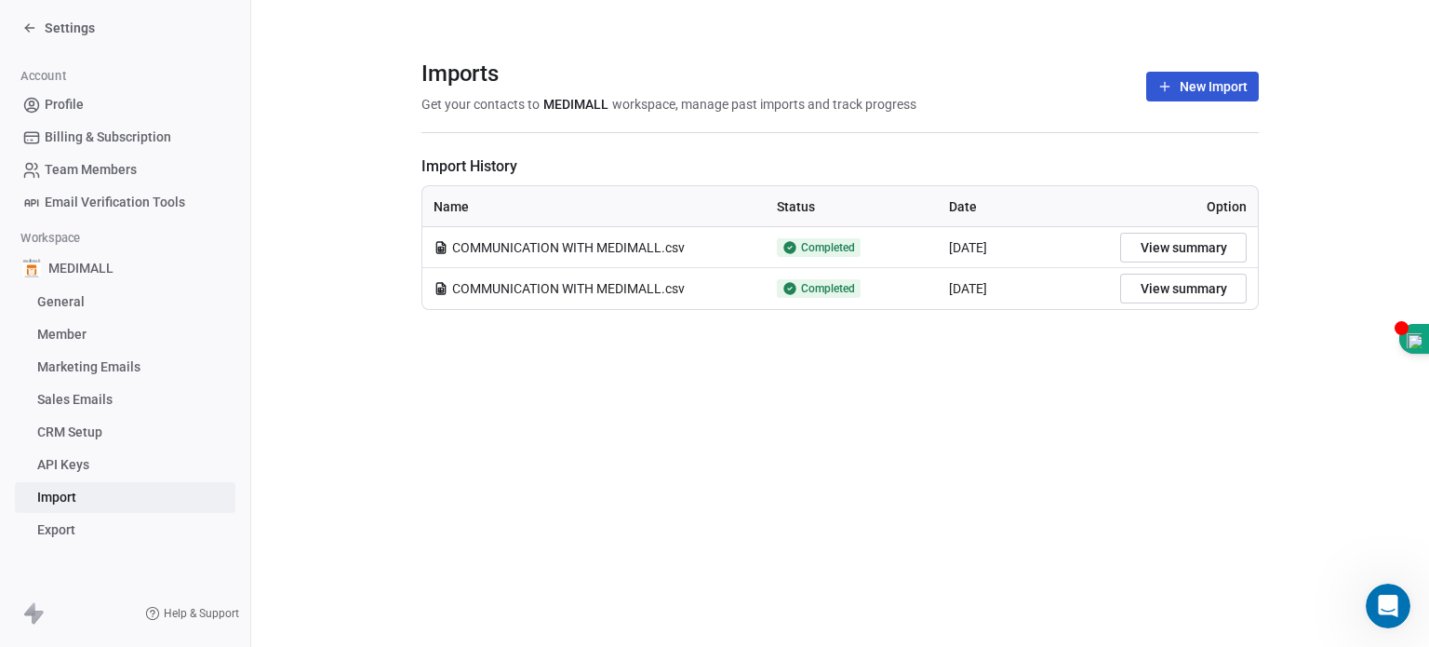
click at [461, 212] on span "Name" at bounding box center [451, 206] width 35 height 19
click at [948, 495] on div "Open Intercom Messenger" at bounding box center [1387, 605] width 61 height 61
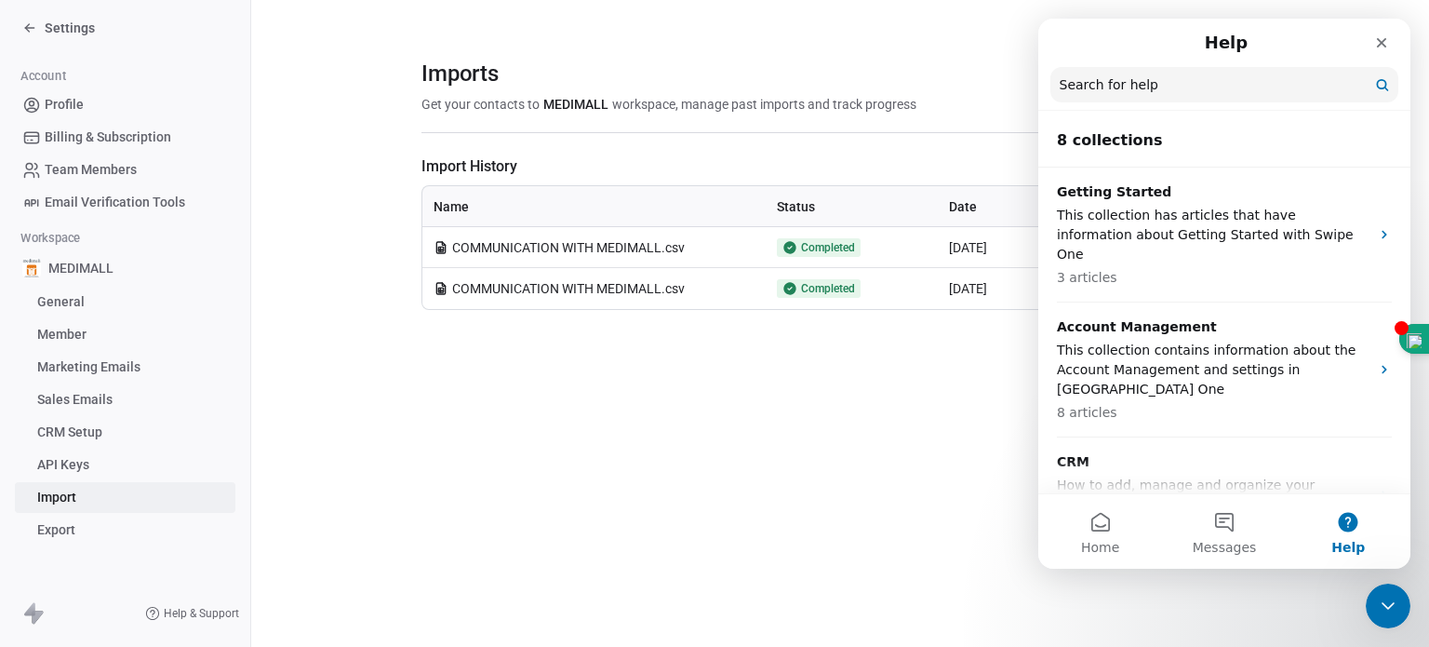
click at [948, 85] on input "Search for help" at bounding box center [1224, 84] width 348 height 35
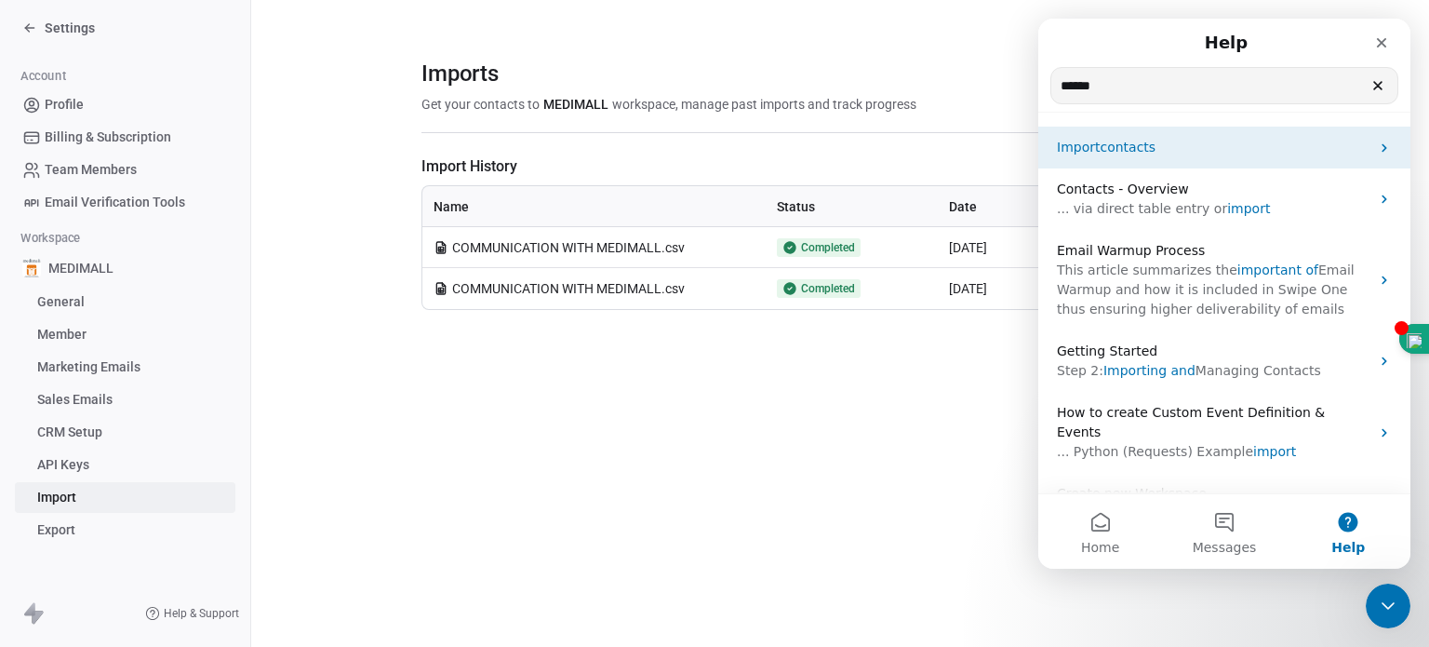
type input "******"
click at [948, 152] on span "Import" at bounding box center [1078, 147] width 43 height 15
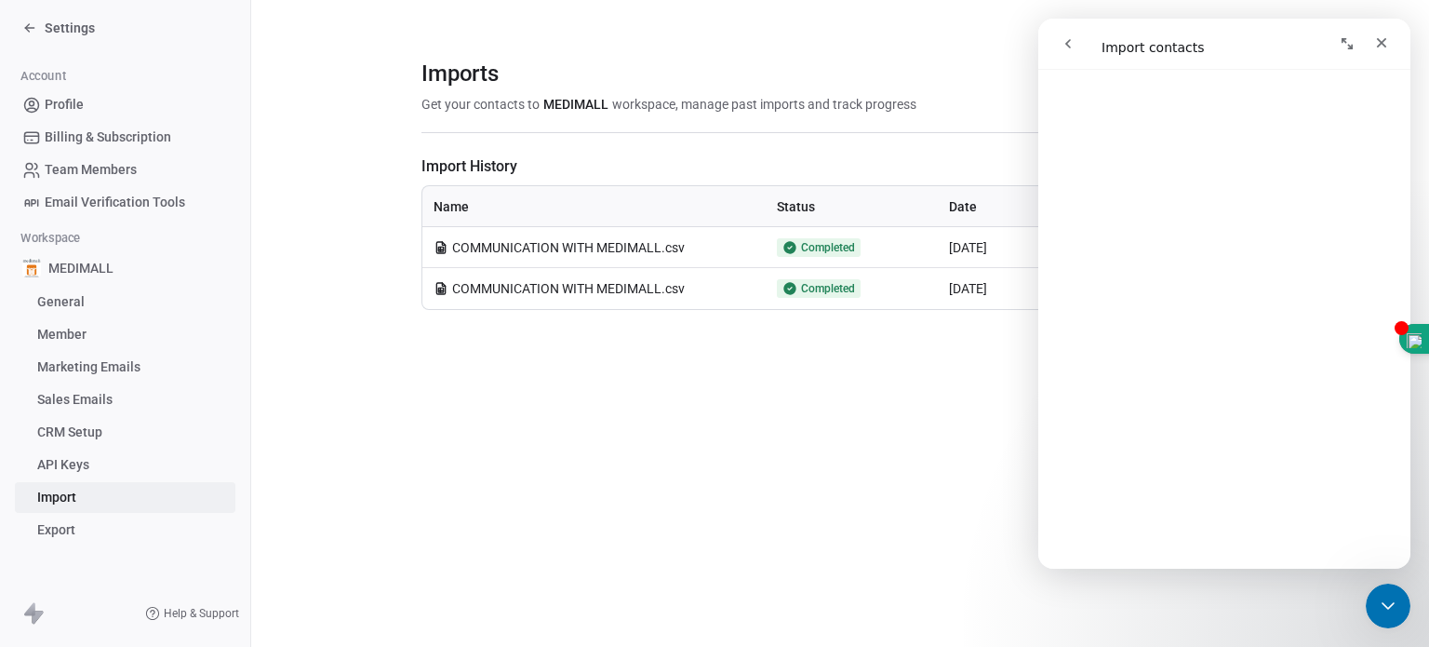
scroll to position [310, 0]
click at [826, 381] on div "Imports Get your contacts to MEDIMALL workspace, manage past imports and track …" at bounding box center [840, 323] width 1178 height 647
click at [948, 495] on div "Close Intercom Messenger" at bounding box center [1388, 605] width 45 height 45
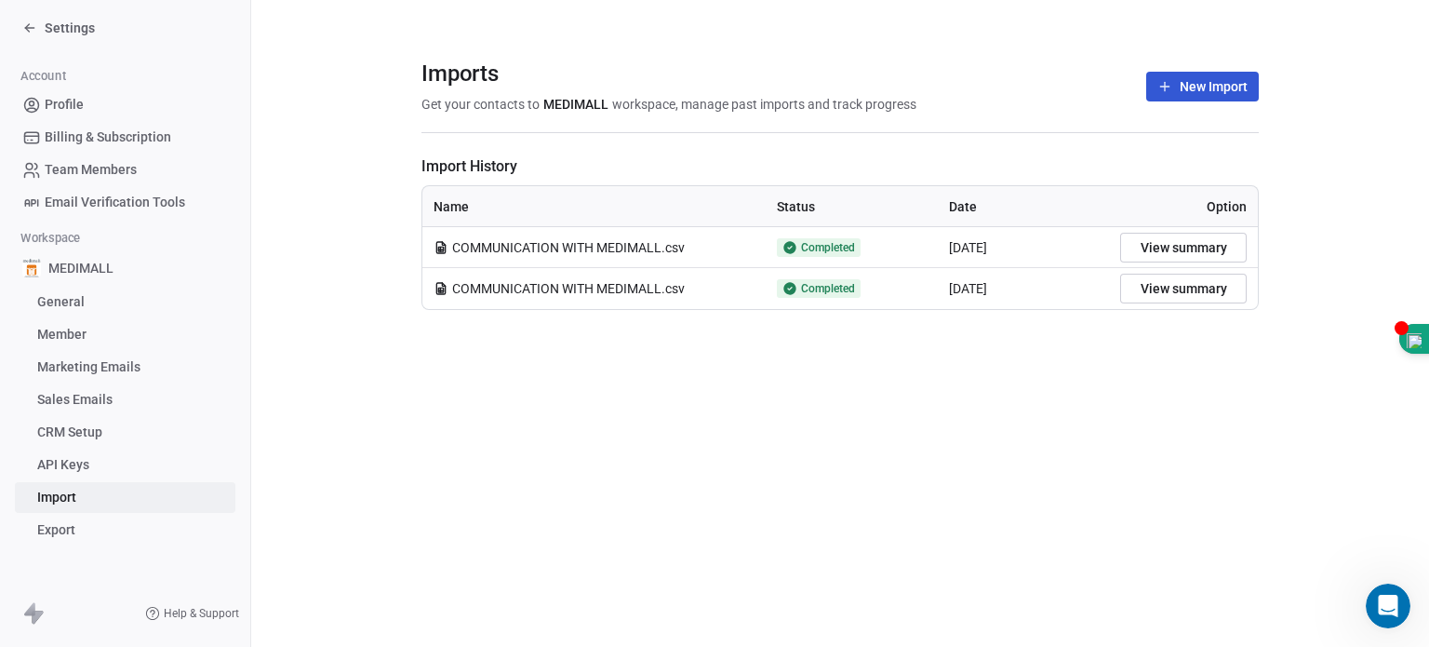
click at [948, 495] on icon "Open Intercom Messenger" at bounding box center [1388, 606] width 31 height 31
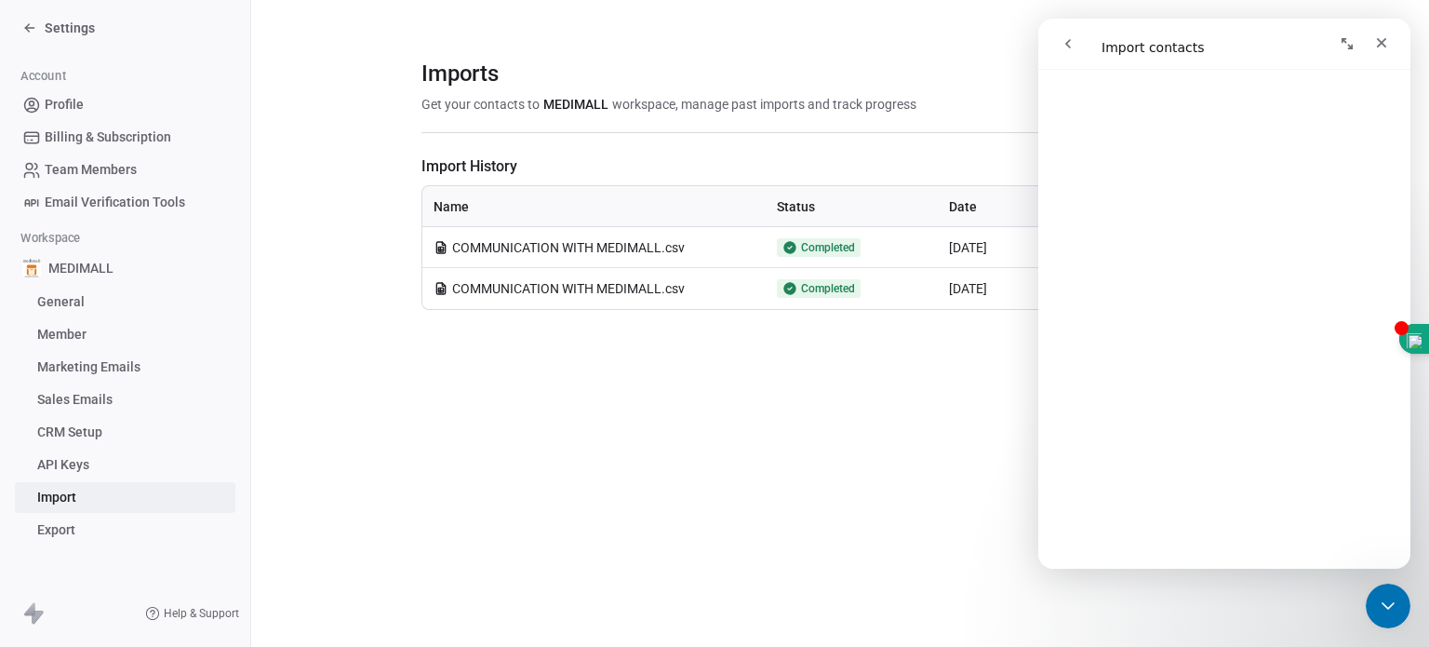
click at [948, 38] on icon "go back" at bounding box center [1068, 43] width 15 height 15
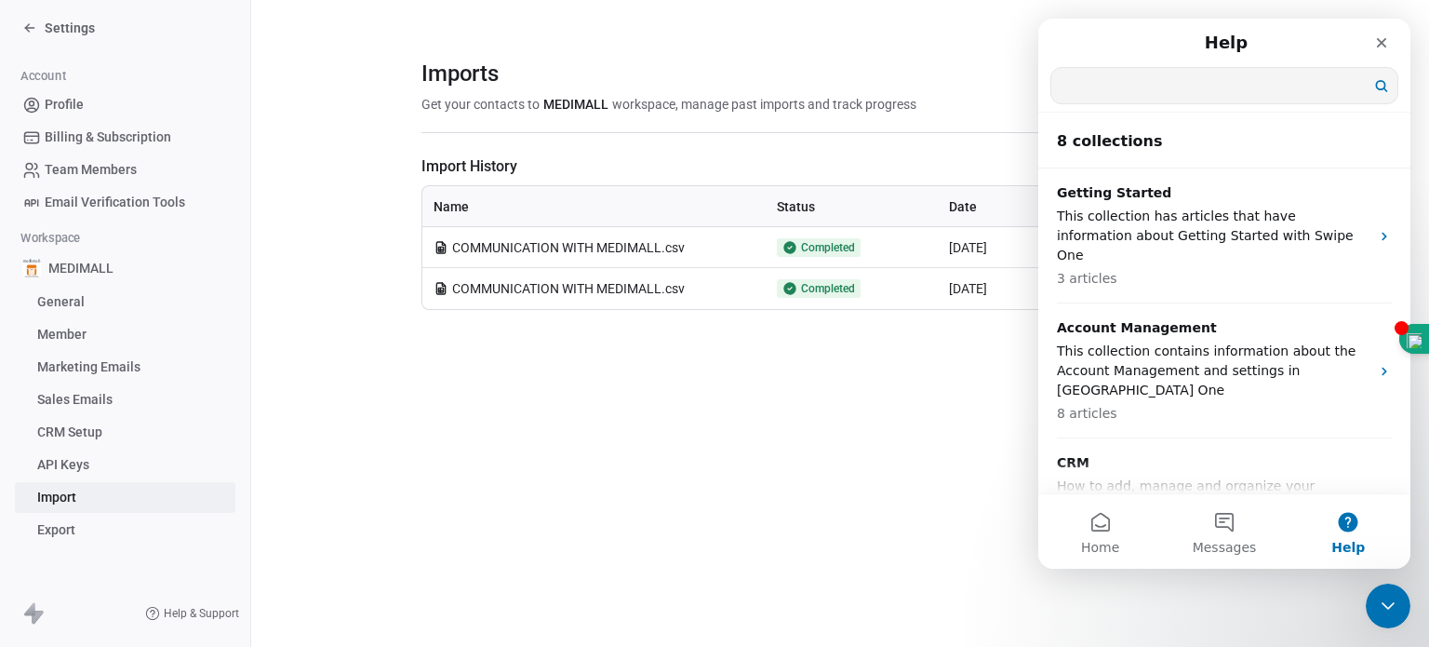
drag, startPoint x: 1171, startPoint y: 94, endPoint x: 1103, endPoint y: 90, distance: 68.0
click at [948, 90] on input "Search for help" at bounding box center [1224, 85] width 346 height 35
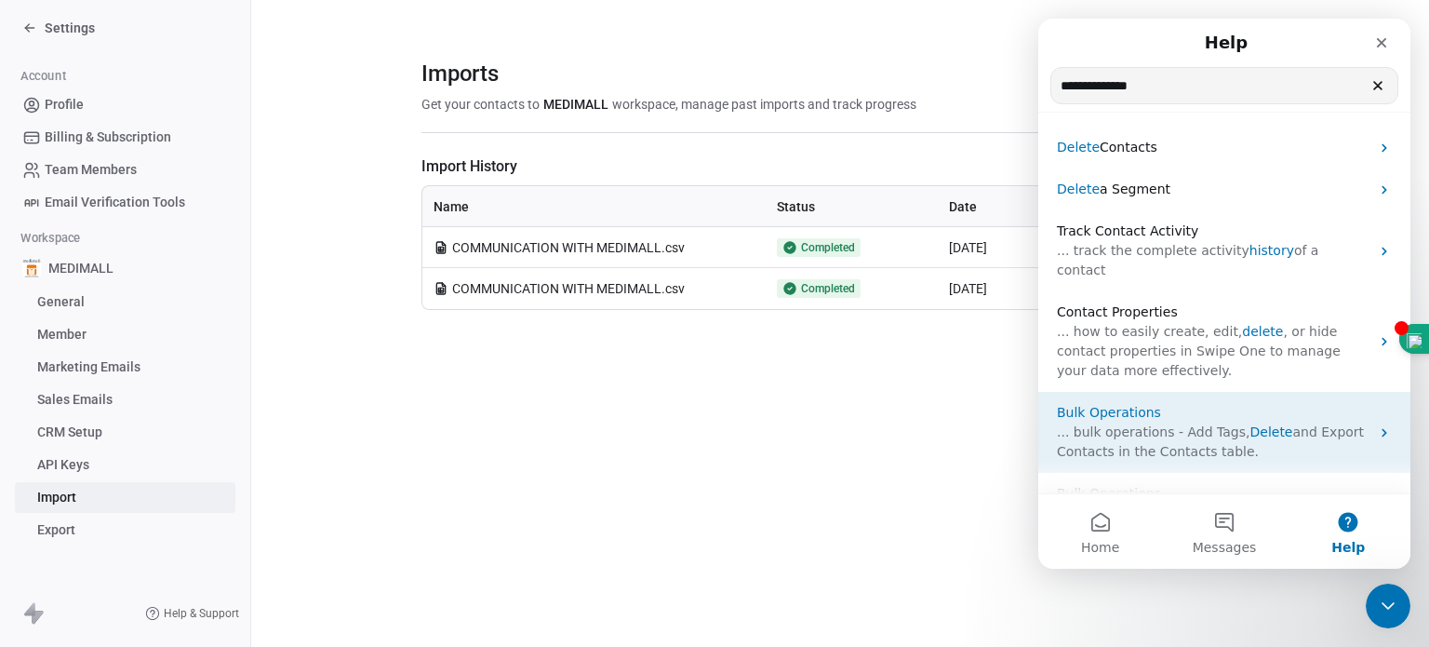
type input "**********"
click at [948, 424] on span "Delete" at bounding box center [1270, 431] width 43 height 15
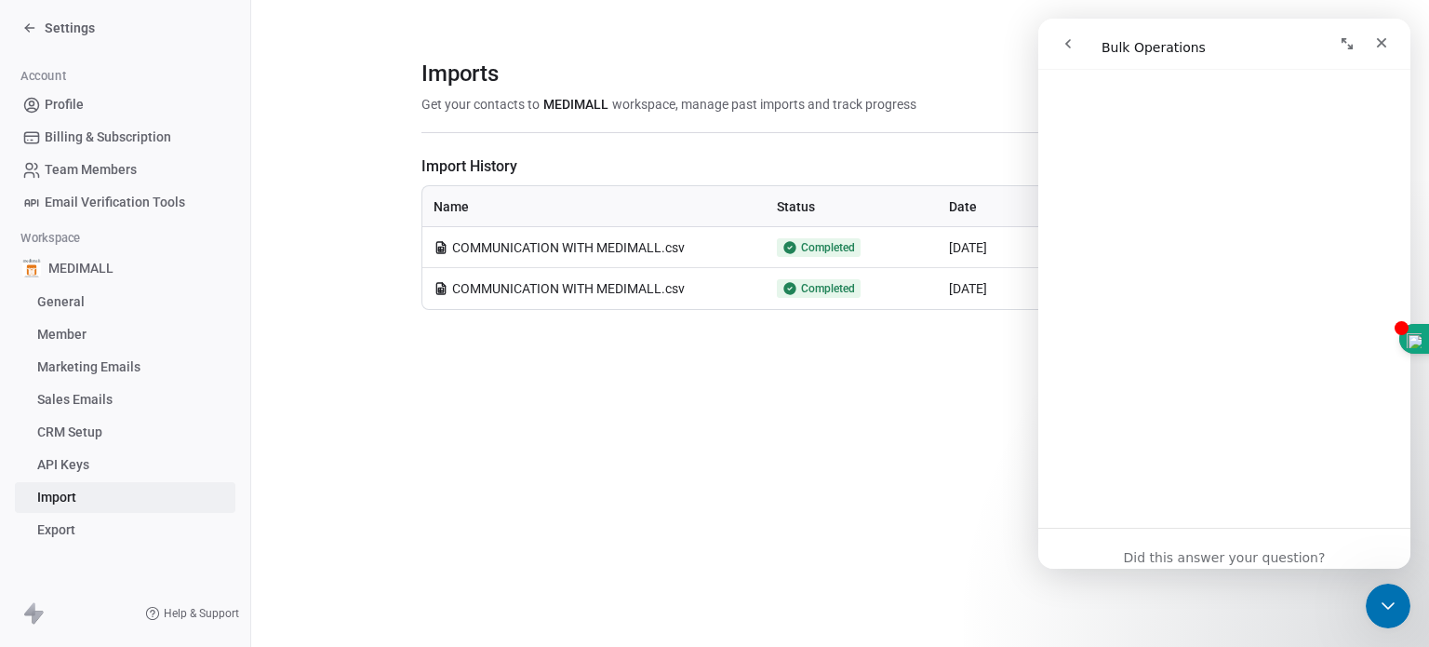
scroll to position [1801, 0]
click at [948, 439] on div "Imports Get your contacts to MEDIMALL workspace, manage past imports and track …" at bounding box center [840, 323] width 1178 height 647
click at [948, 33] on div "Close" at bounding box center [1381, 42] width 33 height 33
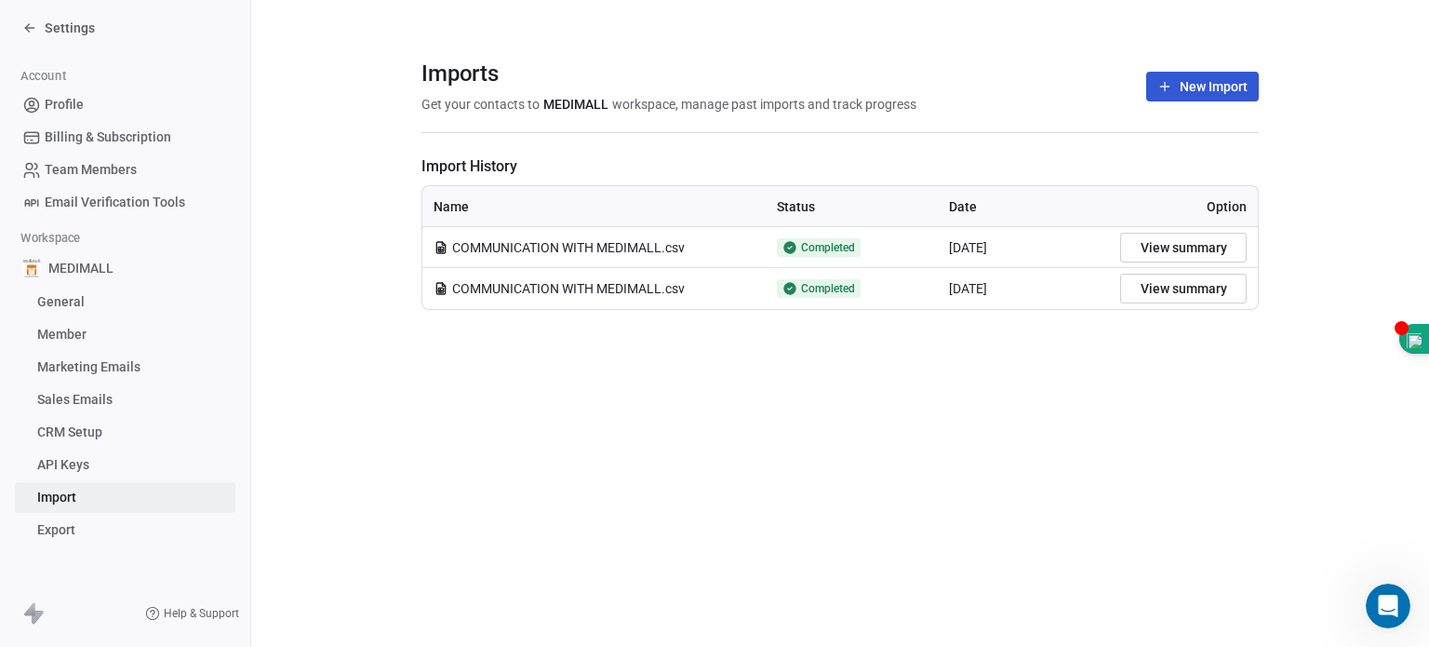
drag, startPoint x: 964, startPoint y: 248, endPoint x: 821, endPoint y: 429, distance: 229.9
click at [821, 429] on div "Imports Get your contacts to MEDIMALL workspace, manage past imports and track …" at bounding box center [840, 323] width 1178 height 647
click at [475, 241] on span "COMMUNICATION WITH MEDIMALL.csv" at bounding box center [568, 247] width 233 height 19
click at [492, 172] on span "Import History" at bounding box center [839, 166] width 837 height 22
click at [470, 240] on span "COMMUNICATION WITH MEDIMALL.csv" at bounding box center [568, 247] width 233 height 19
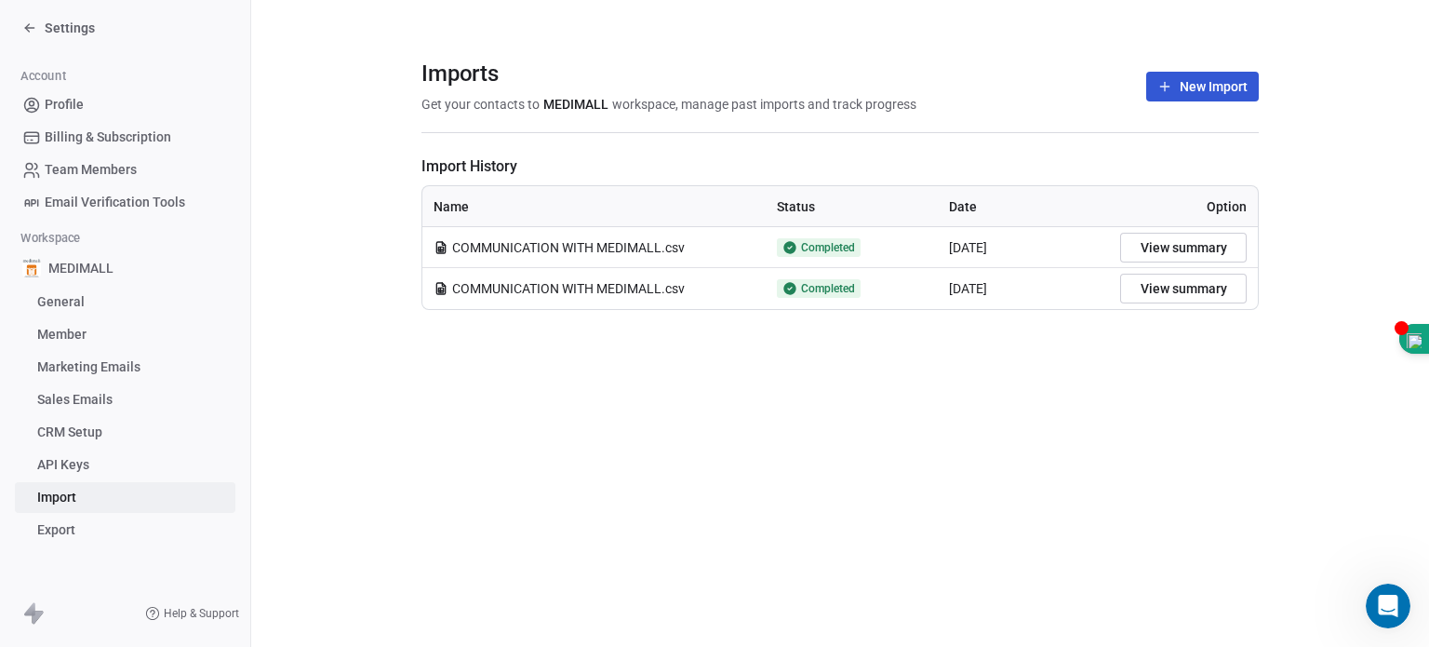
click at [447, 245] on icon at bounding box center [441, 247] width 15 height 15
drag, startPoint x: 447, startPoint y: 245, endPoint x: 1041, endPoint y: 456, distance: 630.9
click at [948, 456] on div "Imports Get your contacts to MEDIMALL workspace, manage past imports and track …" at bounding box center [840, 323] width 1178 height 647
click at [678, 247] on span "COMMUNICATION WITH MEDIMALL.csv" at bounding box center [568, 247] width 233 height 19
drag, startPoint x: 752, startPoint y: 207, endPoint x: 884, endPoint y: 204, distance: 132.2
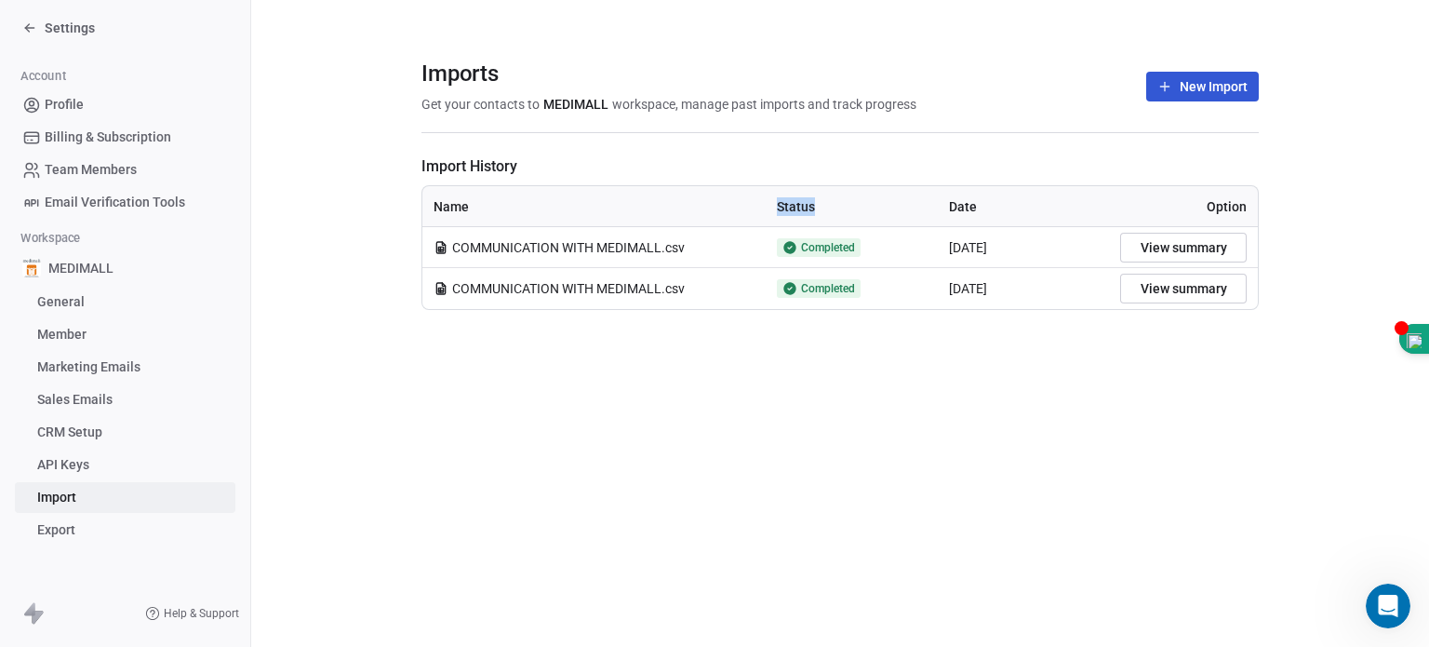
click at [884, 204] on tr "Name Status Date Option" at bounding box center [839, 206] width 835 height 41
click at [948, 255] on button "View summary" at bounding box center [1183, 248] width 127 height 30
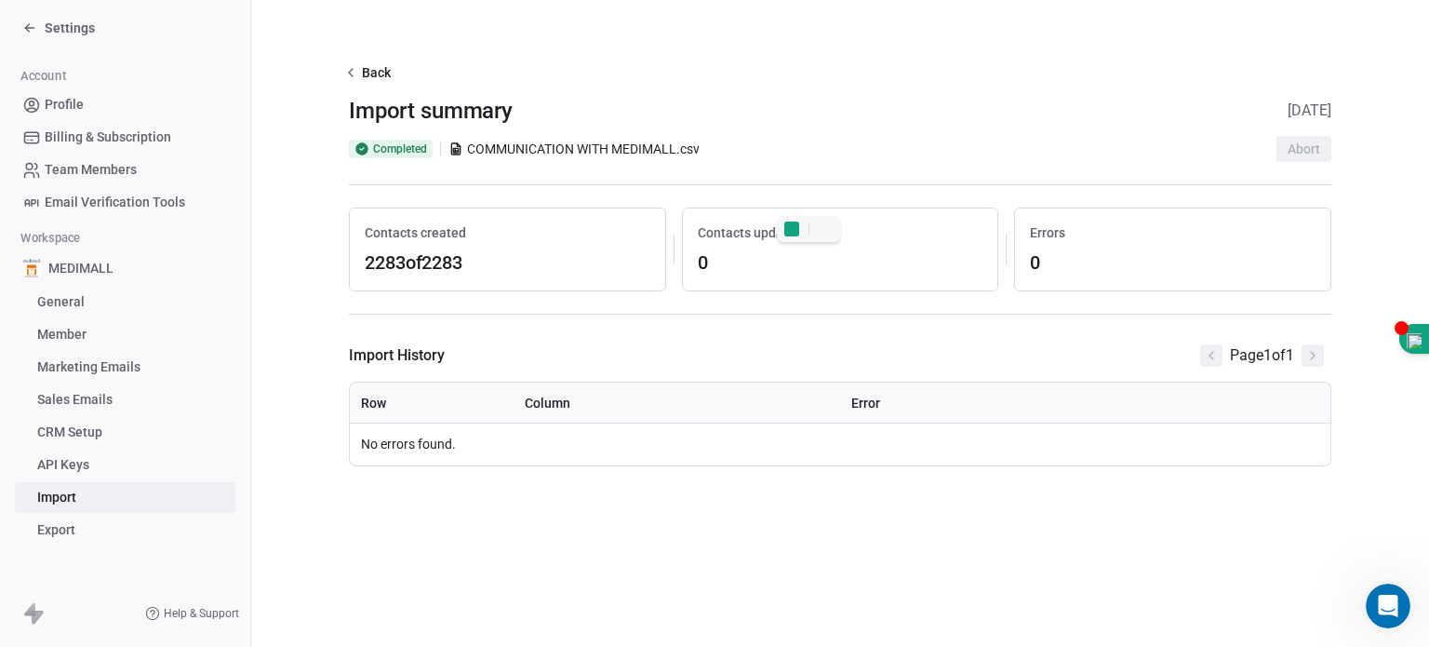
click at [530, 265] on span "2283 of 2283" at bounding box center [508, 262] width 286 height 26
click at [524, 270] on span "2283 of 2283" at bounding box center [508, 262] width 286 height 26
click at [699, 257] on span "0" at bounding box center [841, 262] width 286 height 26
drag, startPoint x: 453, startPoint y: 444, endPoint x: 636, endPoint y: 450, distance: 183.4
click at [462, 447] on td "No errors found." at bounding box center [840, 444] width 981 height 42
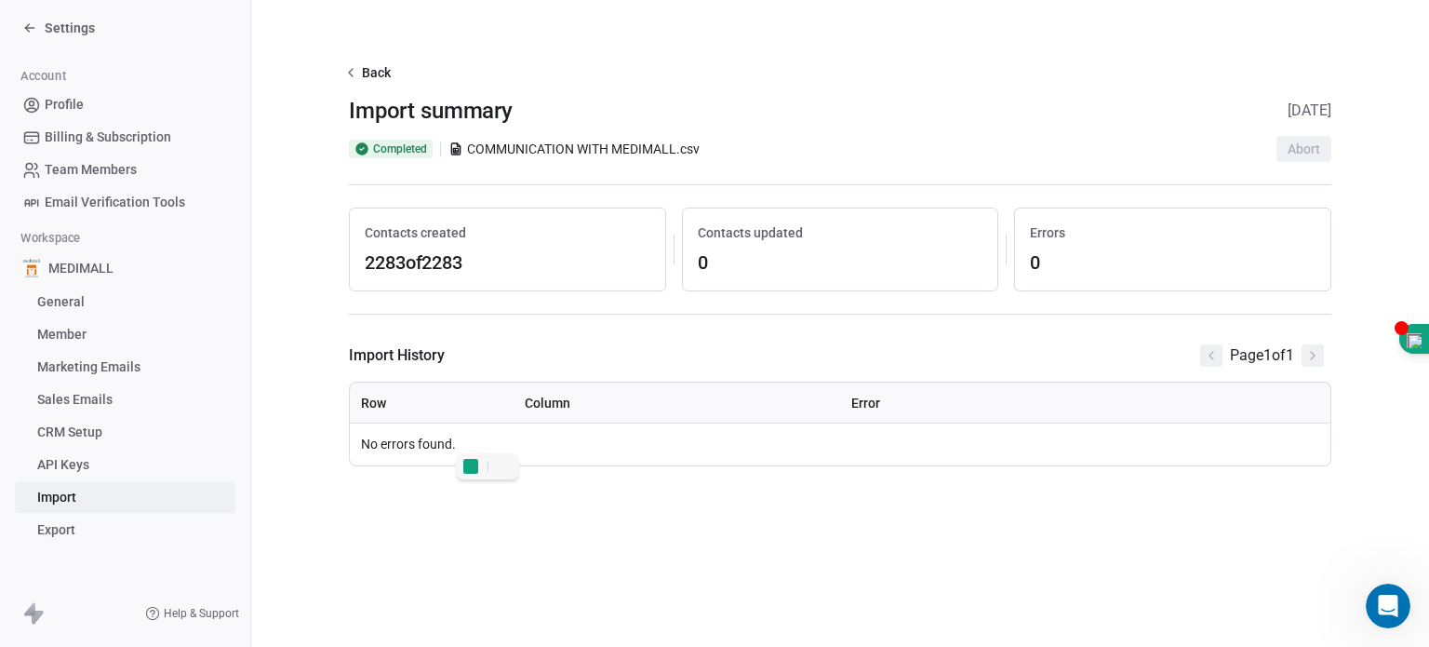
click at [948, 132] on div "Back Import summary [DATE] Completed COMMUNICATION WITH MEDIMALL.csv Abort Cont…" at bounding box center [840, 193] width 982 height 266
drag, startPoint x: 537, startPoint y: 250, endPoint x: 367, endPoint y: 229, distance: 170.7
click at [367, 229] on div "Contacts created 2283 of 2283" at bounding box center [507, 249] width 317 height 84
click at [463, 461] on td "No errors found." at bounding box center [840, 444] width 981 height 42
click at [790, 249] on span "0" at bounding box center [841, 262] width 286 height 26
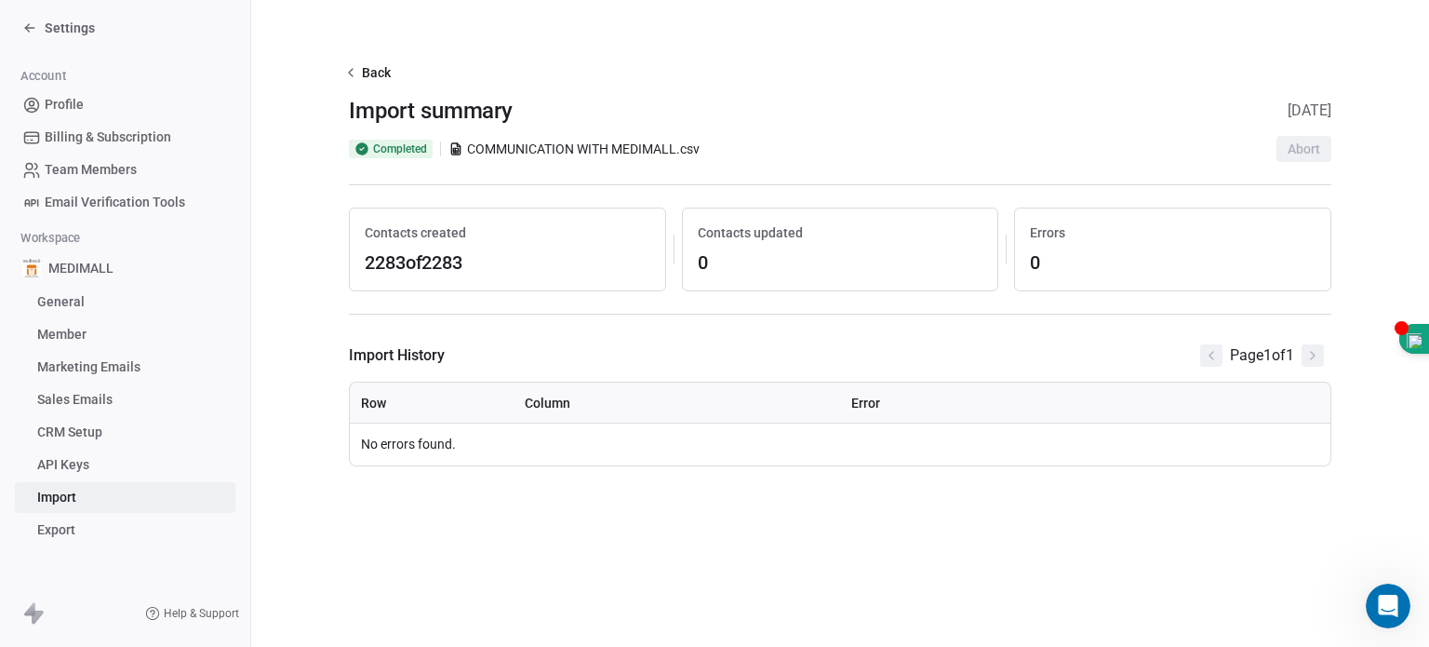
click at [682, 153] on span "COMMUNICATION WITH MEDIMALL.csv" at bounding box center [583, 149] width 233 height 19
click at [112, 203] on span "Email Verification Tools" at bounding box center [115, 203] width 140 height 20
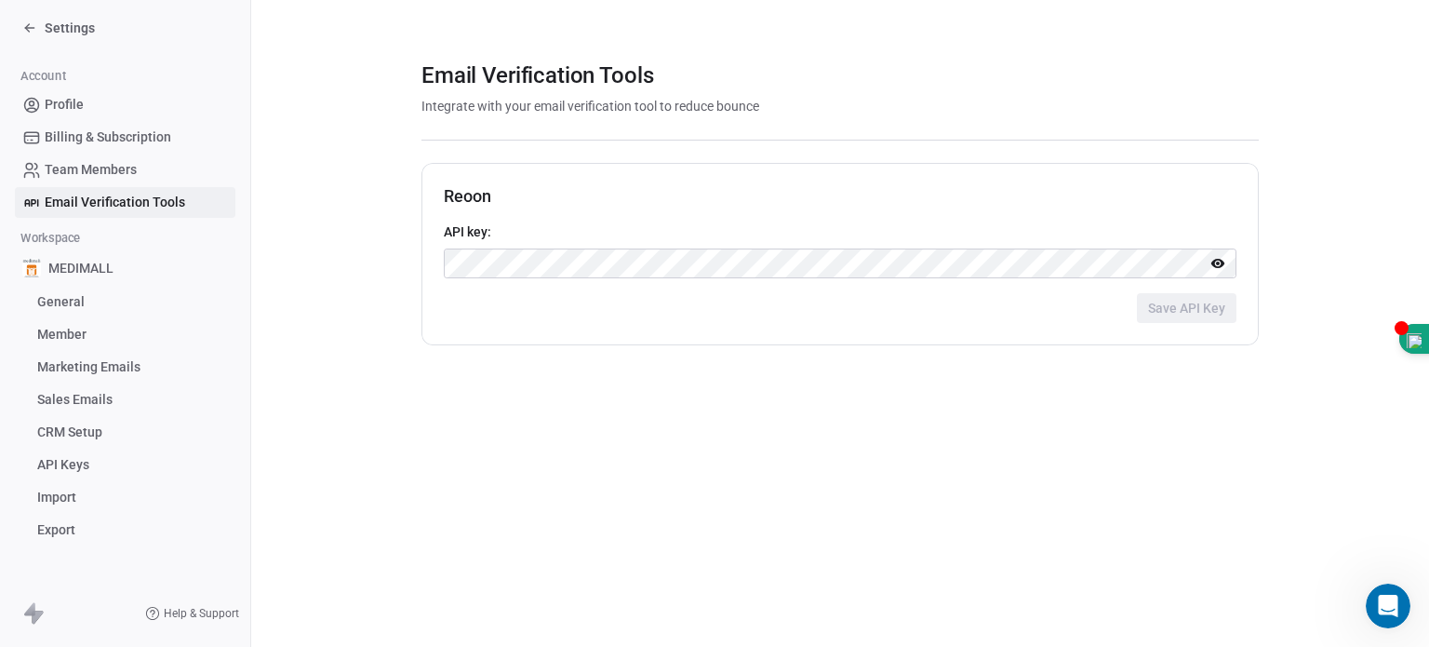
click at [84, 33] on span "Settings" at bounding box center [70, 28] width 50 height 19
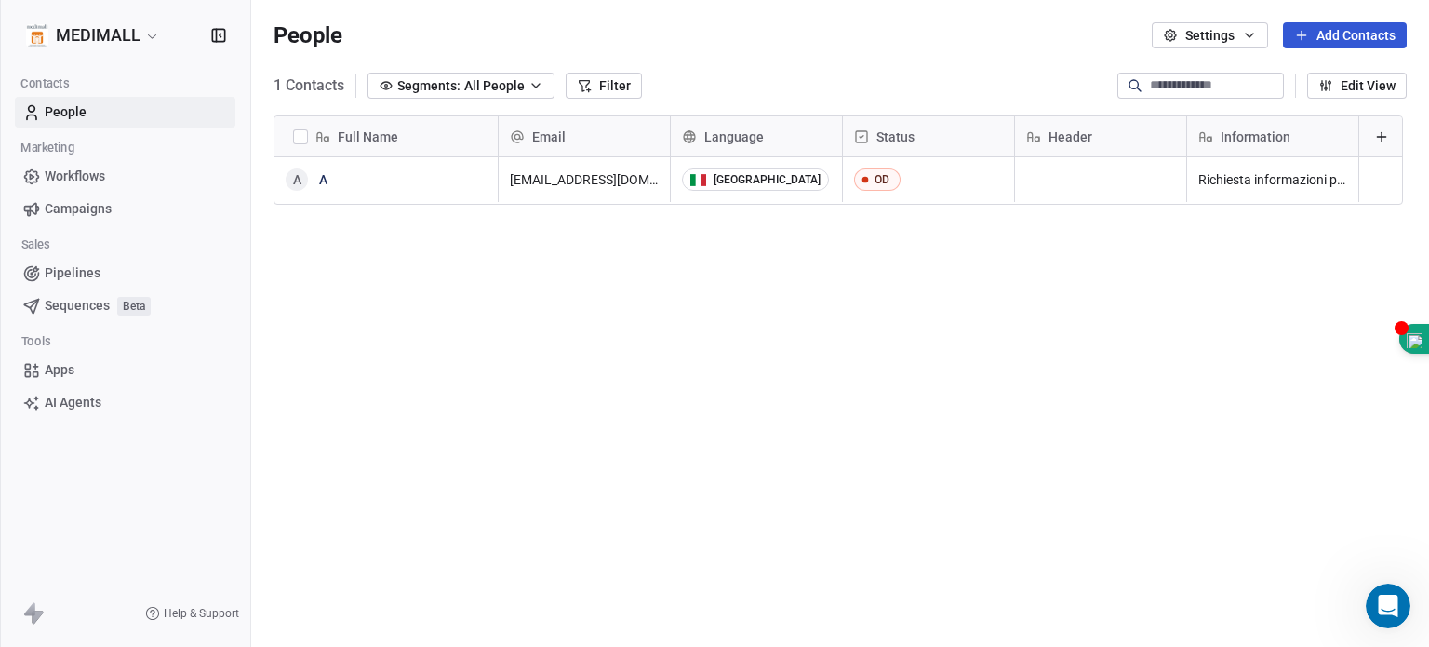
scroll to position [554, 1163]
click at [300, 140] on button "button" at bounding box center [300, 136] width 15 height 15
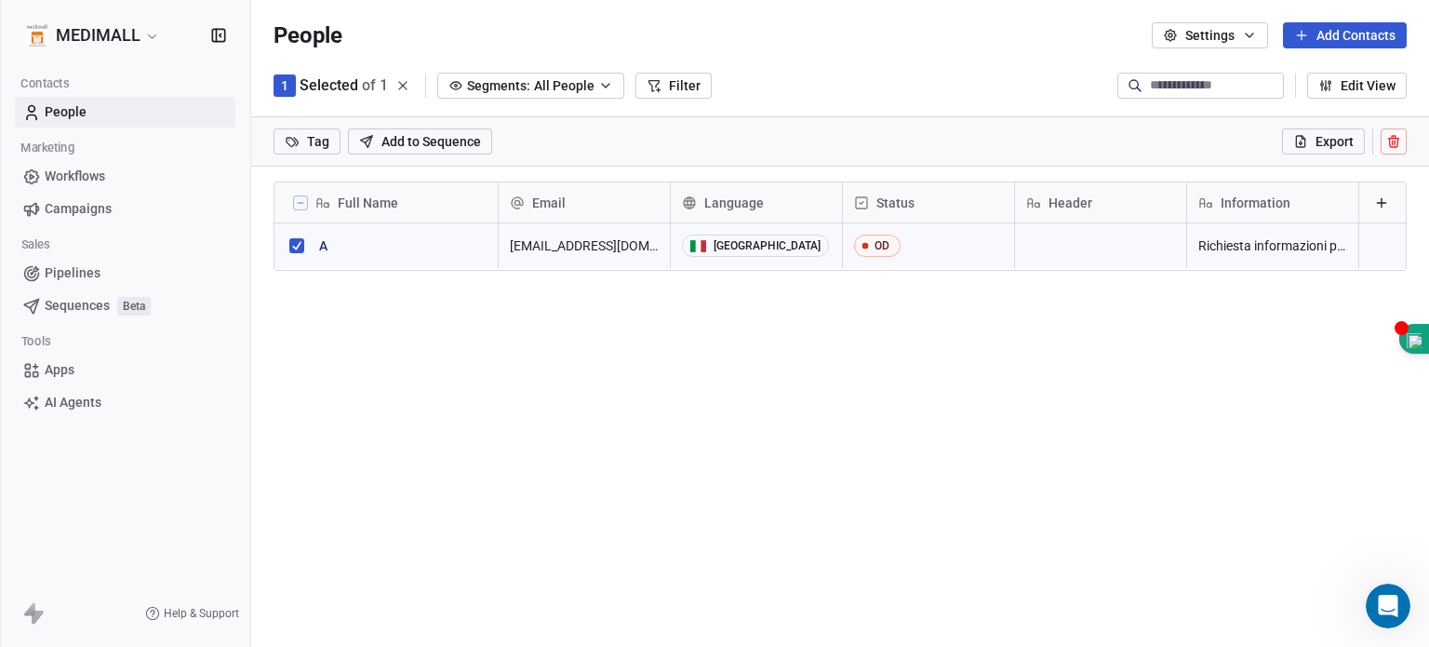
scroll to position [489, 1163]
click at [948, 144] on button at bounding box center [1394, 141] width 26 height 26
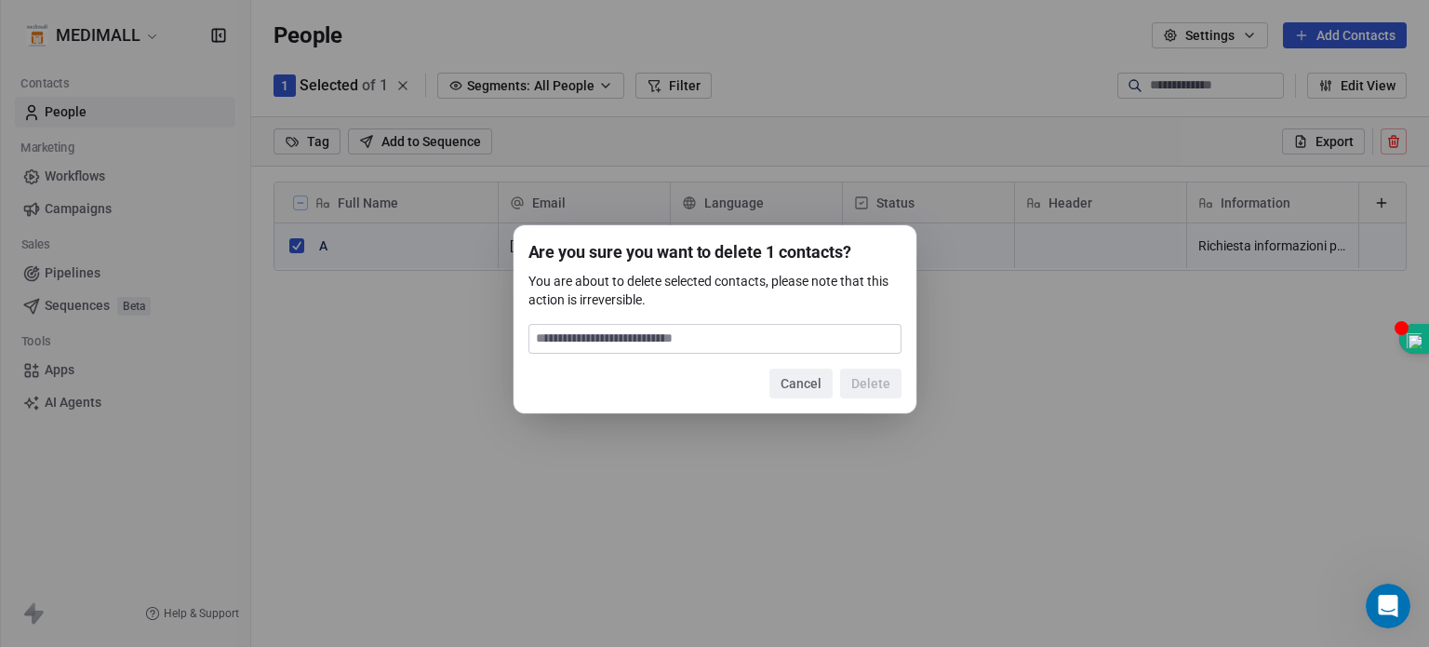
click at [700, 333] on input at bounding box center [714, 339] width 371 height 28
type input "******"
click at [861, 382] on button "Delete" at bounding box center [870, 383] width 61 height 30
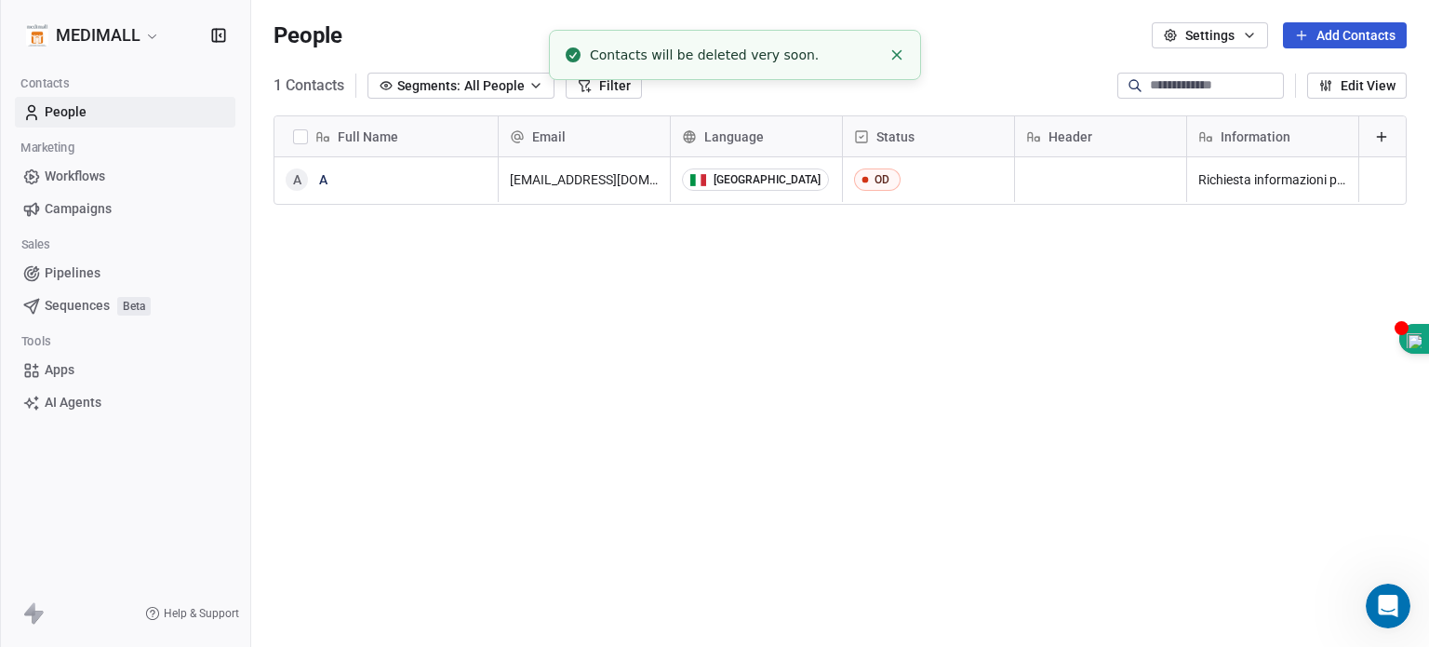
scroll to position [554, 1163]
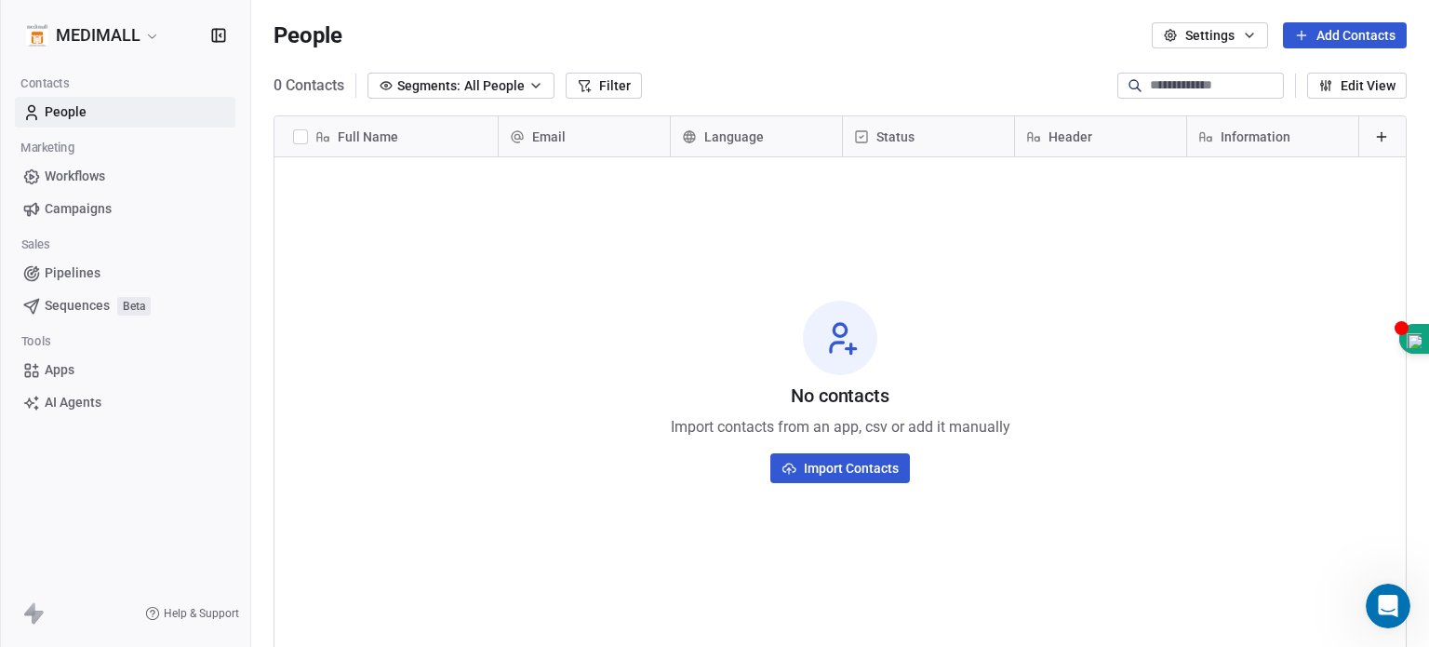
click at [487, 85] on span "All People" at bounding box center [494, 86] width 60 height 20
click at [487, 85] on html "MEDIMALL Contacts People Marketing Workflows Campaigns Sales Pipelines Sequence…" at bounding box center [714, 323] width 1429 height 647
click at [99, 166] on link "Workflows" at bounding box center [125, 176] width 220 height 31
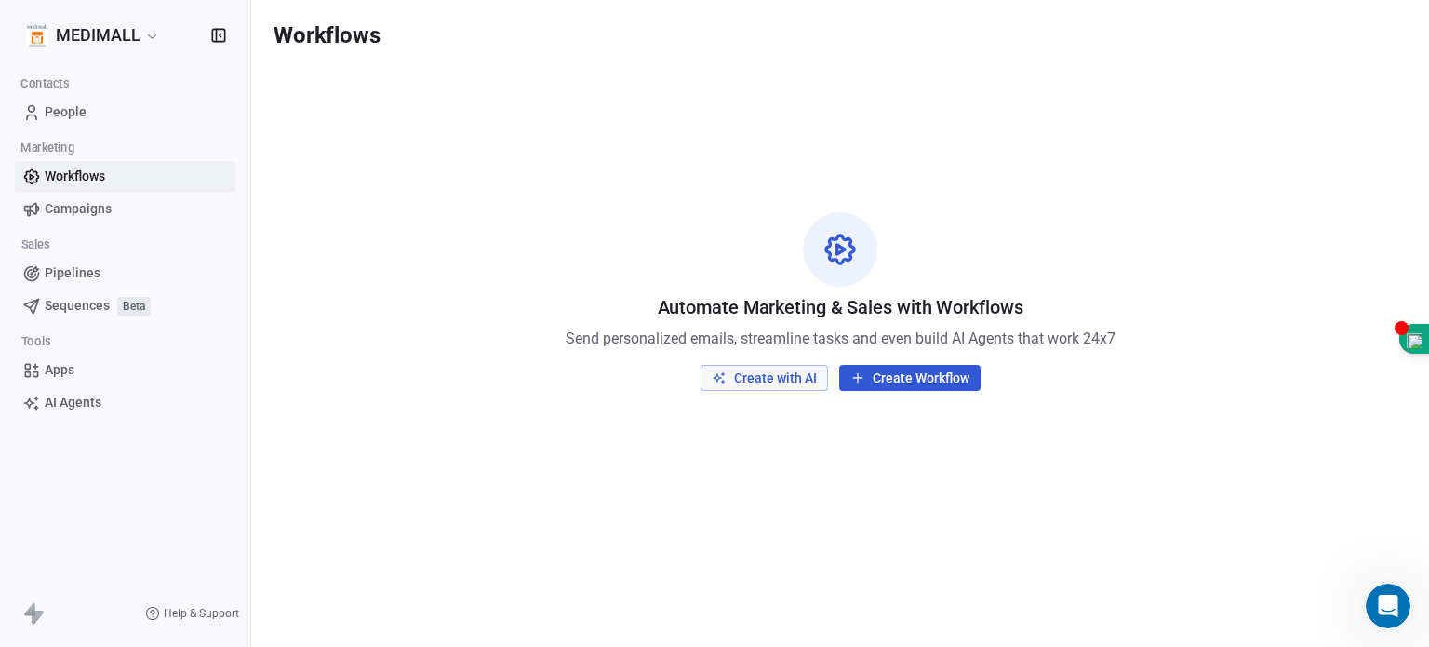
click at [78, 98] on link "People" at bounding box center [125, 112] width 220 height 31
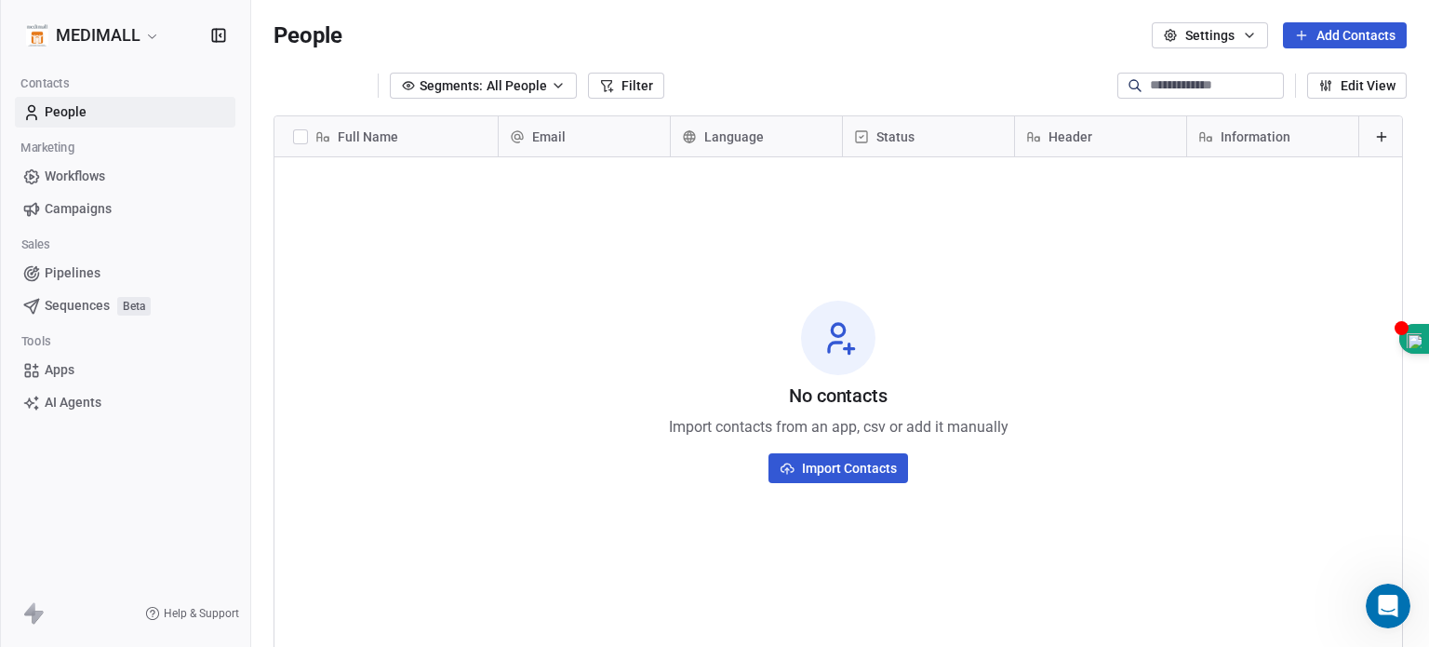
scroll to position [554, 1163]
click at [890, 470] on button "Import Contacts" at bounding box center [840, 468] width 140 height 30
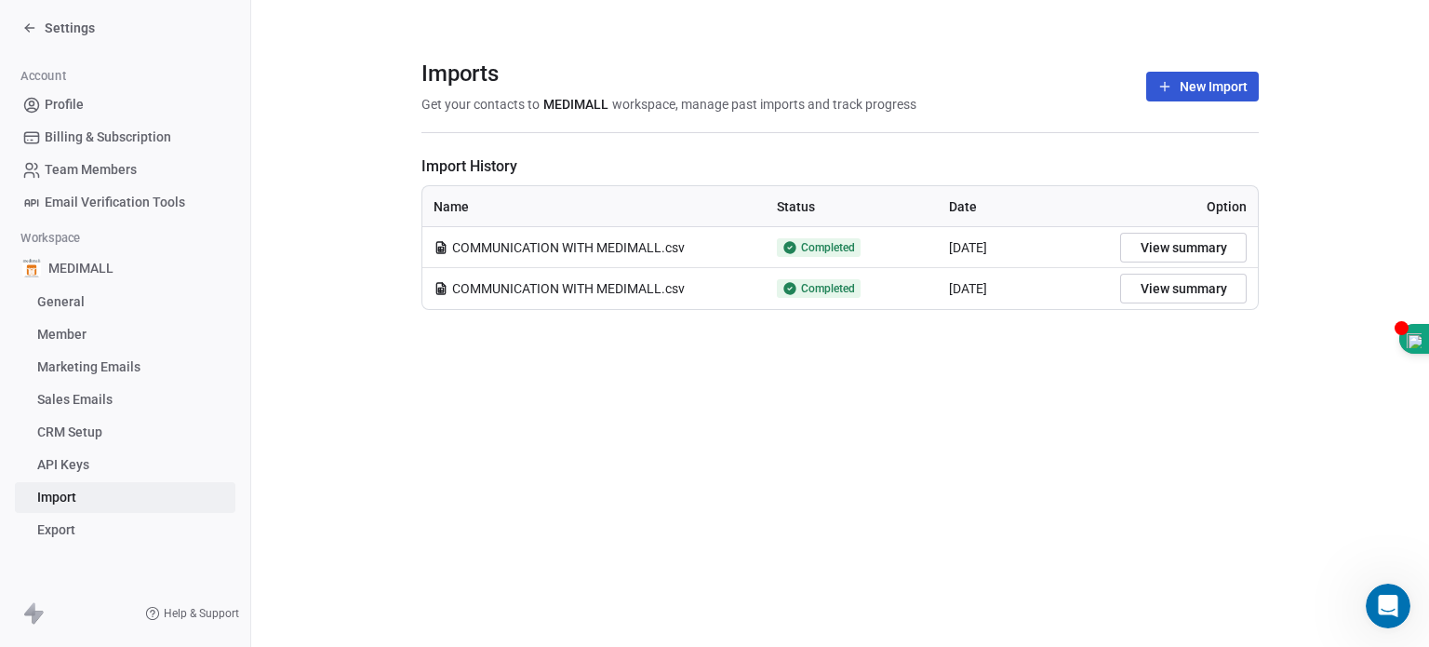
click at [621, 258] on td "COMMUNICATION WITH MEDIMALL.csv" at bounding box center [593, 247] width 343 height 41
click at [615, 253] on span "COMMUNICATION WITH MEDIMALL.csv" at bounding box center [568, 247] width 233 height 19
drag, startPoint x: 615, startPoint y: 253, endPoint x: 478, endPoint y: 252, distance: 136.8
click at [478, 252] on span "COMMUNICATION WITH MEDIMALL.csv" at bounding box center [568, 247] width 233 height 19
click at [443, 245] on icon at bounding box center [443, 243] width 3 height 3
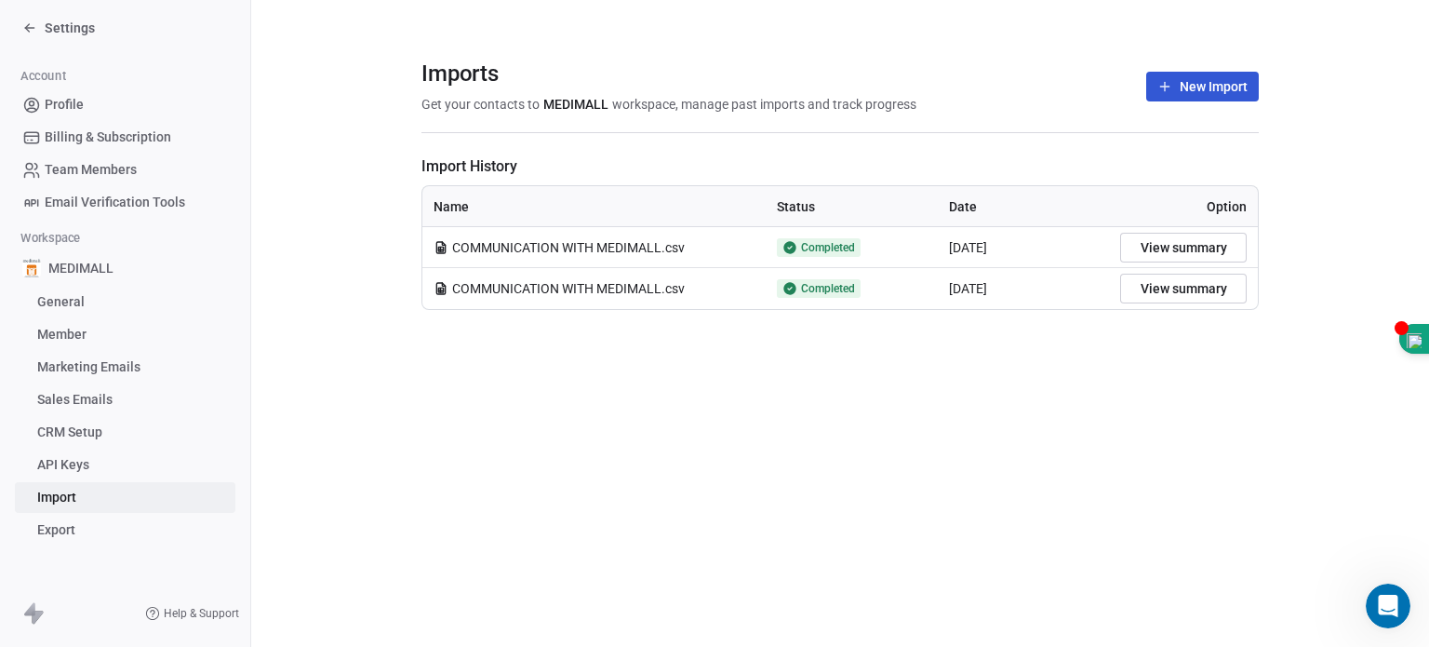
click at [552, 245] on span "COMMUNICATION WITH MEDIMALL.csv" at bounding box center [568, 247] width 233 height 19
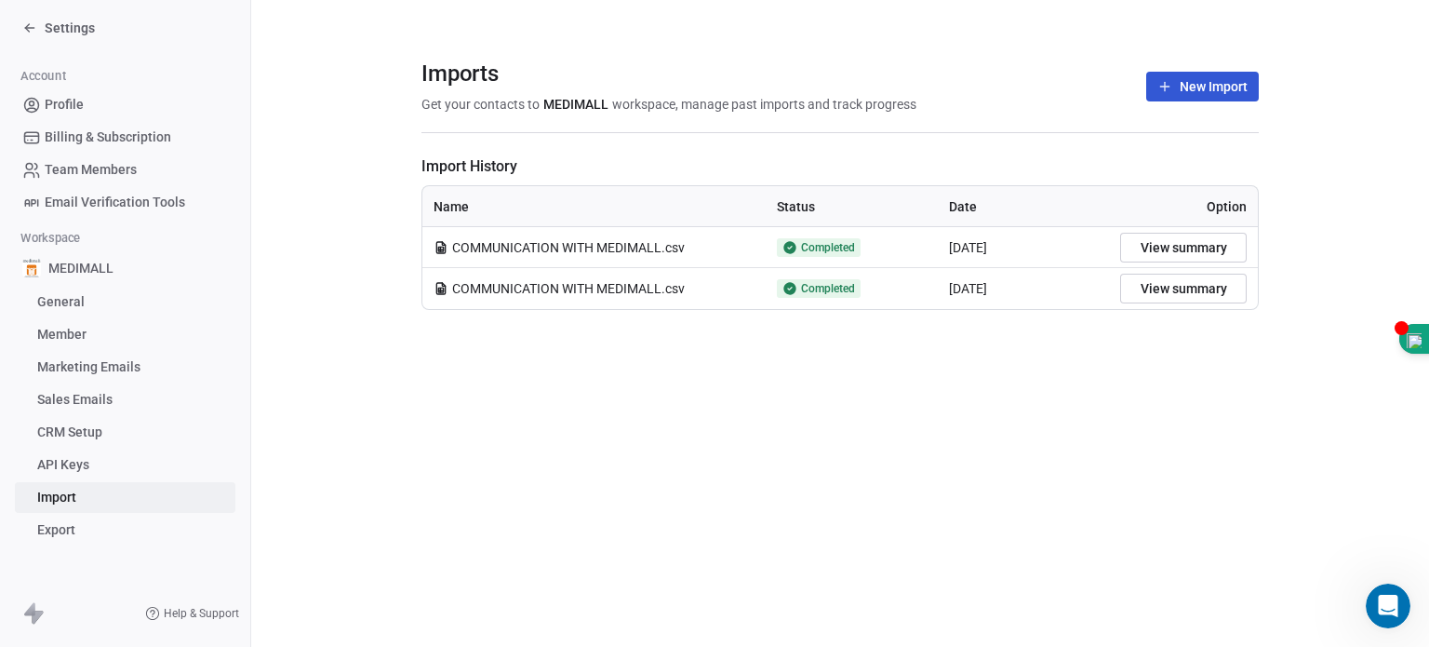
click at [549, 247] on span "COMMUNICATION WITH MEDIMALL.csv" at bounding box center [568, 247] width 233 height 19
click at [948, 81] on div "Imports Get your contacts to MEDIMALL workspace, manage past imports and track …" at bounding box center [839, 87] width 837 height 32
click at [584, 102] on span "MEDIMALL" at bounding box center [575, 104] width 65 height 19
drag, startPoint x: 607, startPoint y: 106, endPoint x: 936, endPoint y: 114, distance: 329.4
click at [936, 114] on section "Imports Get your contacts to MEDIMALL workspace, manage past imports and track …" at bounding box center [839, 96] width 837 height 73
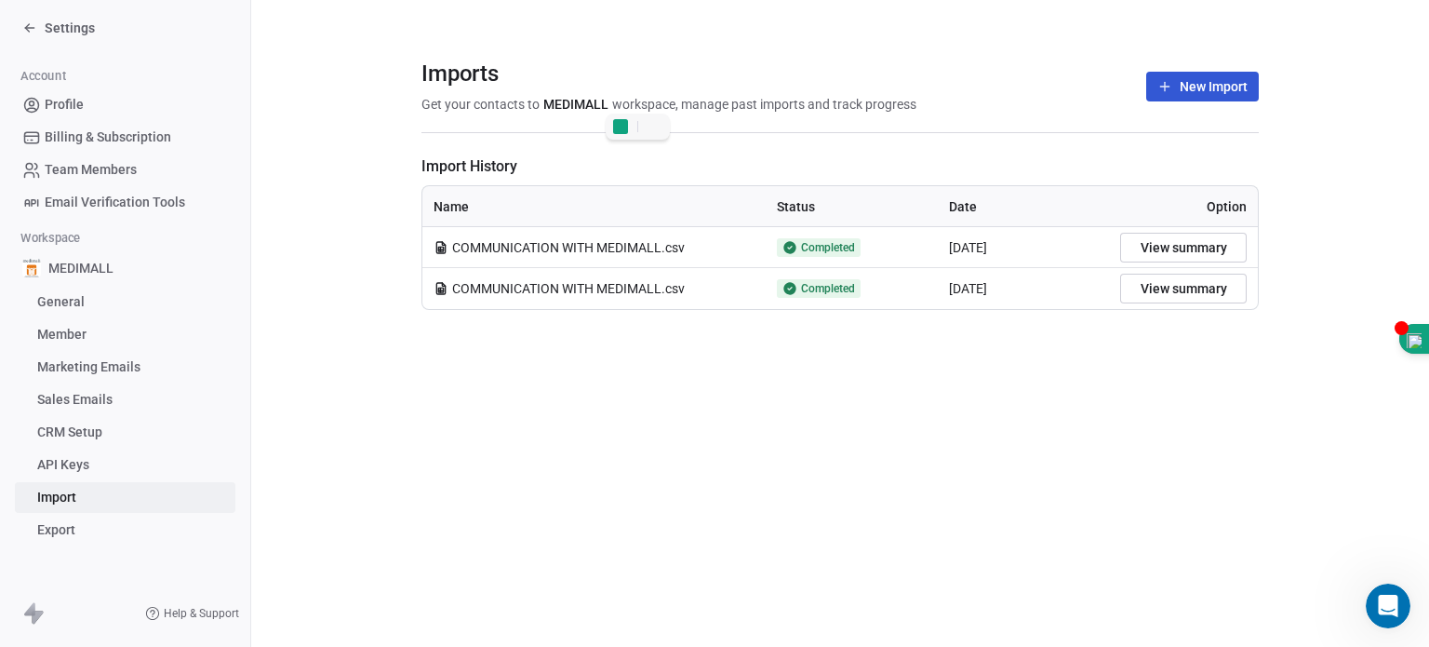
click at [758, 172] on span "Import History" at bounding box center [839, 166] width 837 height 22
click at [44, 495] on icon at bounding box center [33, 613] width 22 height 22
click at [110, 495] on link "Export" at bounding box center [125, 529] width 220 height 31
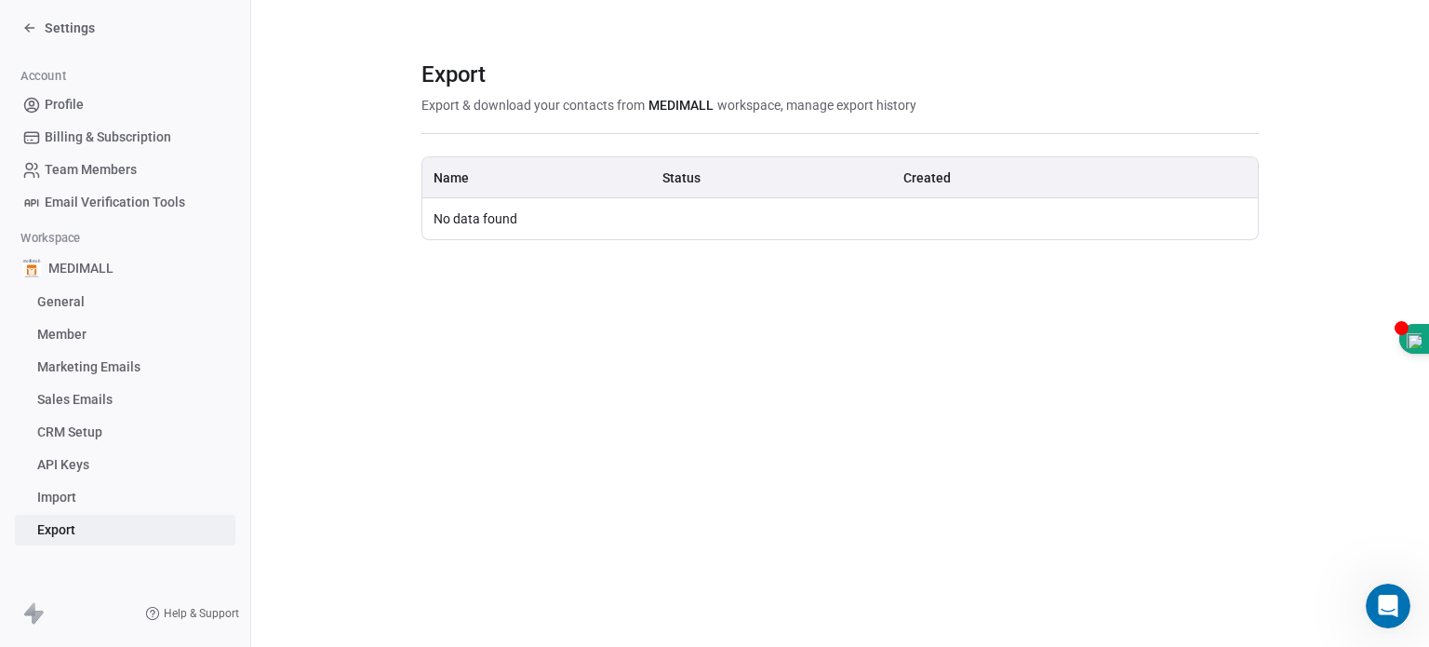
click at [63, 495] on span "Import" at bounding box center [56, 498] width 39 height 20
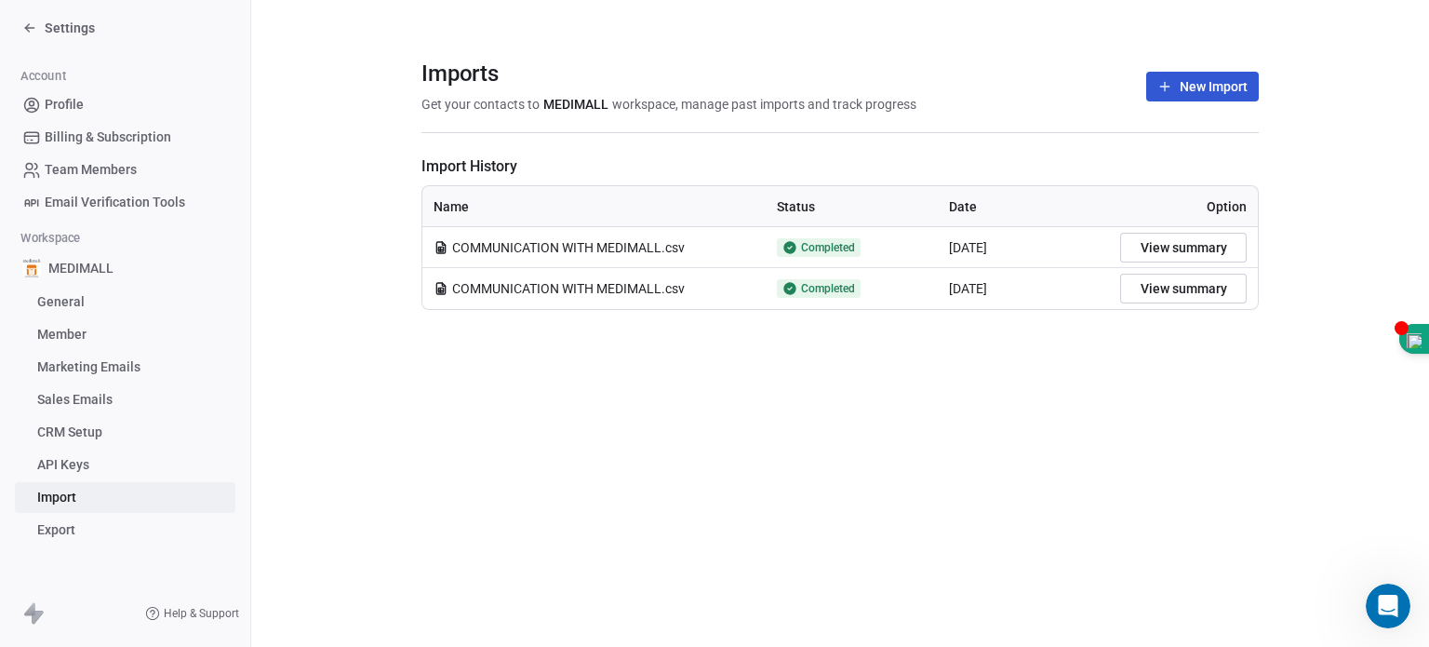
click at [78, 467] on span "API Keys" at bounding box center [63, 465] width 52 height 20
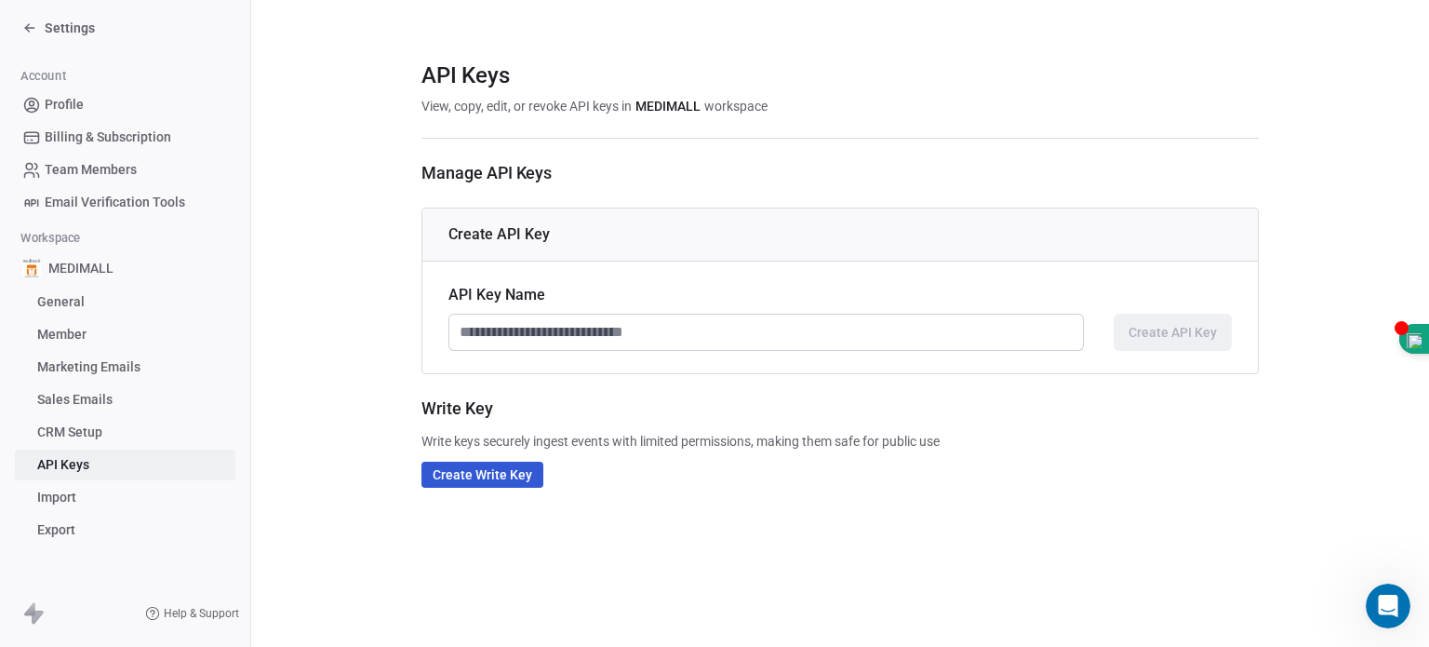
click at [89, 436] on span "CRM Setup" at bounding box center [69, 432] width 65 height 20
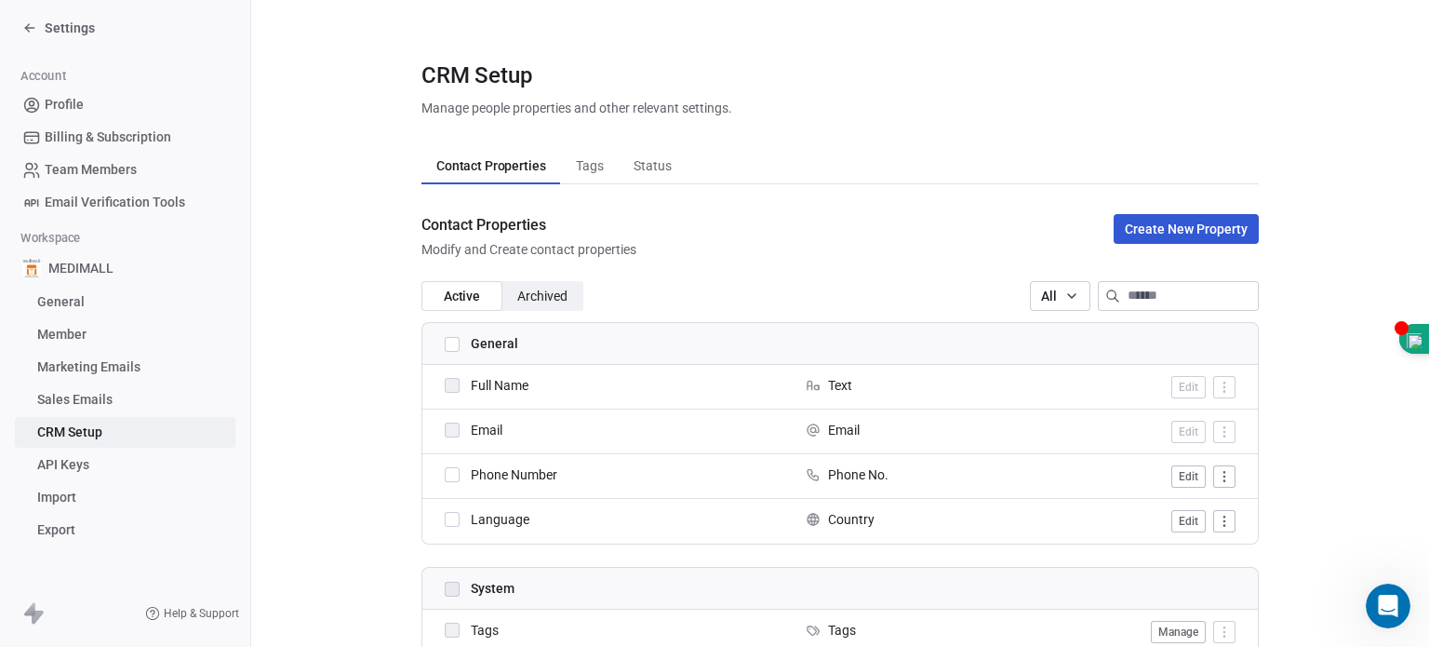
click at [91, 403] on span "Sales Emails" at bounding box center [74, 400] width 75 height 20
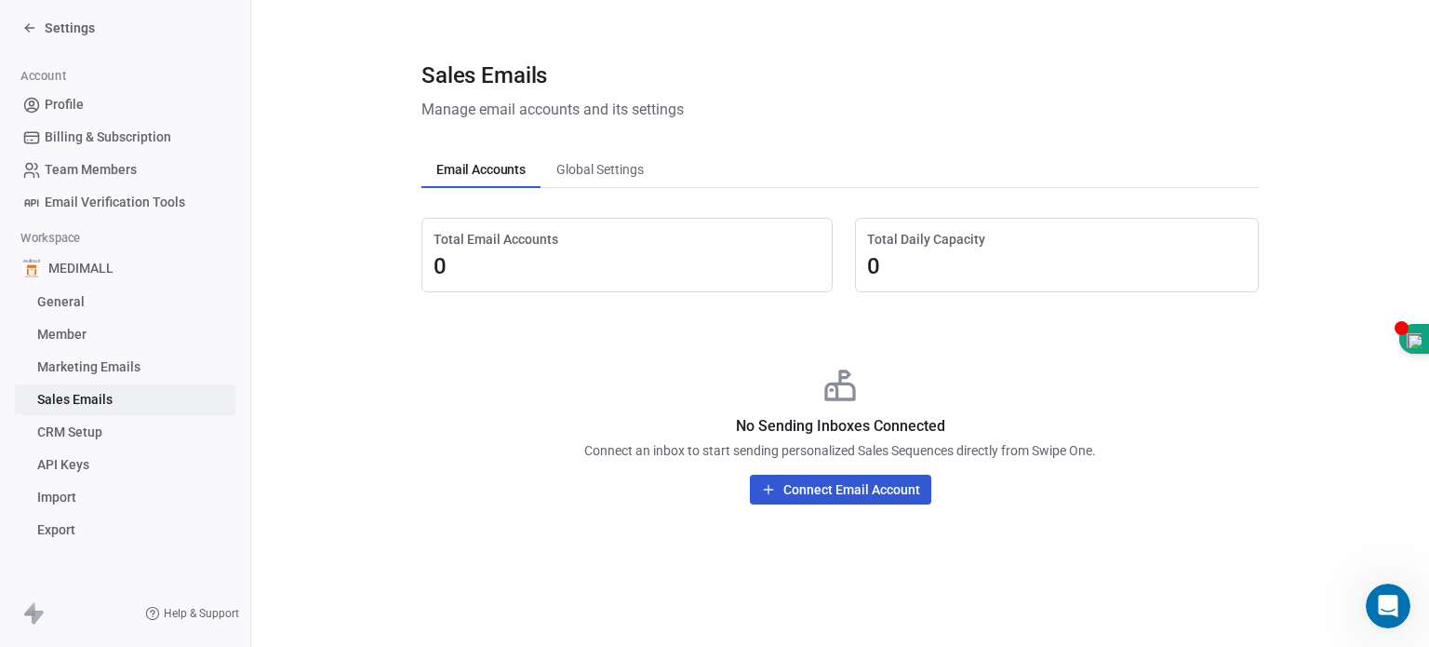
click at [95, 369] on span "Marketing Emails" at bounding box center [88, 367] width 103 height 20
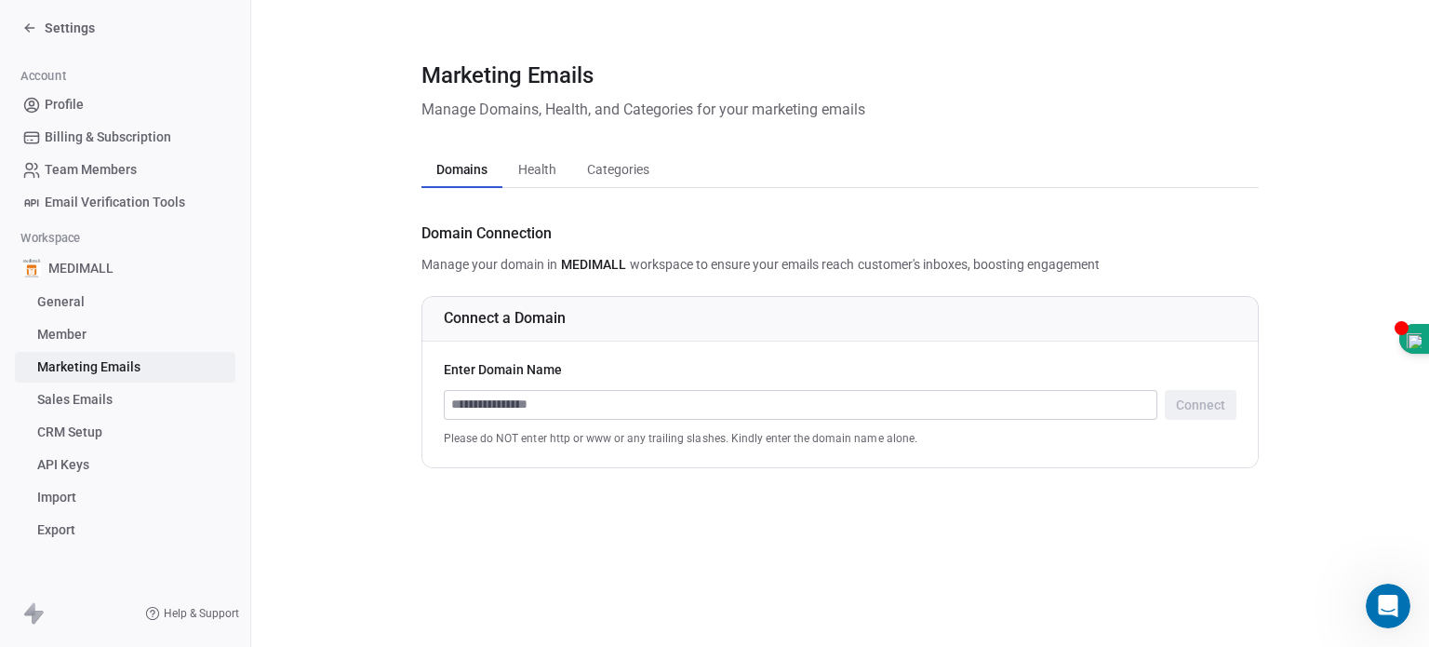
click at [102, 329] on link "Member" at bounding box center [125, 334] width 220 height 31
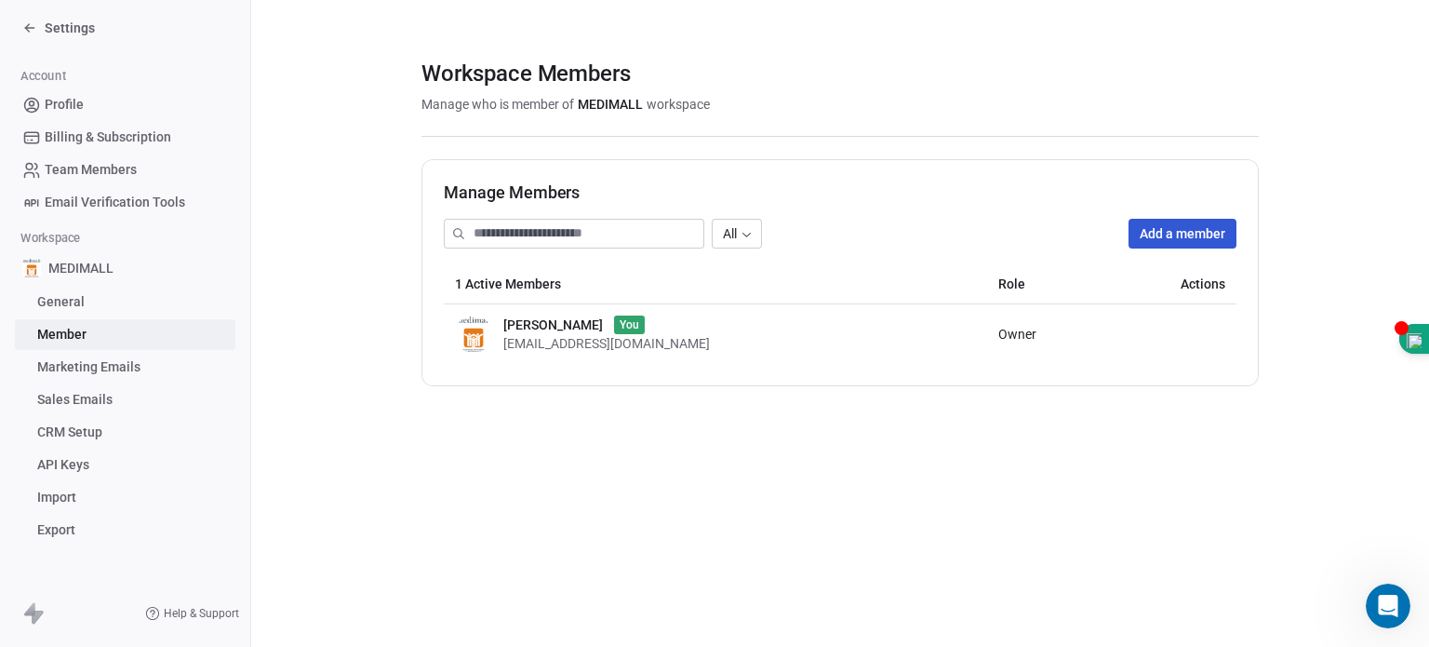
click at [79, 299] on span "General" at bounding box center [60, 302] width 47 height 20
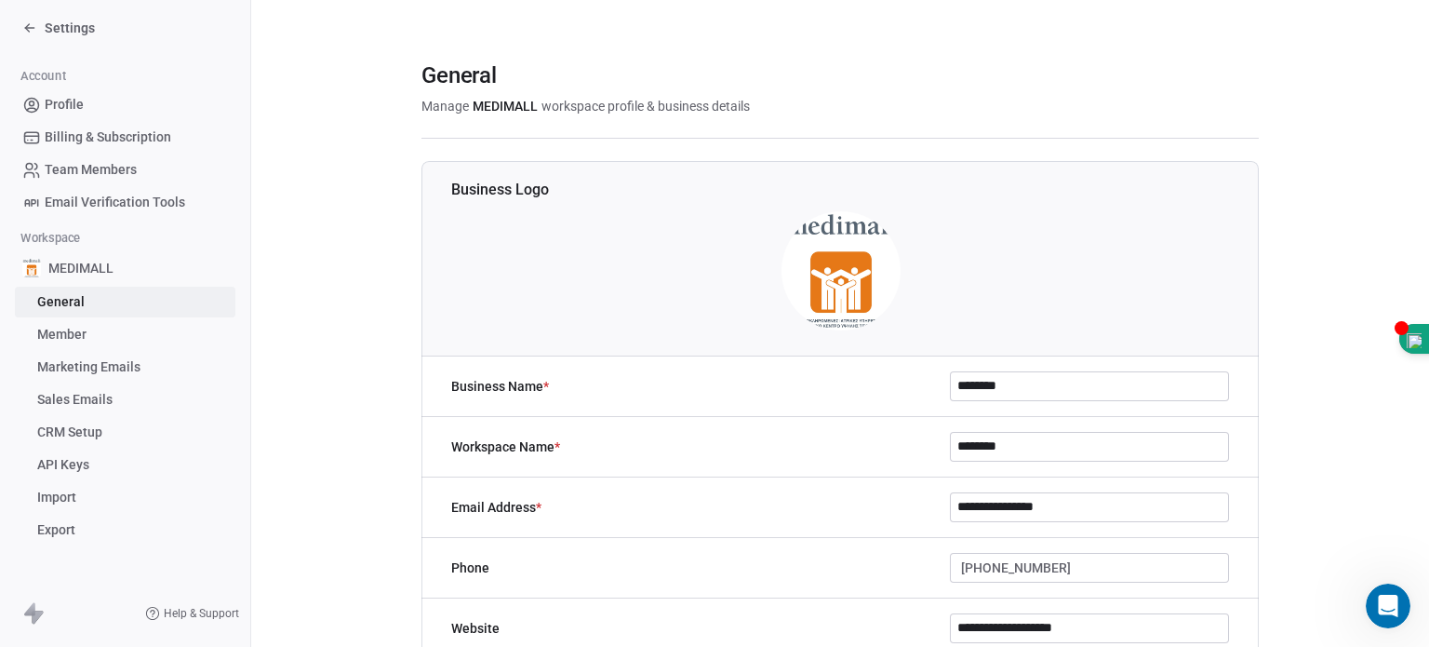
click at [80, 255] on div "MEDIMALL" at bounding box center [125, 267] width 220 height 33
click at [23, 82] on span "Account" at bounding box center [43, 76] width 61 height 28
click at [67, 34] on span "Settings" at bounding box center [70, 28] width 50 height 19
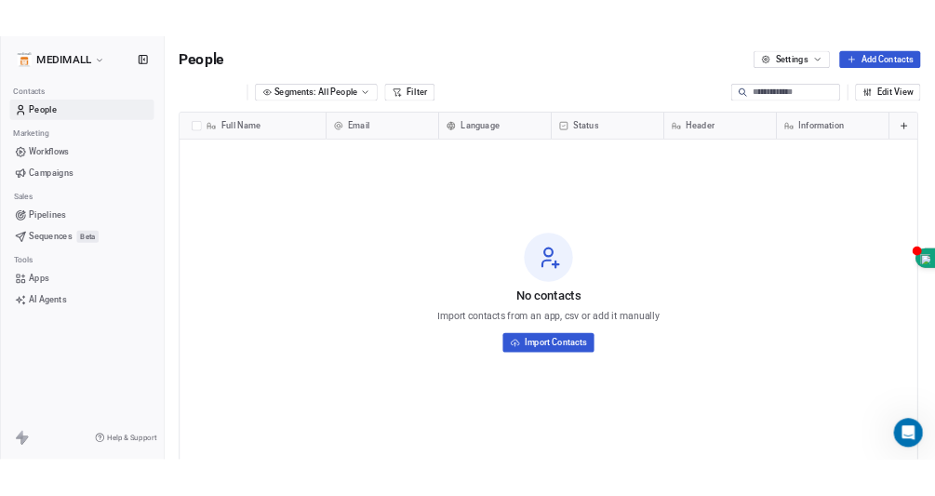
scroll to position [554, 1163]
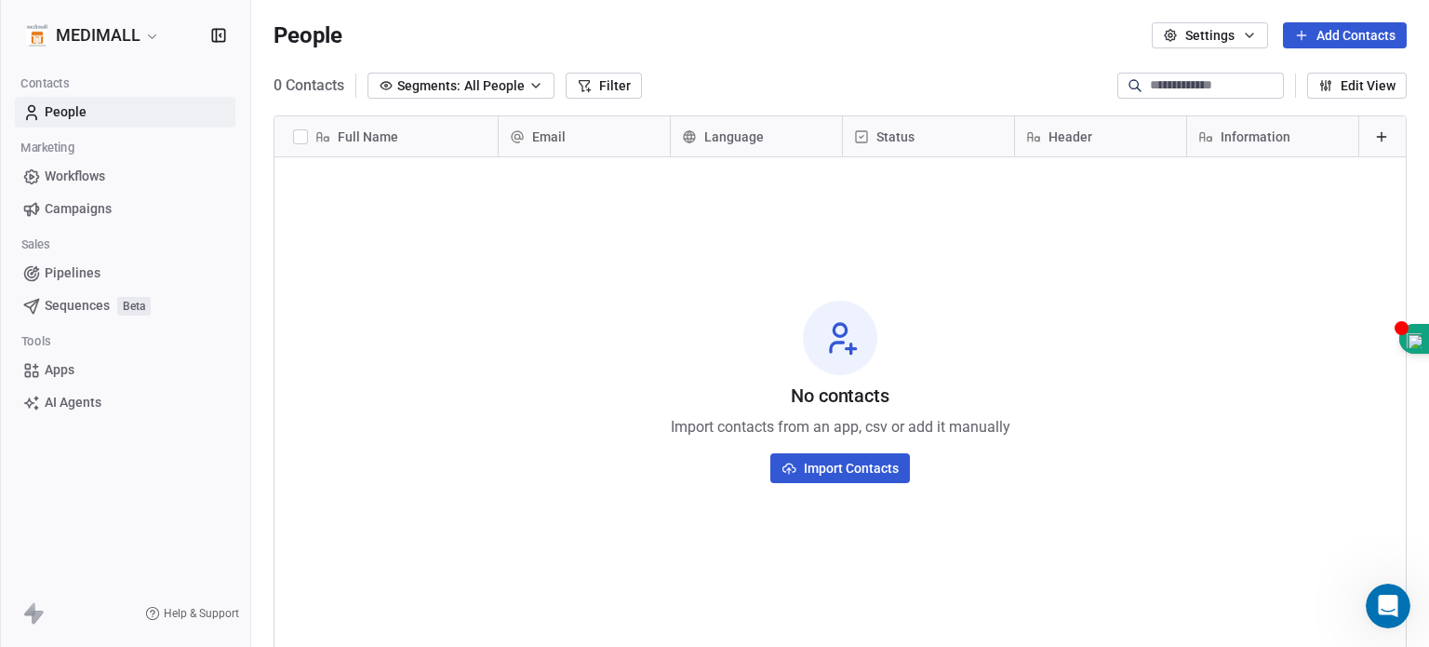
click at [852, 464] on button "Import Contacts" at bounding box center [840, 468] width 140 height 30
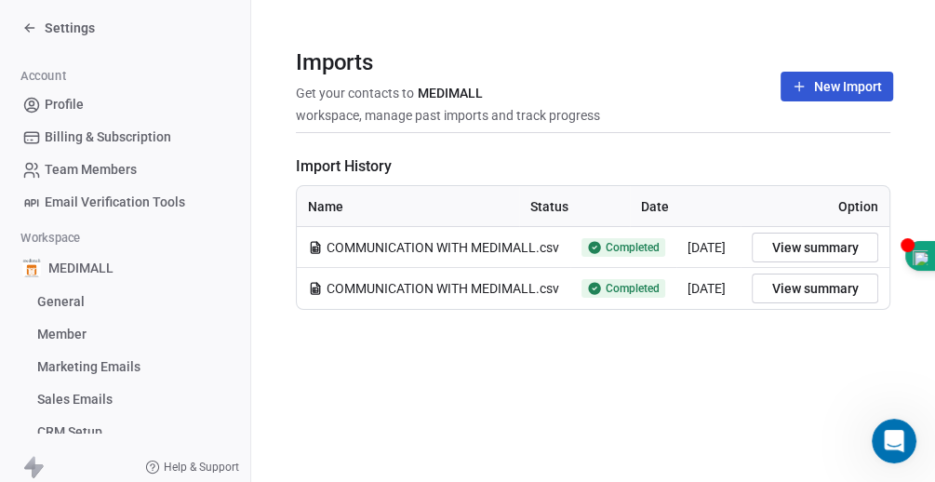
click at [852, 90] on button "New Import" at bounding box center [837, 87] width 113 height 30
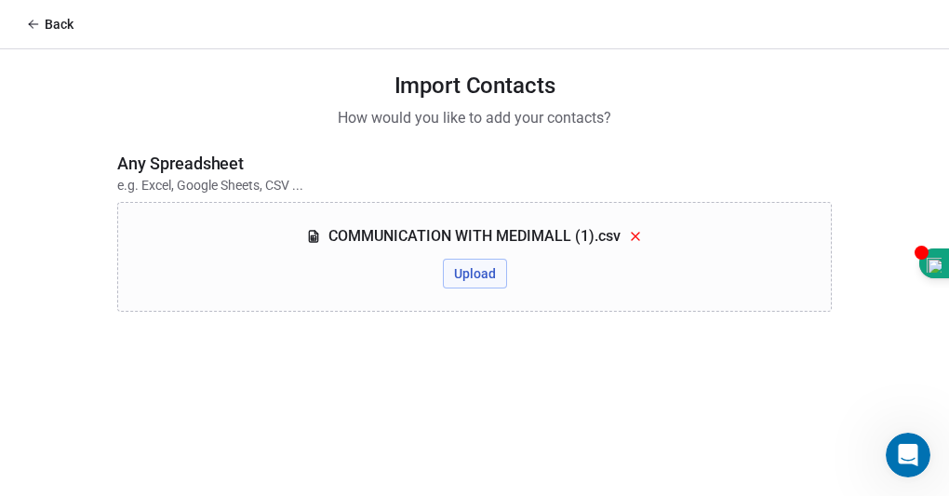
click at [459, 262] on button "Upload" at bounding box center [475, 274] width 64 height 30
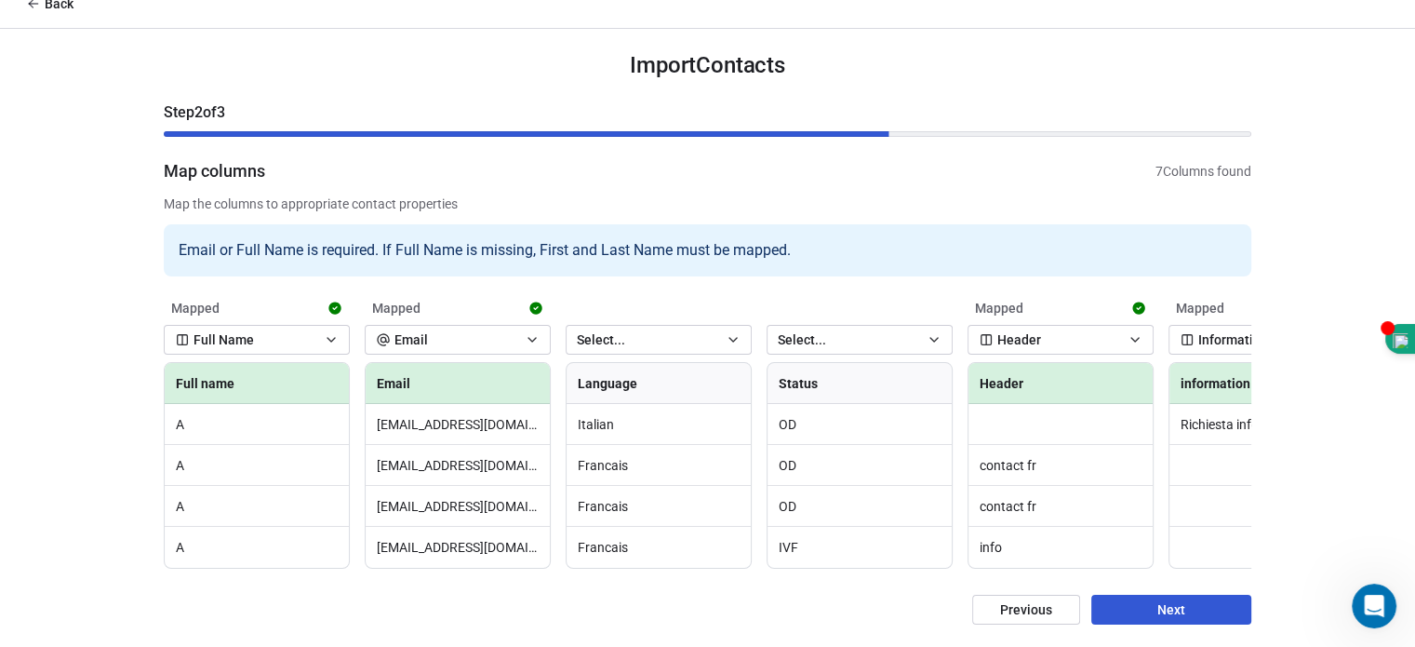
click at [948, 495] on button "Next" at bounding box center [1171, 609] width 160 height 30
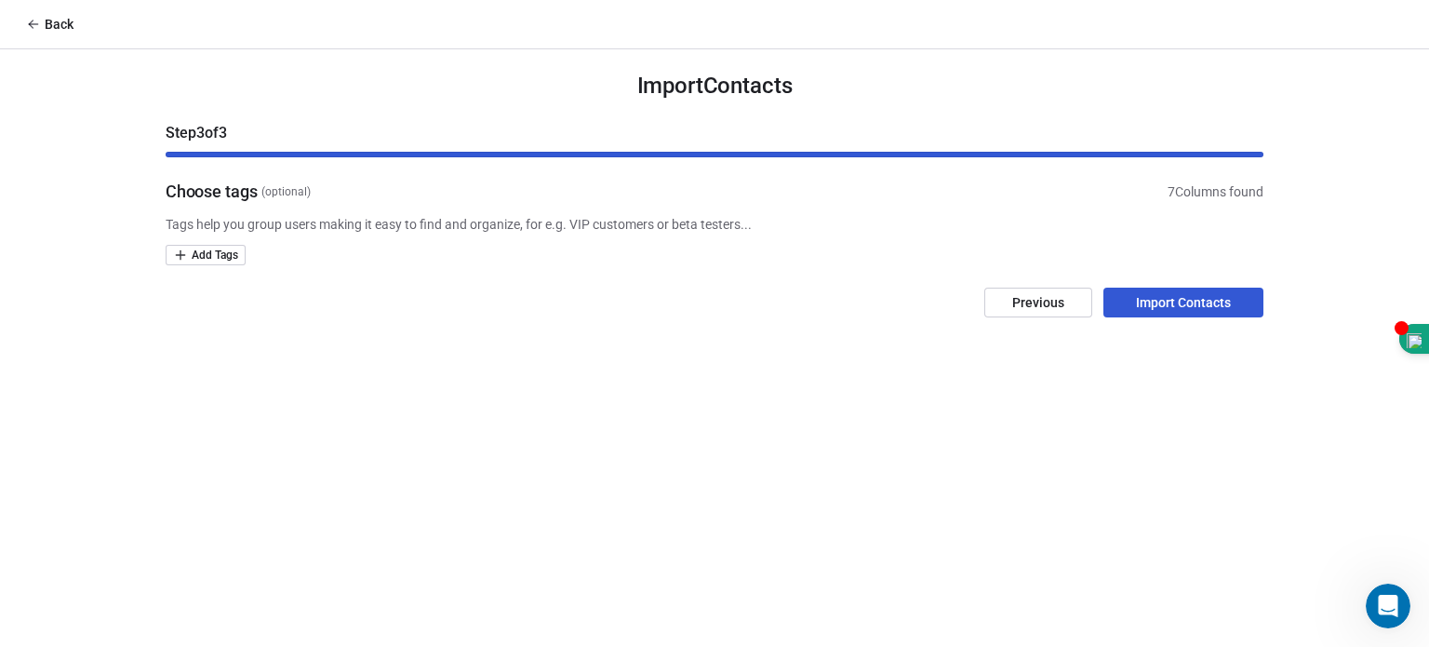
click at [948, 311] on button "Previous" at bounding box center [1038, 302] width 108 height 30
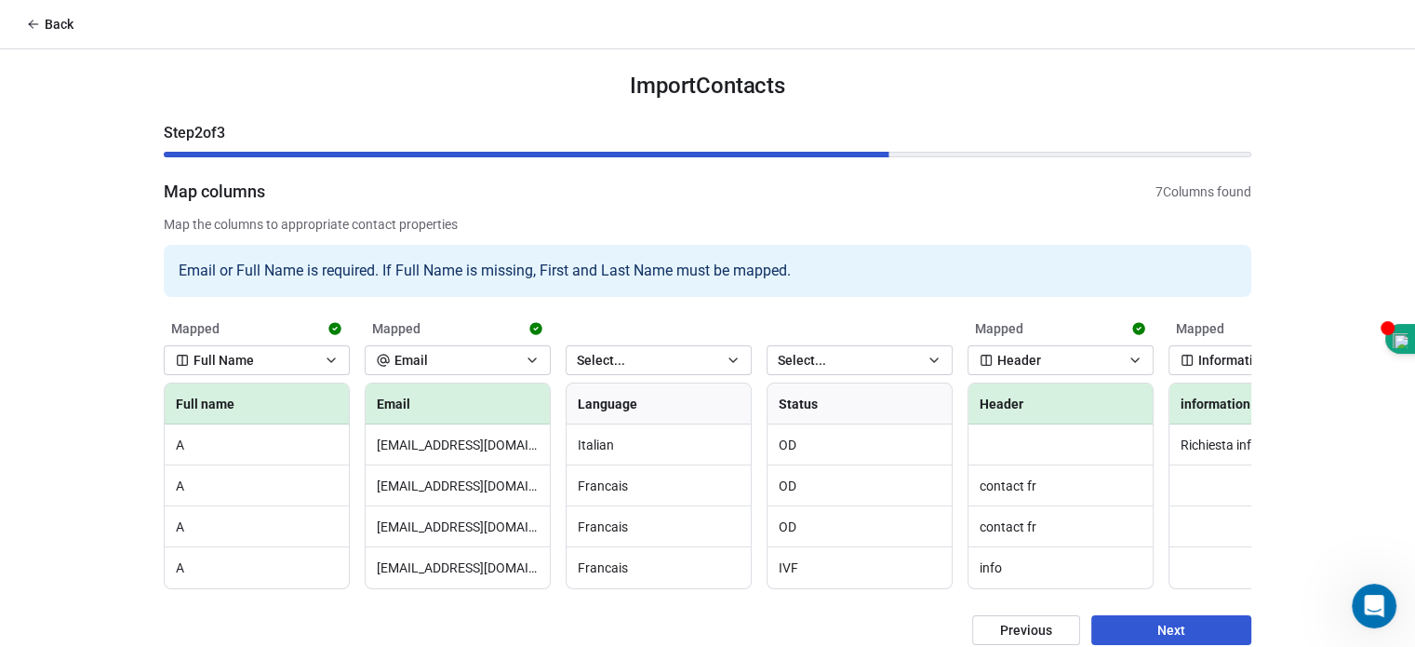
scroll to position [33, 0]
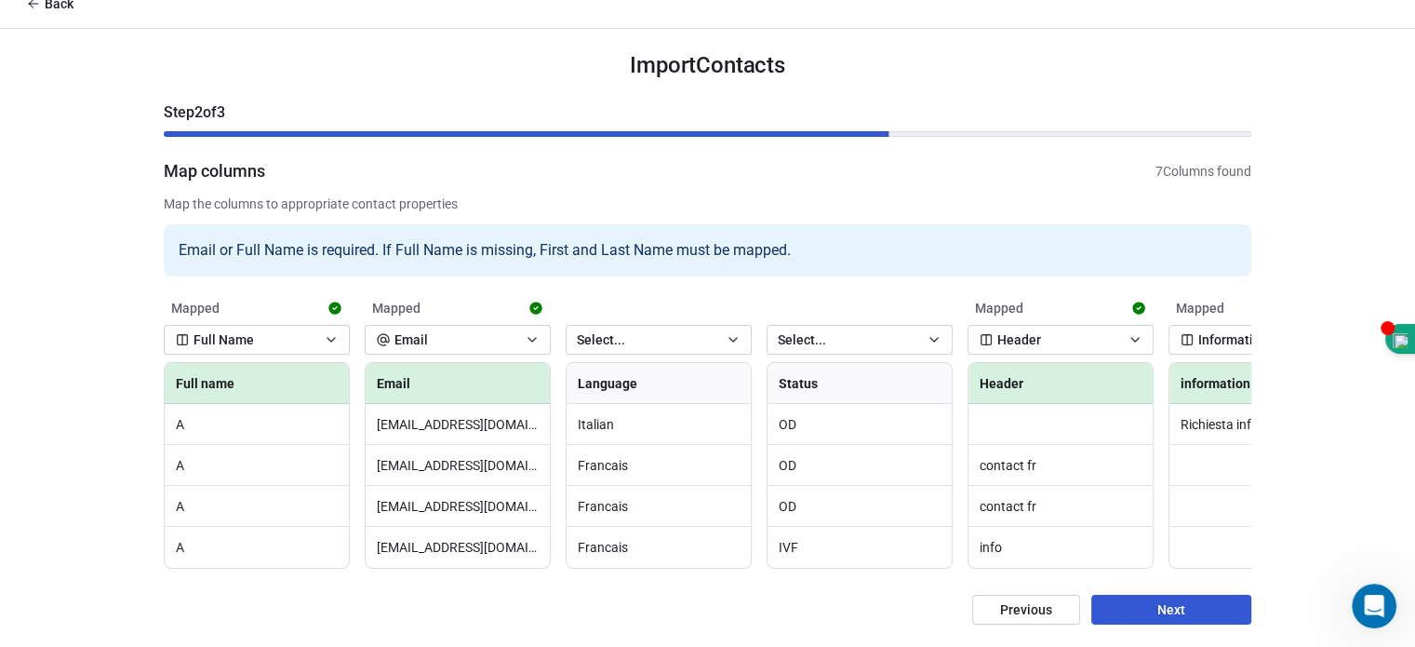
click at [733, 332] on icon "button" at bounding box center [733, 339] width 15 height 15
click at [733, 323] on html "Back Import Contacts Step 2 of 3 Map columns 7 Columns found Map the columns to…" at bounding box center [707, 313] width 1415 height 667
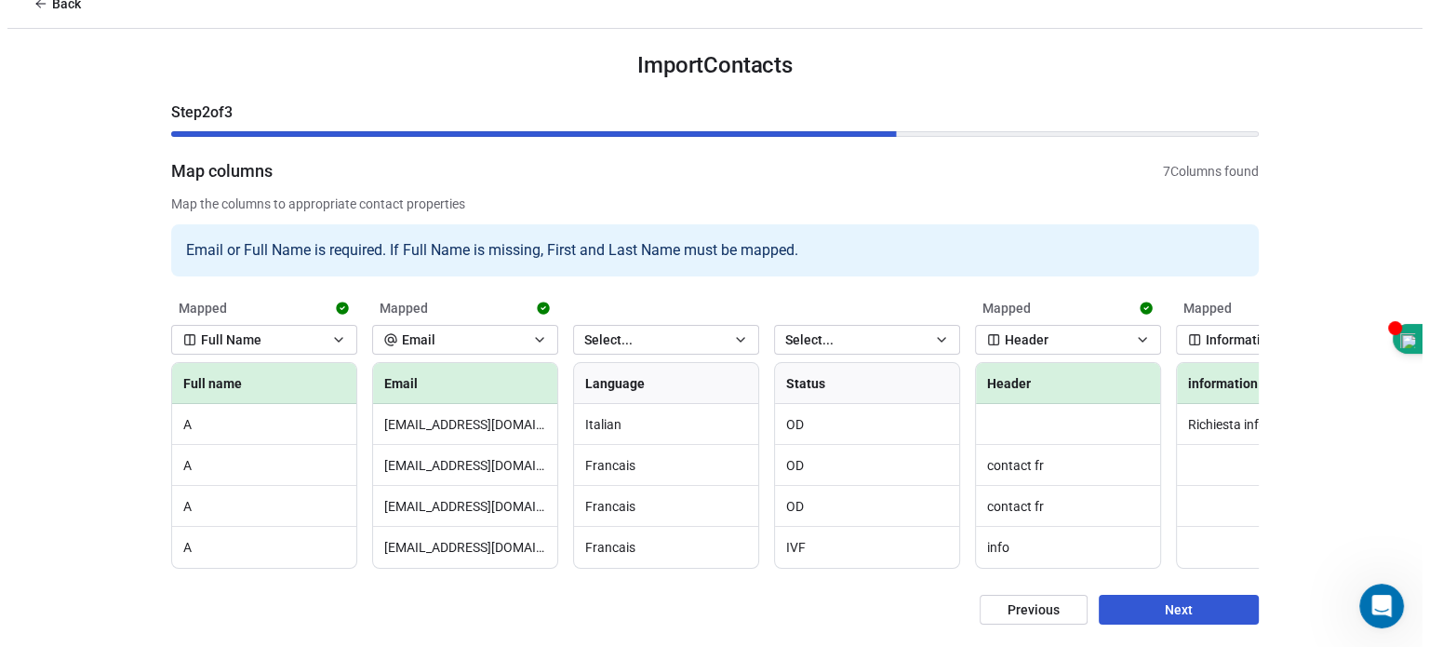
scroll to position [0, 0]
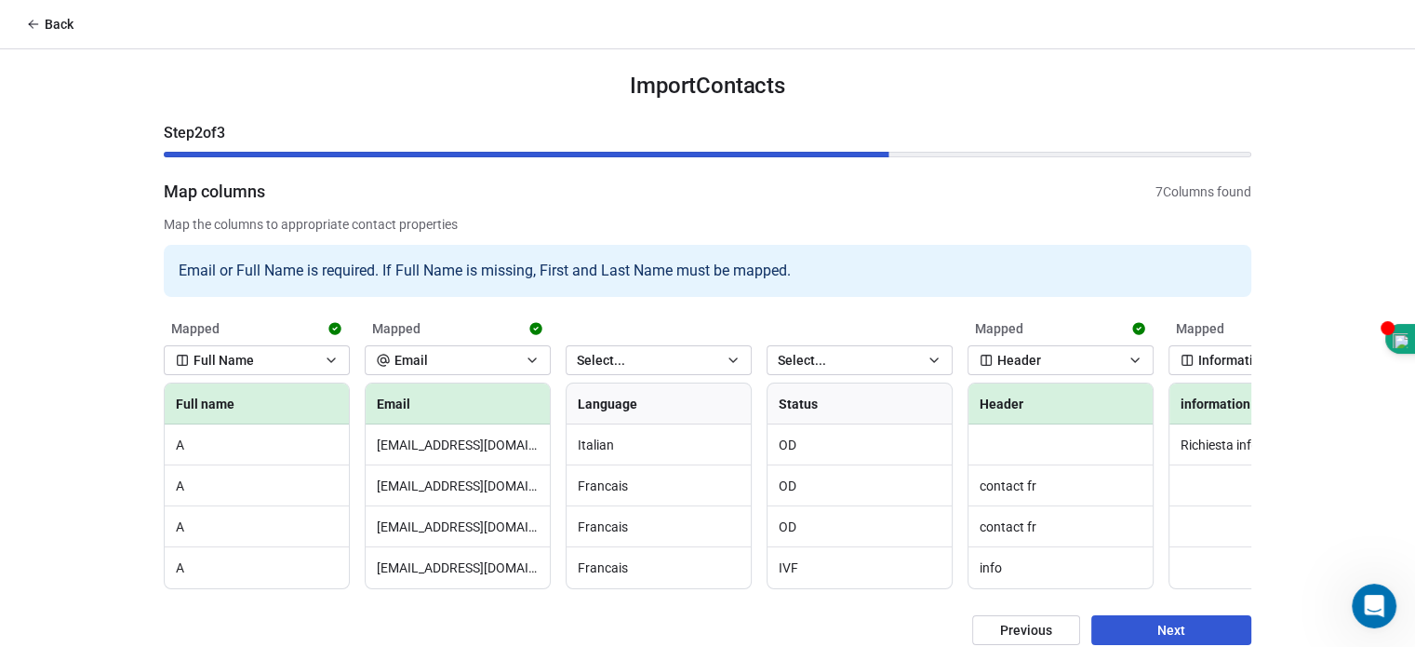
click at [948, 495] on button "Next" at bounding box center [1171, 630] width 160 height 30
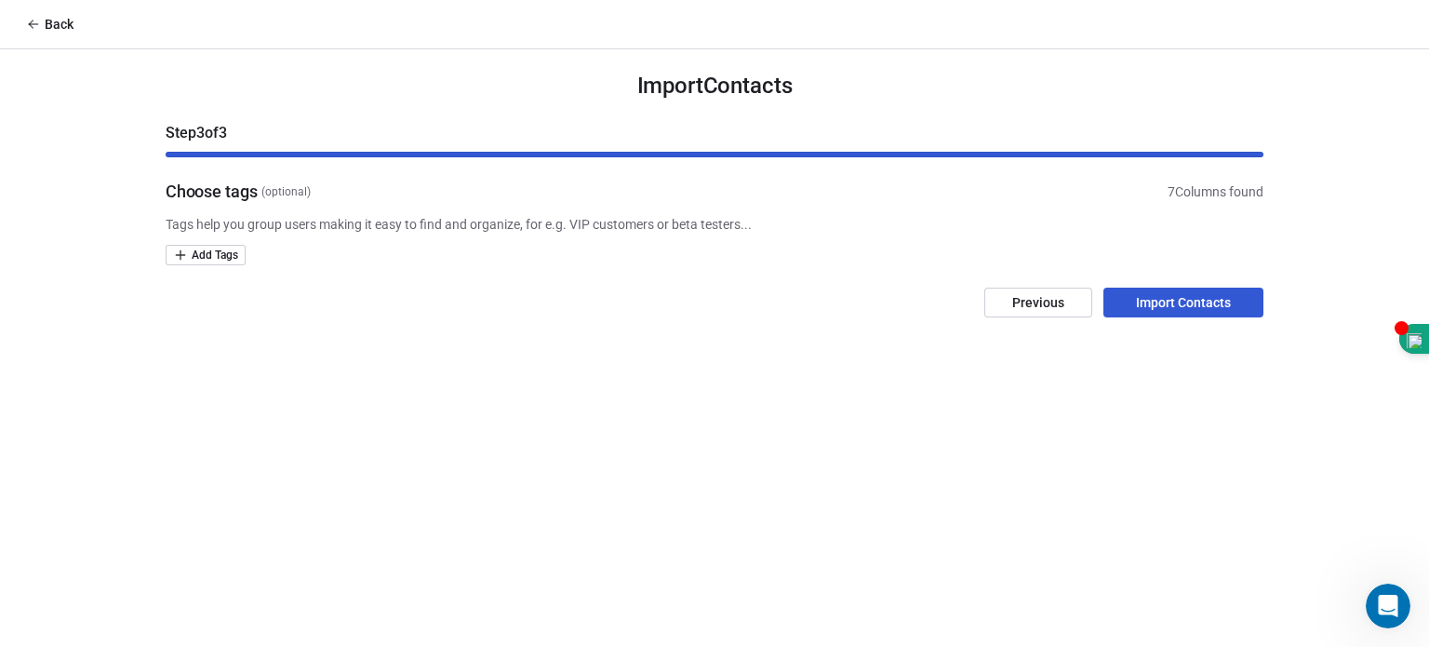
click at [948, 306] on button "Import Contacts" at bounding box center [1183, 302] width 160 height 30
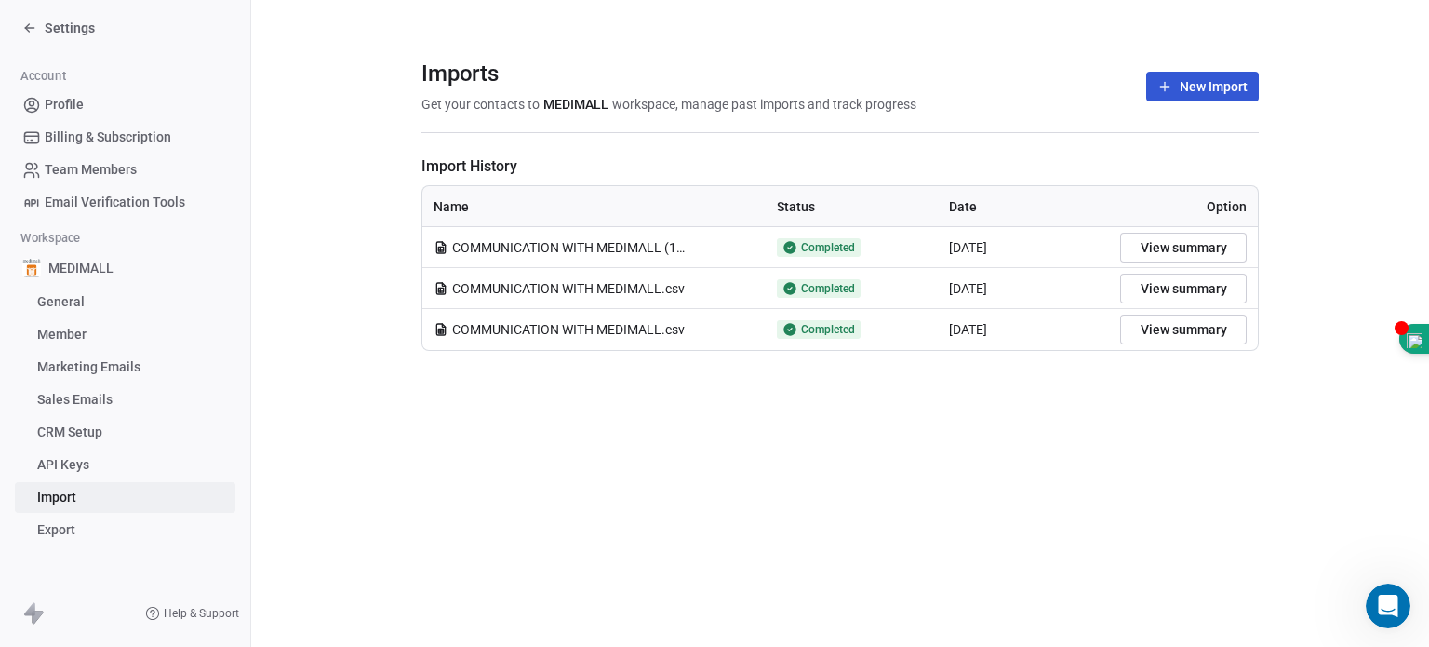
click at [27, 31] on icon at bounding box center [29, 27] width 15 height 15
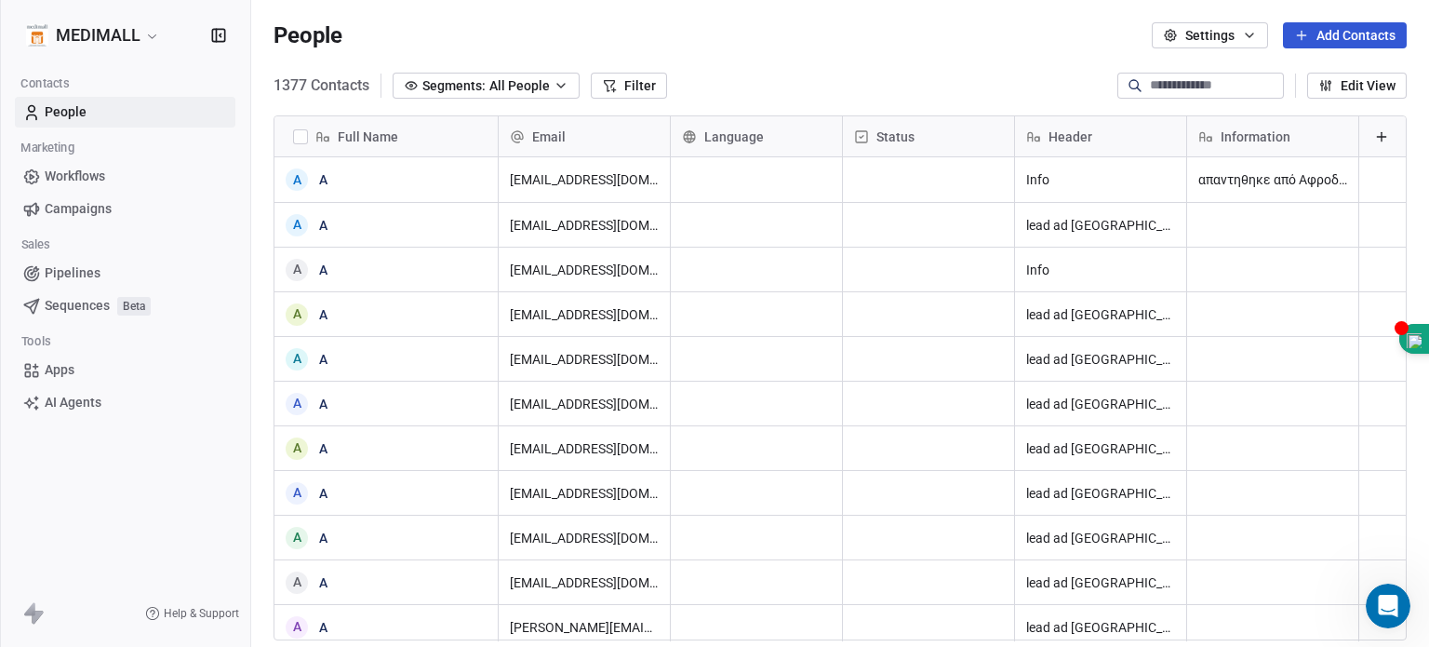
click at [772, 129] on div "Language" at bounding box center [754, 136] width 145 height 19
click at [772, 129] on html "MEDIMALL Contacts People Marketing Workflows Campaigns Sales Pipelines Sequence…" at bounding box center [714, 323] width 1429 height 647
click at [948, 137] on div "Status" at bounding box center [926, 136] width 145 height 19
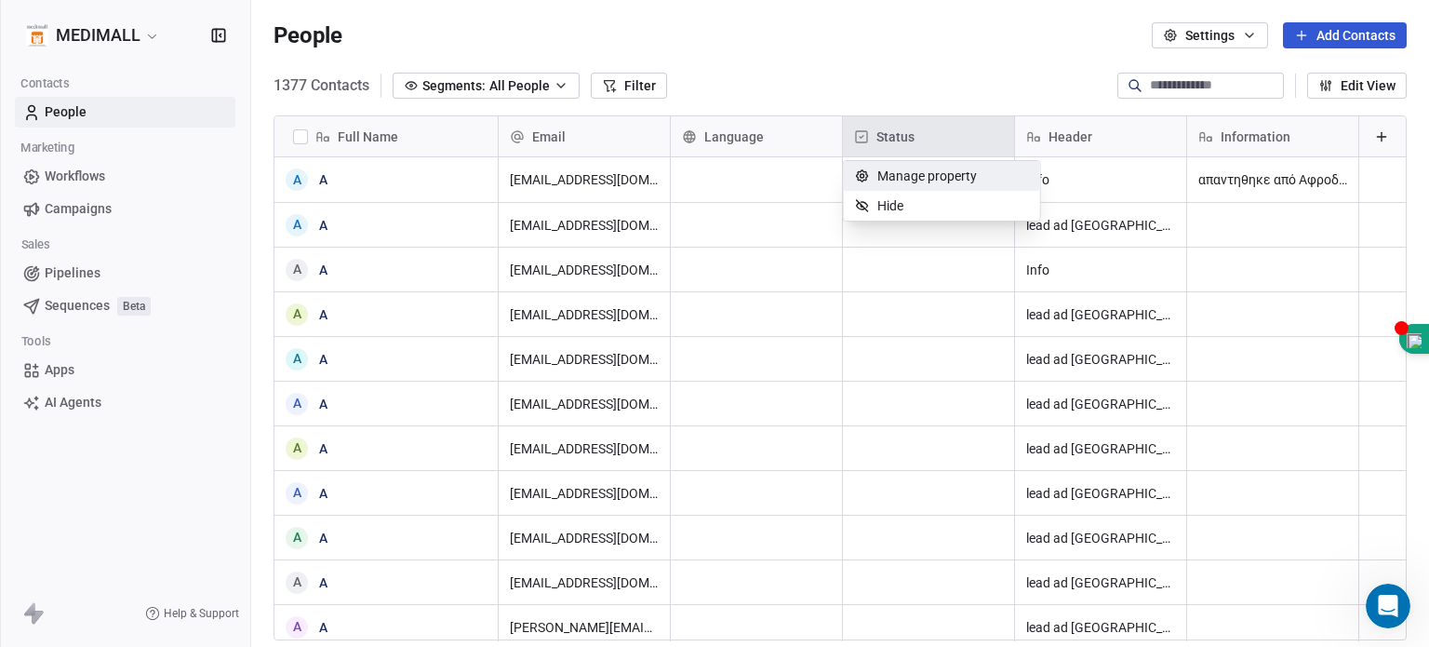
click at [948, 137] on html "MEDIMALL Contacts People Marketing Workflows Campaigns Sales Pipelines Sequence…" at bounding box center [714, 323] width 1429 height 647
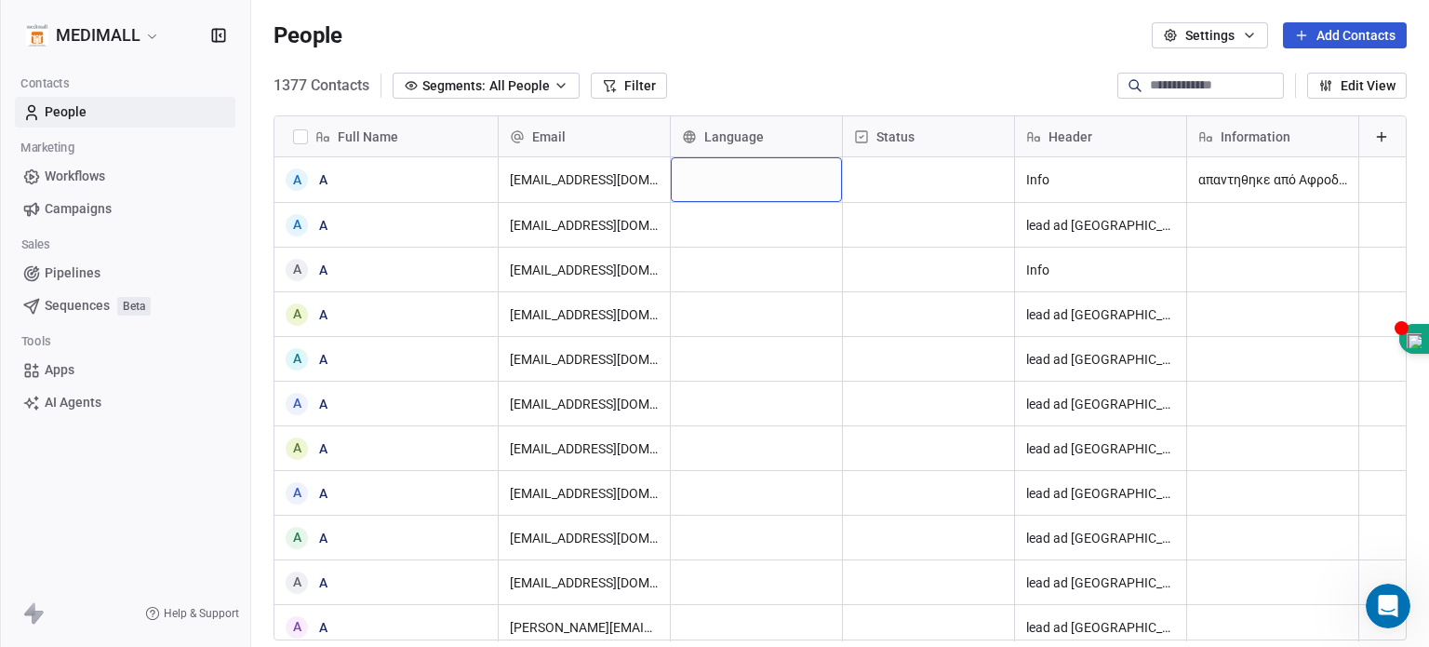
click at [765, 178] on div "grid" at bounding box center [756, 179] width 171 height 45
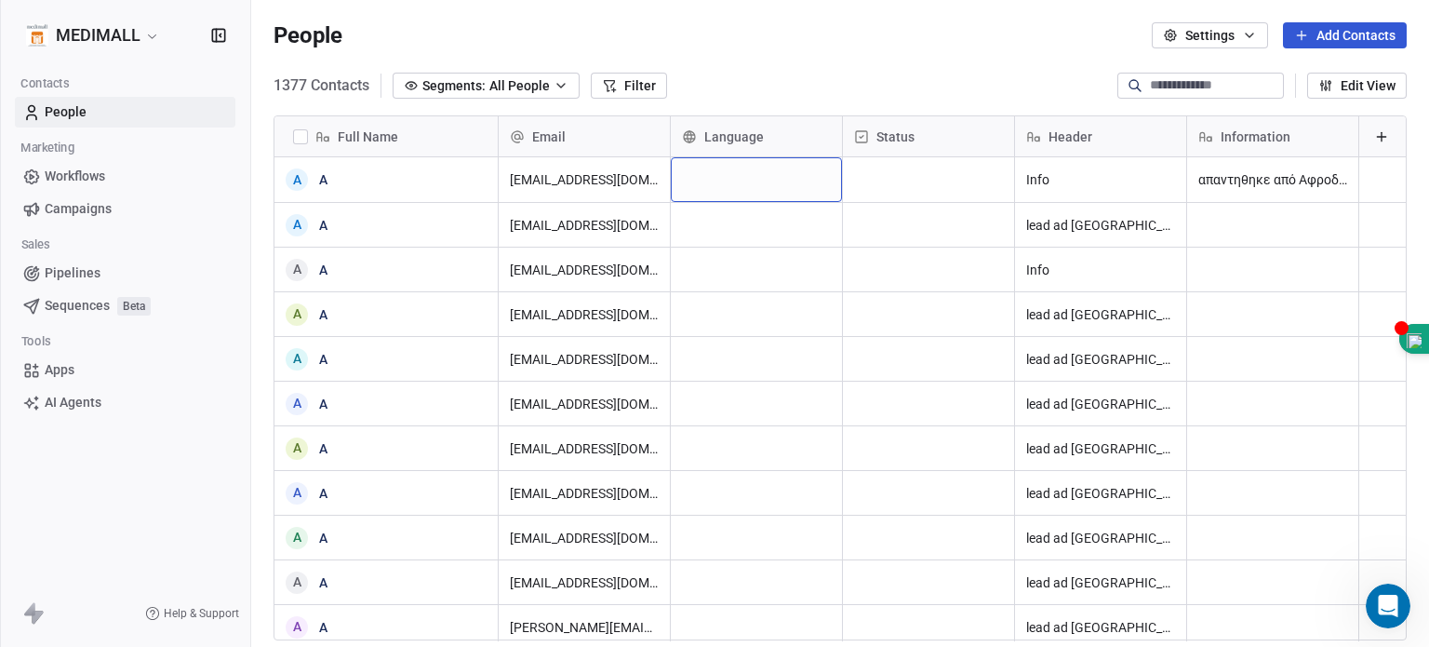
drag, startPoint x: 765, startPoint y: 178, endPoint x: 713, endPoint y: 189, distance: 53.3
click at [713, 189] on div "grid" at bounding box center [756, 179] width 171 height 45
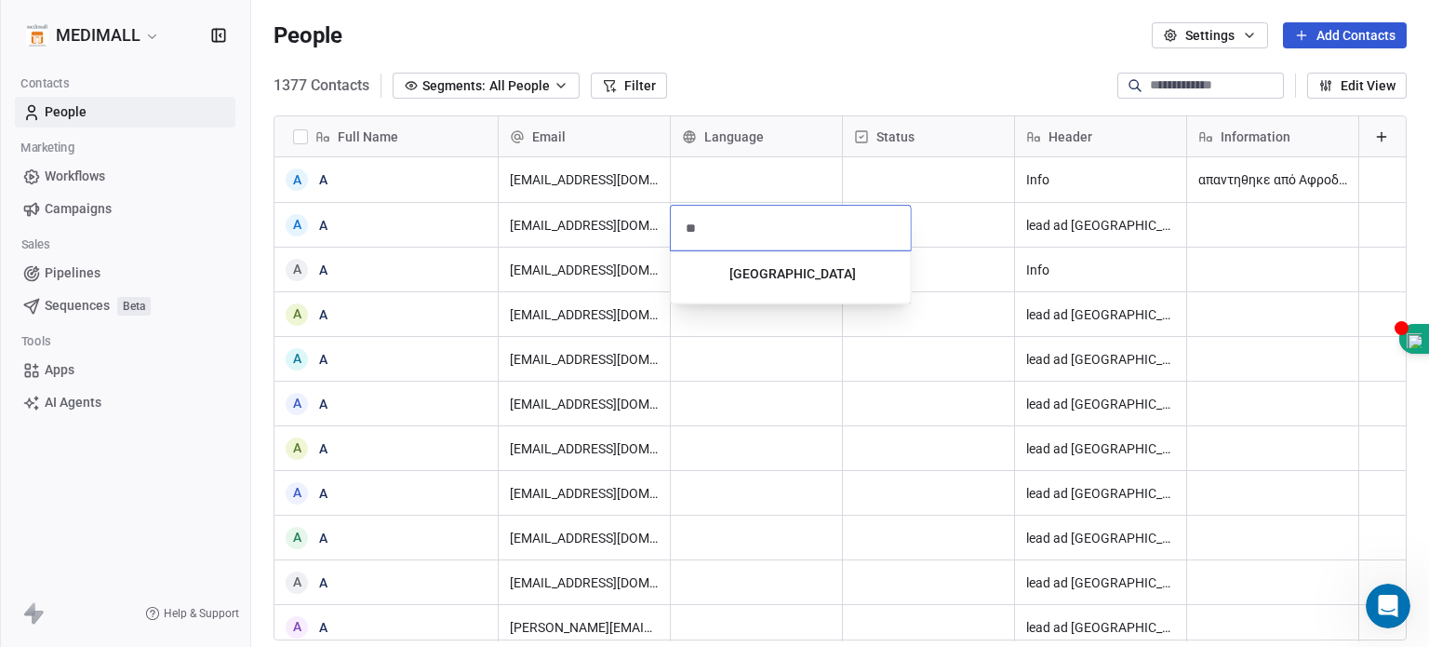
type input "*"
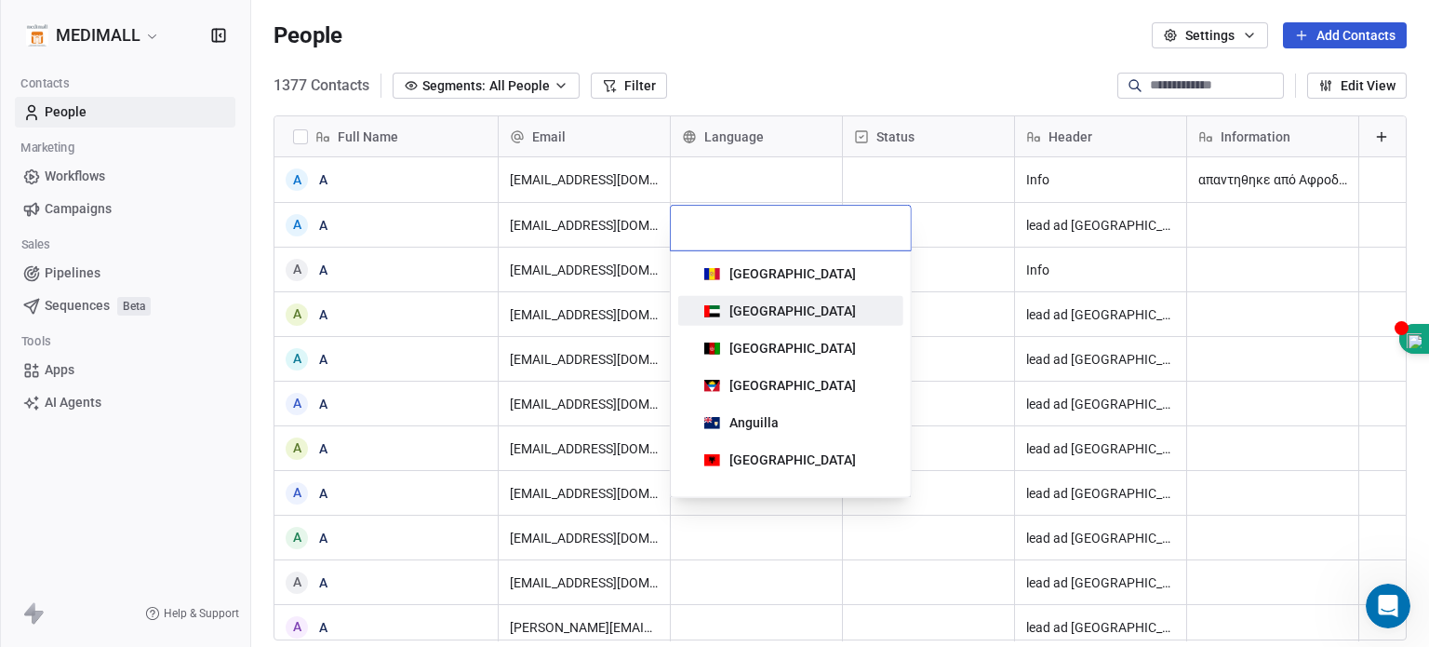
click at [948, 275] on html "MEDIMALL Contacts People Marketing Workflows Campaigns Sales Pipelines Sequence…" at bounding box center [714, 323] width 1429 height 647
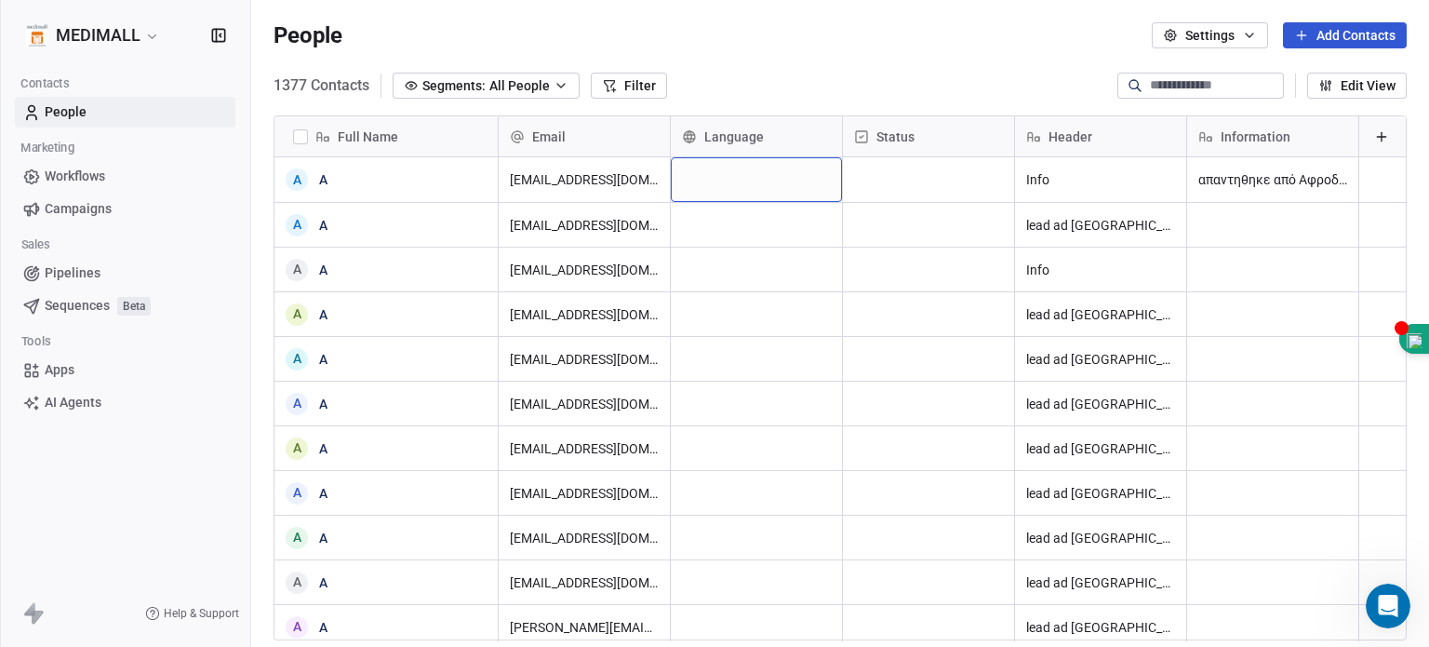
click at [789, 176] on div "grid" at bounding box center [756, 179] width 171 height 45
click at [774, 170] on div "grid" at bounding box center [756, 179] width 171 height 45
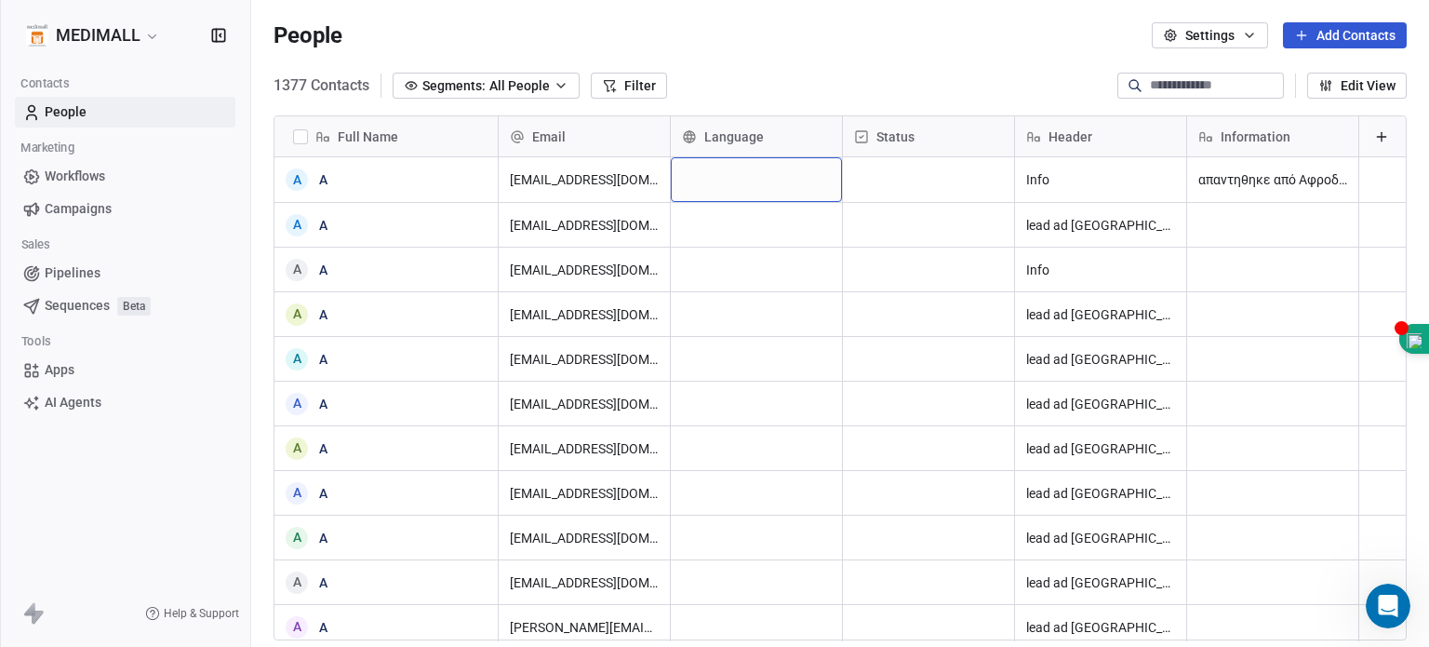
click at [774, 170] on div "grid" at bounding box center [756, 179] width 171 height 45
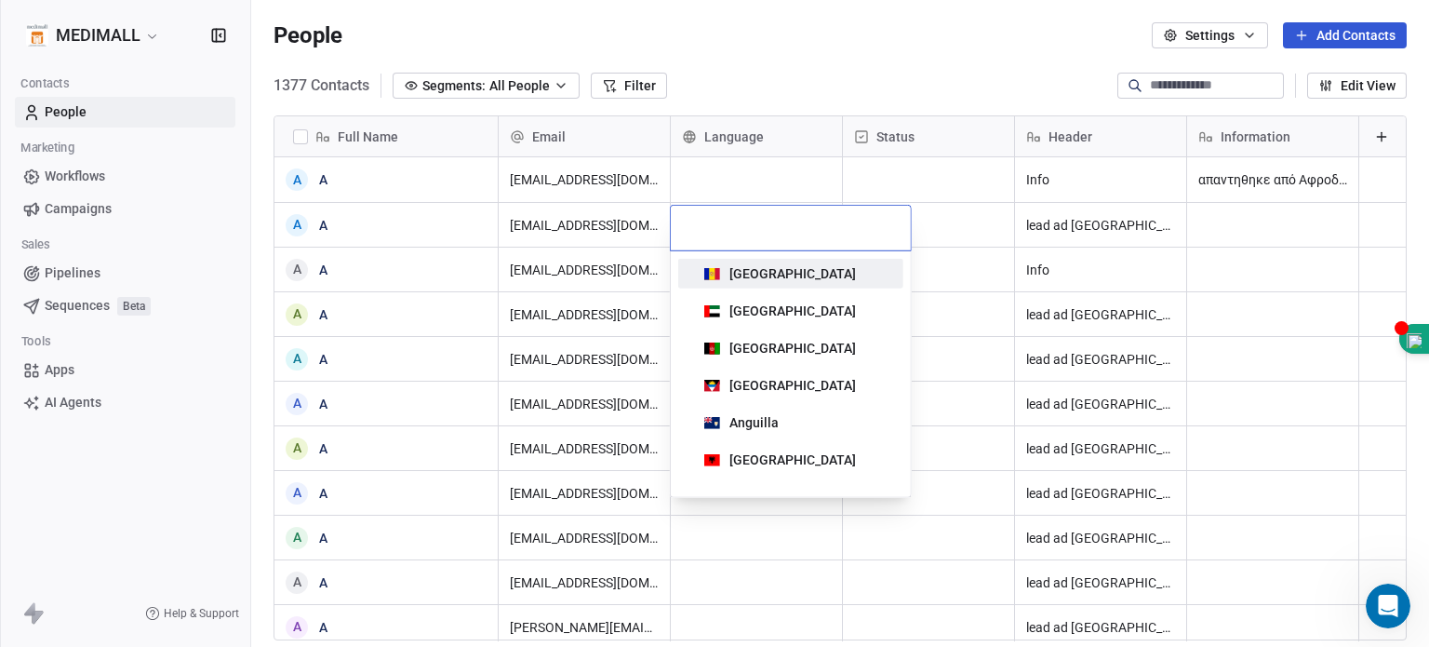
click at [774, 170] on html "MEDIMALL Contacts People Marketing Workflows Campaigns Sales Pipelines Sequence…" at bounding box center [714, 323] width 1429 height 647
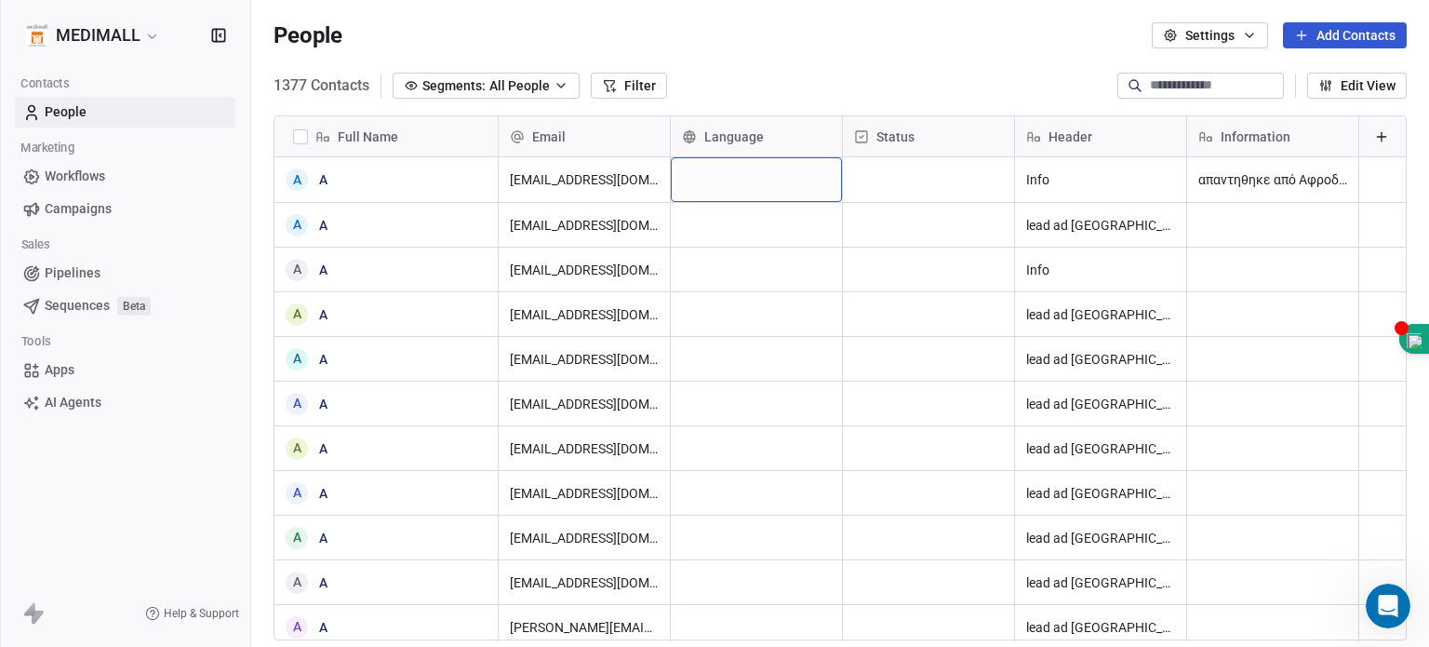
click at [774, 170] on div "grid" at bounding box center [756, 179] width 171 height 45
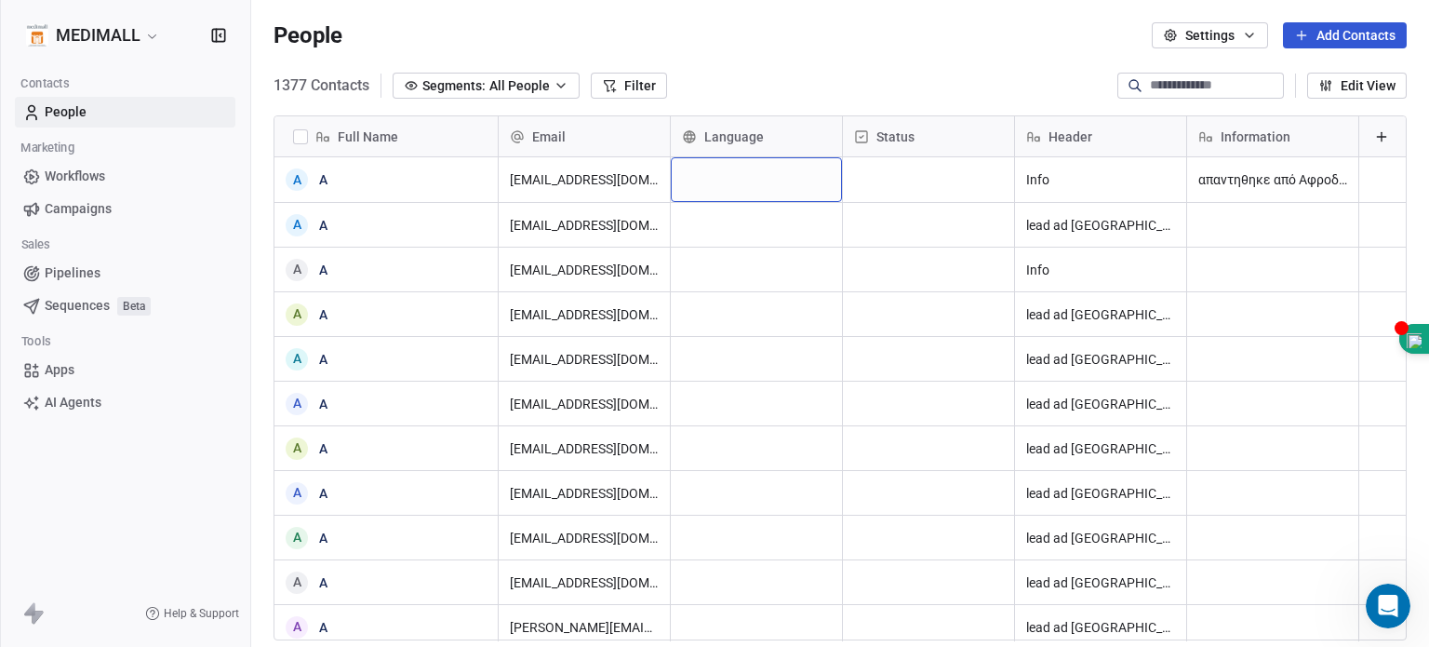
click at [774, 170] on div "grid" at bounding box center [756, 179] width 171 height 45
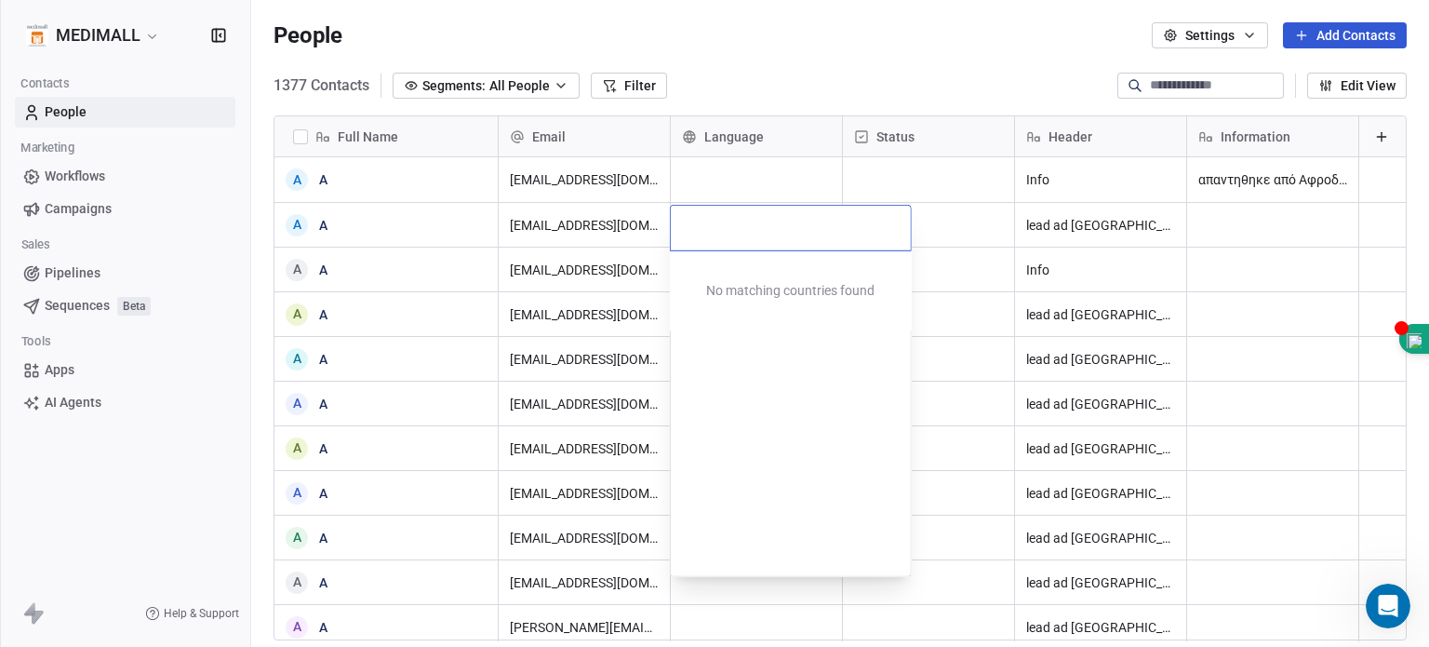
click at [774, 170] on html "MEDIMALL Contacts People Marketing Workflows Campaigns Sales Pipelines Sequence…" at bounding box center [714, 323] width 1429 height 647
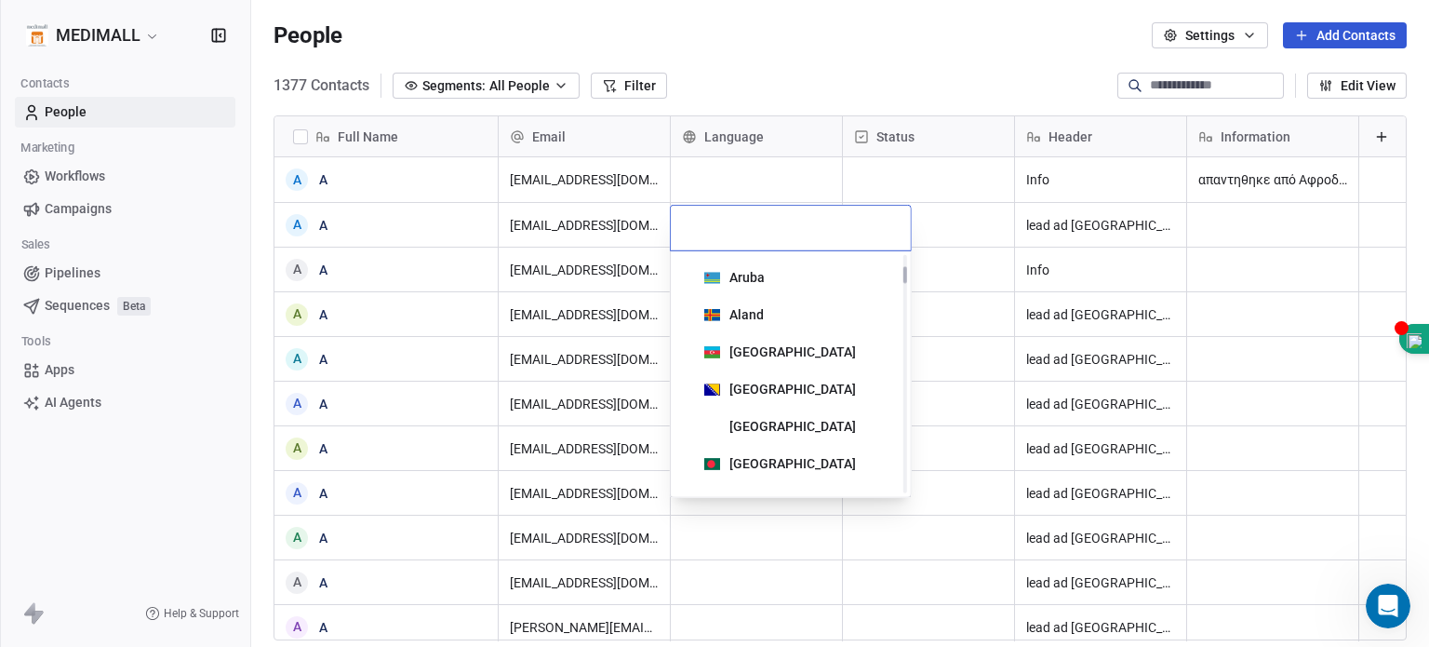
scroll to position [445, 0]
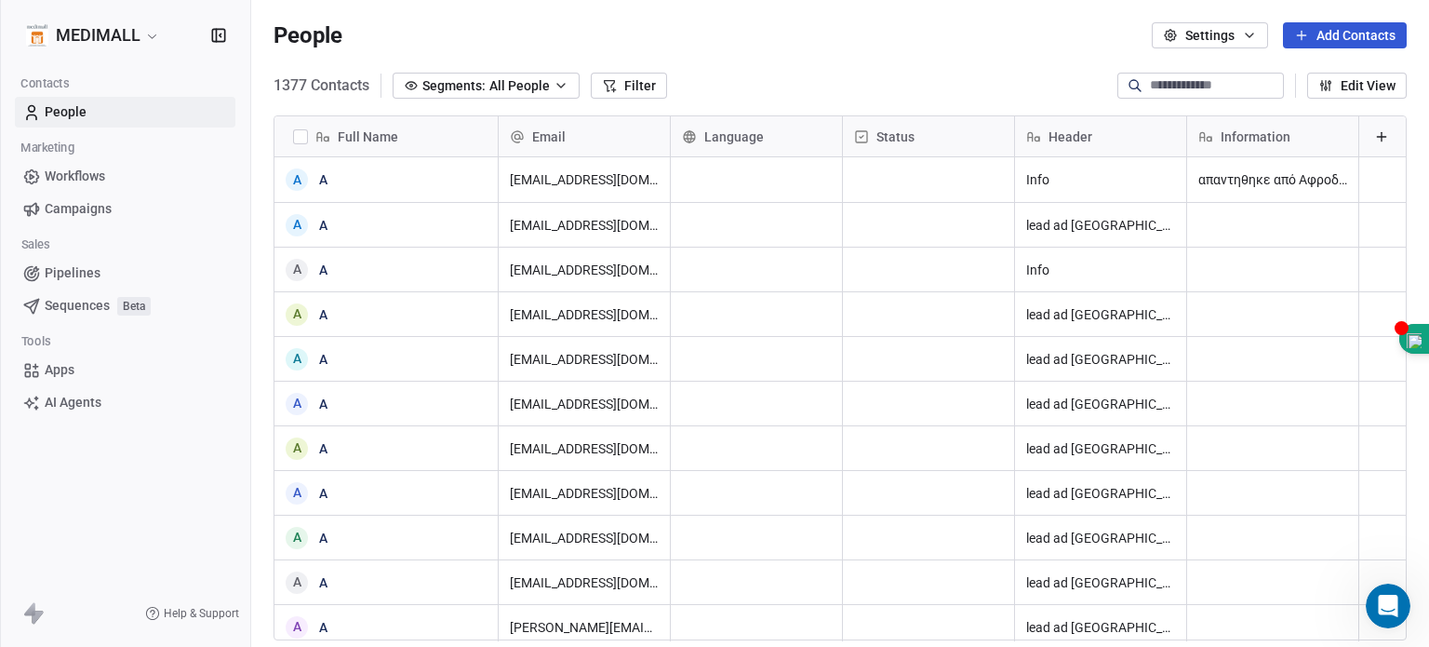
click at [614, 87] on html "MEDIMALL Contacts People Marketing Workflows Campaigns Sales Pipelines Sequence…" at bounding box center [714, 323] width 1429 height 647
click at [614, 87] on icon at bounding box center [609, 85] width 15 height 15
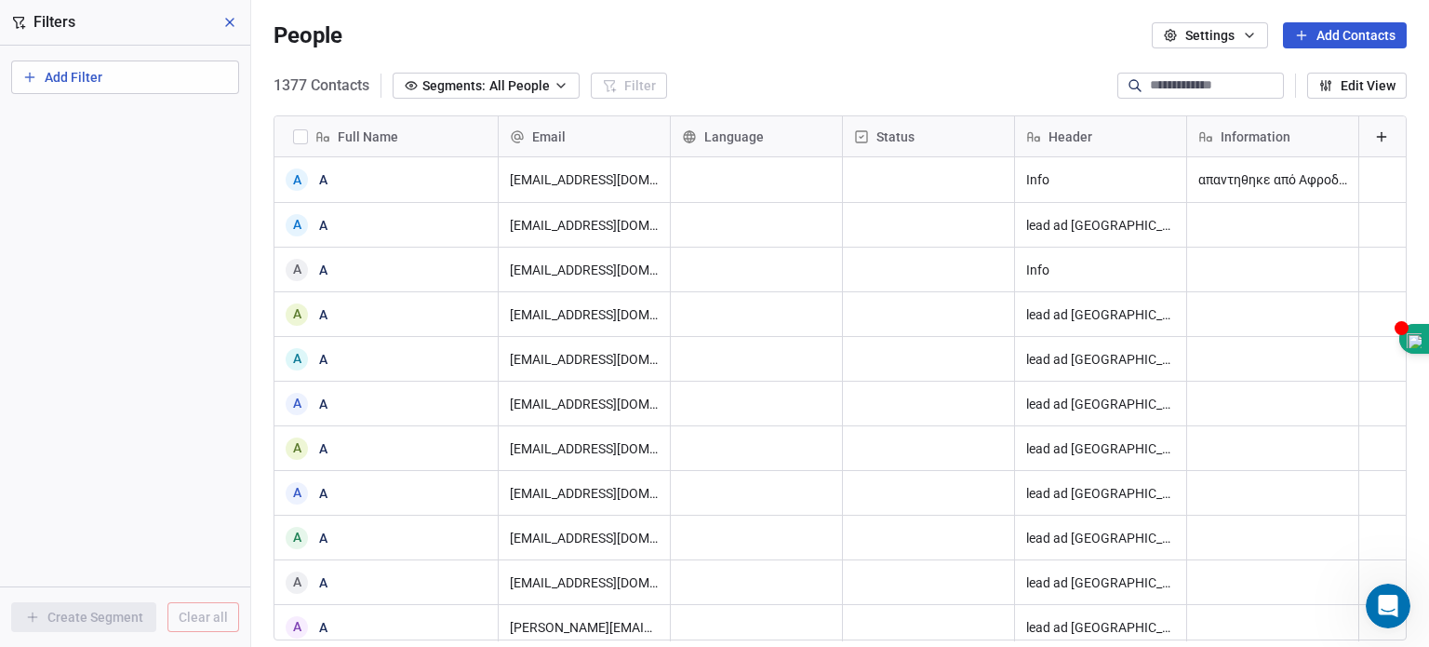
click at [216, 75] on button "Add Filter" at bounding box center [125, 76] width 228 height 33
click at [169, 114] on div "Contact properties" at bounding box center [125, 122] width 189 height 20
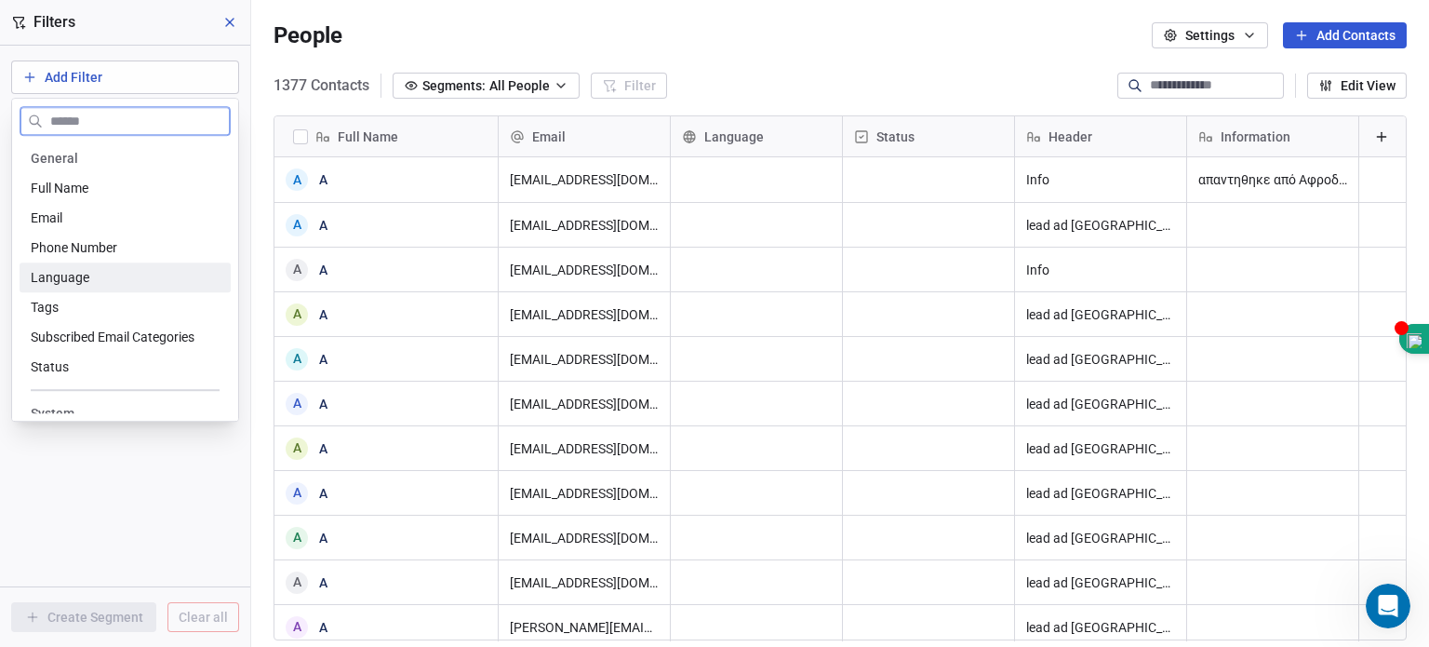
click at [83, 277] on span "Language" at bounding box center [60, 277] width 59 height 19
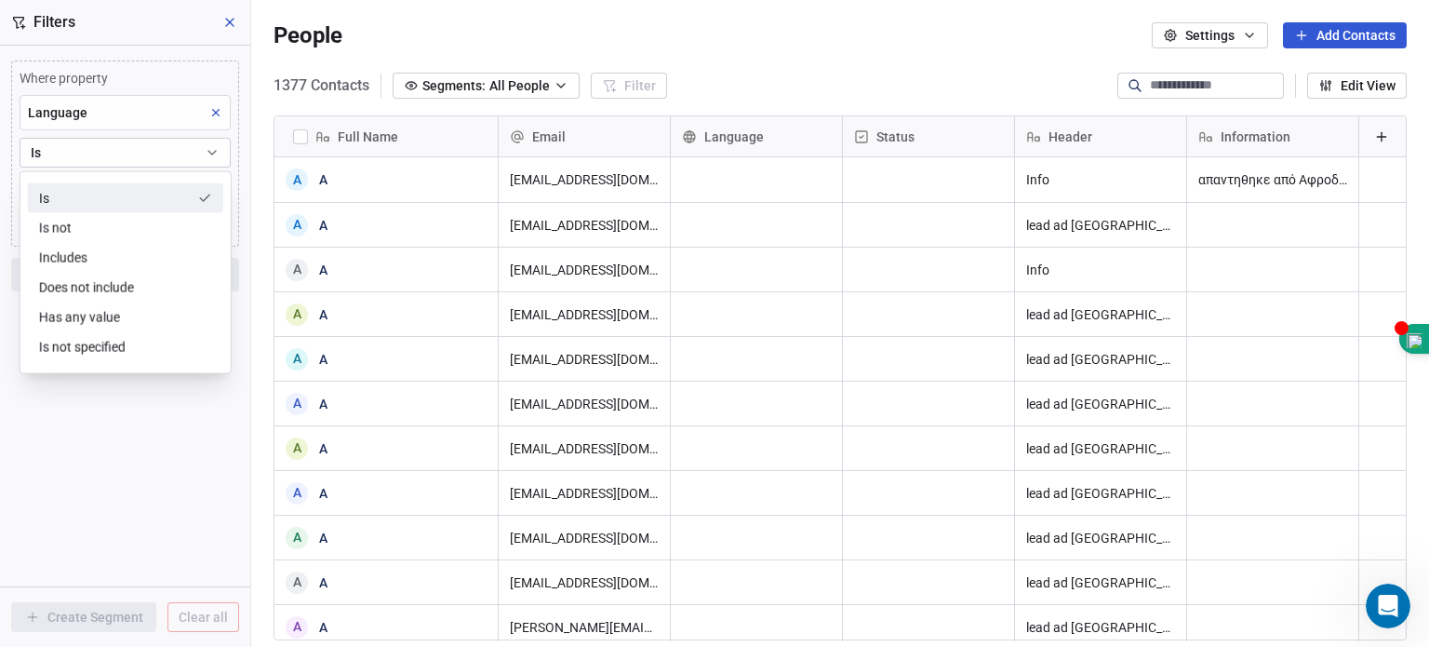
click at [108, 150] on button "Is" at bounding box center [125, 153] width 211 height 30
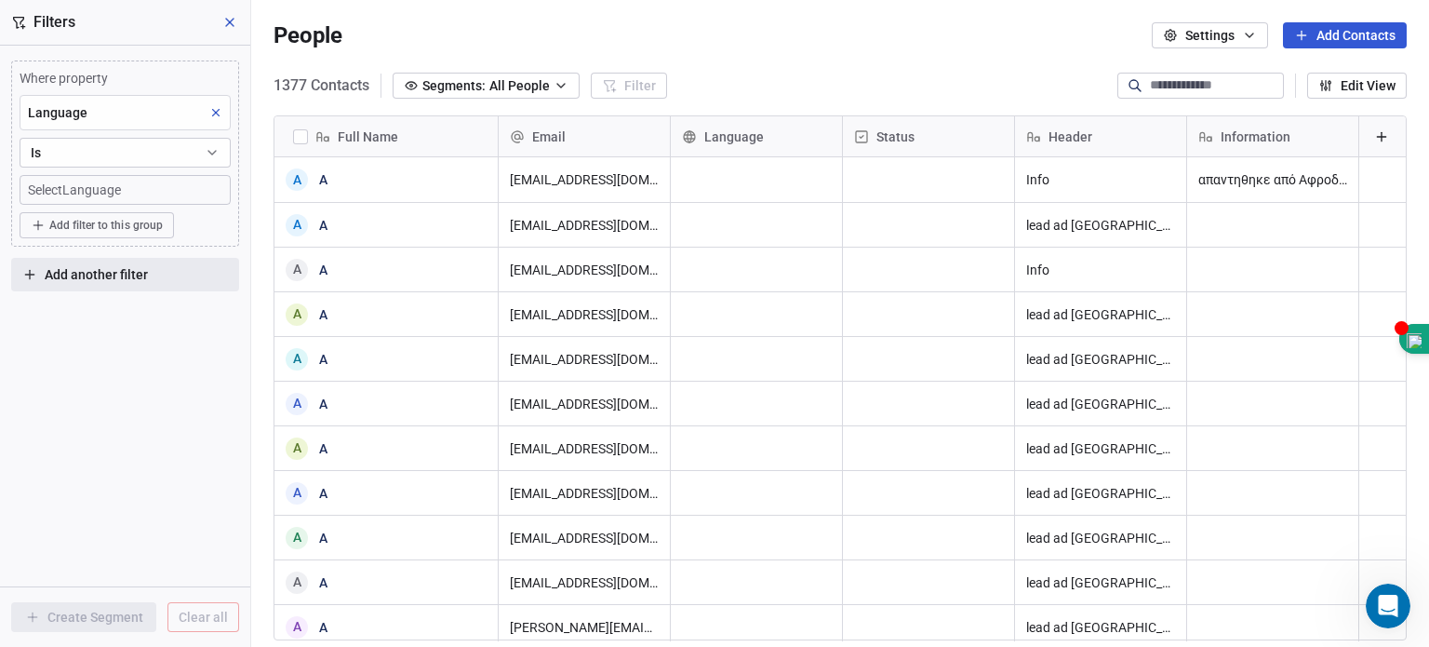
click at [108, 150] on button "Is" at bounding box center [125, 153] width 211 height 30
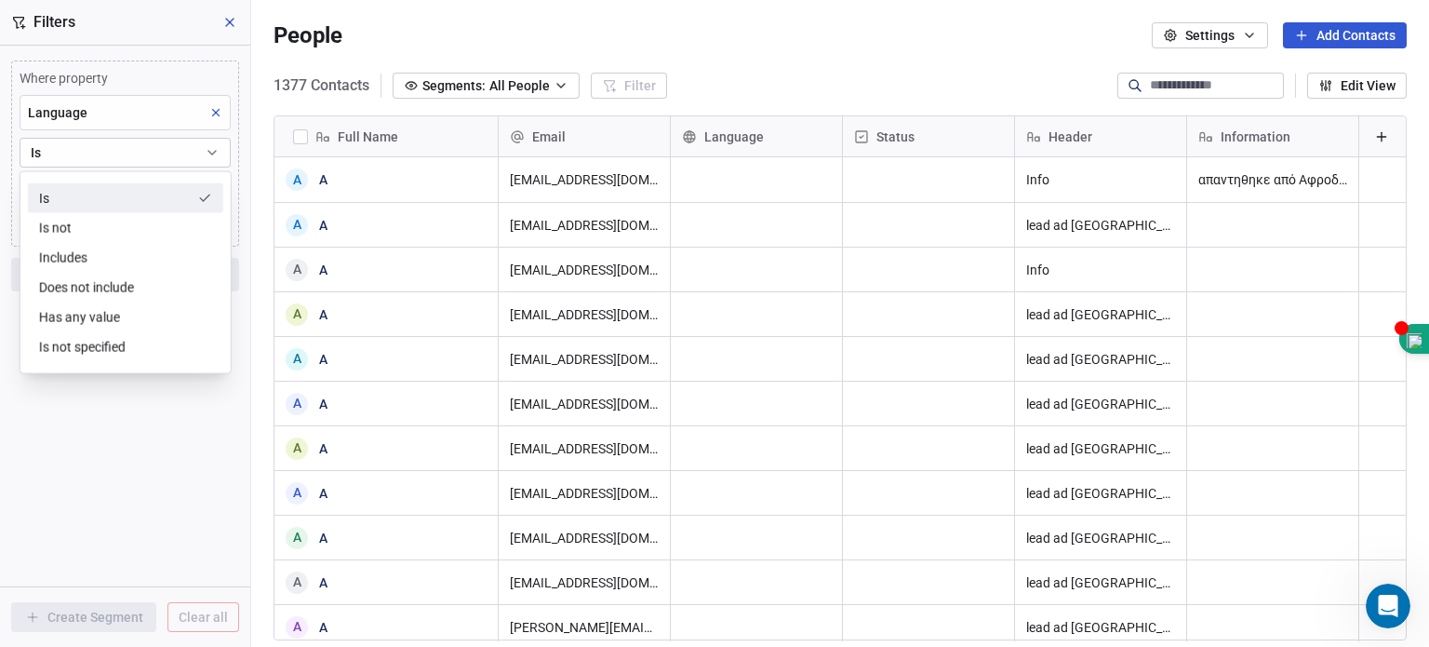
click at [83, 161] on button "Is" at bounding box center [125, 153] width 211 height 30
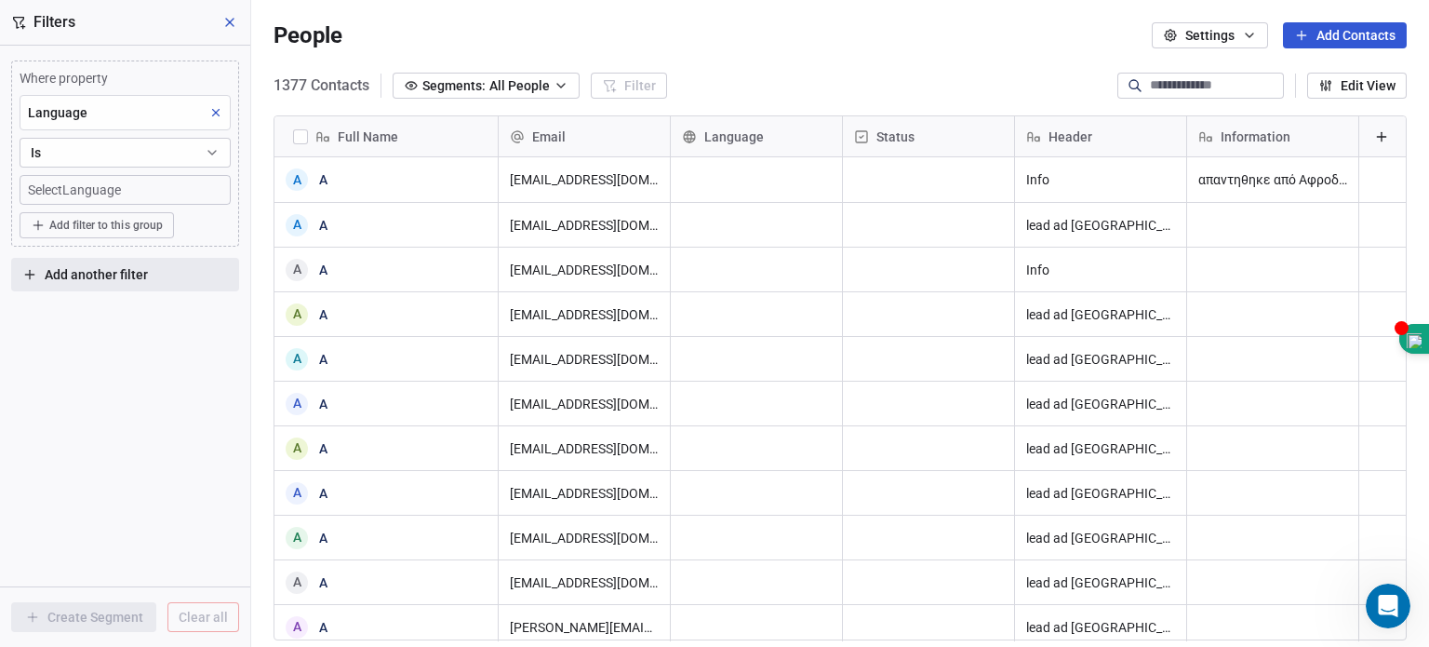
click at [20, 138] on button "Is" at bounding box center [125, 153] width 211 height 30
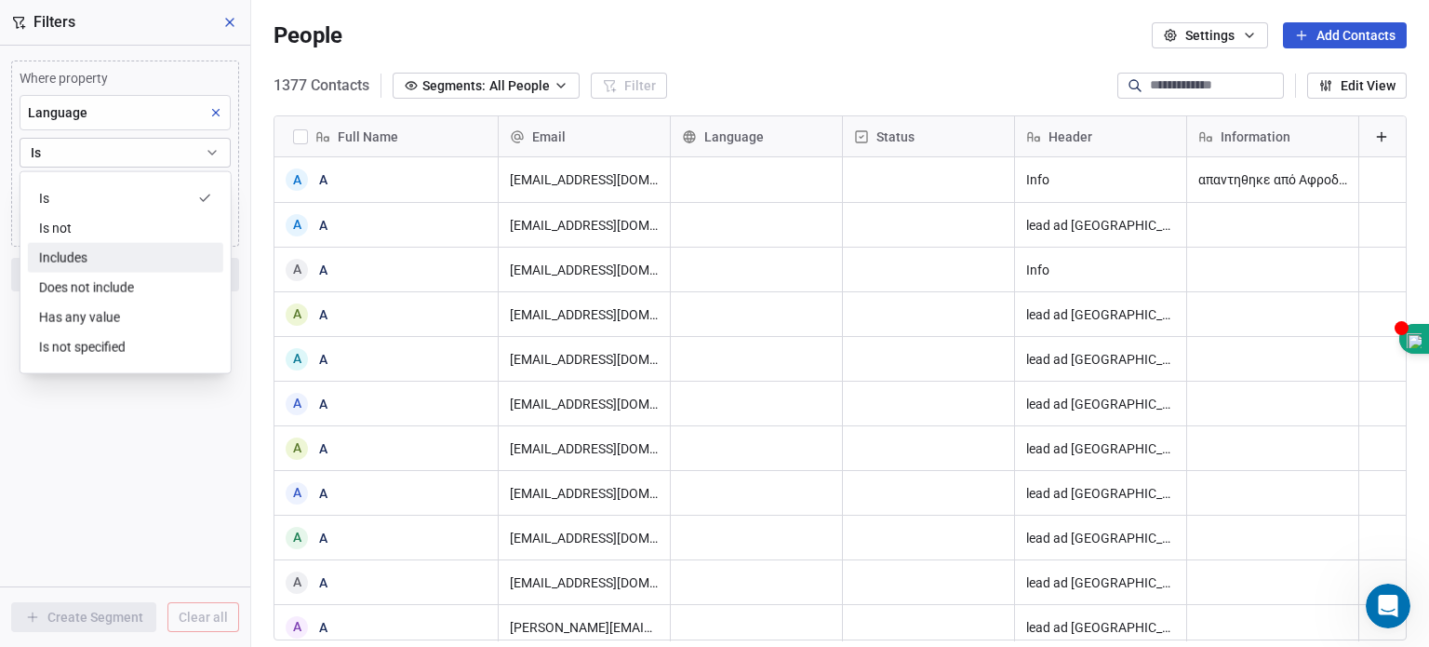
click at [65, 263] on div "Includes" at bounding box center [125, 258] width 195 height 30
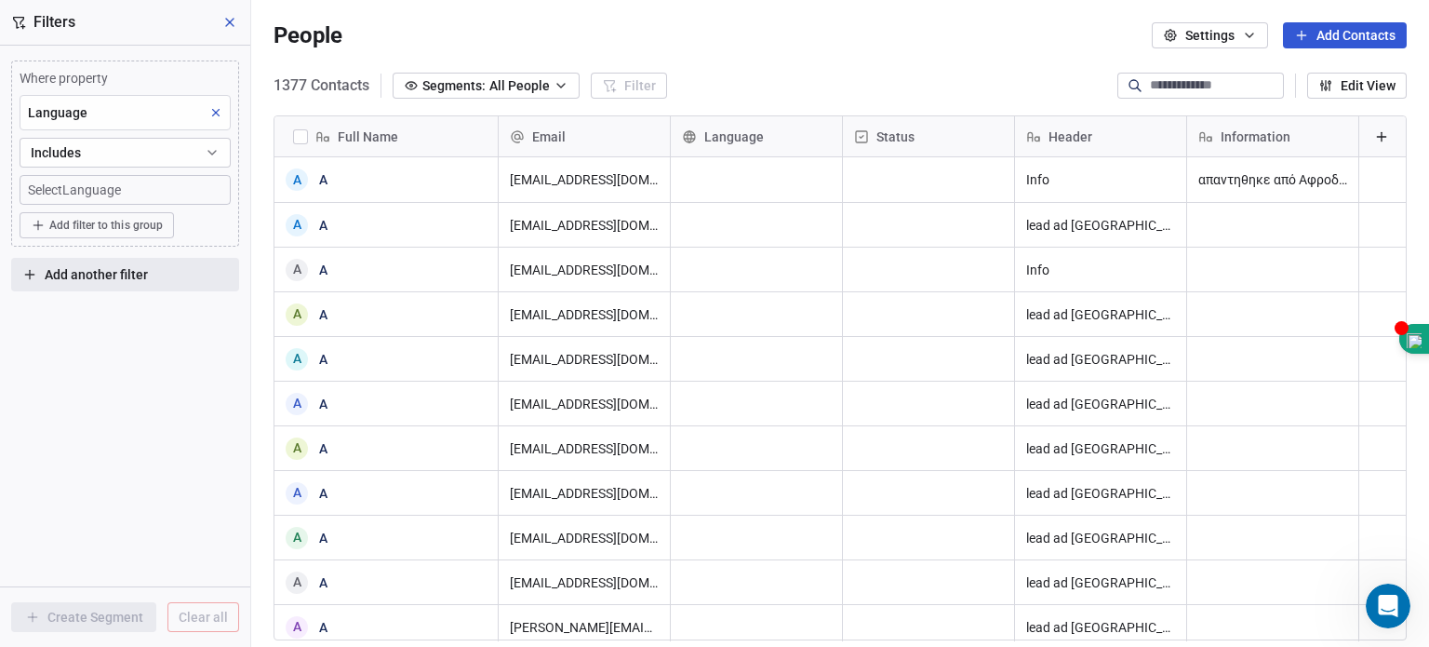
click at [139, 152] on button "Includes" at bounding box center [125, 153] width 211 height 30
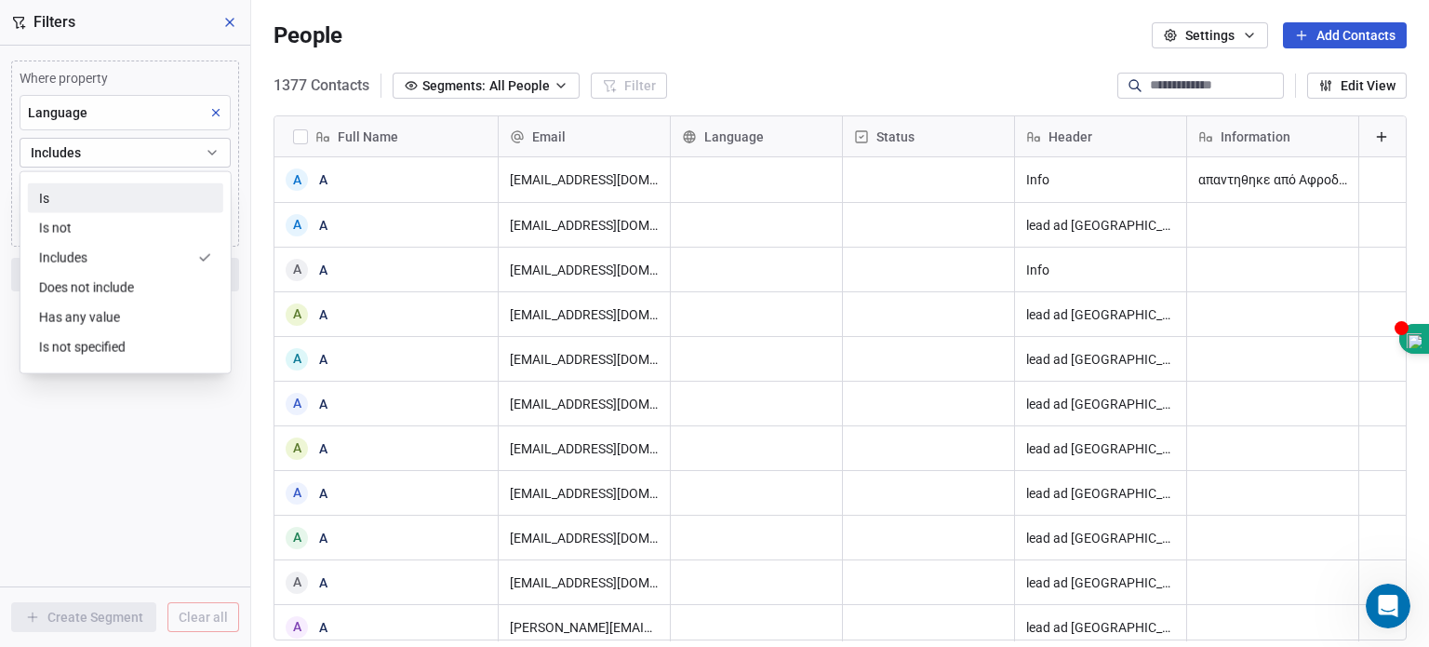
click at [71, 195] on div "Is" at bounding box center [125, 198] width 195 height 30
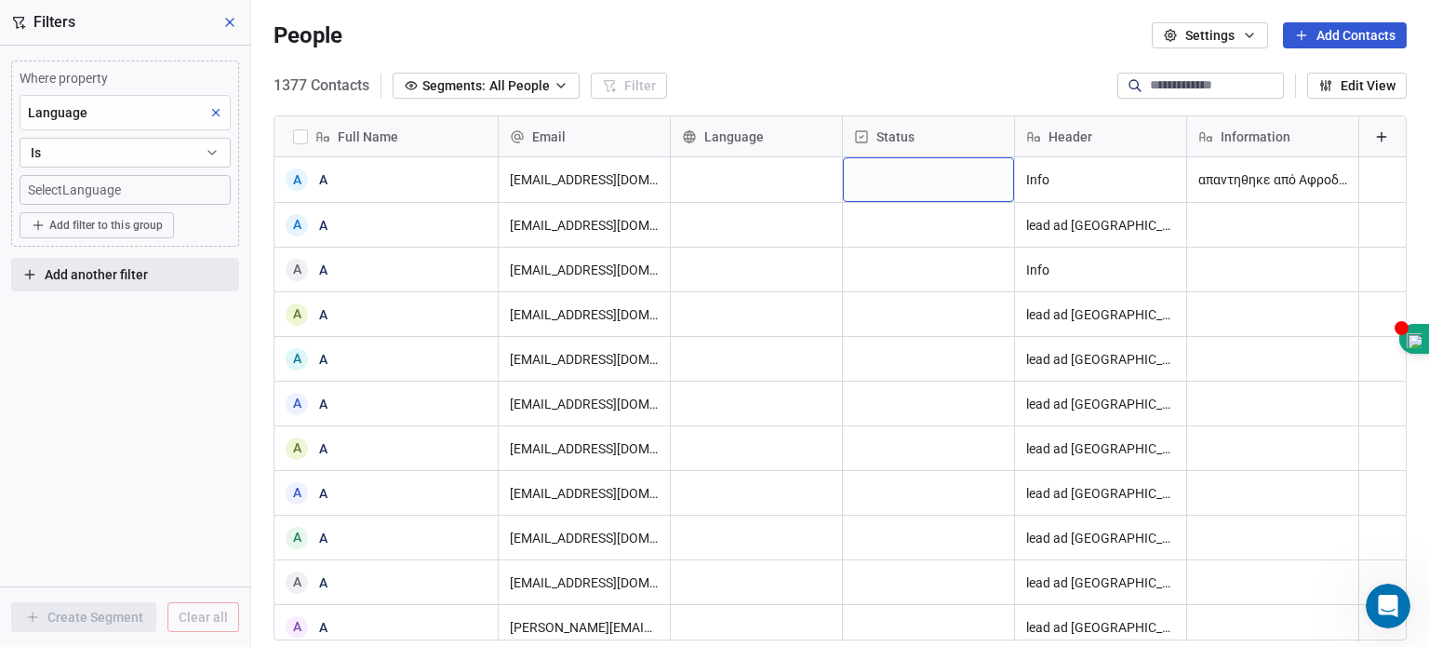
click at [880, 164] on div "grid" at bounding box center [928, 179] width 171 height 45
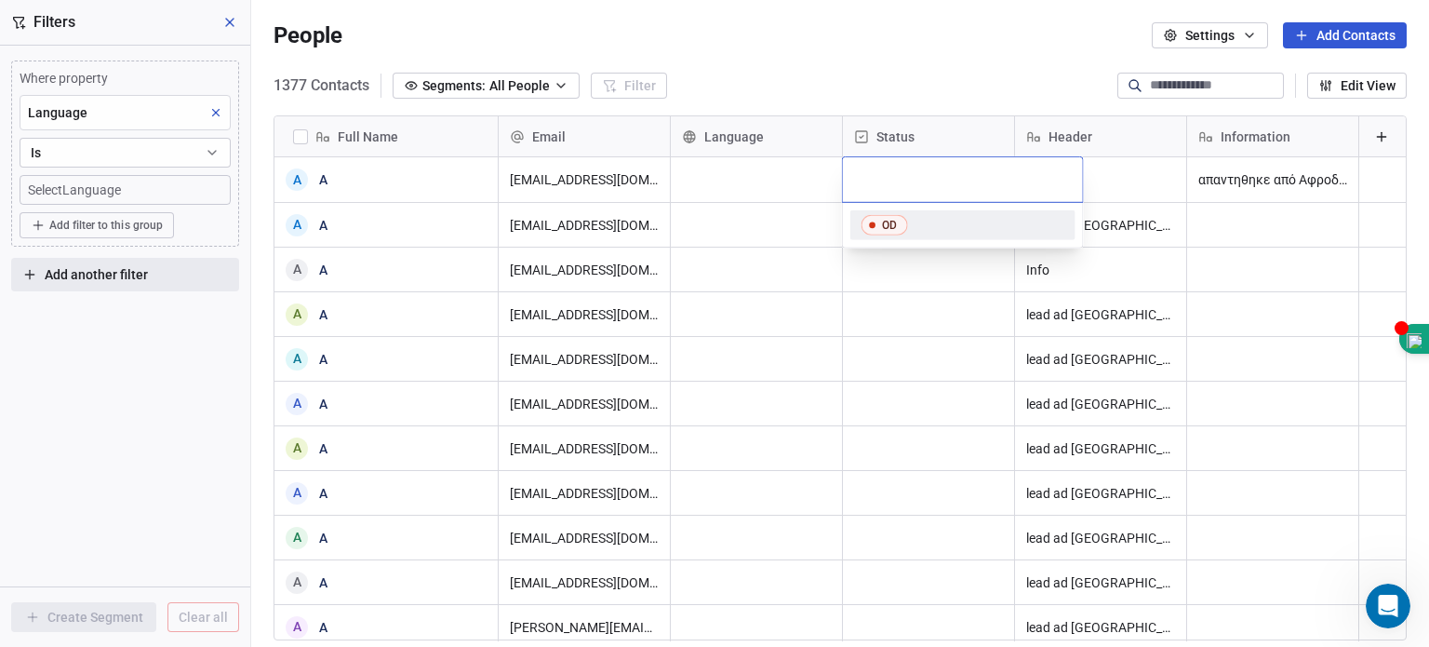
click at [880, 222] on span "OD" at bounding box center [884, 225] width 47 height 20
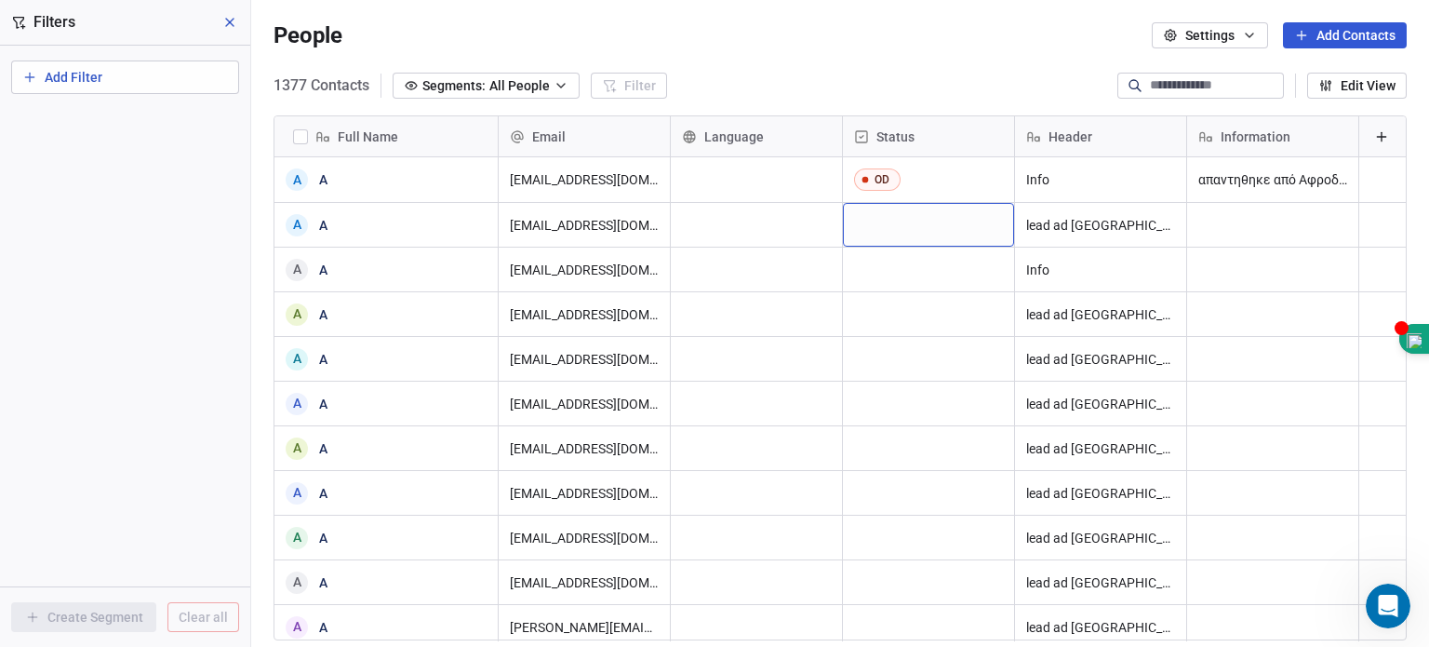
click at [932, 220] on div "grid" at bounding box center [928, 225] width 171 height 44
click at [939, 124] on div "Status" at bounding box center [928, 136] width 171 height 40
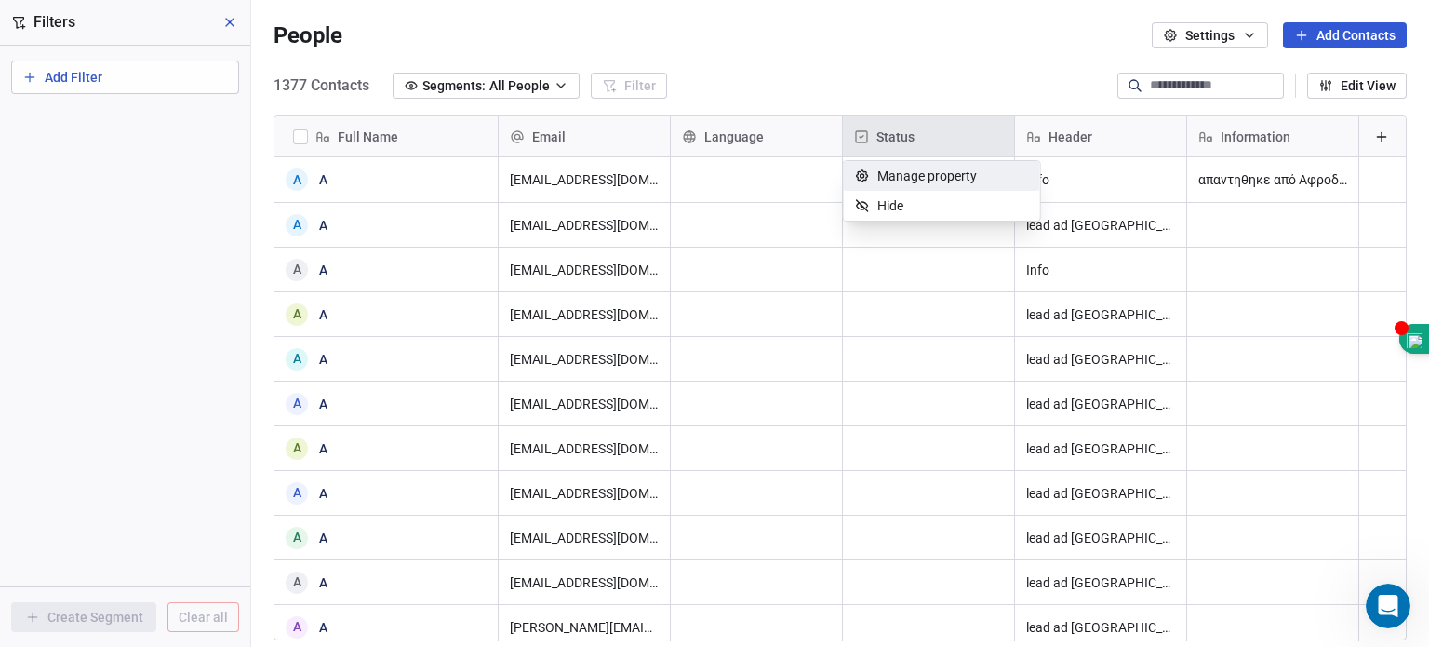
click at [931, 181] on span "Manage property" at bounding box center [927, 176] width 100 height 19
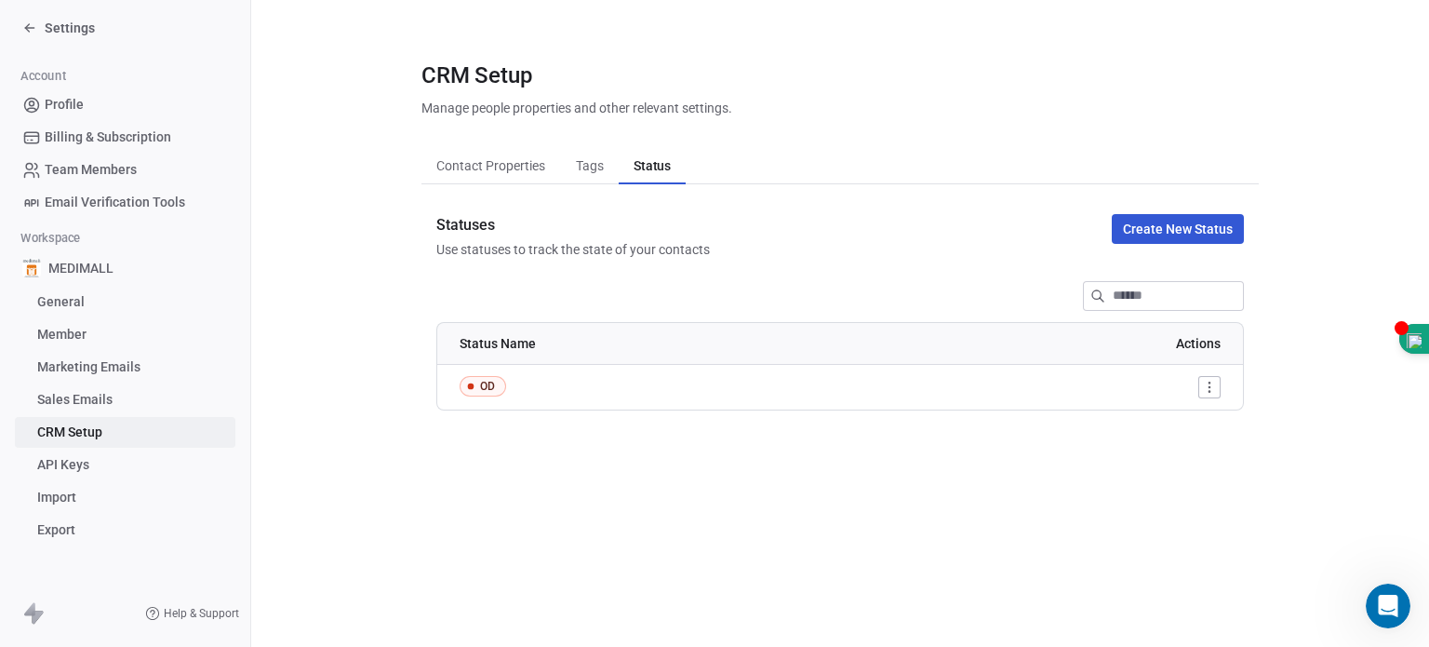
click at [948, 134] on div "CRM Setup Manage people properties and other relevant settings. Contact Propert…" at bounding box center [839, 235] width 837 height 351
click at [871, 175] on div "Contact Properties Contact Properties Tags Tags Status Status" at bounding box center [839, 165] width 837 height 37
click at [61, 23] on span "Settings" at bounding box center [70, 28] width 50 height 19
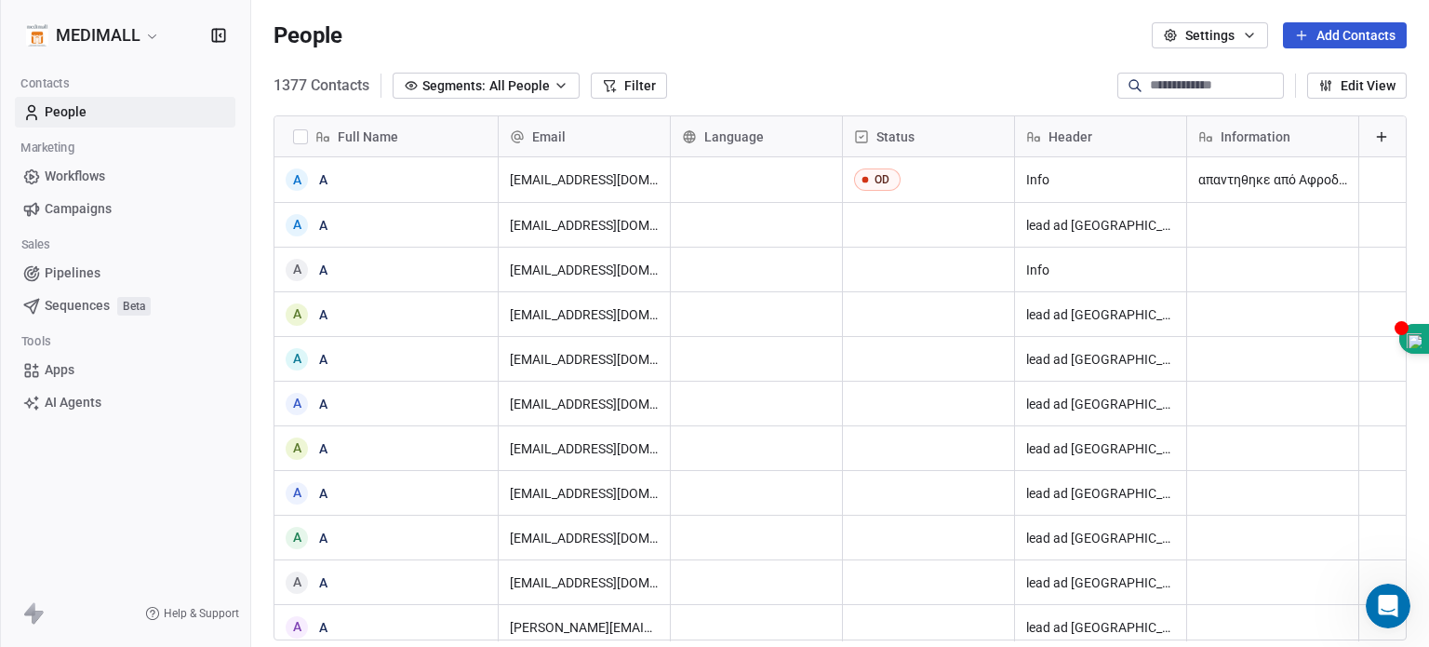
scroll to position [554, 1163]
click at [715, 138] on span "Language" at bounding box center [734, 136] width 60 height 19
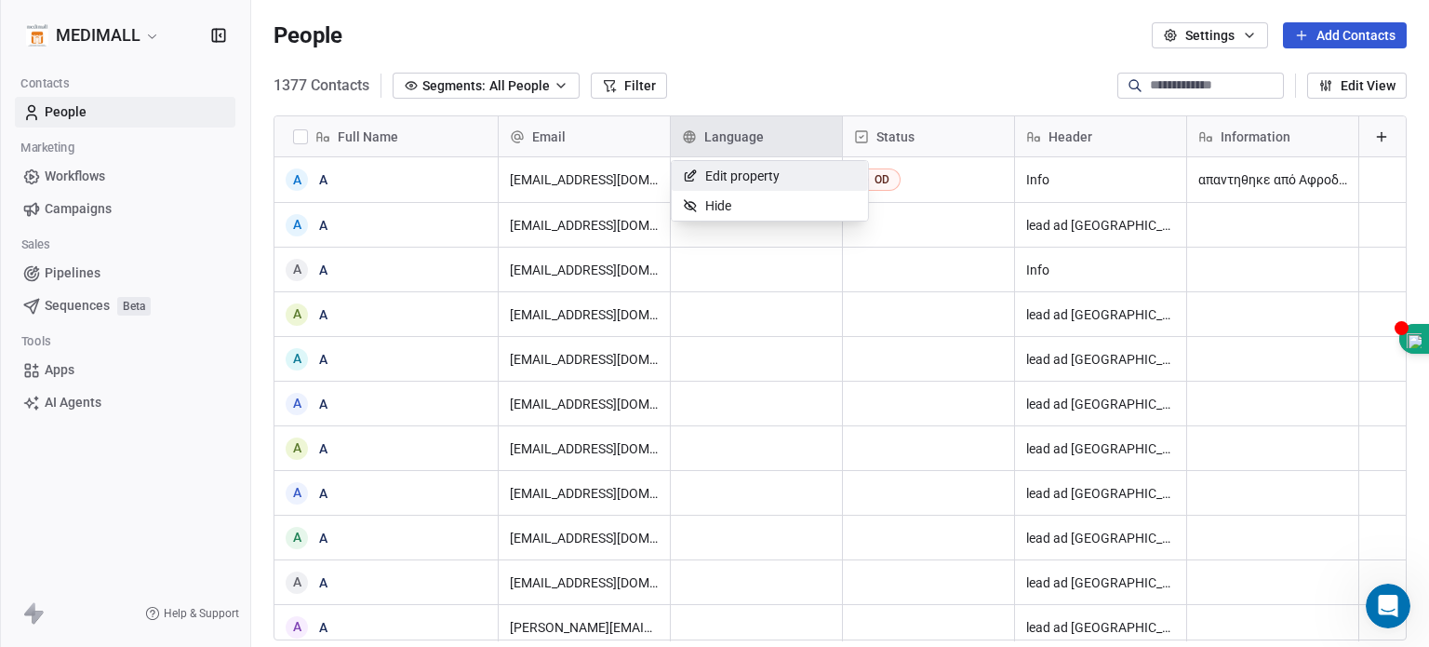
click at [301, 139] on html "MEDIMALL Contacts People Marketing Workflows Campaigns Sales Pipelines Sequence…" at bounding box center [714, 323] width 1429 height 647
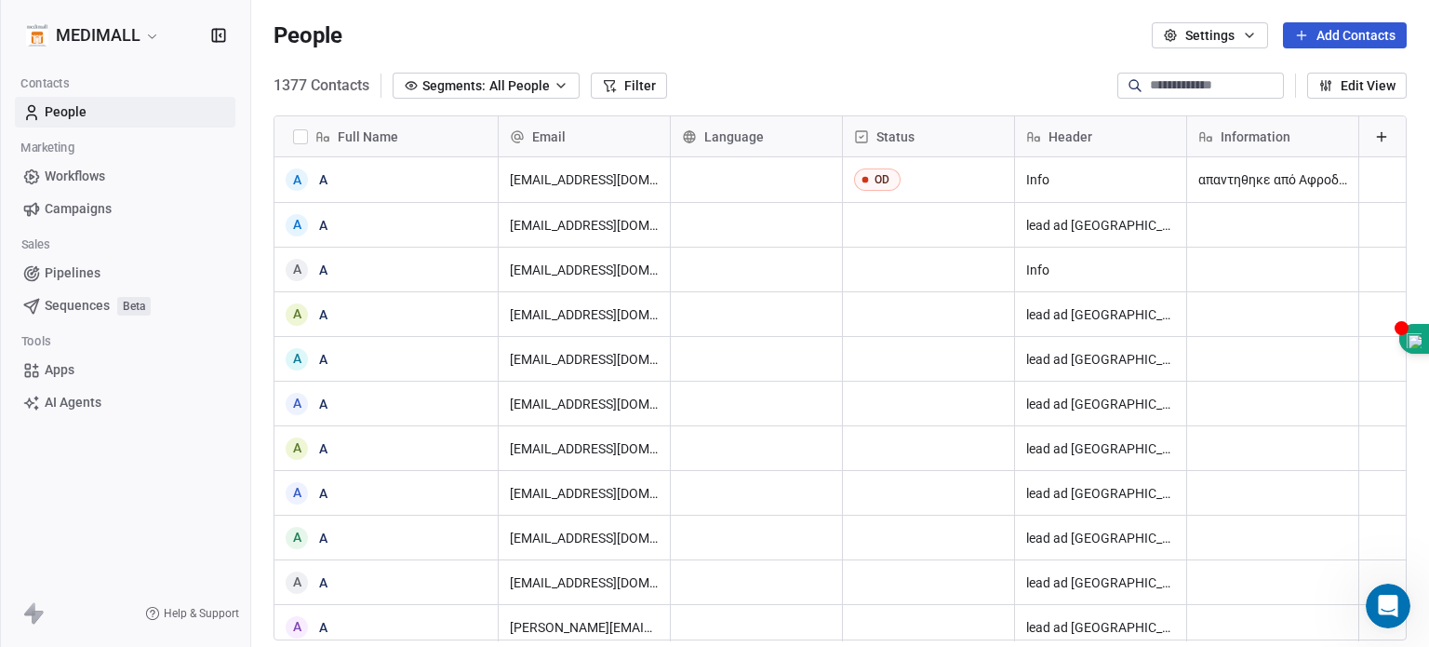
click at [301, 139] on button "button" at bounding box center [300, 136] width 15 height 15
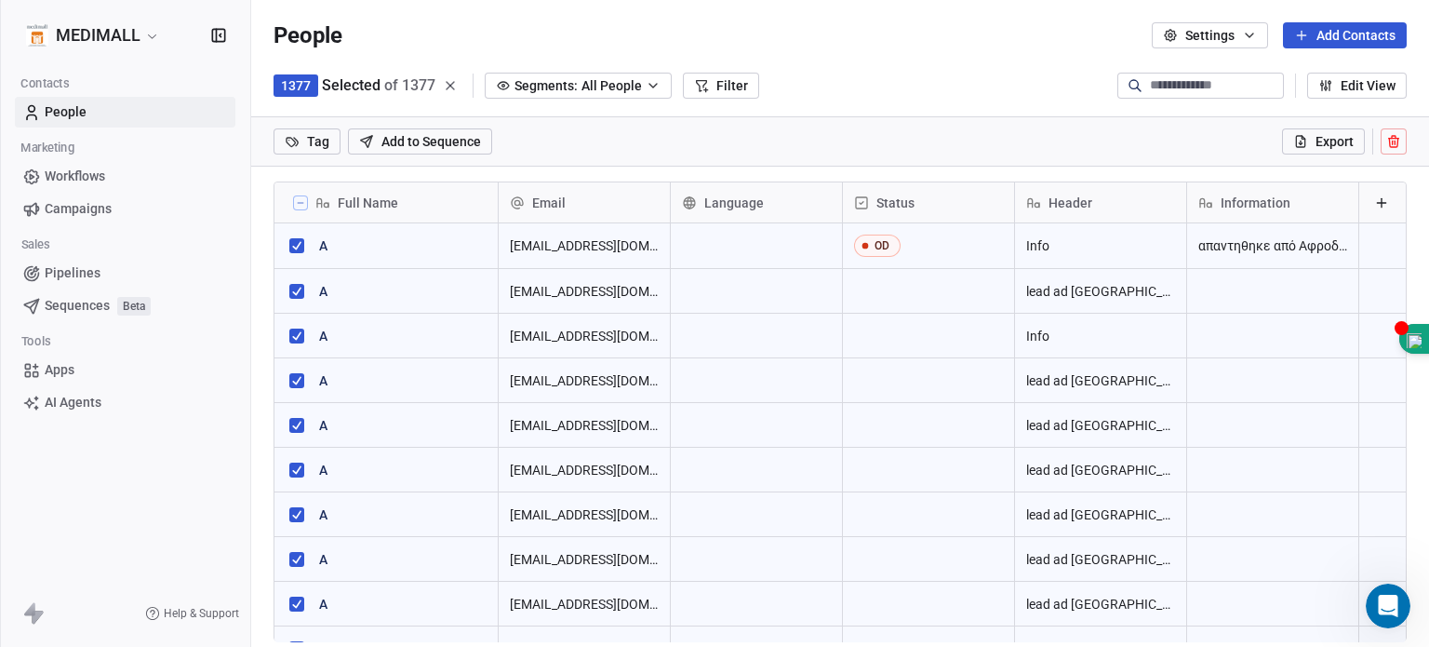
scroll to position [489, 1163]
click at [948, 139] on icon at bounding box center [1393, 143] width 8 height 8
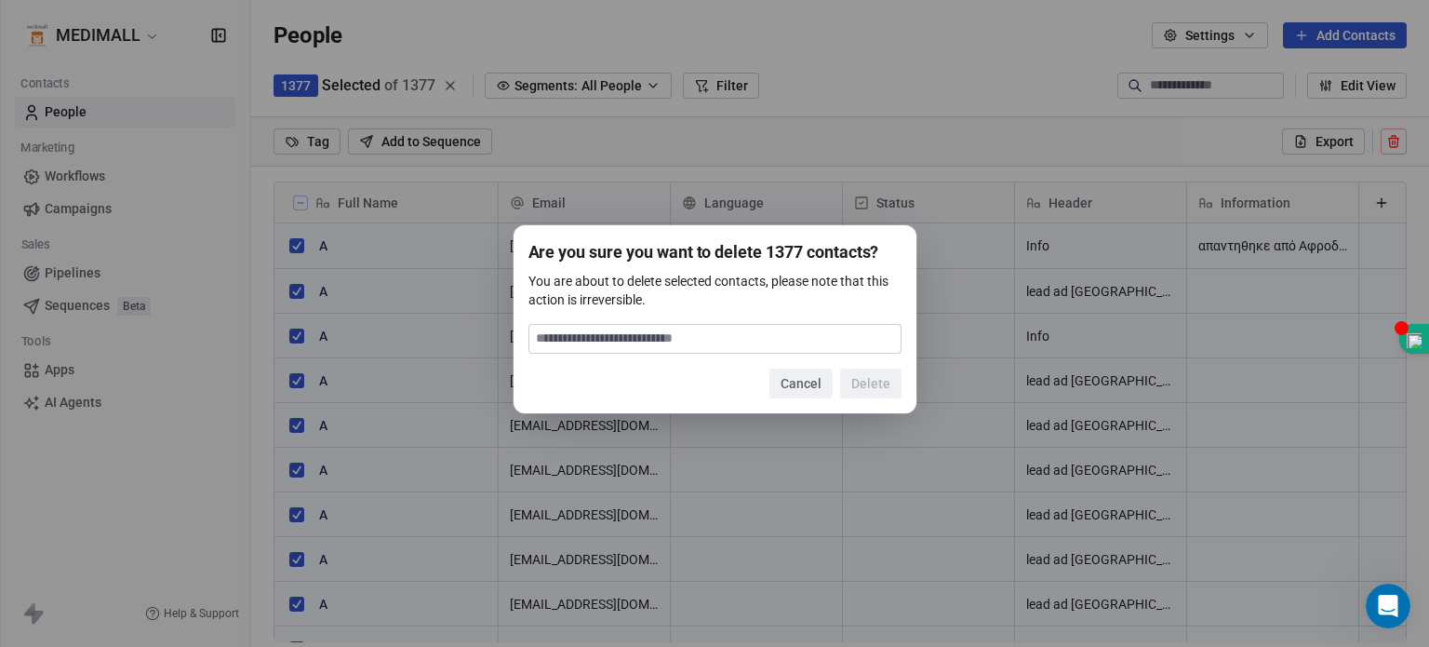
click at [674, 345] on input at bounding box center [714, 339] width 371 height 28
type input "******"
click at [882, 392] on button "Delete" at bounding box center [870, 383] width 61 height 30
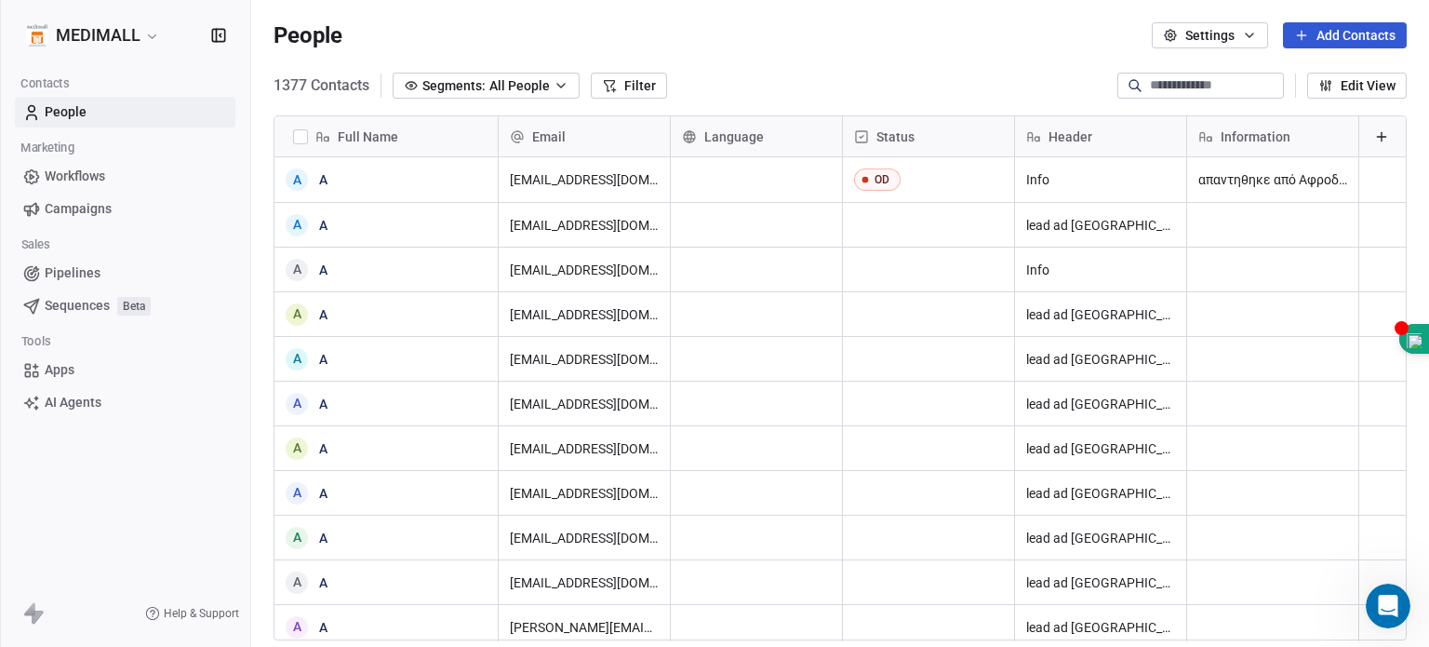
click at [303, 134] on button "button" at bounding box center [300, 136] width 15 height 15
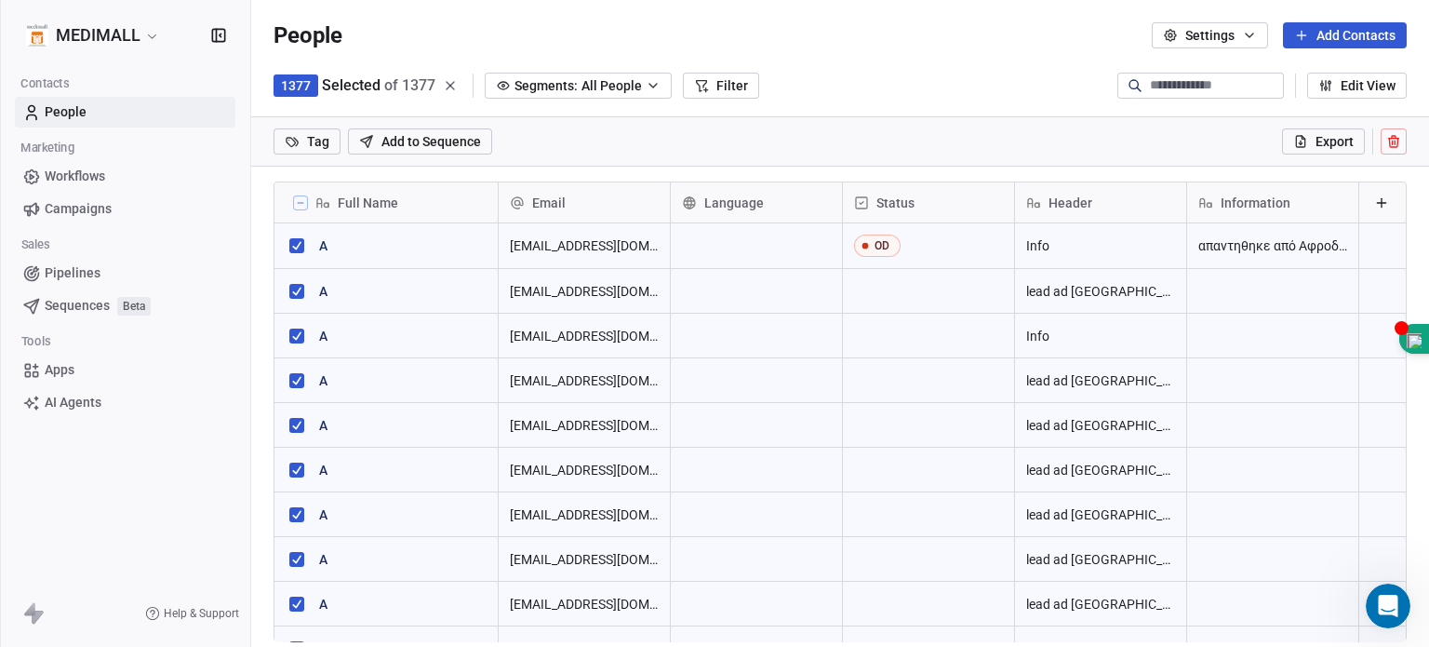
click at [948, 143] on icon at bounding box center [1393, 141] width 15 height 15
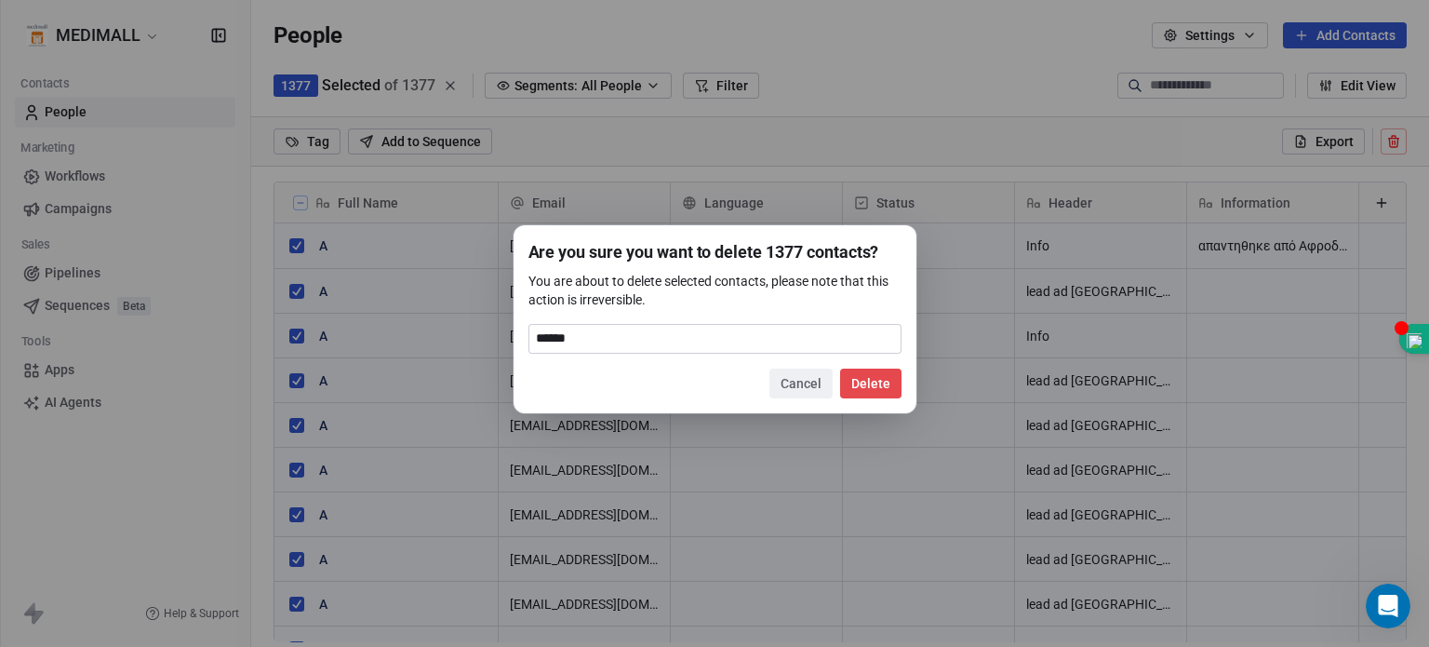
click at [874, 388] on button "Delete" at bounding box center [870, 383] width 61 height 30
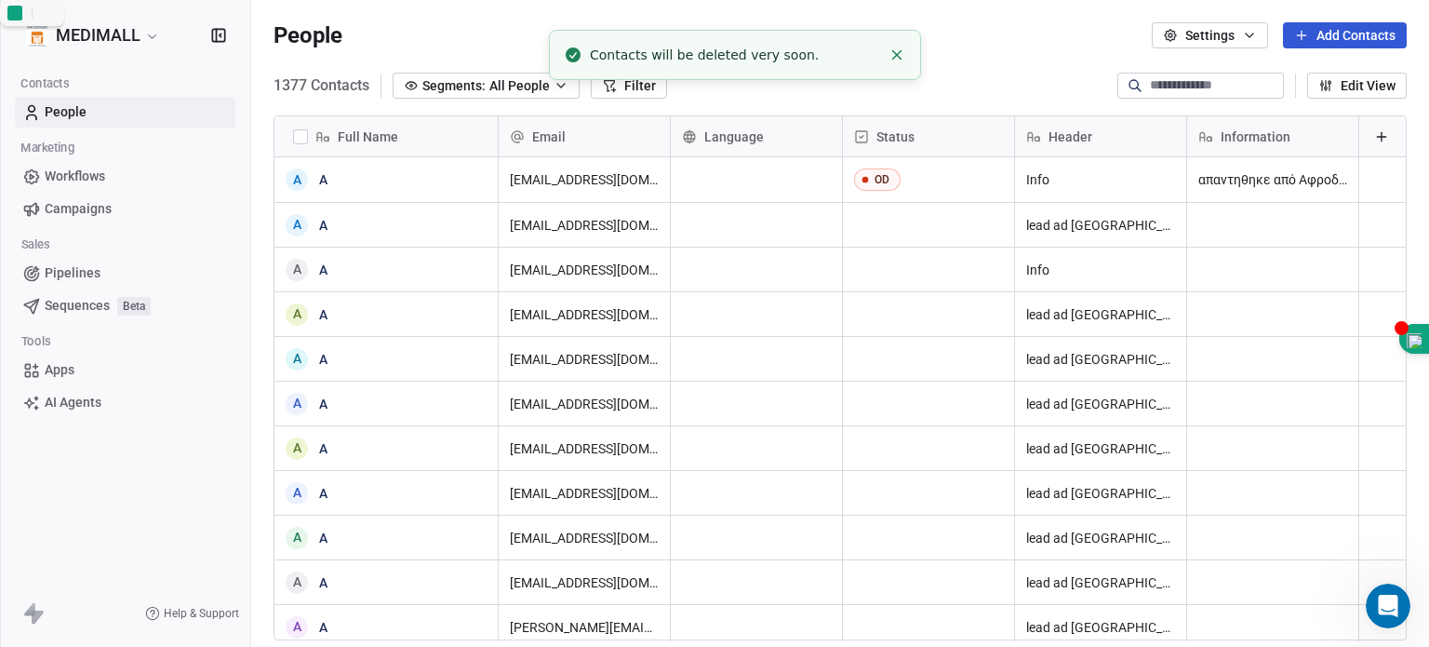
scroll to position [554, 1163]
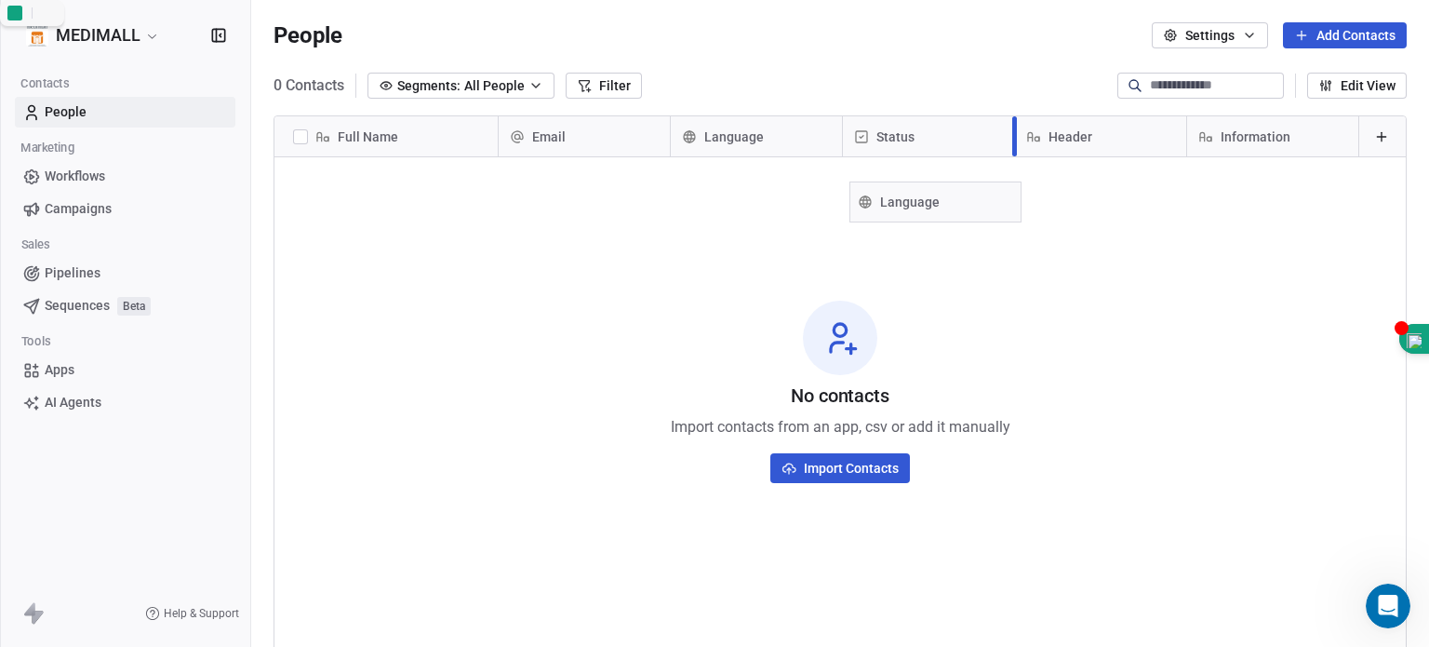
drag, startPoint x: 735, startPoint y: 141, endPoint x: 914, endPoint y: 206, distance: 189.8
click at [914, 161] on div "Full Name Email Language Status Header Information Language To pick up a dragga…" at bounding box center [839, 138] width 1131 height 45
drag, startPoint x: 888, startPoint y: 135, endPoint x: 1331, endPoint y: 139, distance: 443.8
click at [948, 139] on div "Full Name Email Status Language Header Information Language To pick up a dragga…" at bounding box center [839, 138] width 1131 height 45
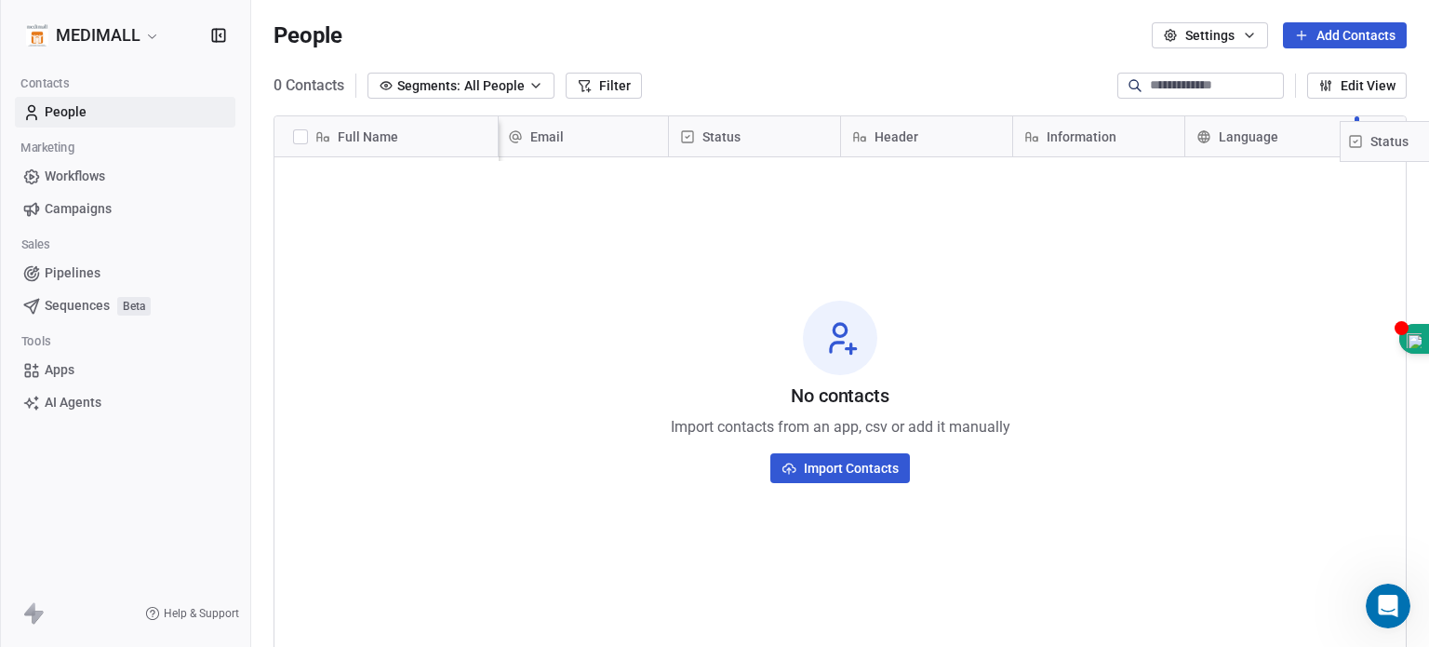
drag, startPoint x: 702, startPoint y: 139, endPoint x: 1386, endPoint y: 143, distance: 683.8
click at [948, 143] on div "Full Name Email Status Header Information Language Status To pick up a draggabl…" at bounding box center [839, 138] width 1131 height 45
click at [647, 139] on div "Email" at bounding box center [582, 136] width 171 height 40
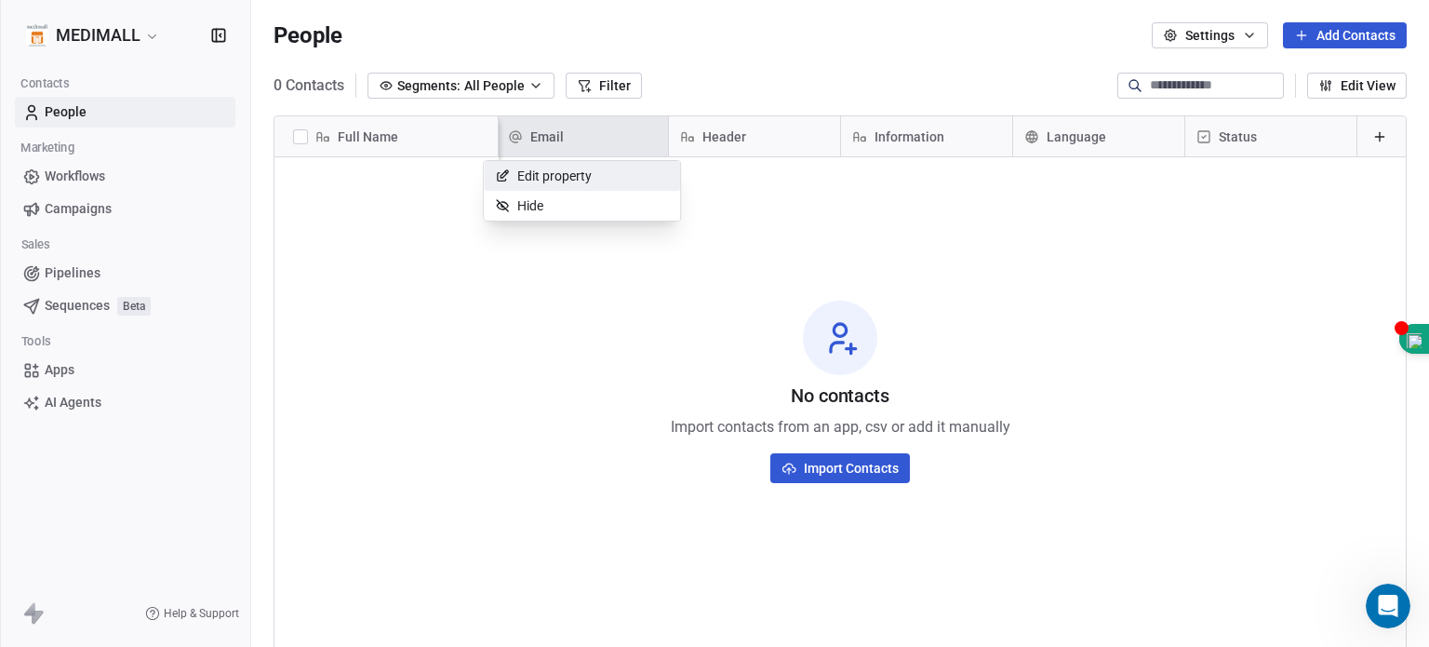
click at [948, 365] on html "MEDIMALL Contacts People Marketing Workflows Campaigns Sales Pipelines Sequence…" at bounding box center [714, 323] width 1429 height 647
